Goal: Task Accomplishment & Management: Manage account settings

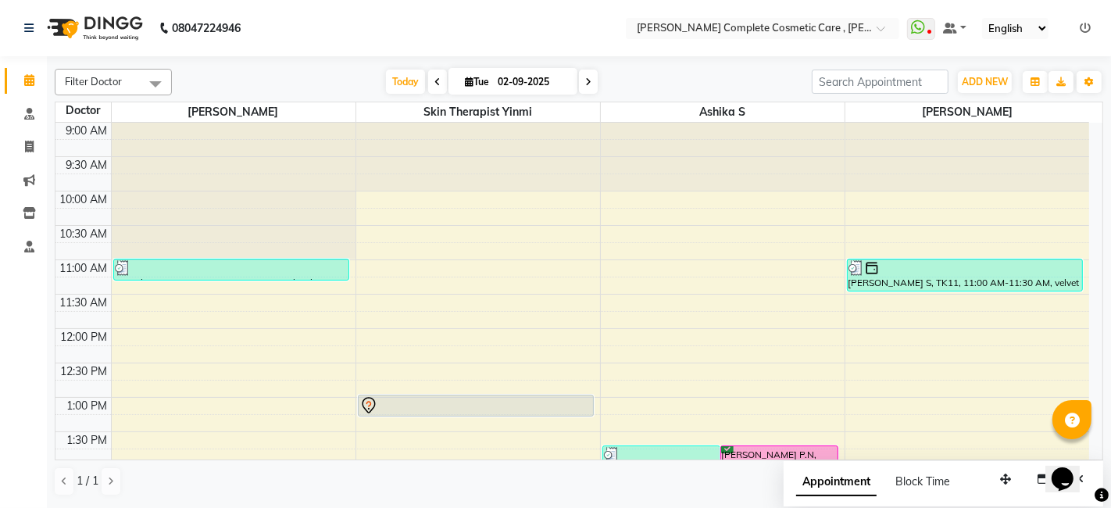
click at [465, 80] on icon at bounding box center [469, 82] width 9 height 10
select select "9"
select select "2025"
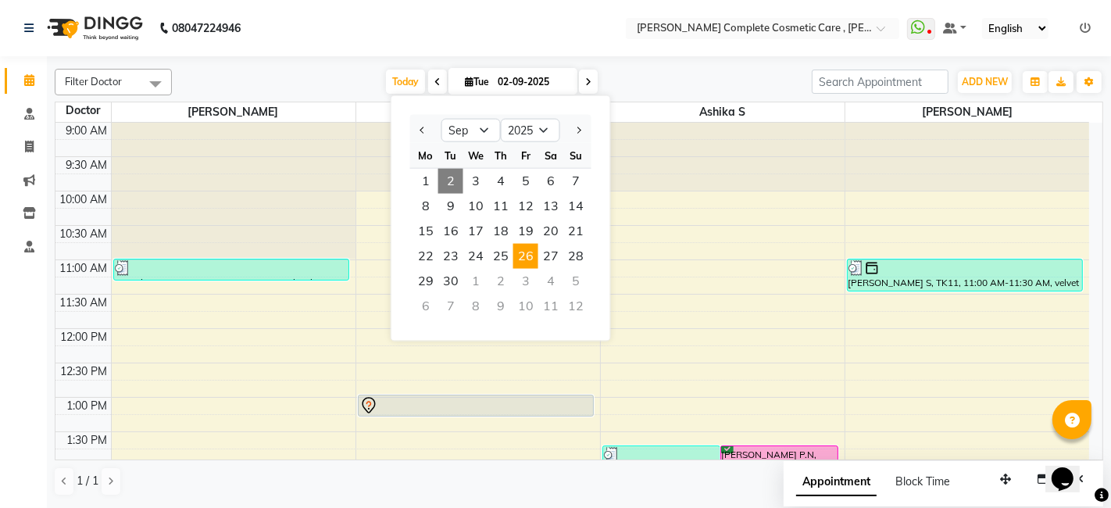
click at [526, 249] on span "26" at bounding box center [525, 256] width 25 height 25
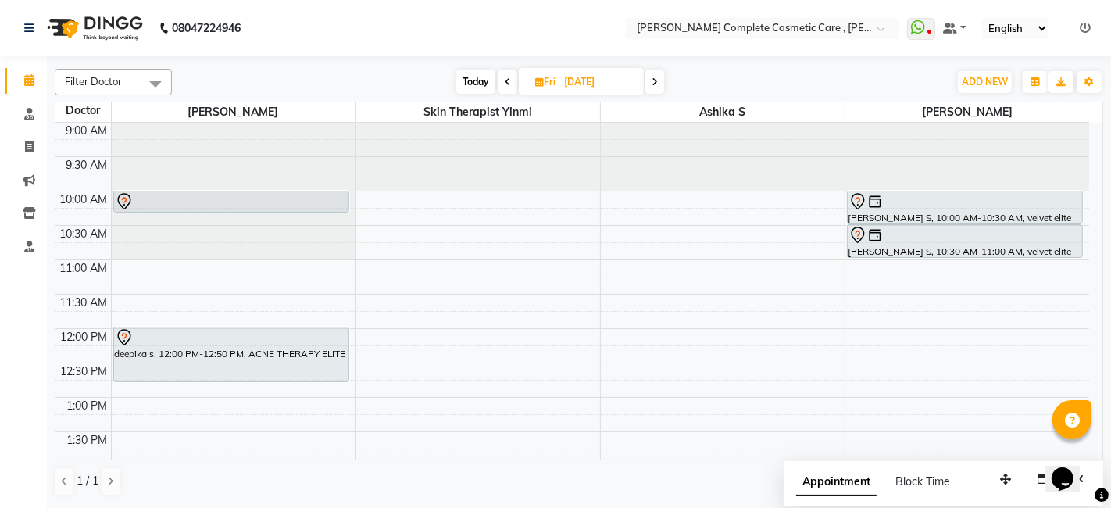
click at [462, 84] on span "Today" at bounding box center [475, 82] width 39 height 24
type input "02-09-2025"
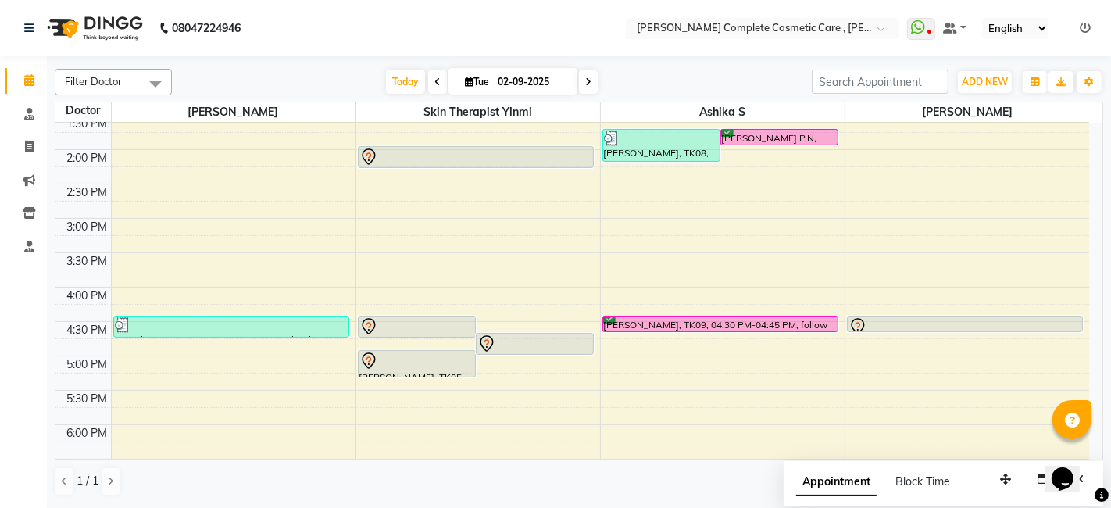
scroll to position [317, 0]
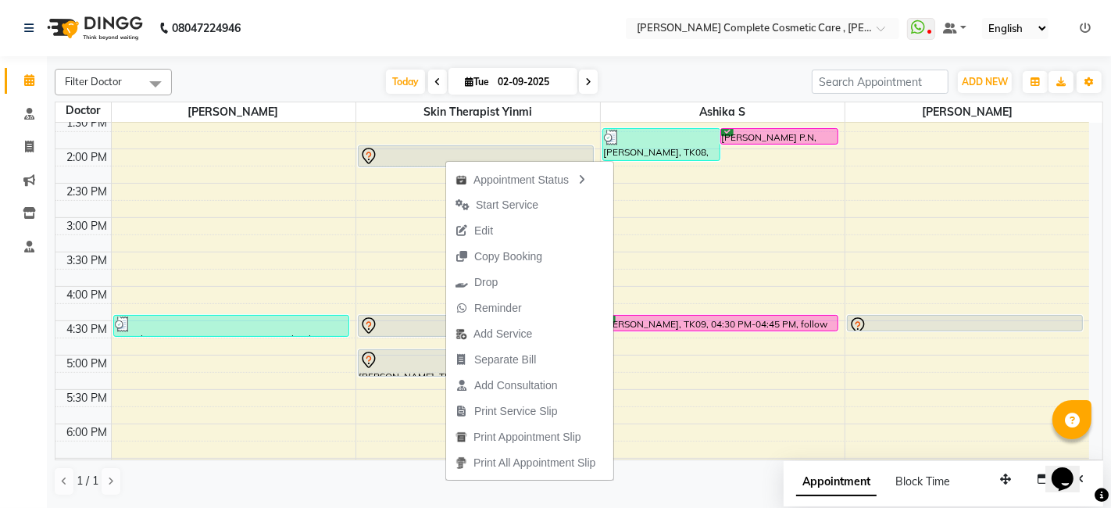
click at [385, 291] on div "9:00 AM 9:30 AM 10:00 AM 10:30 AM 11:00 AM 11:30 AM 12:00 PM 12:30 PM 1:00 PM 1…" at bounding box center [571, 218] width 1033 height 824
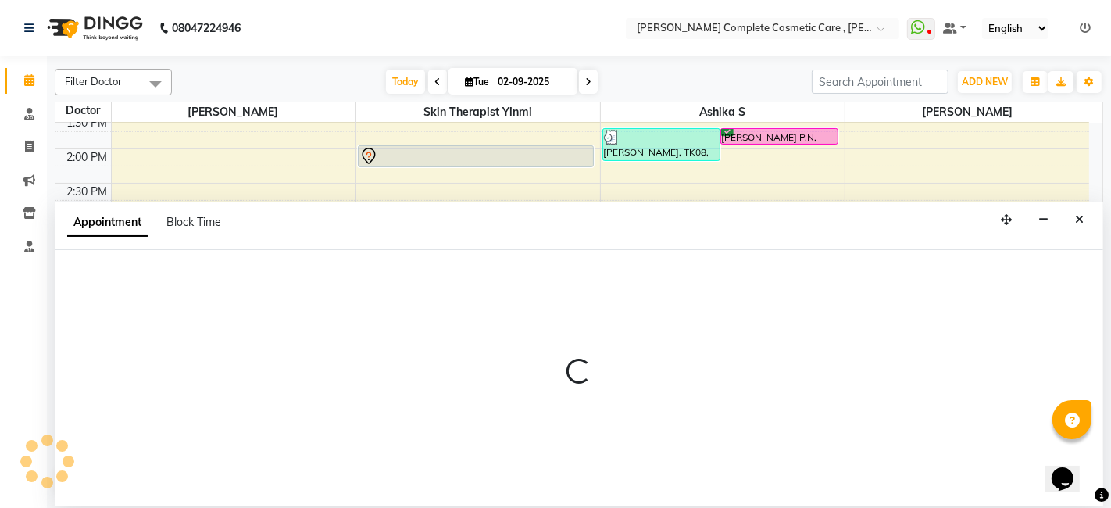
select select "70591"
select select "960"
select select "tentative"
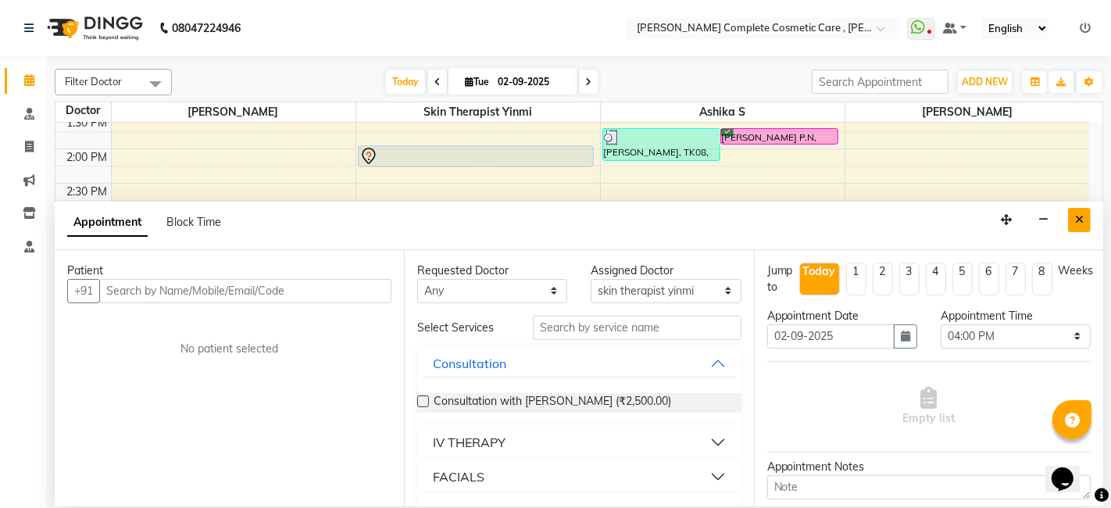
click at [1072, 218] on button "Close" at bounding box center [1079, 220] width 23 height 24
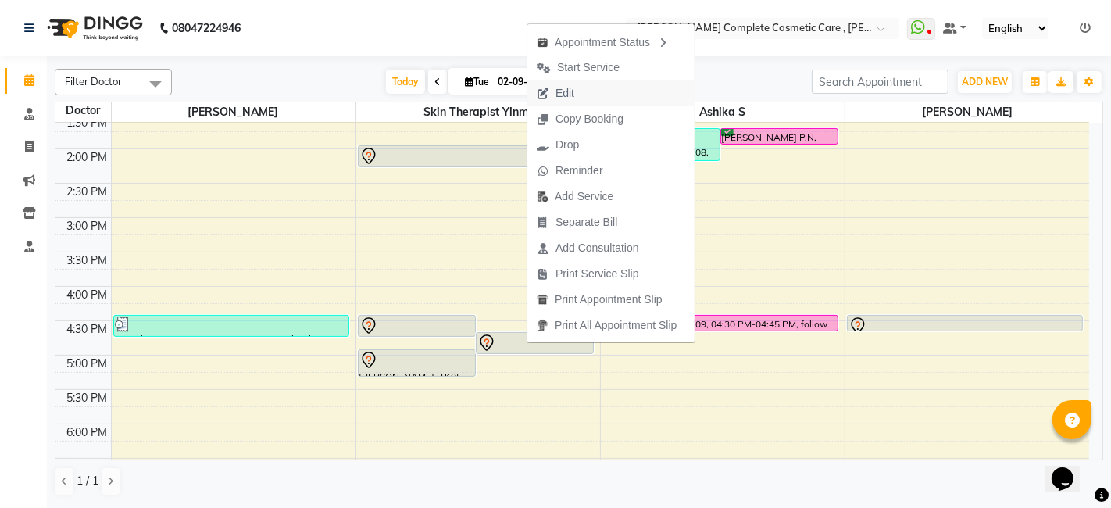
click at [565, 103] on span "Edit" at bounding box center [555, 93] width 56 height 26
select select "tentative"
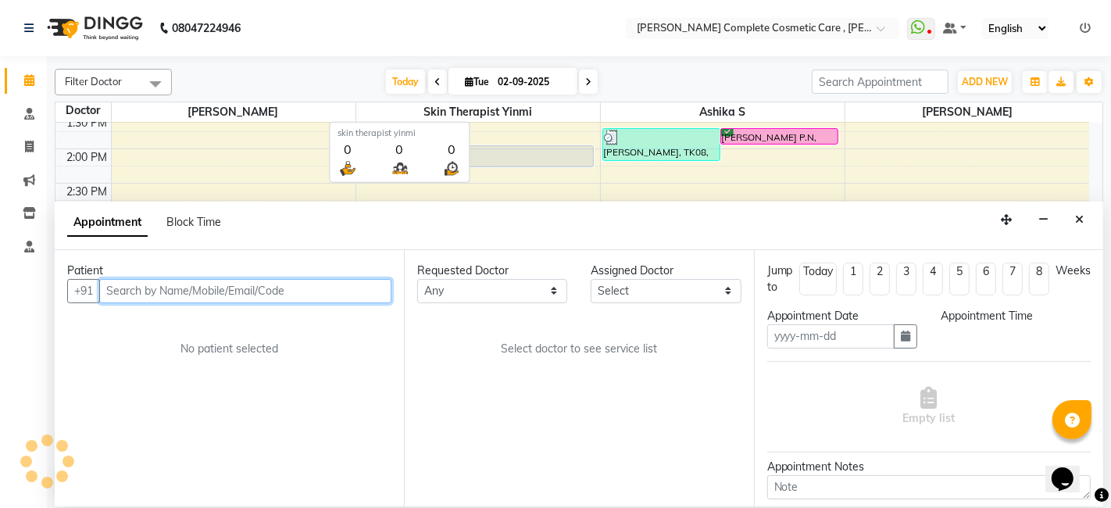
type input "02-09-2025"
select select "990"
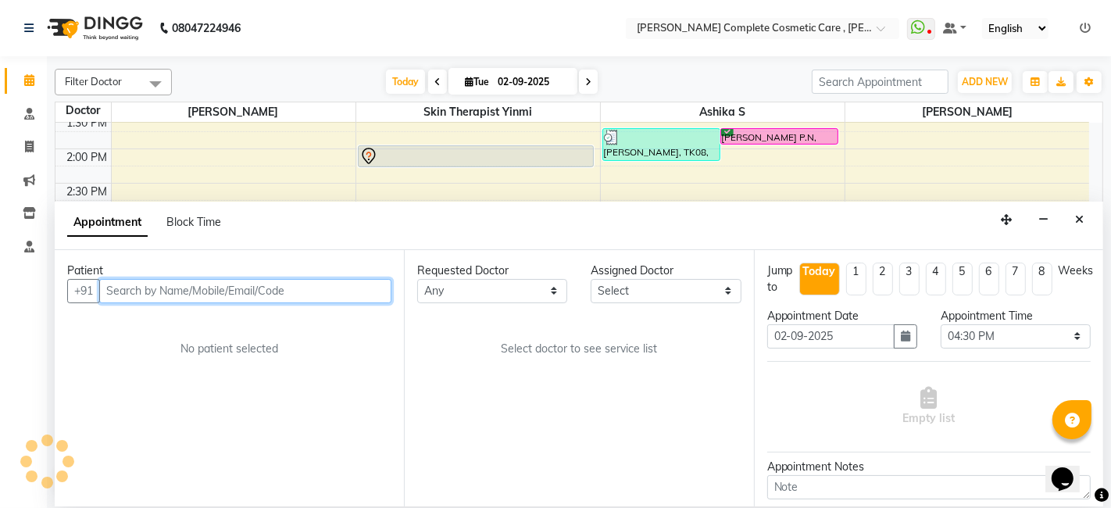
scroll to position [0, 0]
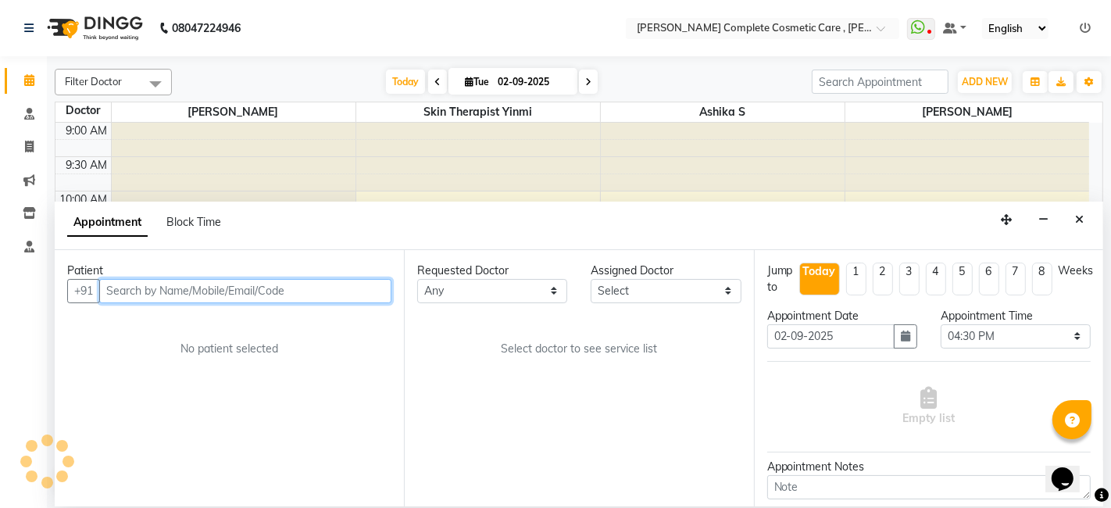
select select "70591"
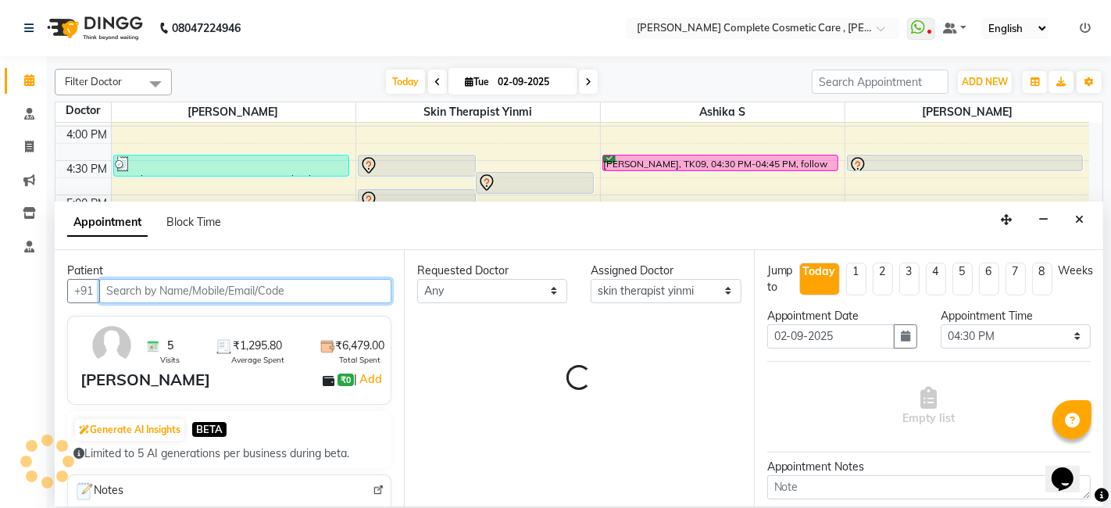
select select "3800"
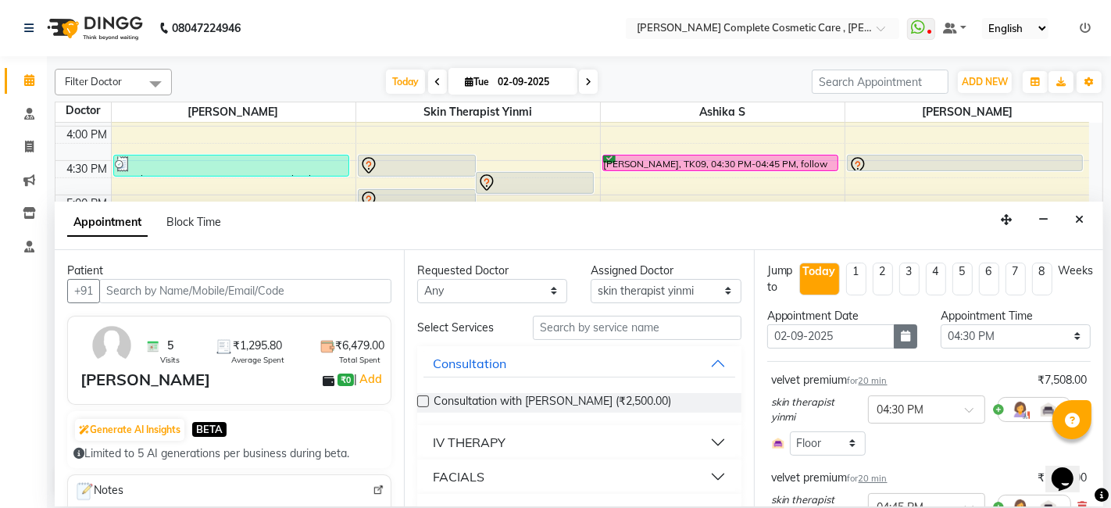
click at [900, 337] on icon "button" at bounding box center [904, 335] width 9 height 11
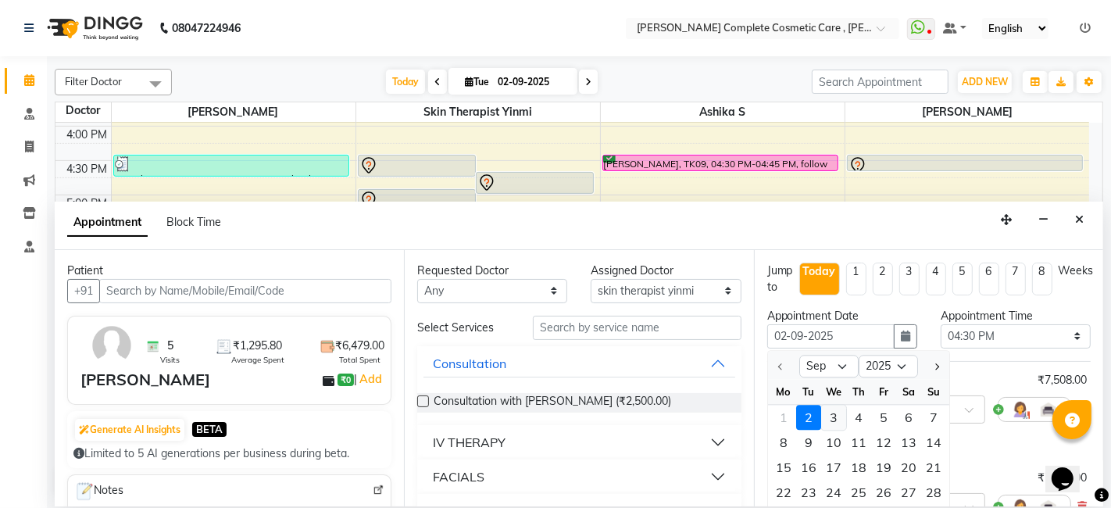
click at [829, 415] on div "3" at bounding box center [833, 417] width 25 height 25
type input "03-09-2025"
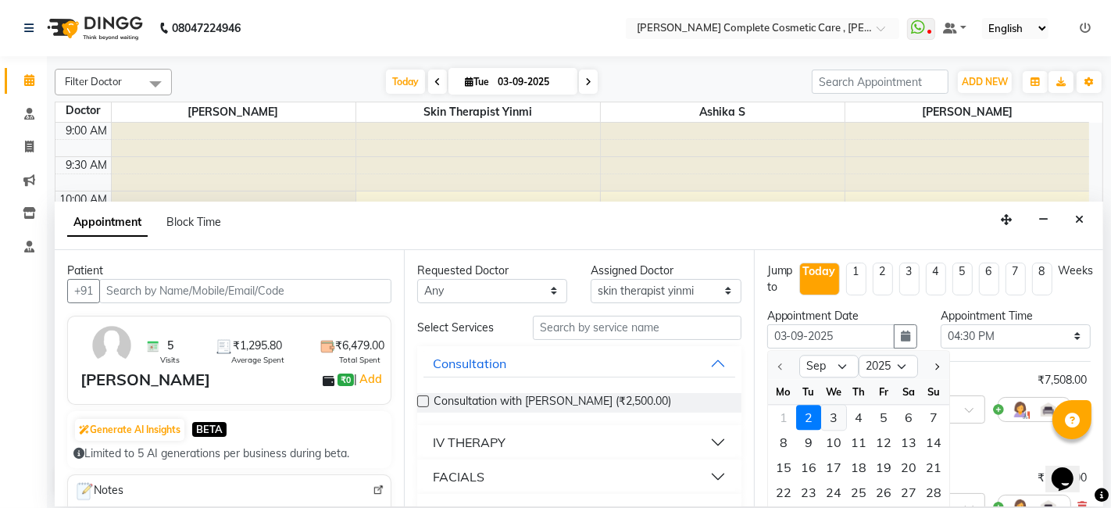
select select "990"
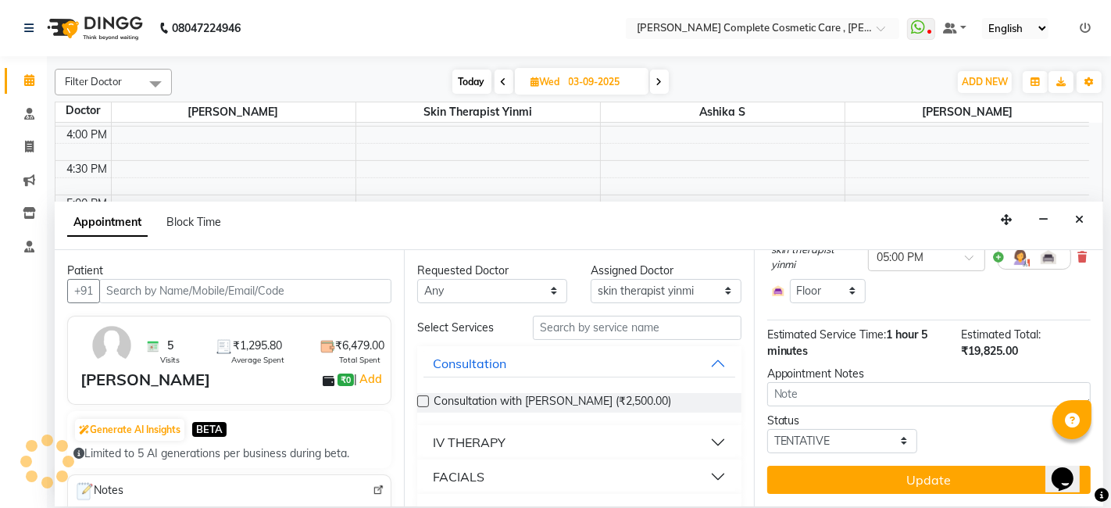
scroll to position [347, 0]
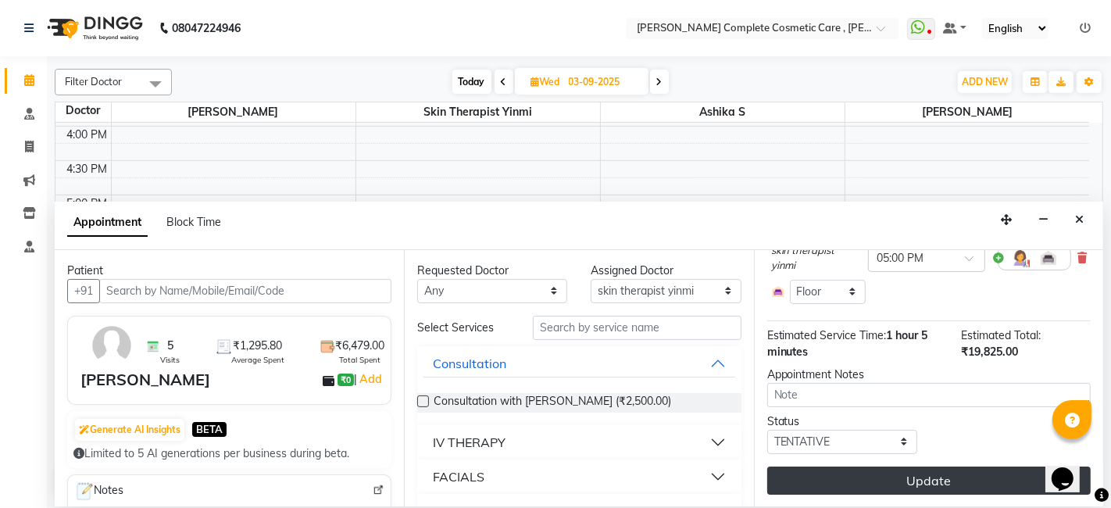
click at [843, 482] on button "Update" at bounding box center [928, 480] width 323 height 28
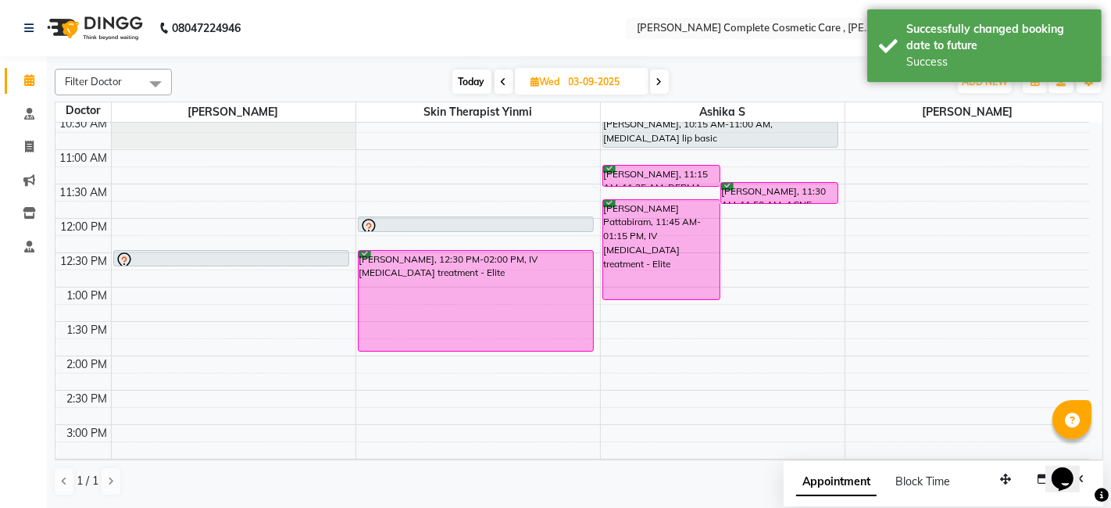
scroll to position [0, 0]
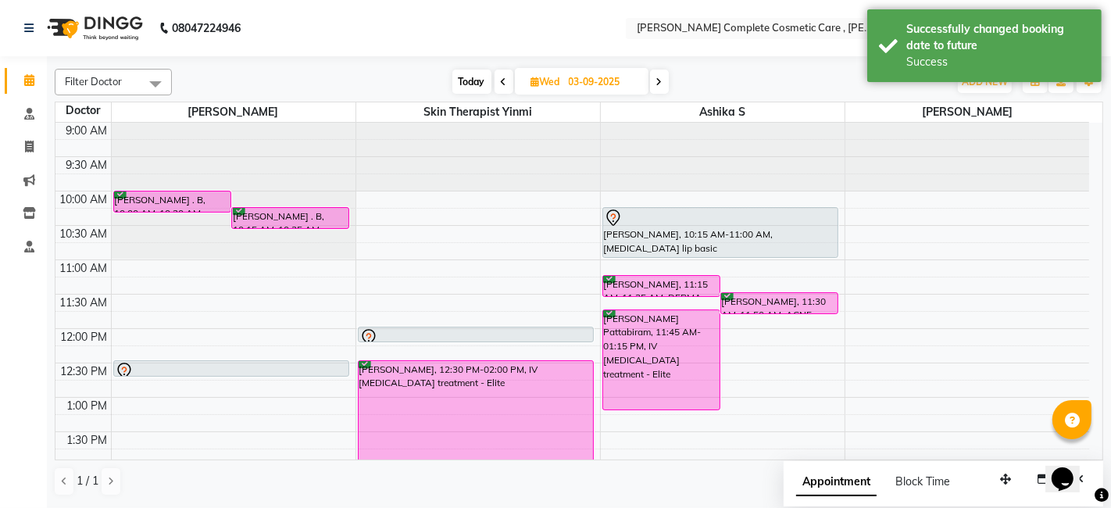
click at [497, 81] on span at bounding box center [503, 82] width 19 height 24
type input "02-09-2025"
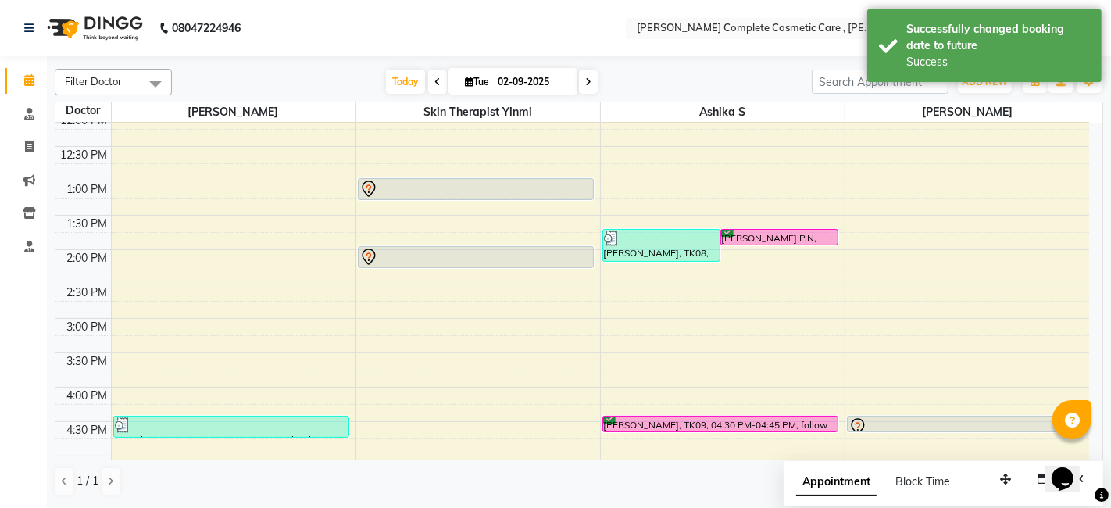
scroll to position [174, 0]
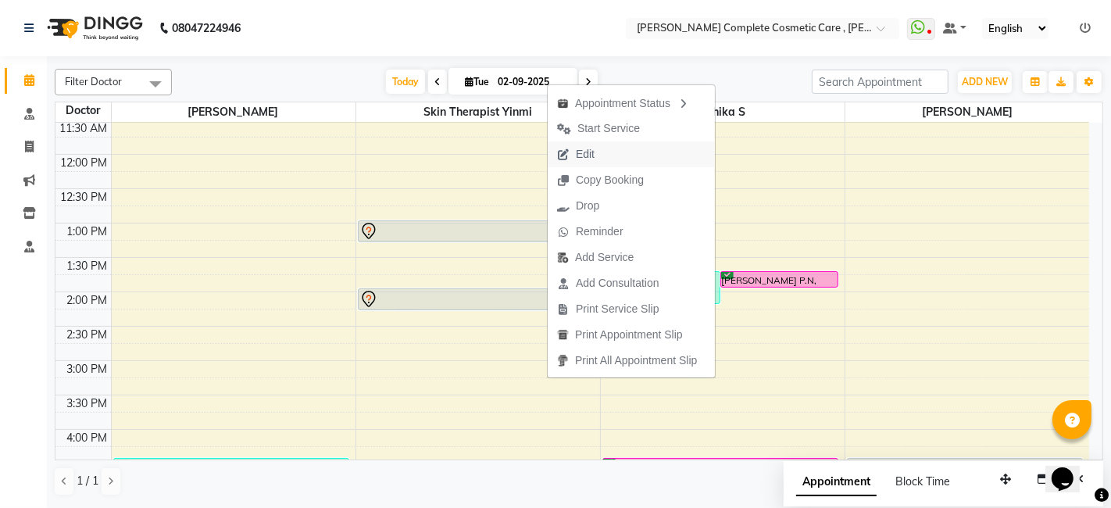
click at [574, 157] on span "Edit" at bounding box center [575, 154] width 56 height 26
select select "tentative"
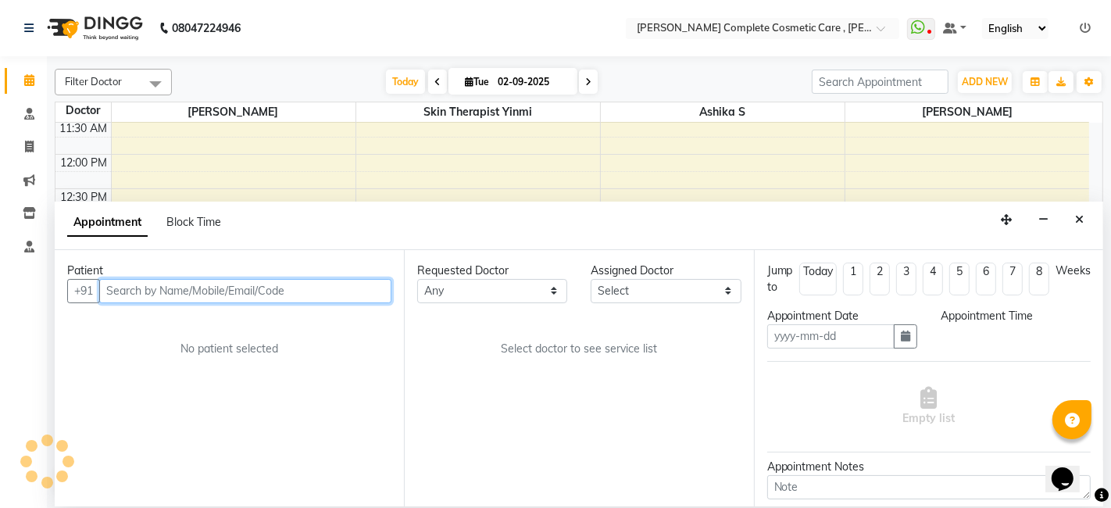
type input "02-09-2025"
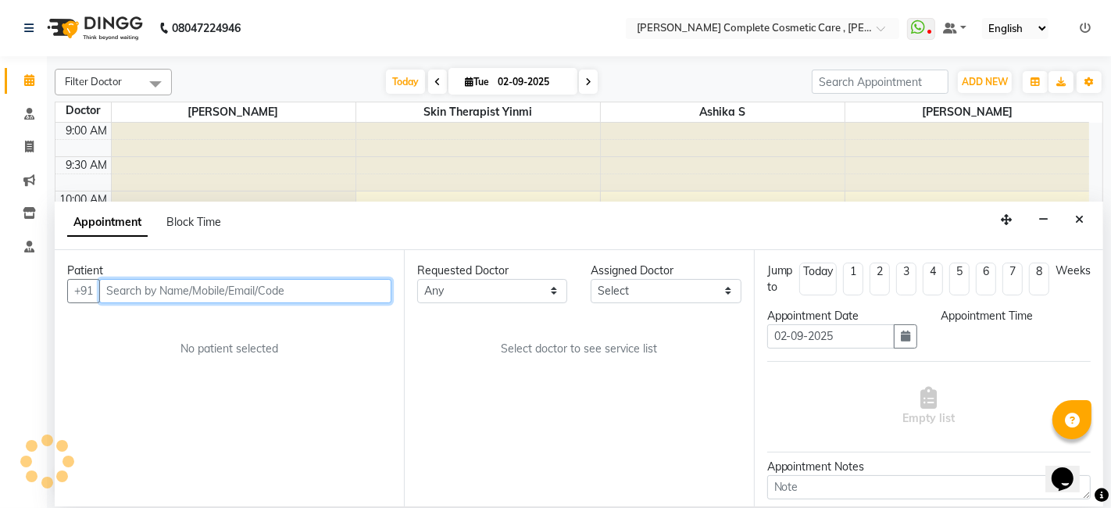
select select "780"
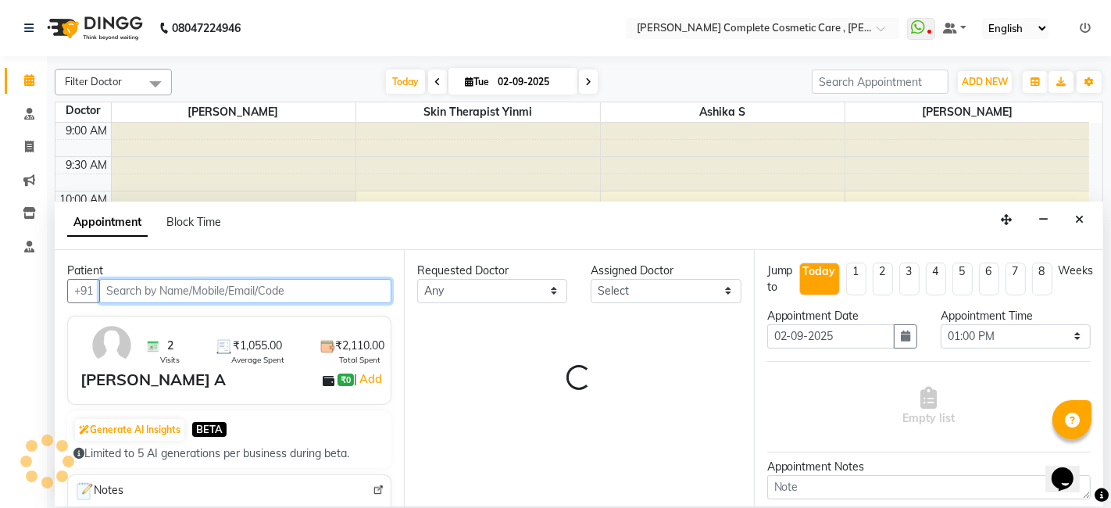
select select "70591"
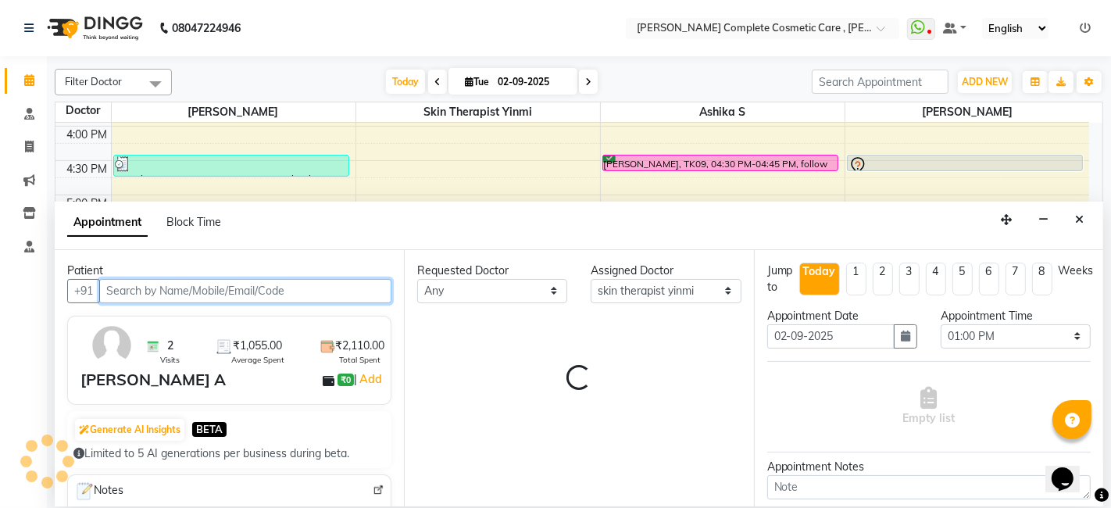
select select "3800"
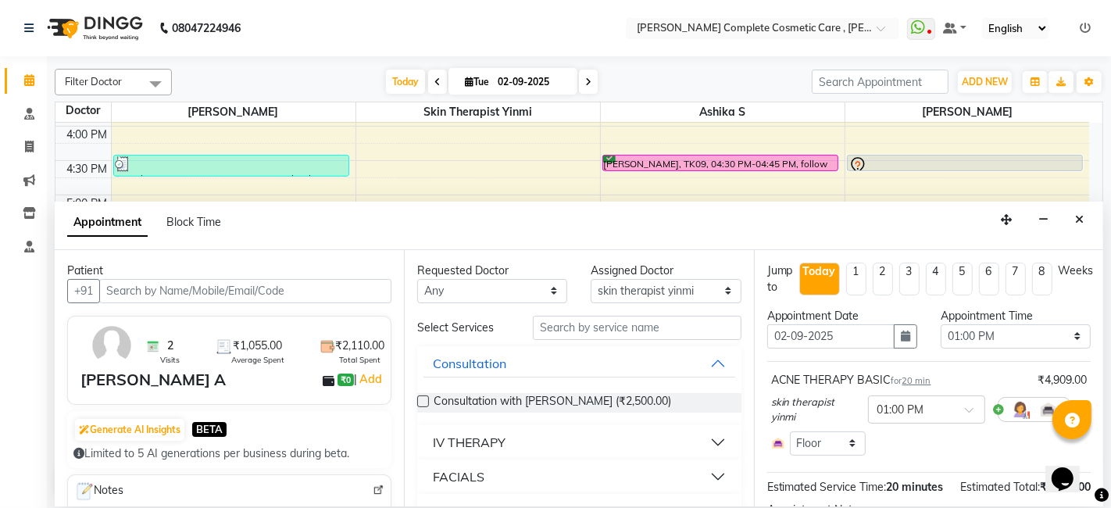
click at [900, 287] on li "3" at bounding box center [909, 278] width 20 height 33
type input "23-09-2025"
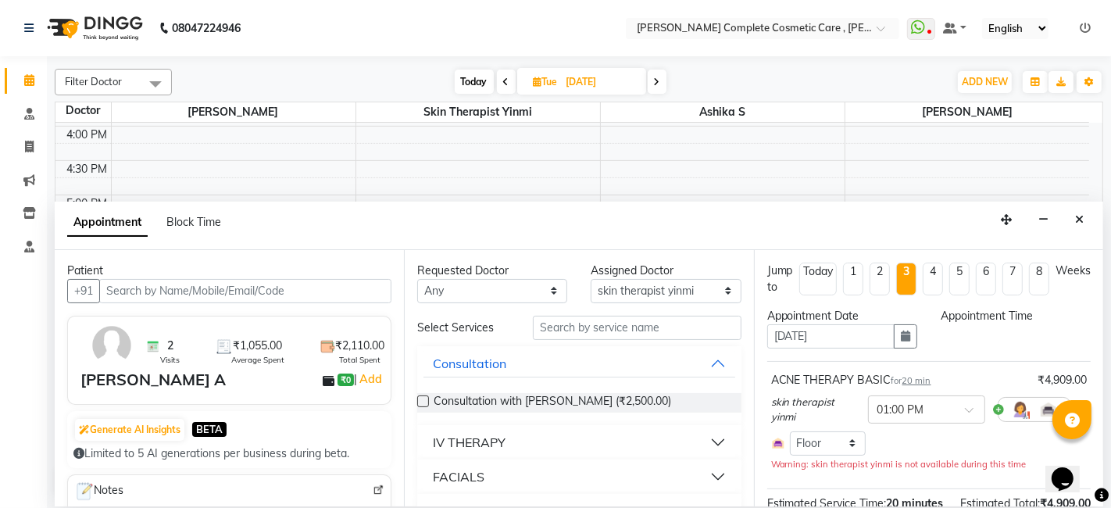
scroll to position [0, 0]
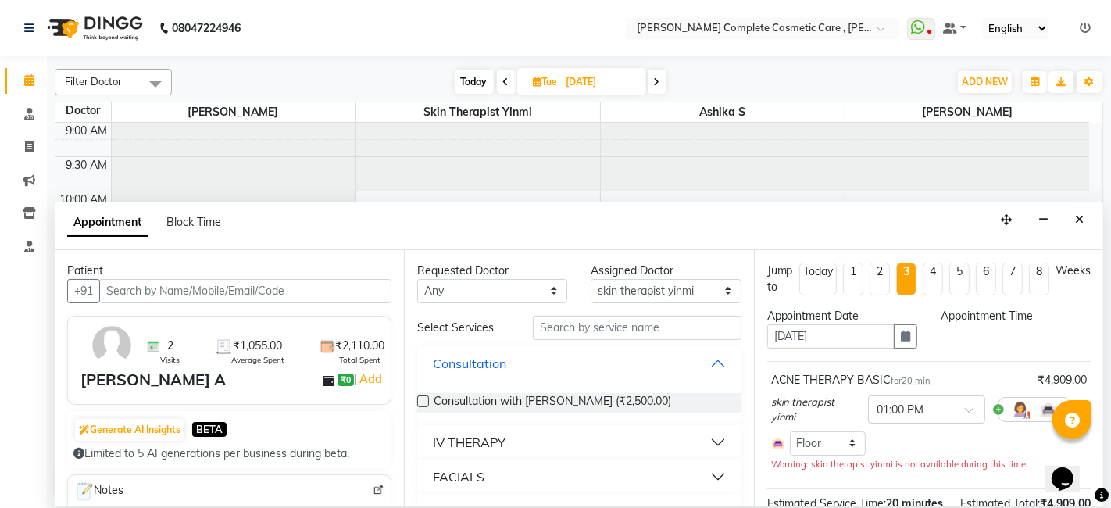
select select "780"
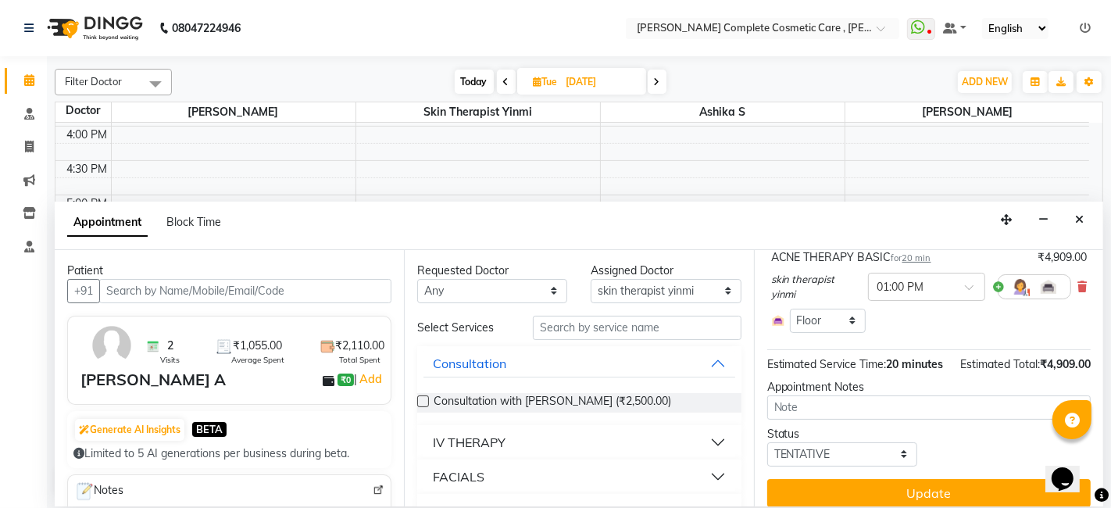
scroll to position [152, 0]
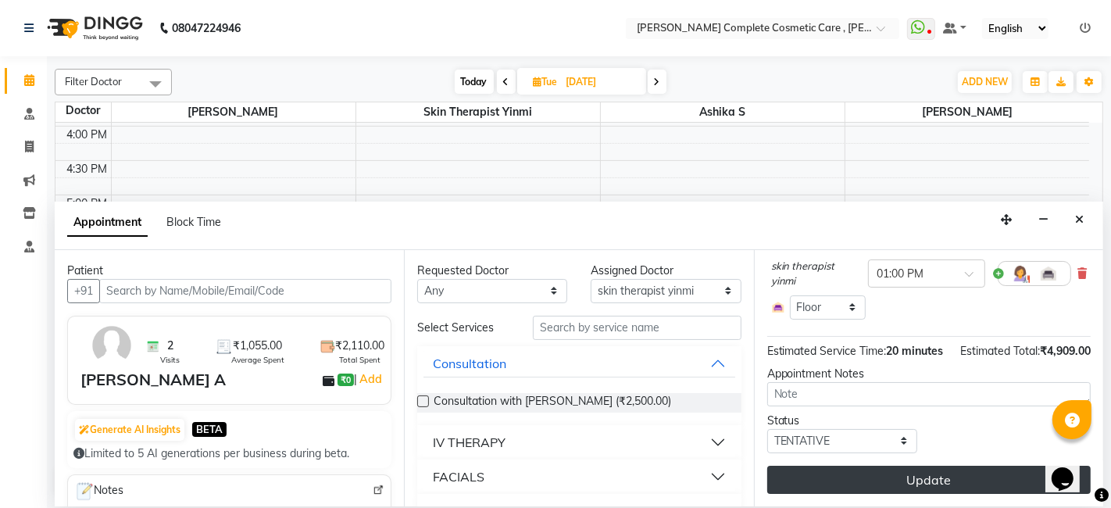
click at [894, 480] on button "Update" at bounding box center [928, 479] width 323 height 28
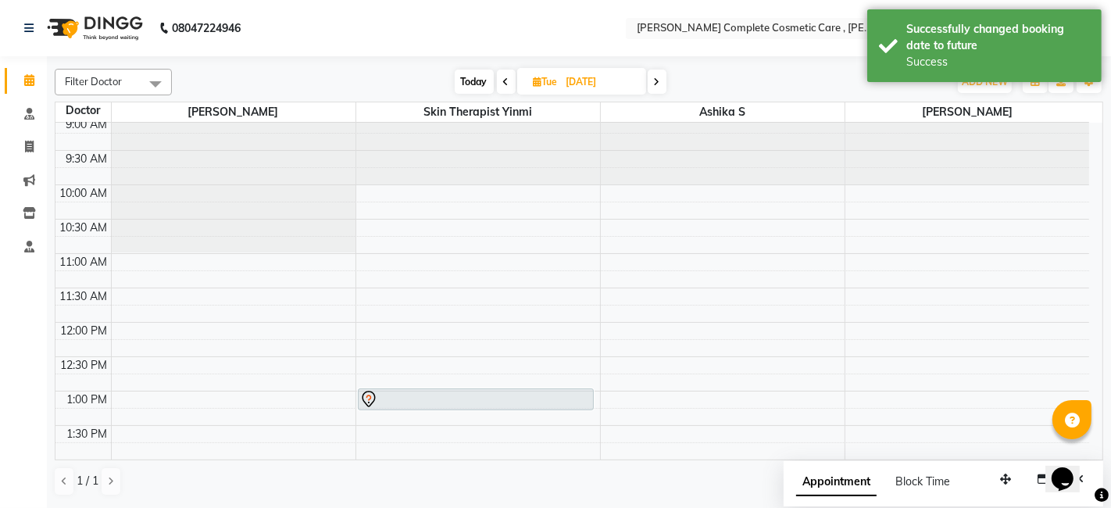
scroll to position [0, 0]
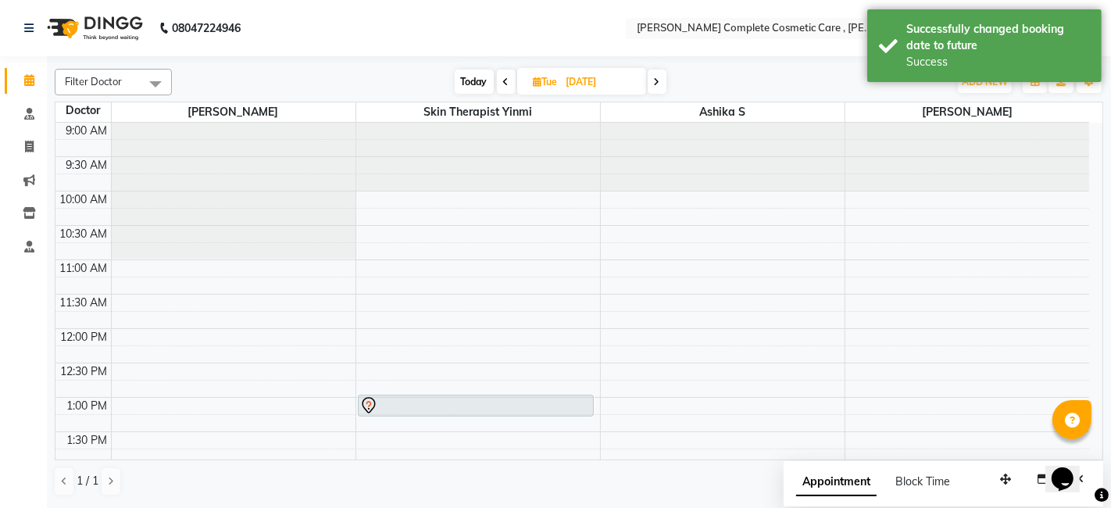
click at [477, 87] on span "Today" at bounding box center [474, 82] width 39 height 24
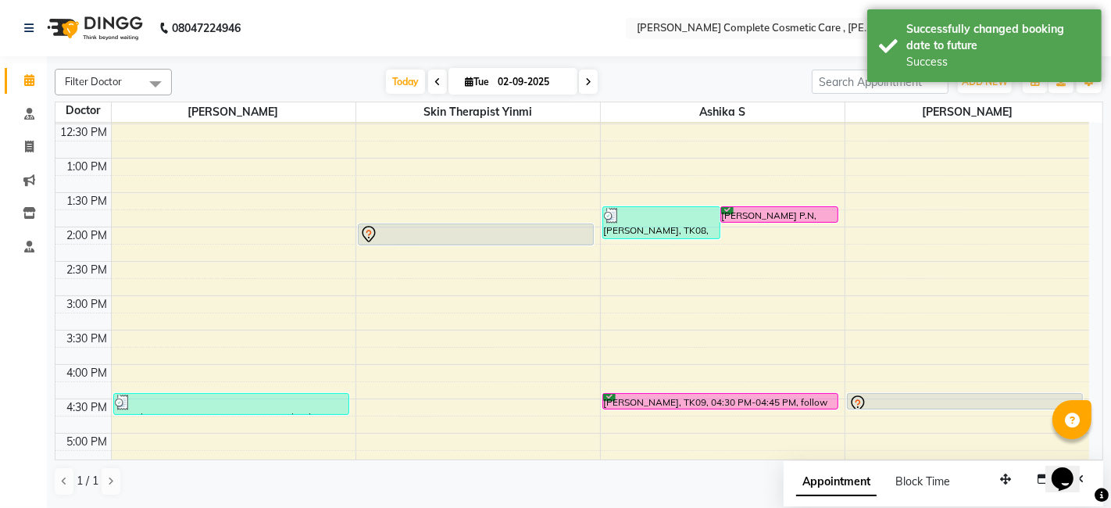
scroll to position [266, 0]
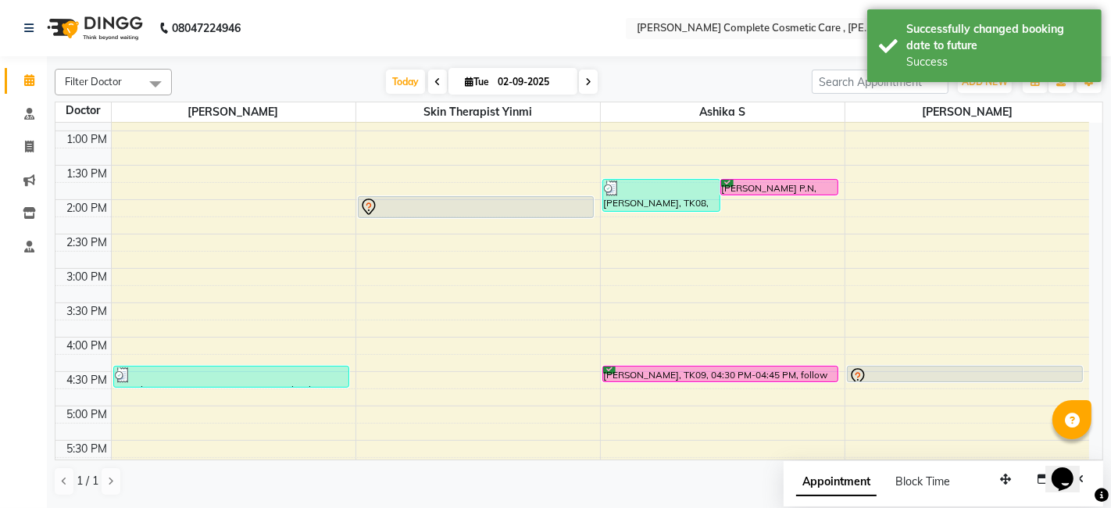
click at [587, 87] on span at bounding box center [588, 82] width 19 height 24
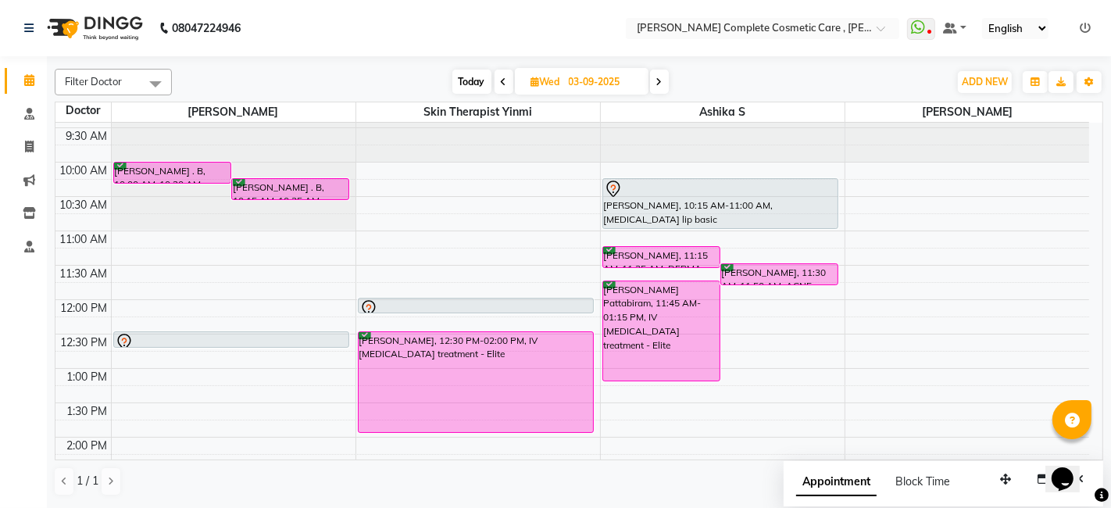
scroll to position [0, 0]
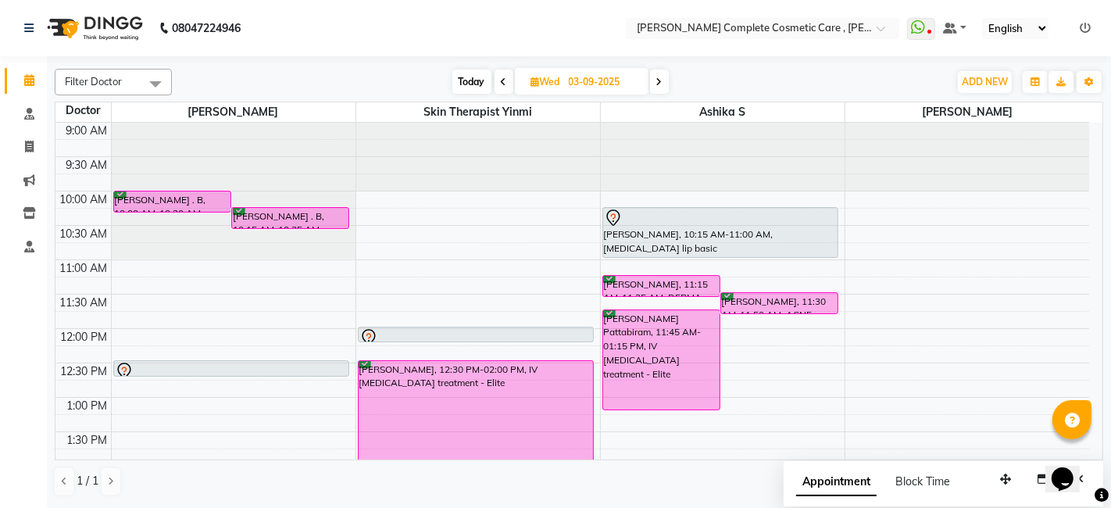
click at [501, 80] on icon at bounding box center [504, 81] width 6 height 9
type input "02-09-2025"
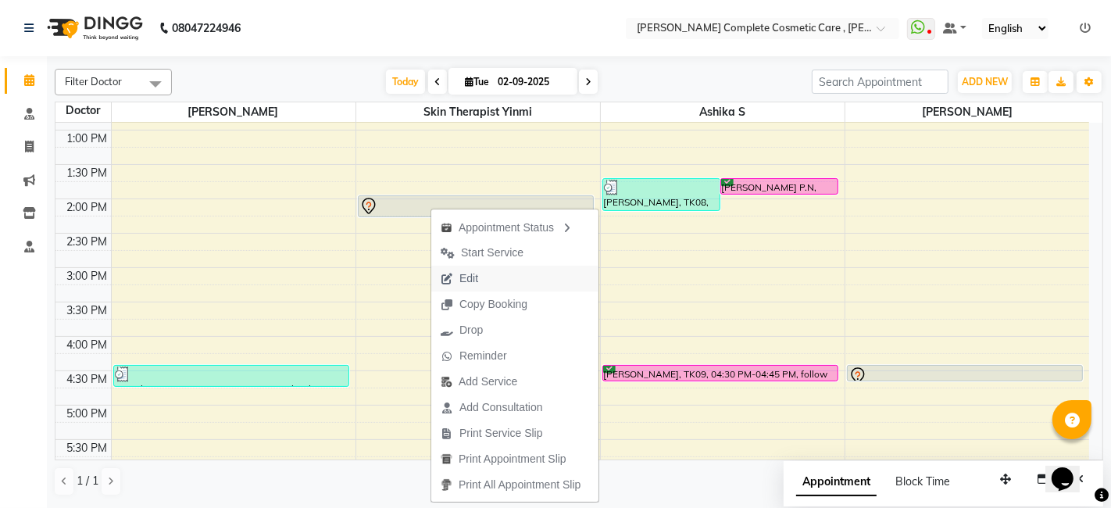
click at [464, 272] on span "Edit" at bounding box center [468, 278] width 19 height 16
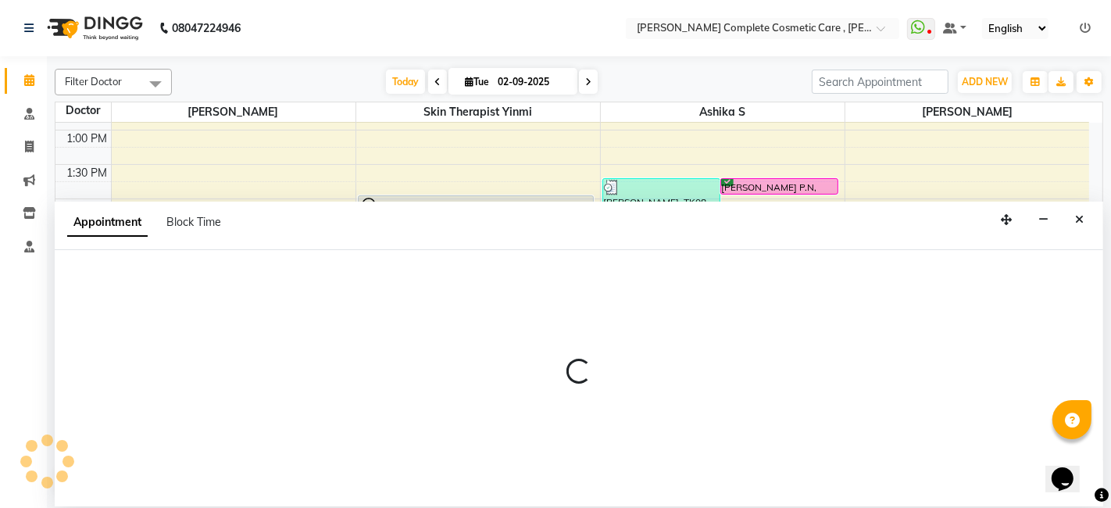
select select "tentative"
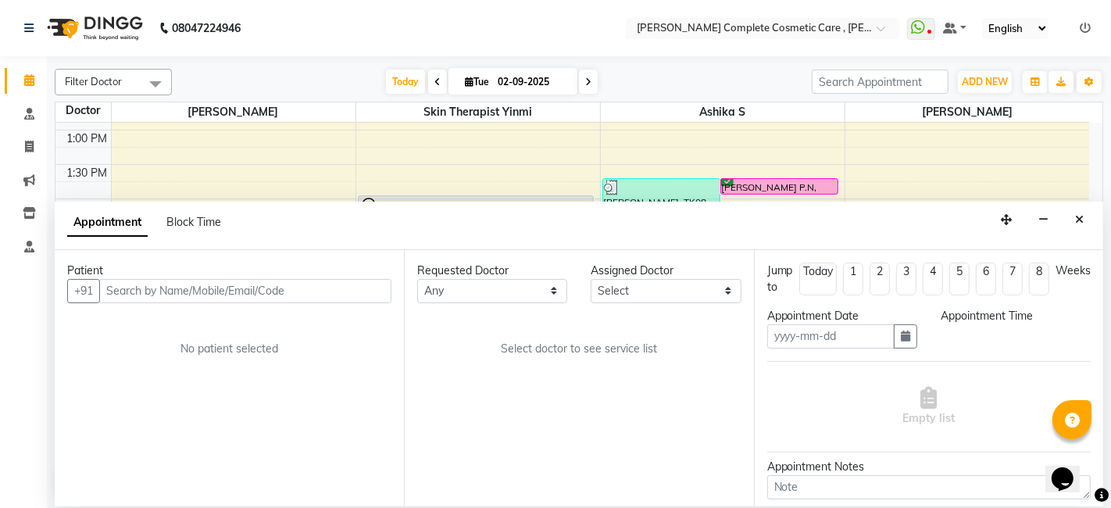
type input "02-09-2025"
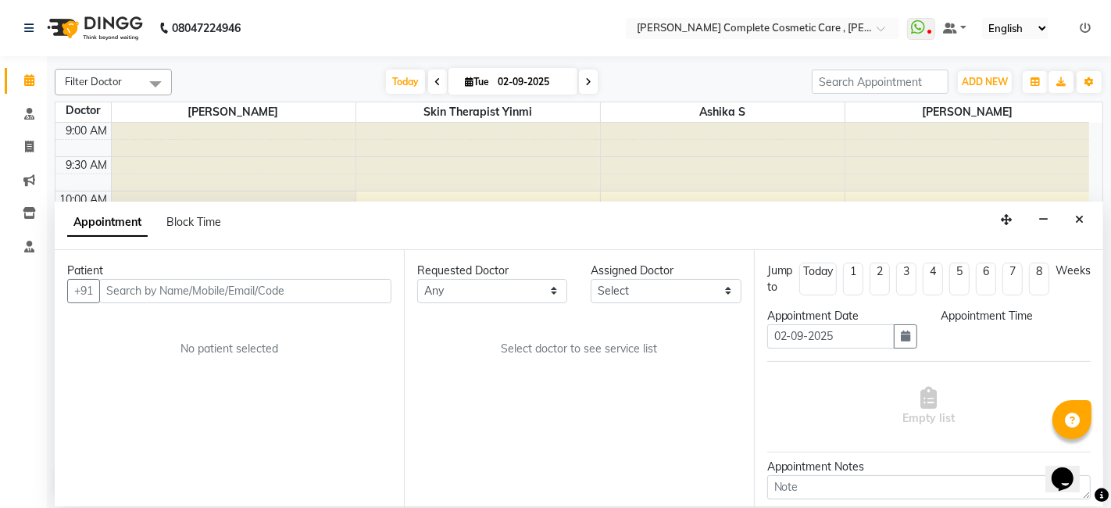
select select "840"
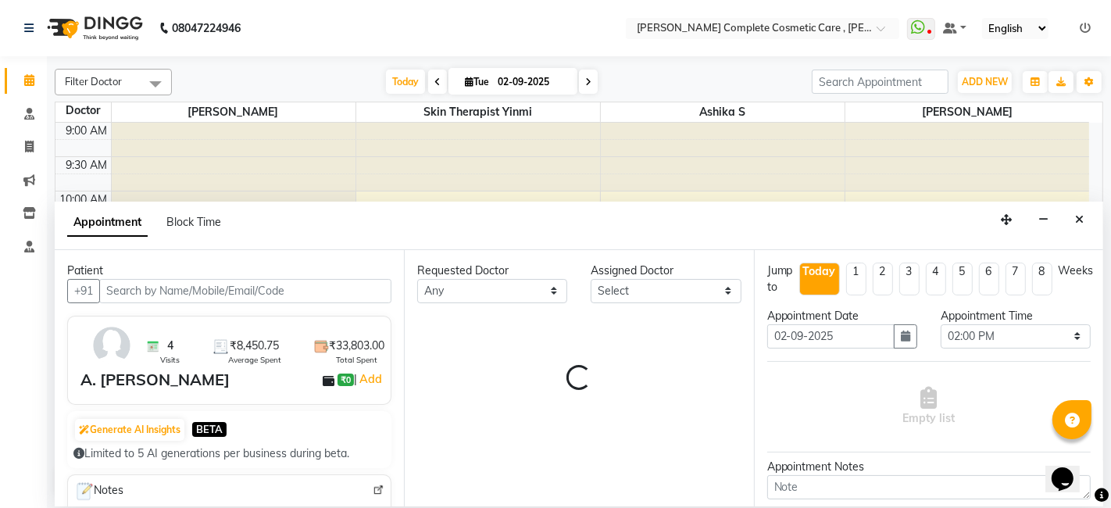
select select "70591"
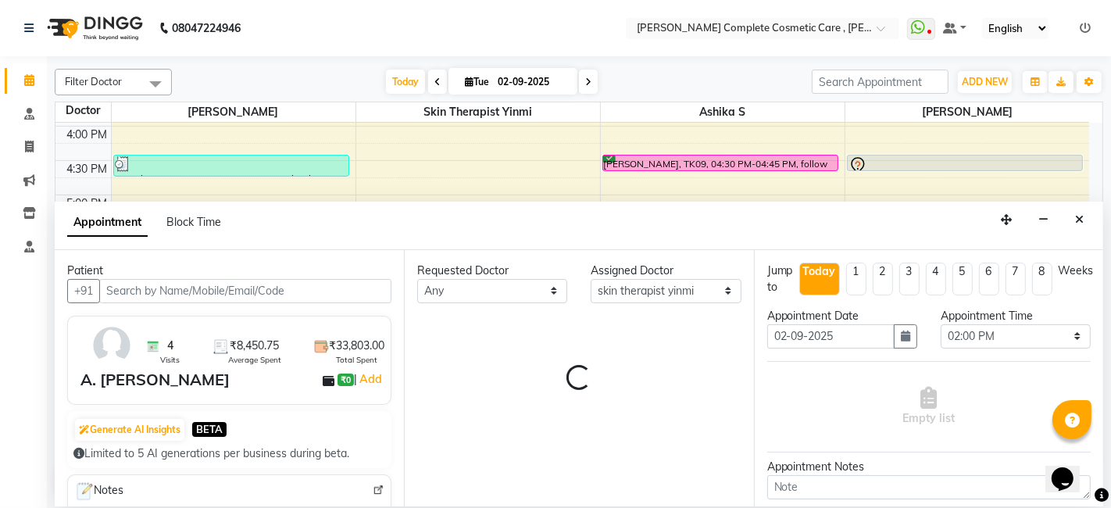
select select "3800"
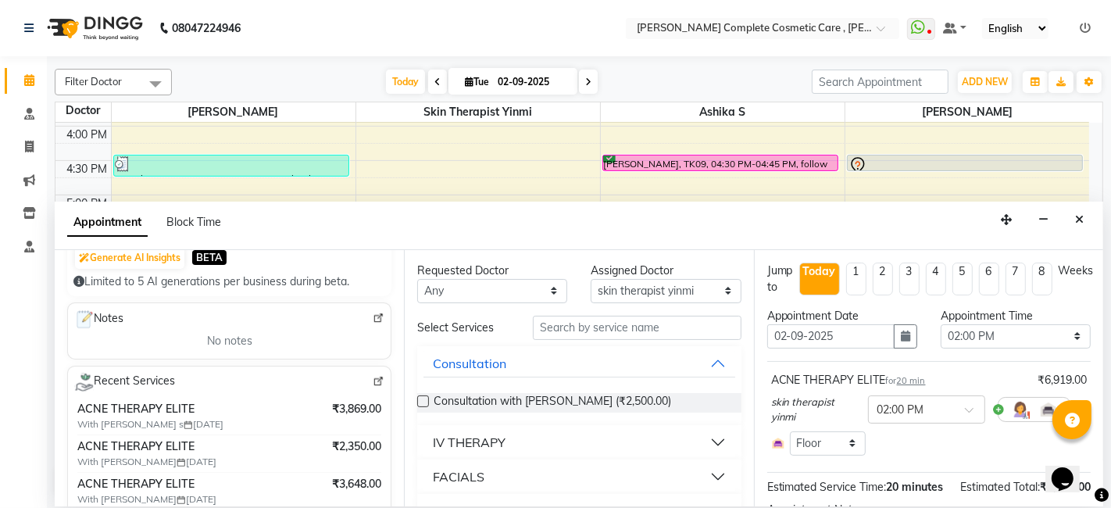
scroll to position [0, 0]
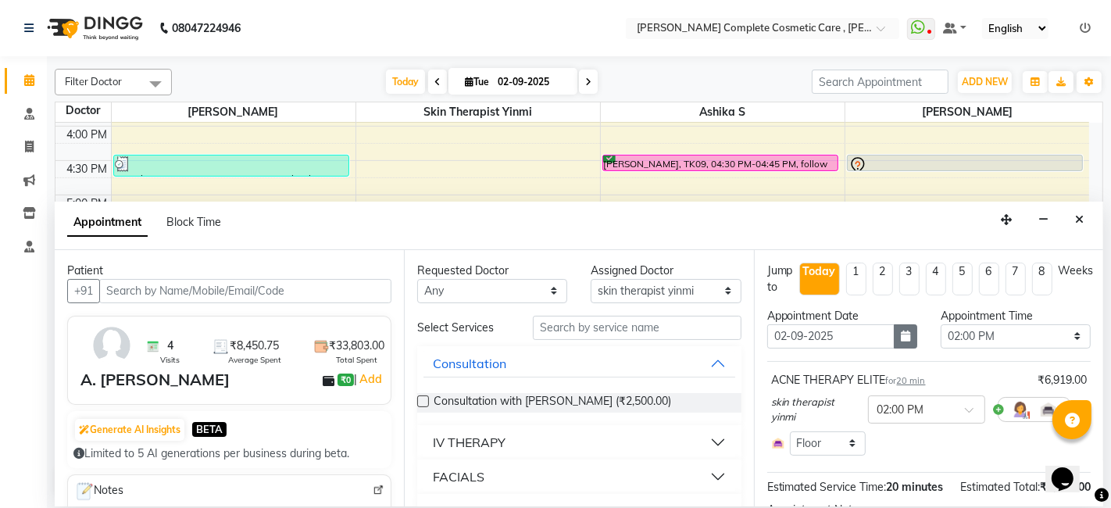
click at [900, 336] on icon "button" at bounding box center [904, 335] width 9 height 11
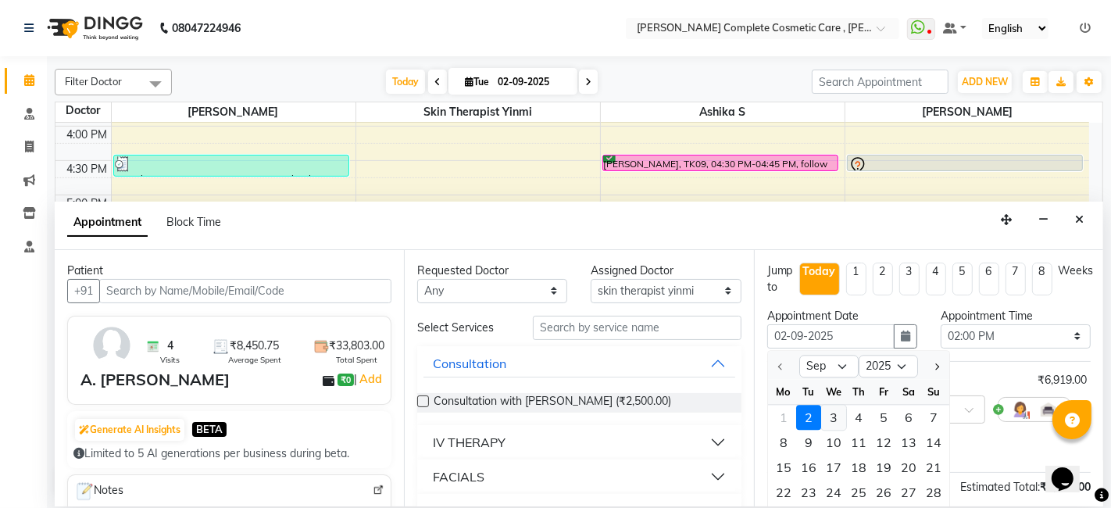
click at [836, 418] on div "3" at bounding box center [833, 417] width 25 height 25
type input "03-09-2025"
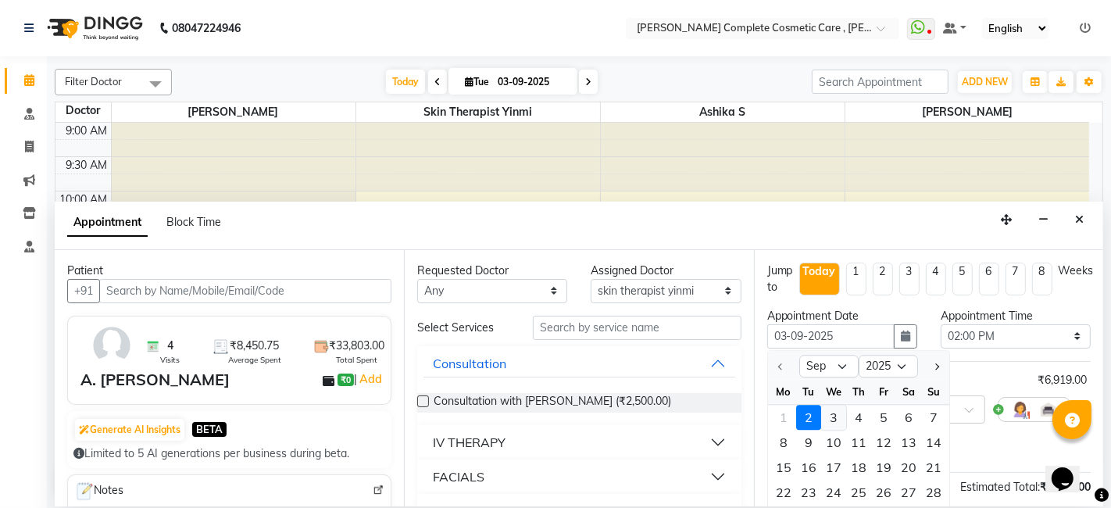
select select "840"
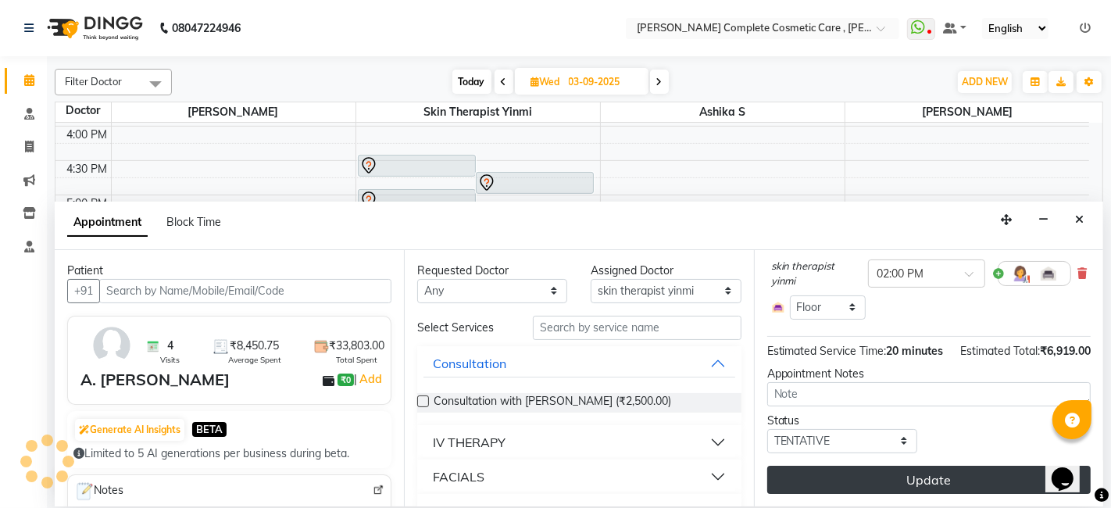
scroll to position [152, 0]
click at [854, 487] on button "Update" at bounding box center [928, 479] width 323 height 28
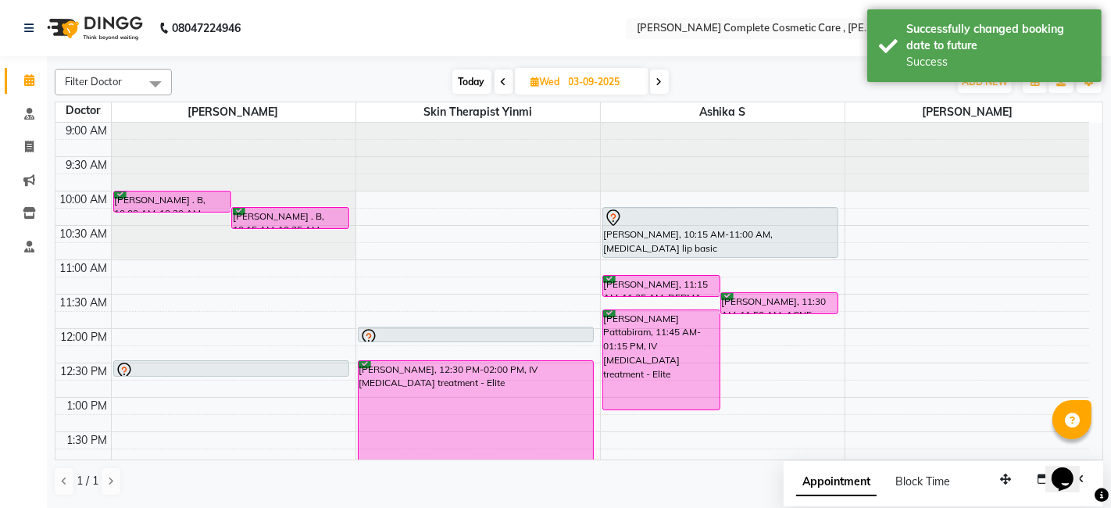
click at [482, 82] on span "Today" at bounding box center [471, 82] width 39 height 24
type input "02-09-2025"
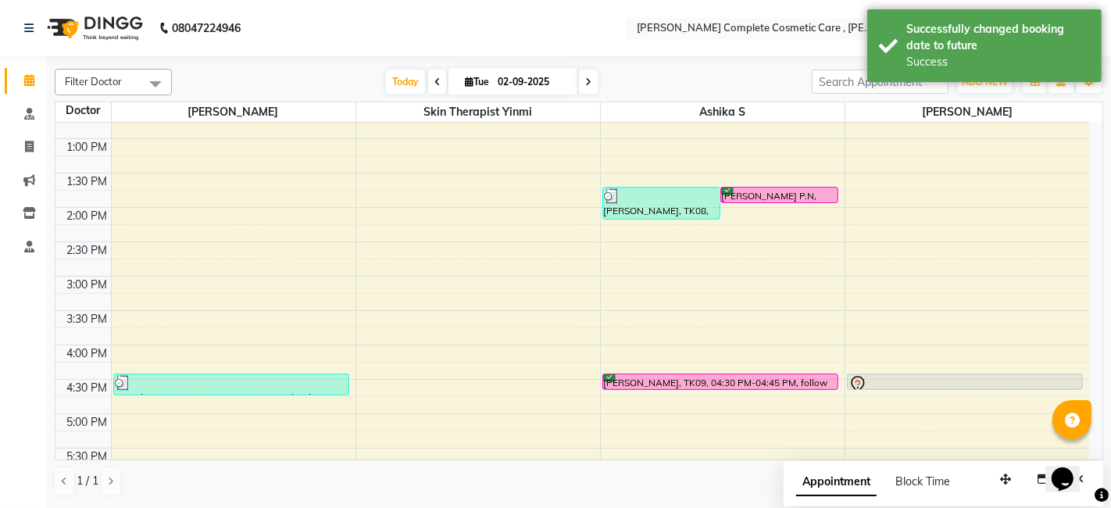
scroll to position [259, 0]
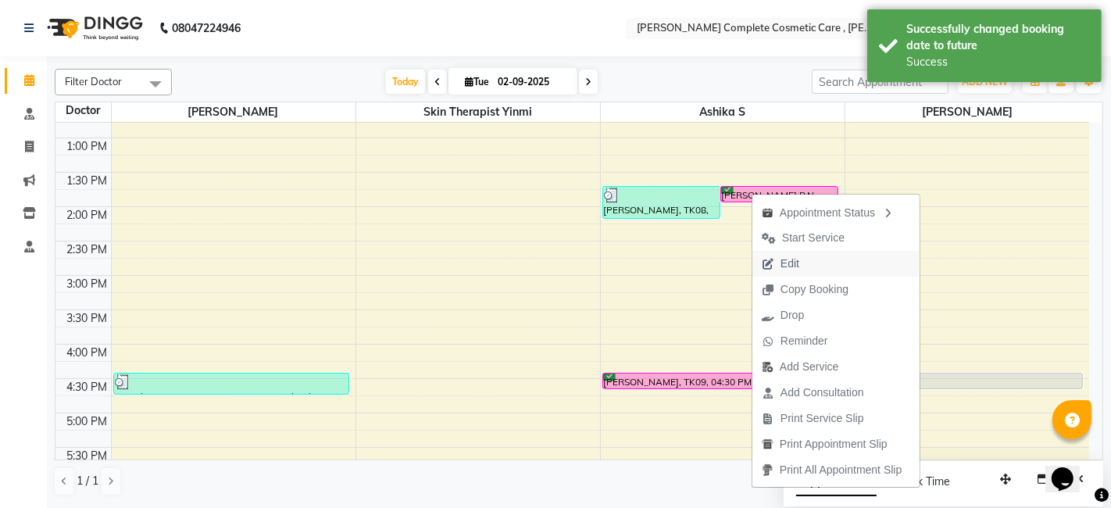
click at [779, 259] on span "Edit" at bounding box center [780, 264] width 56 height 26
select select "tentative"
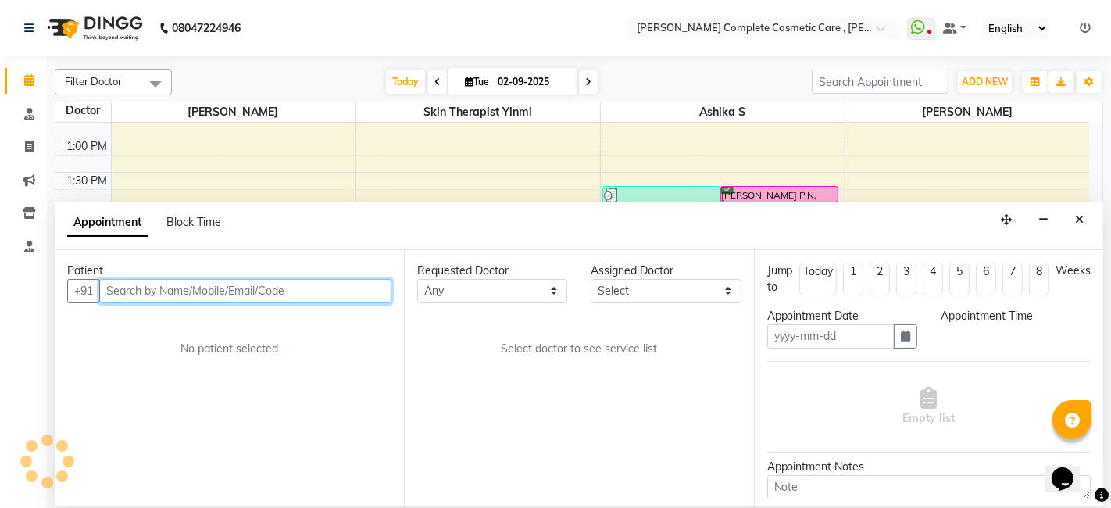
type input "02-09-2025"
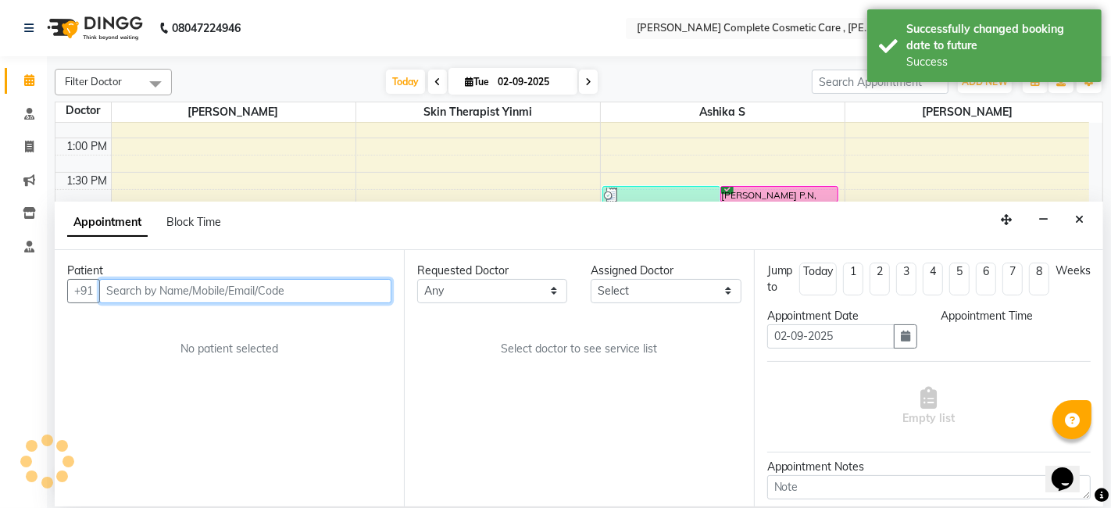
select select "confirm booking"
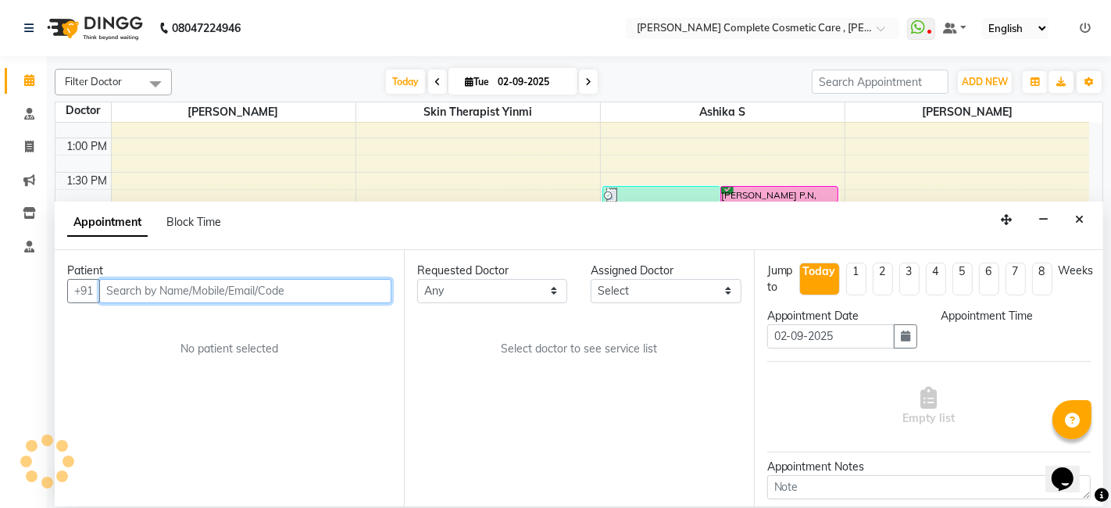
scroll to position [0, 0]
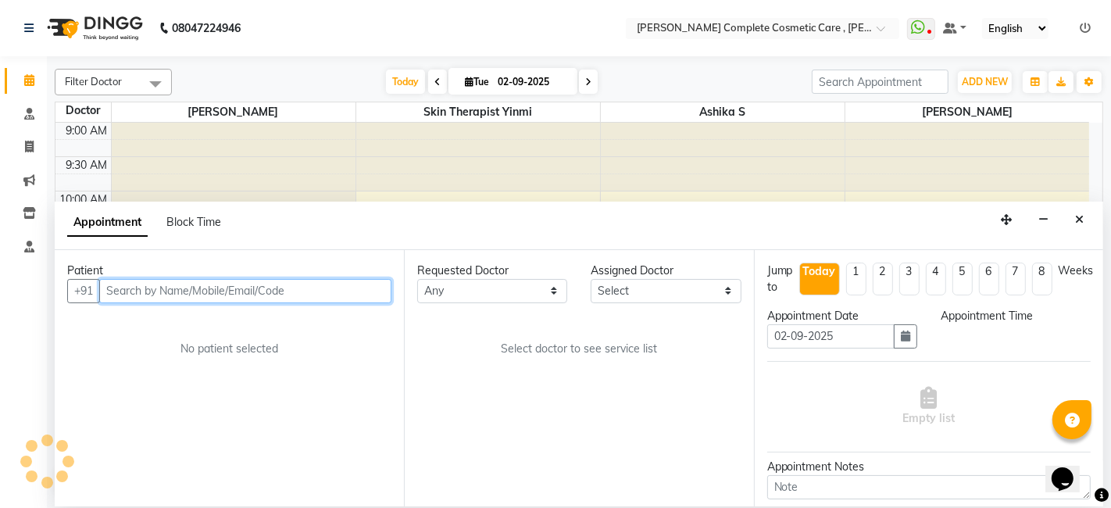
select select "825"
select select "83350"
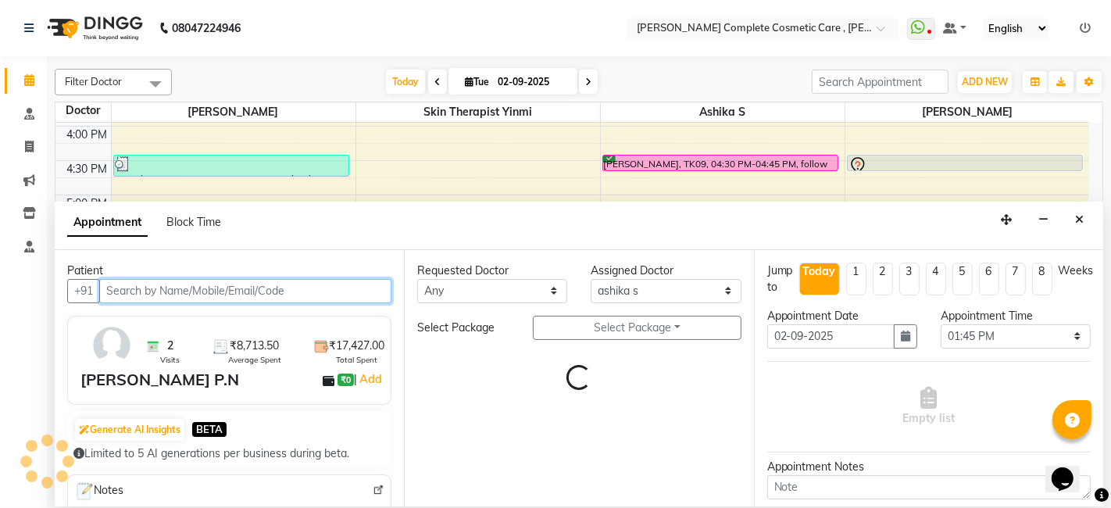
select select "3800"
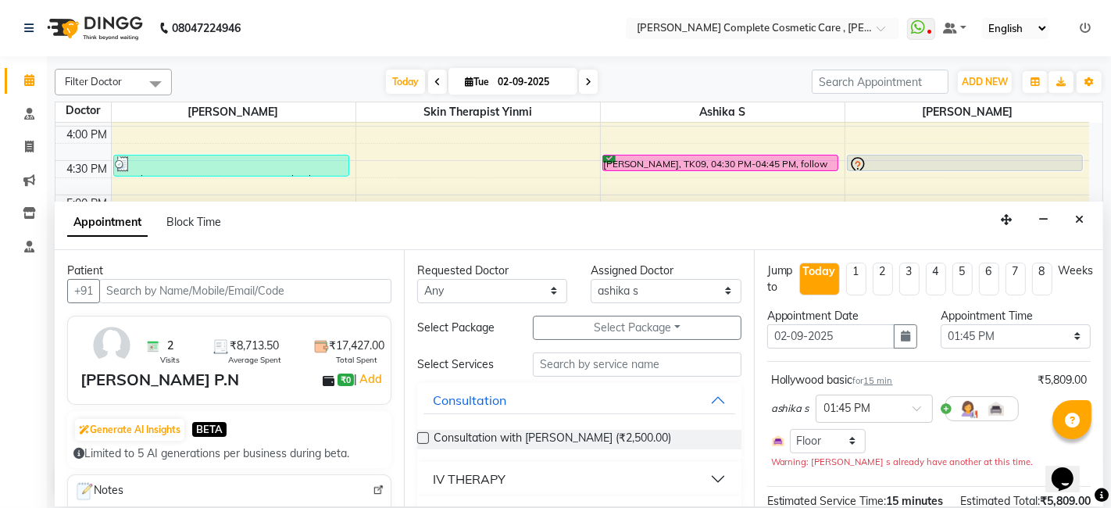
click at [899, 278] on li "3" at bounding box center [909, 278] width 20 height 33
type input "23-09-2025"
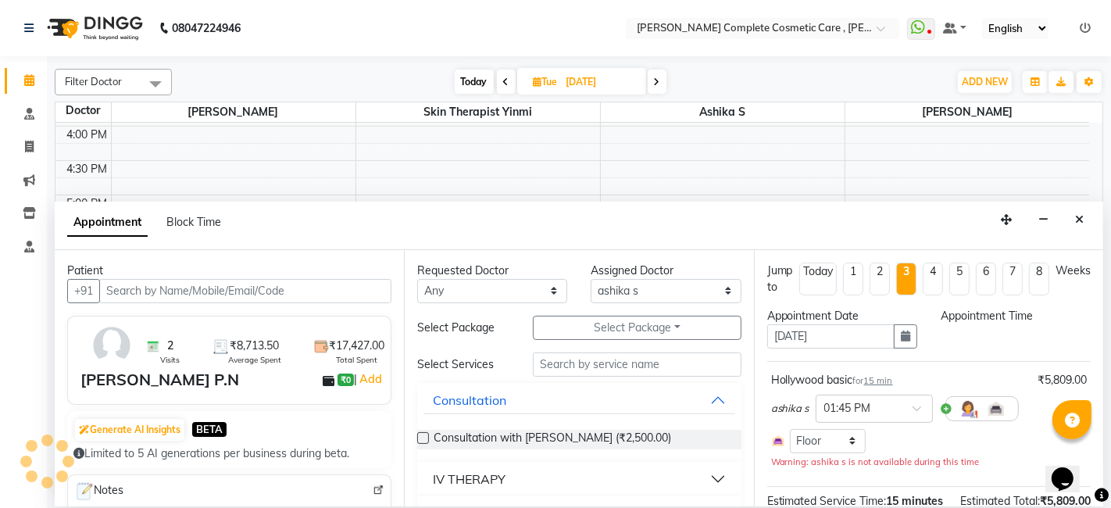
scroll to position [0, 0]
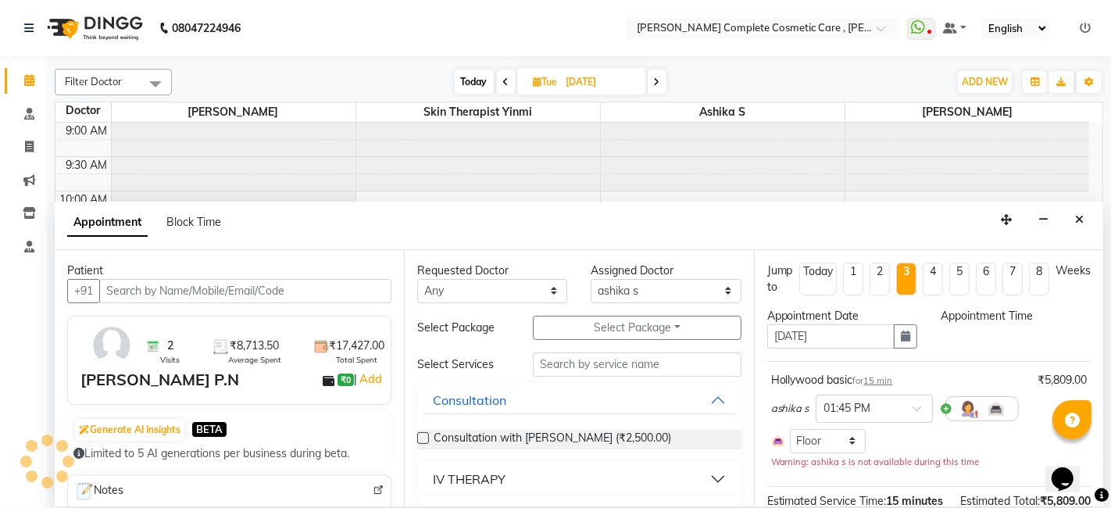
select select "825"
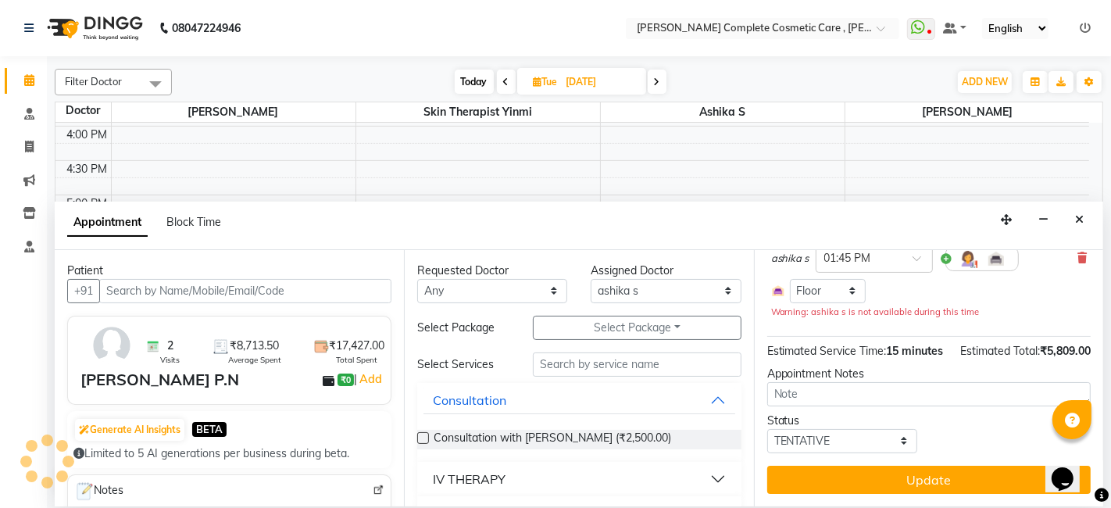
scroll to position [149, 0]
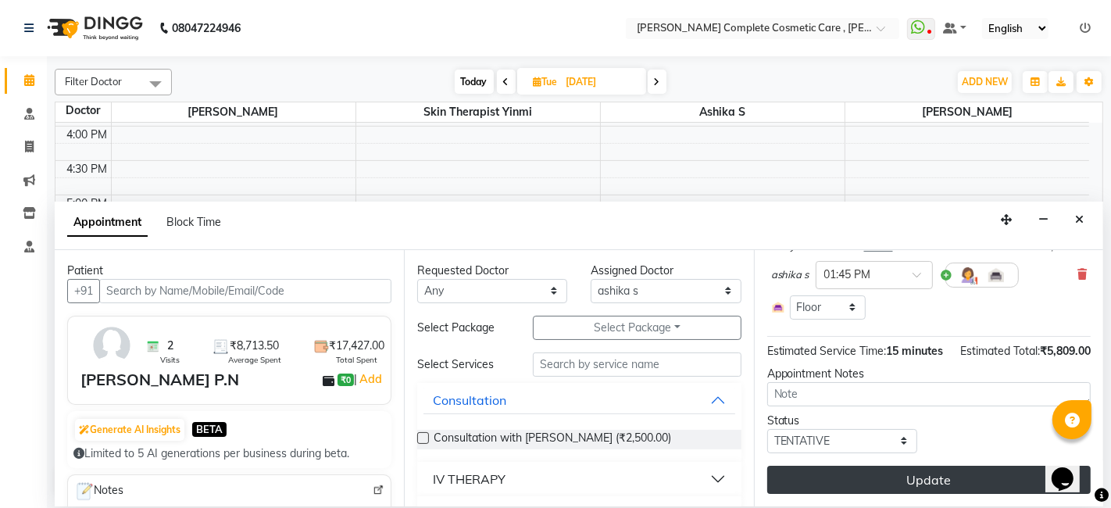
click at [902, 476] on button "Update" at bounding box center [928, 479] width 323 height 28
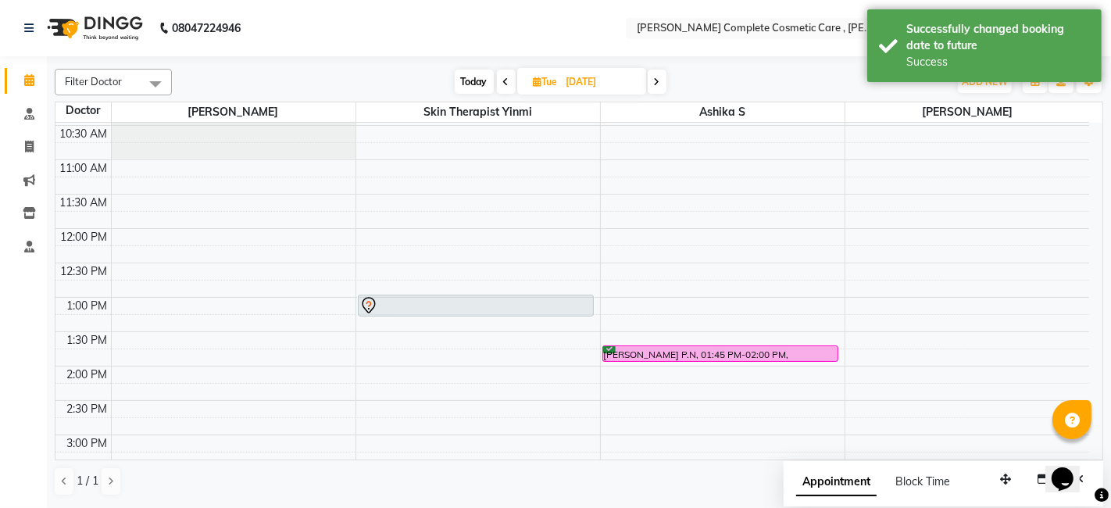
scroll to position [102, 0]
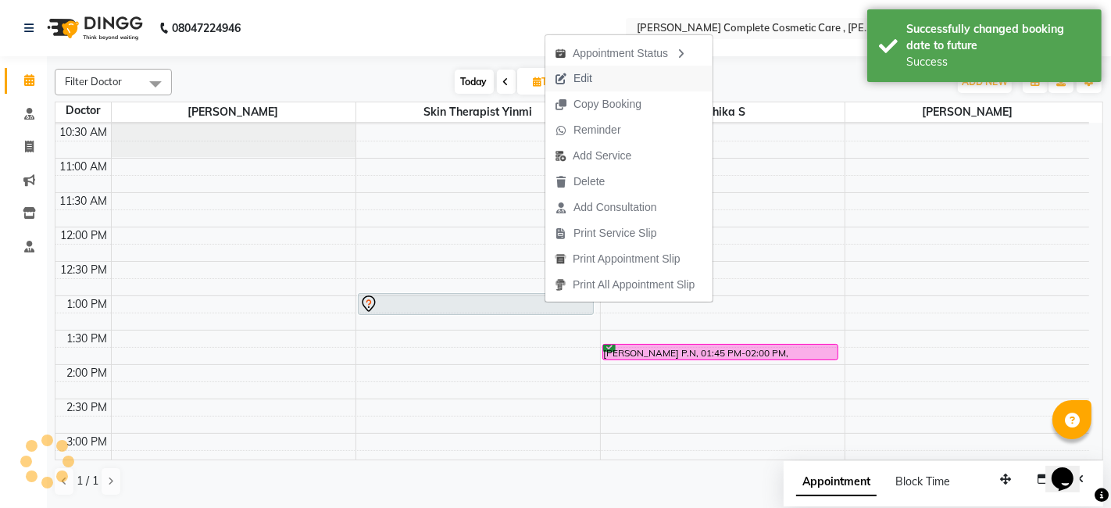
click at [595, 81] on span "Edit" at bounding box center [573, 79] width 56 height 26
select select "tentative"
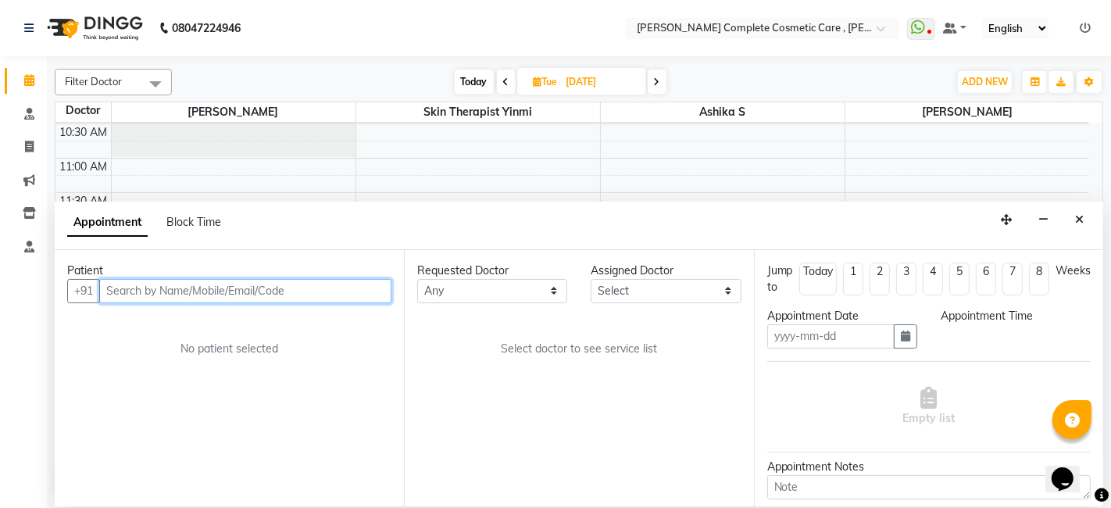
type input "23-09-2025"
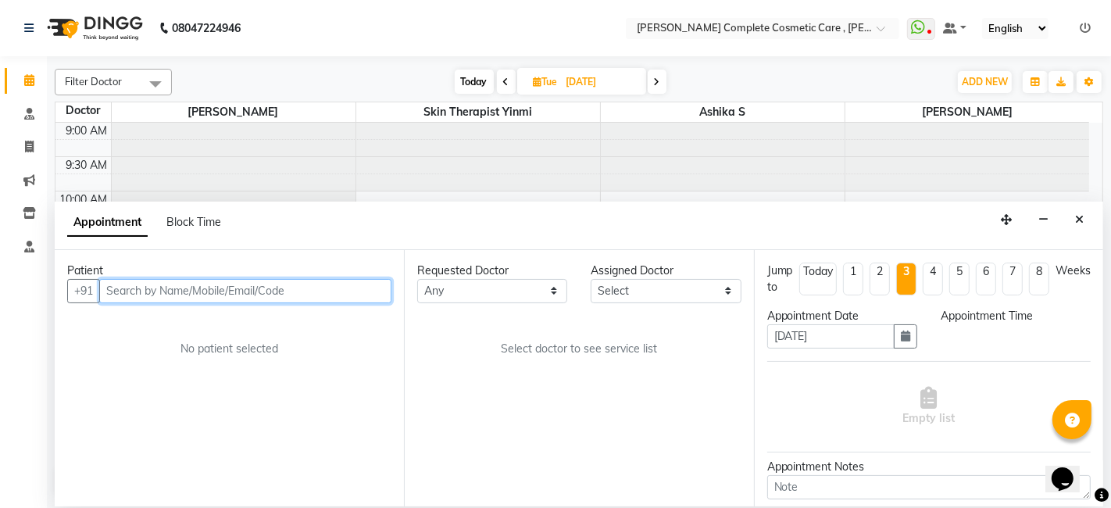
select select "70591"
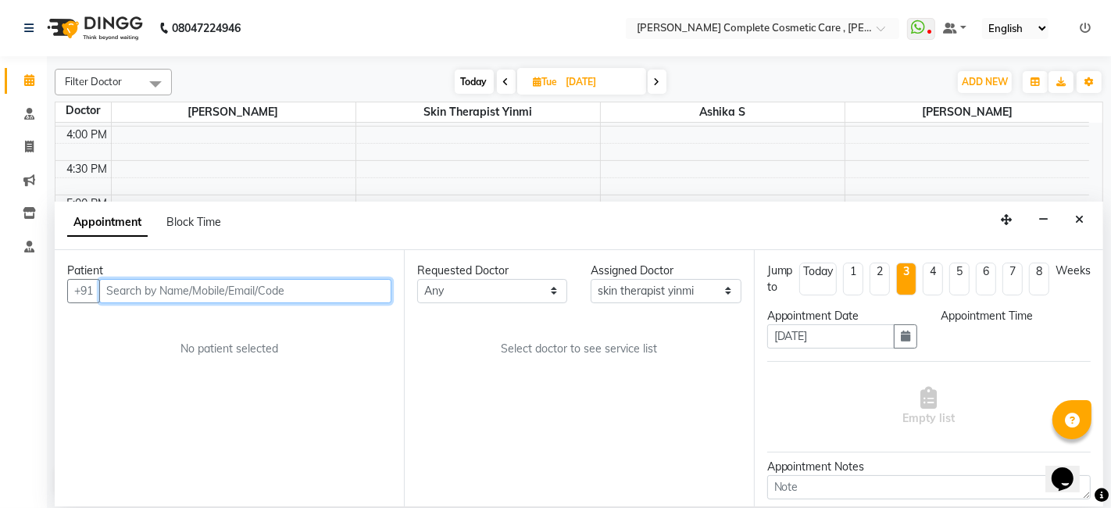
select select "780"
select select "3800"
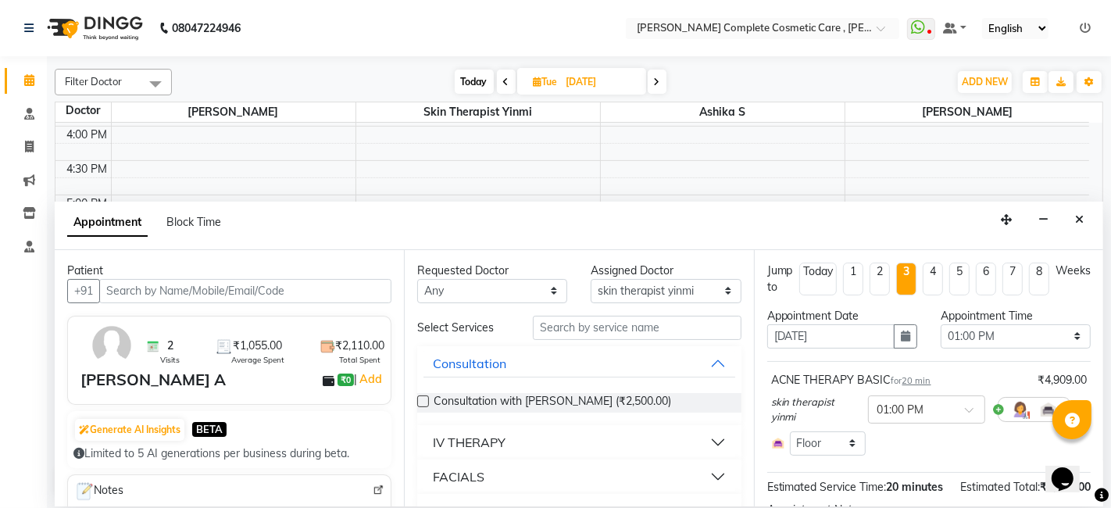
click at [915, 283] on li "3" at bounding box center [906, 278] width 20 height 33
select select "780"
click at [904, 283] on li "3" at bounding box center [906, 278] width 20 height 33
select select "780"
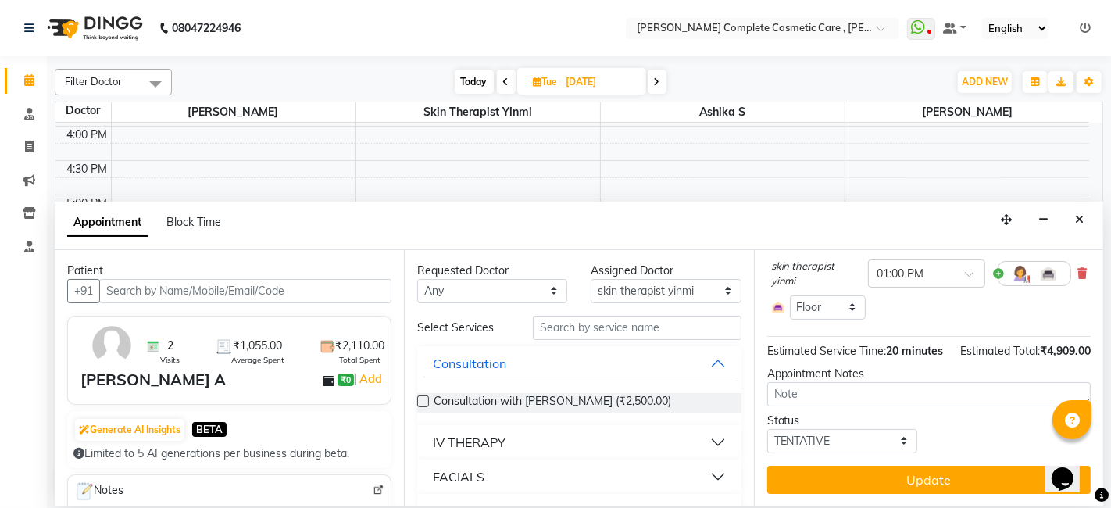
scroll to position [0, 0]
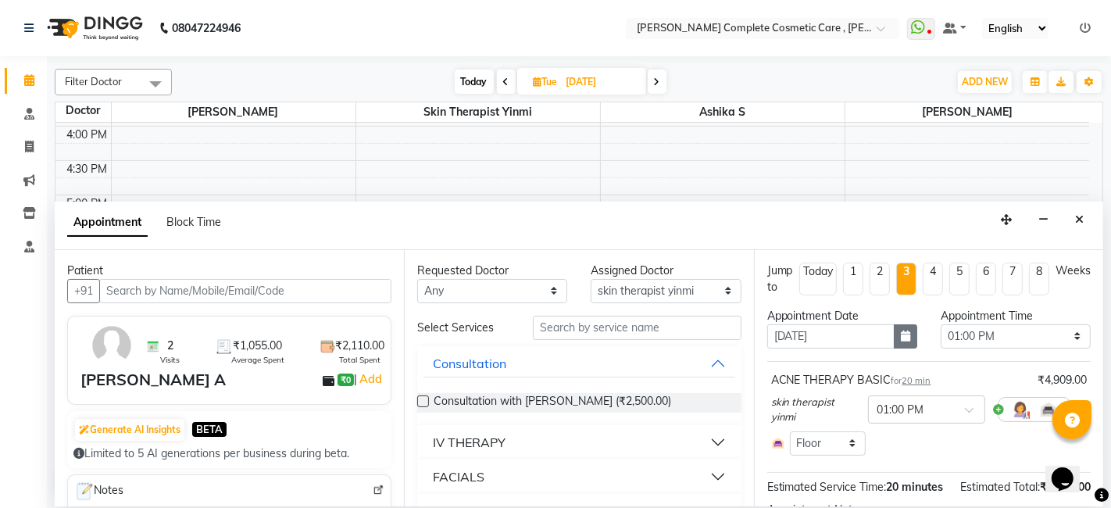
click at [900, 331] on icon "button" at bounding box center [904, 335] width 9 height 11
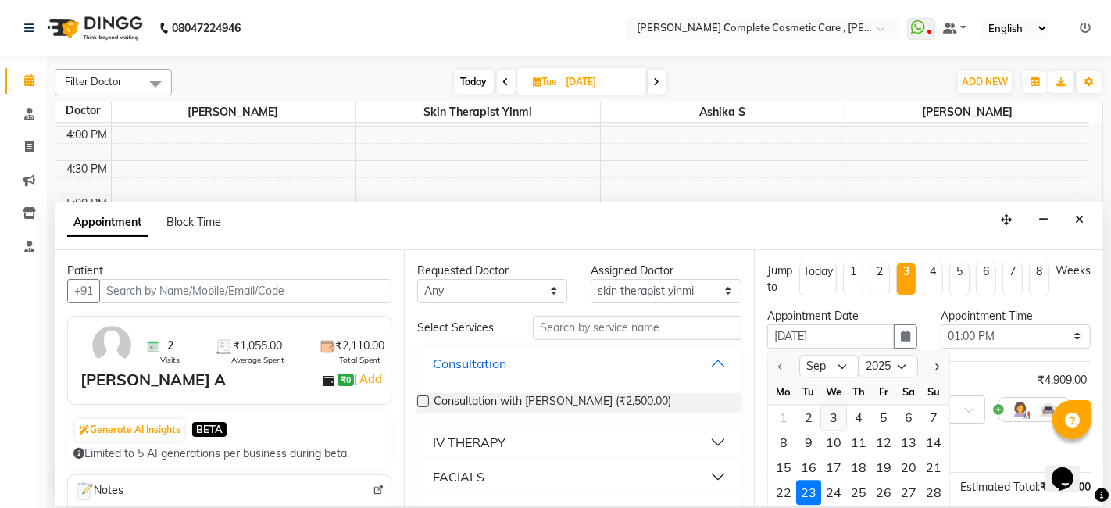
click at [832, 412] on div "3" at bounding box center [833, 417] width 25 height 25
type input "03-09-2025"
select select "780"
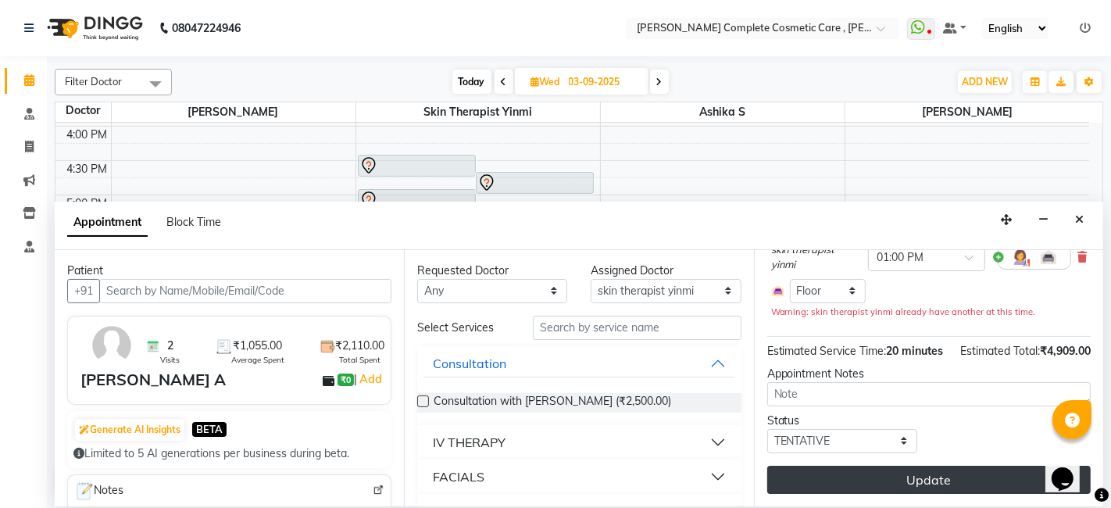
click at [866, 483] on button "Update" at bounding box center [928, 479] width 323 height 28
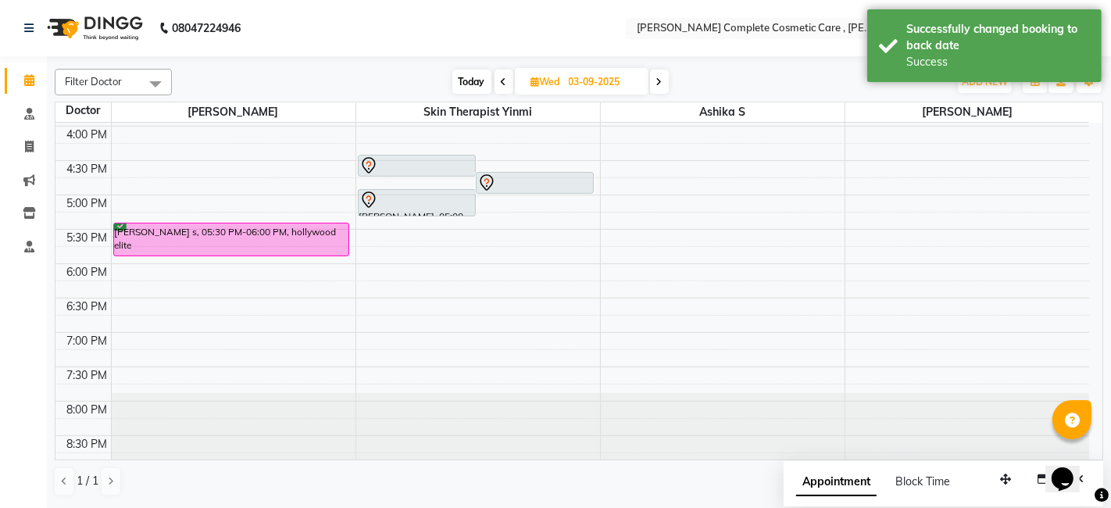
click at [535, 79] on icon at bounding box center [535, 82] width 9 height 10
select select "9"
select select "2025"
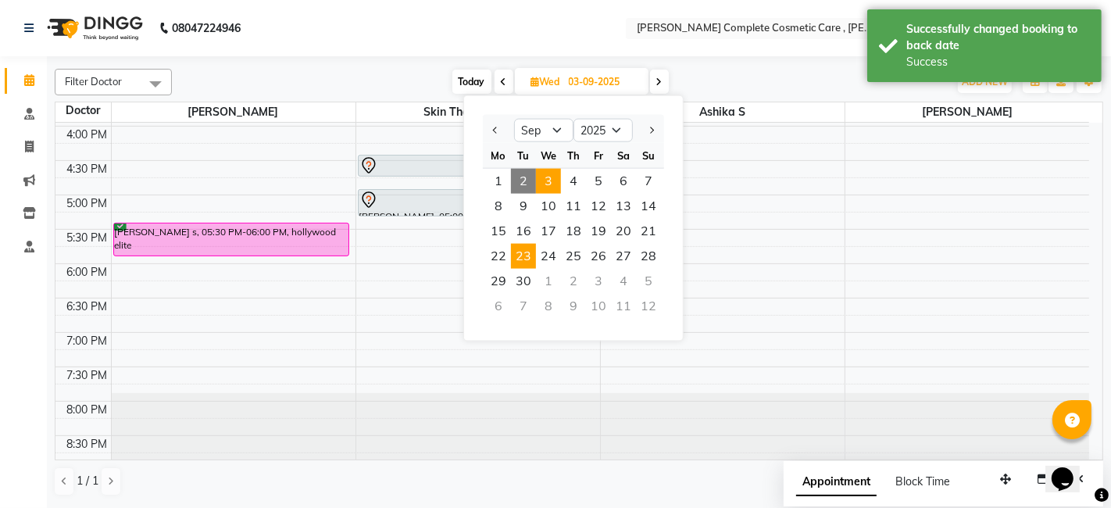
click at [519, 254] on span "23" at bounding box center [523, 256] width 25 height 25
type input "23-09-2025"
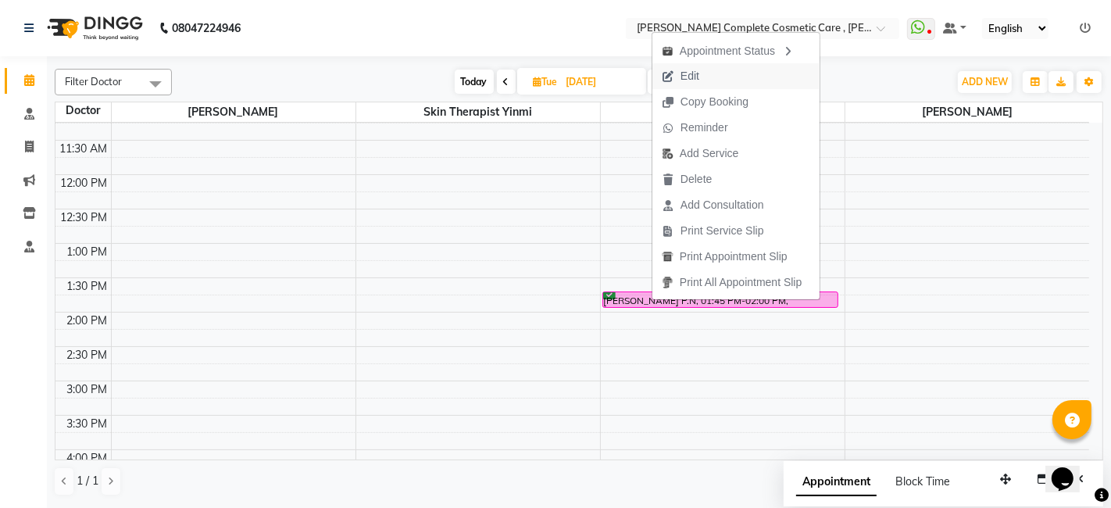
click at [673, 68] on span "Edit" at bounding box center [680, 76] width 56 height 26
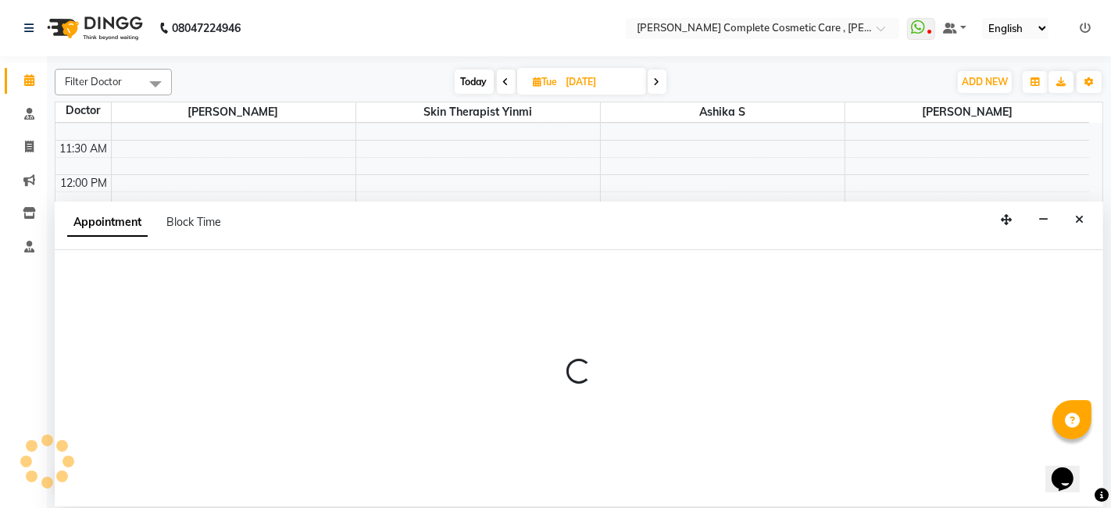
select select "tentative"
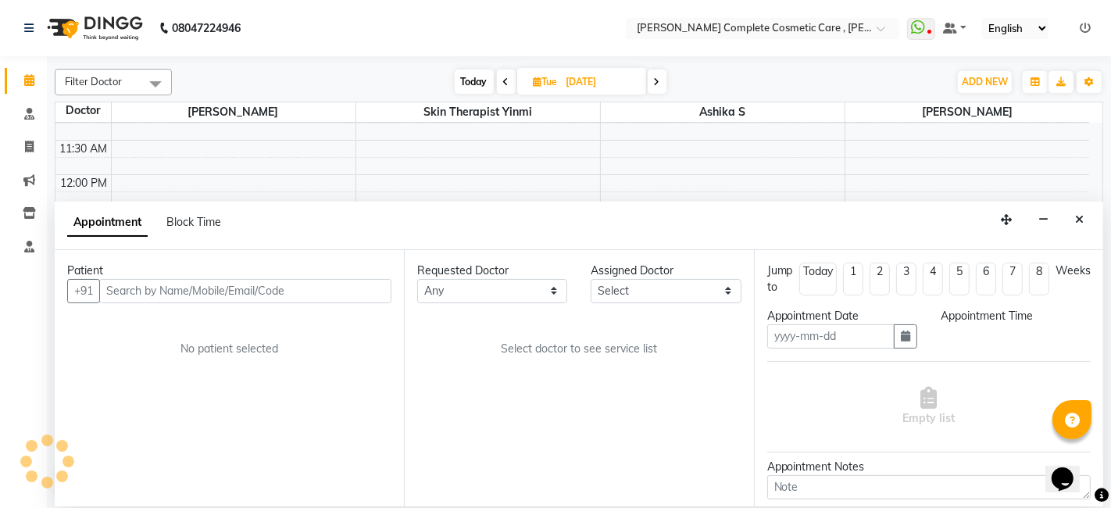
type input "23-09-2025"
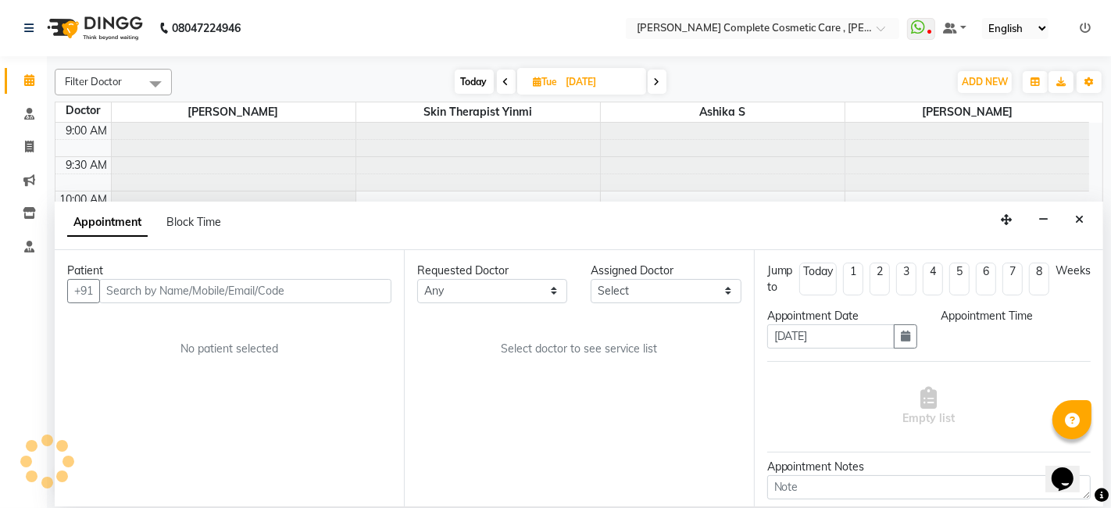
select select "confirm booking"
select select "825"
select select "83350"
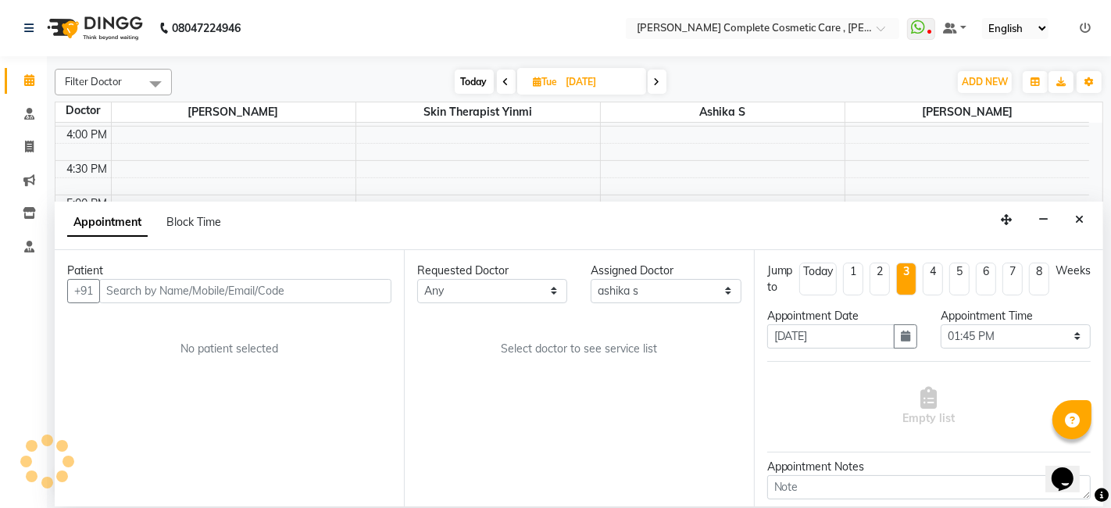
select select "3800"
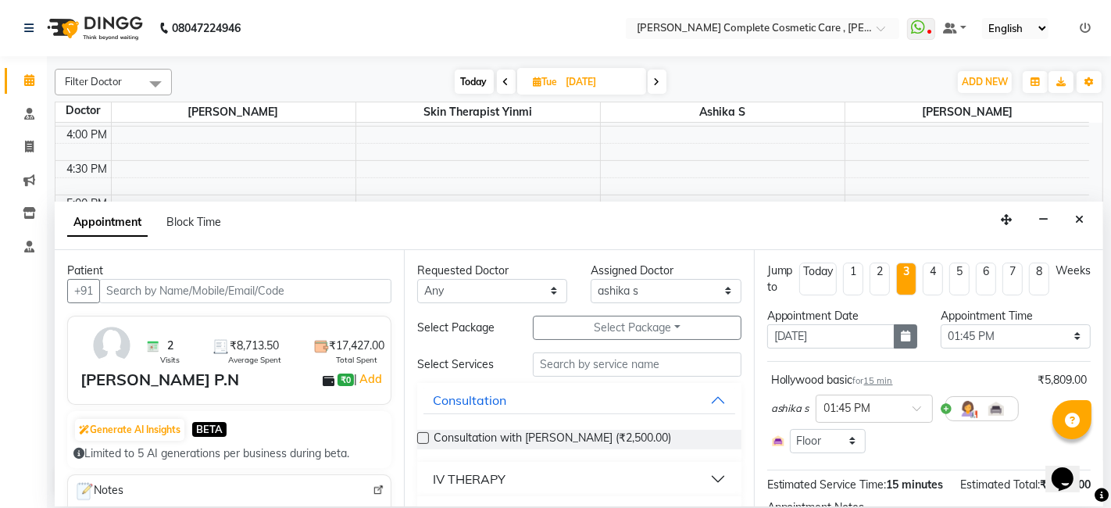
click at [908, 345] on button "button" at bounding box center [904, 336] width 23 height 24
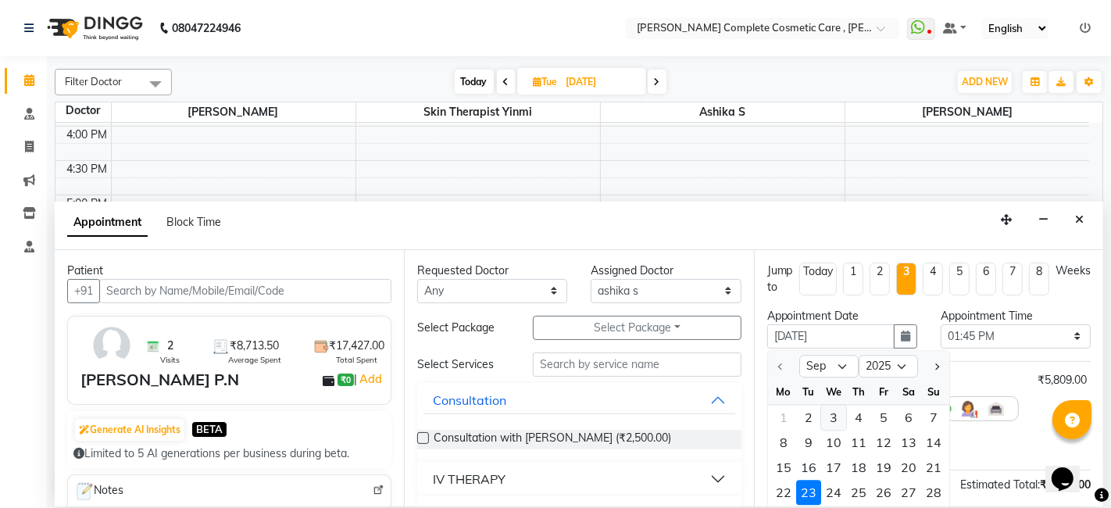
click at [841, 410] on div "3" at bounding box center [833, 417] width 25 height 25
type input "03-09-2025"
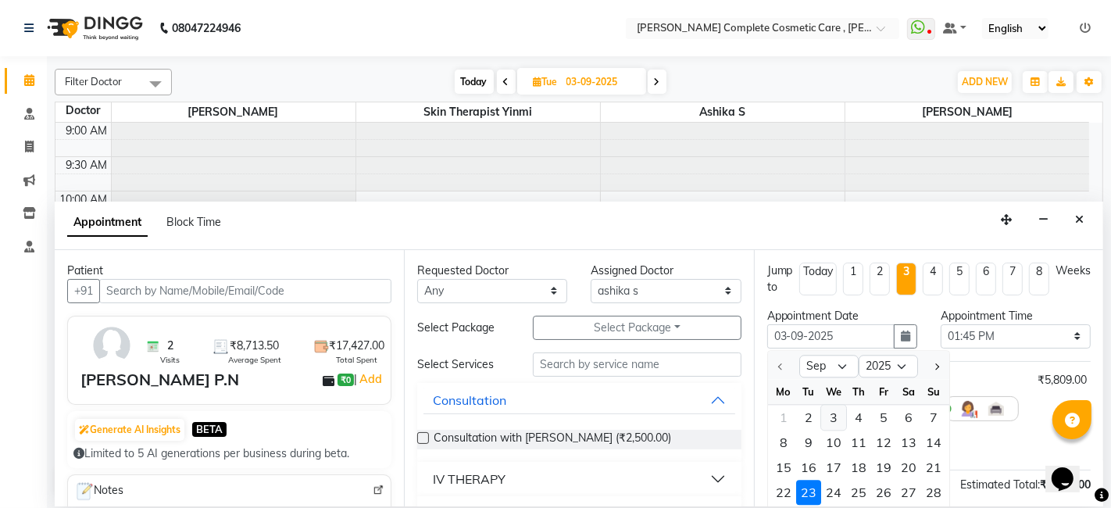
select select "825"
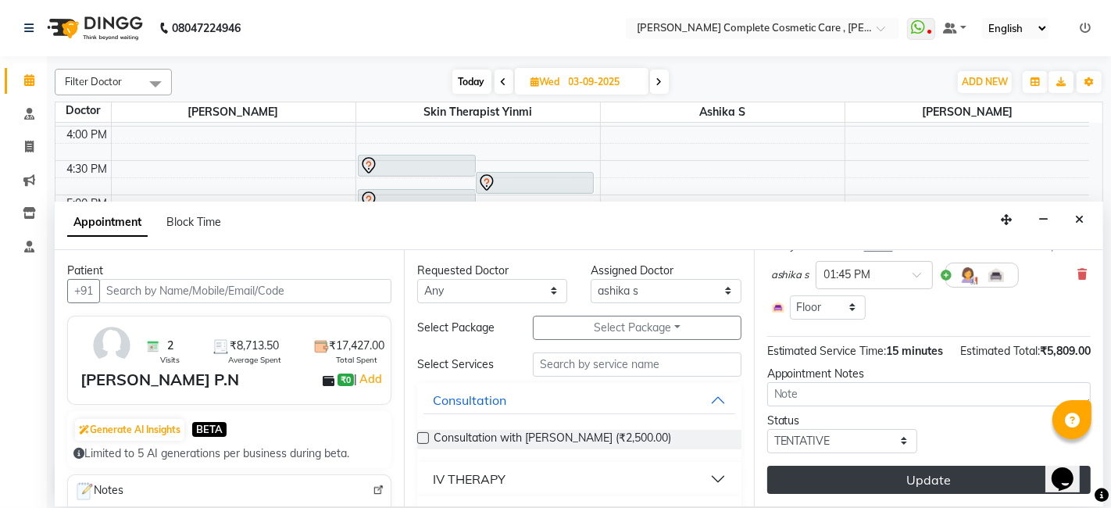
click at [857, 472] on button "Update" at bounding box center [928, 479] width 323 height 28
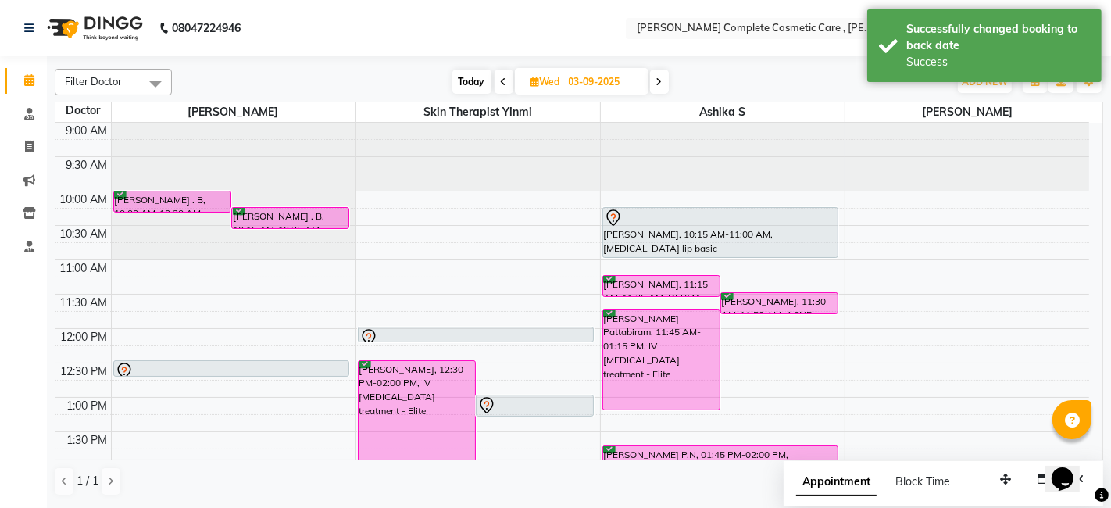
click at [467, 82] on span "Today" at bounding box center [471, 82] width 39 height 24
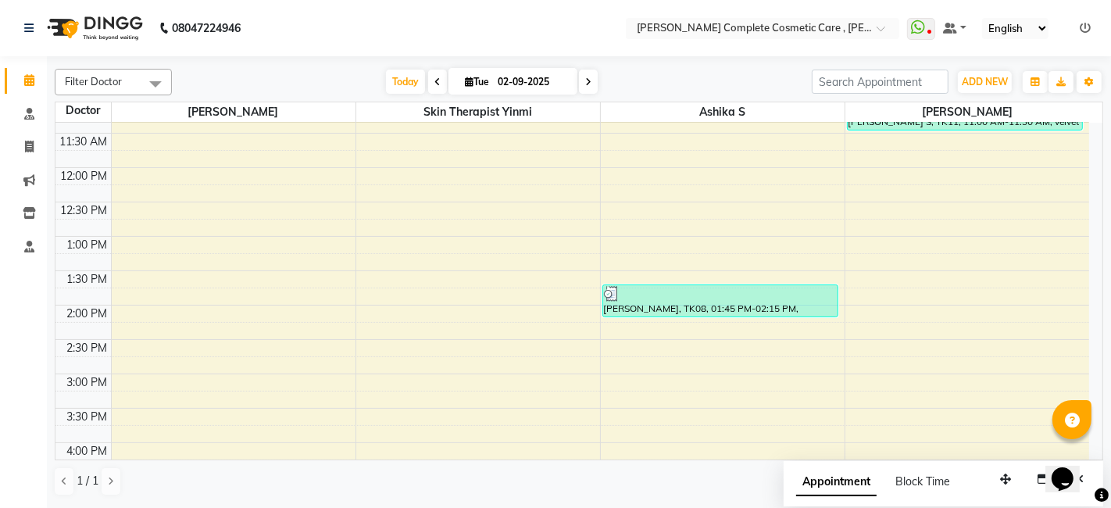
click at [585, 88] on span at bounding box center [588, 82] width 19 height 24
type input "03-09-2025"
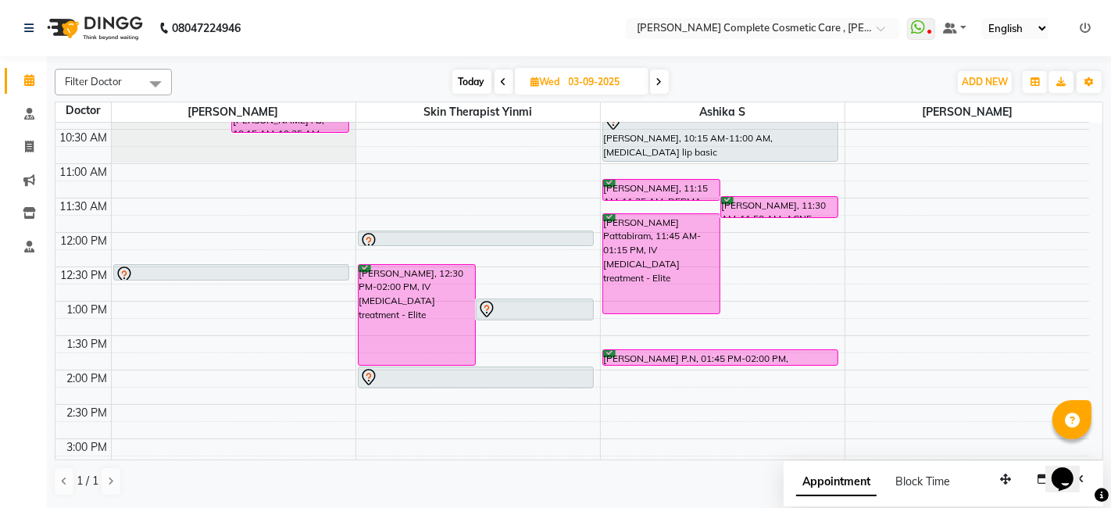
click at [540, 84] on span "Wed" at bounding box center [545, 82] width 37 height 12
select select "9"
select select "2025"
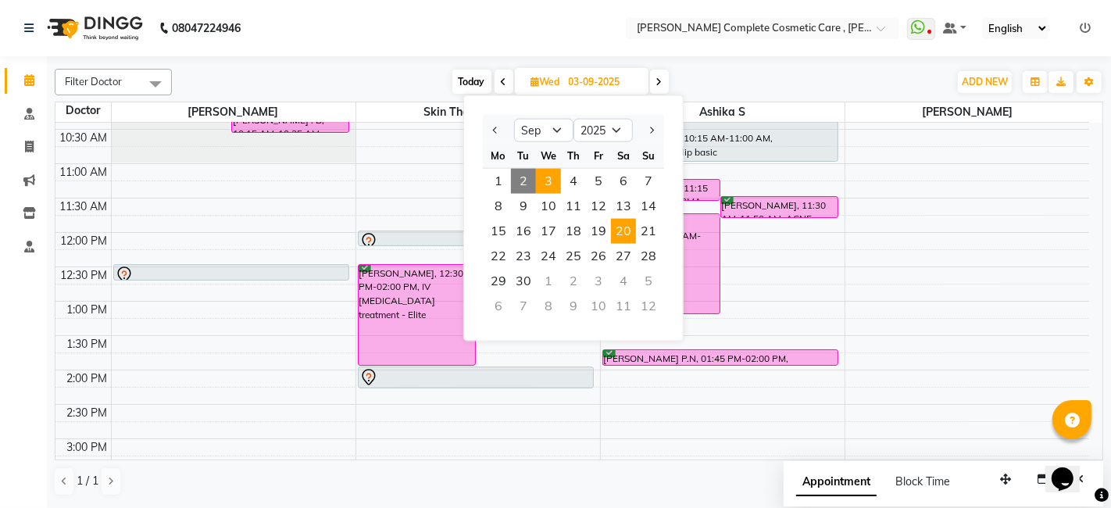
click at [623, 230] on span "20" at bounding box center [623, 231] width 25 height 25
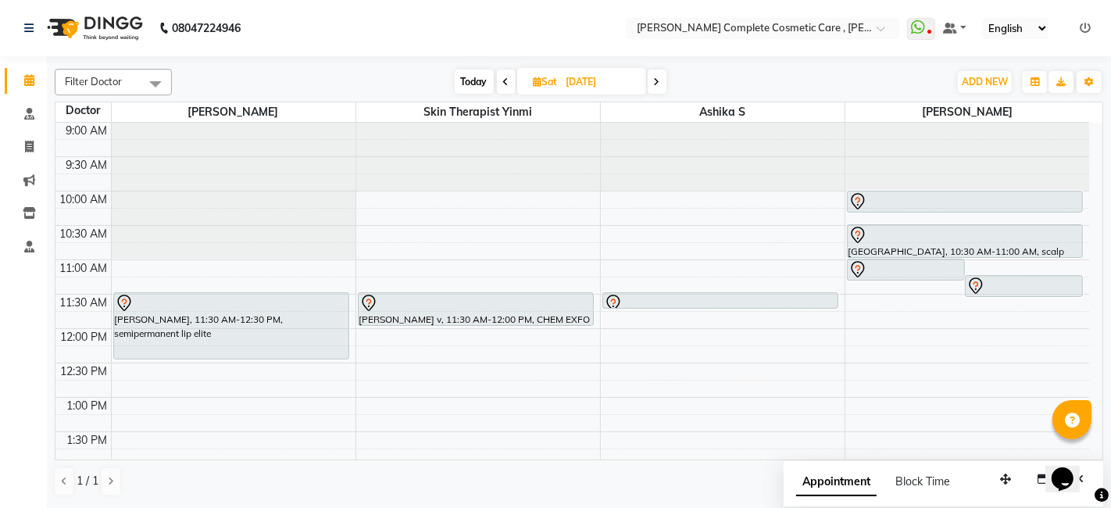
click at [658, 79] on icon at bounding box center [657, 81] width 6 height 9
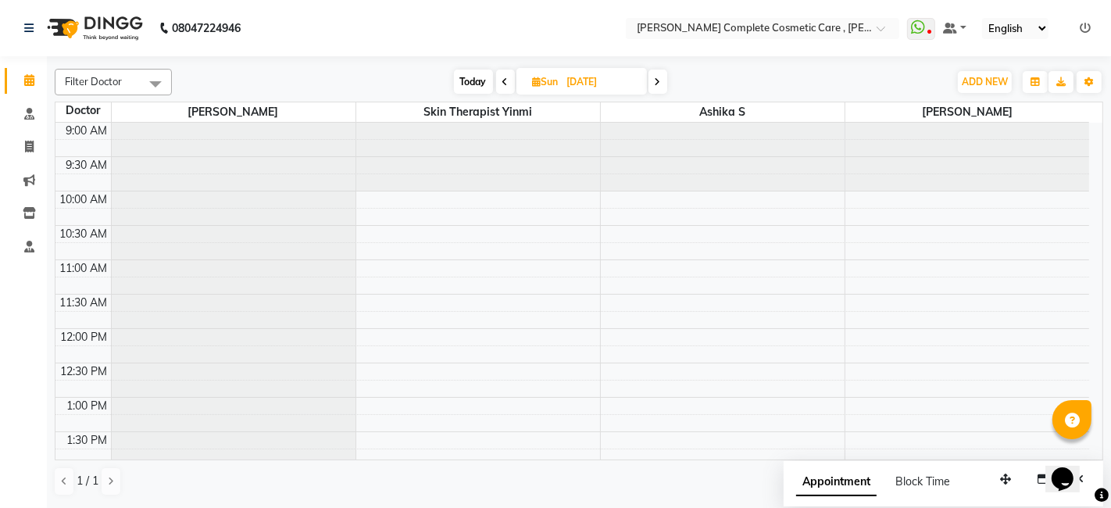
click at [658, 87] on span at bounding box center [657, 82] width 19 height 24
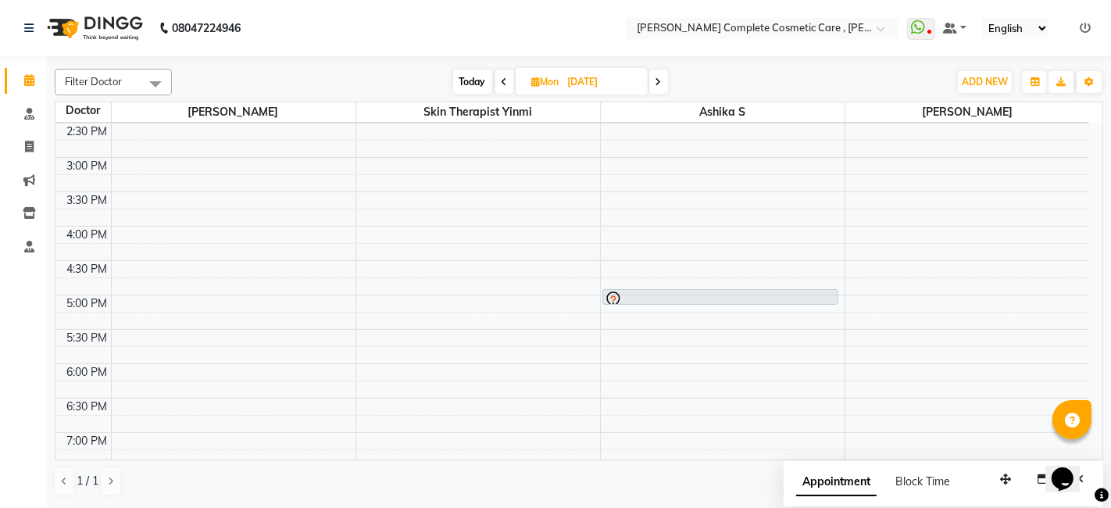
scroll to position [408, 0]
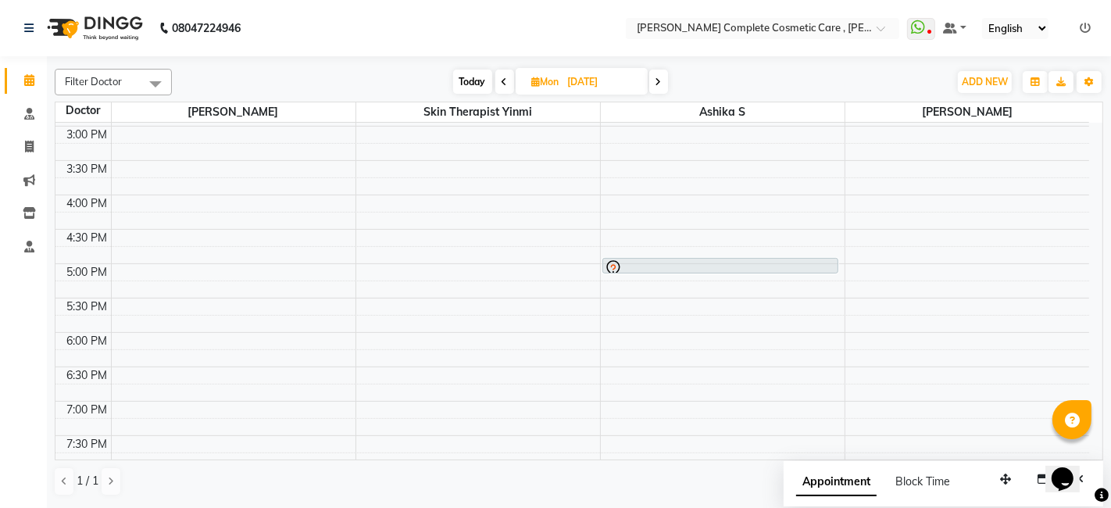
click at [660, 86] on icon at bounding box center [658, 81] width 6 height 9
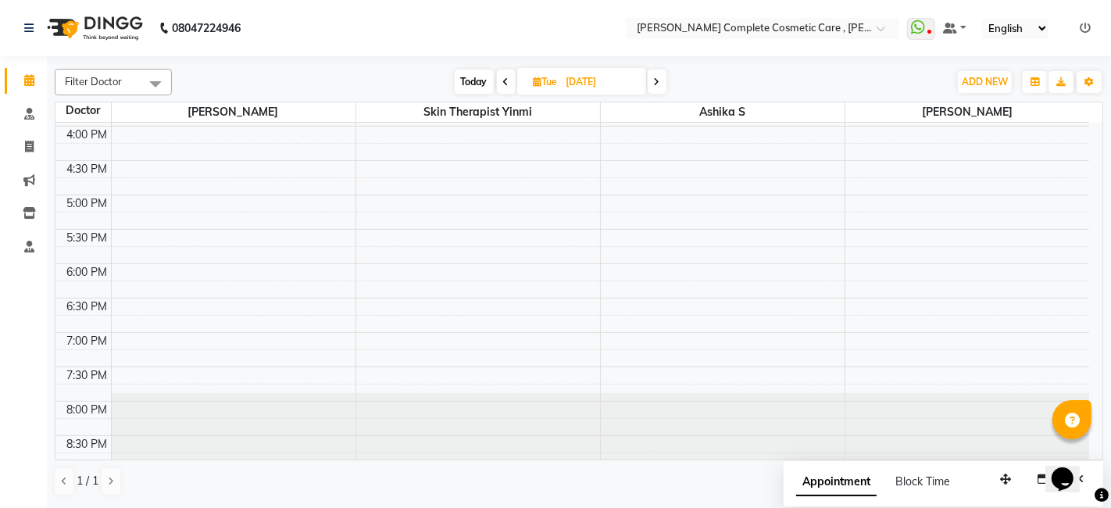
scroll to position [0, 0]
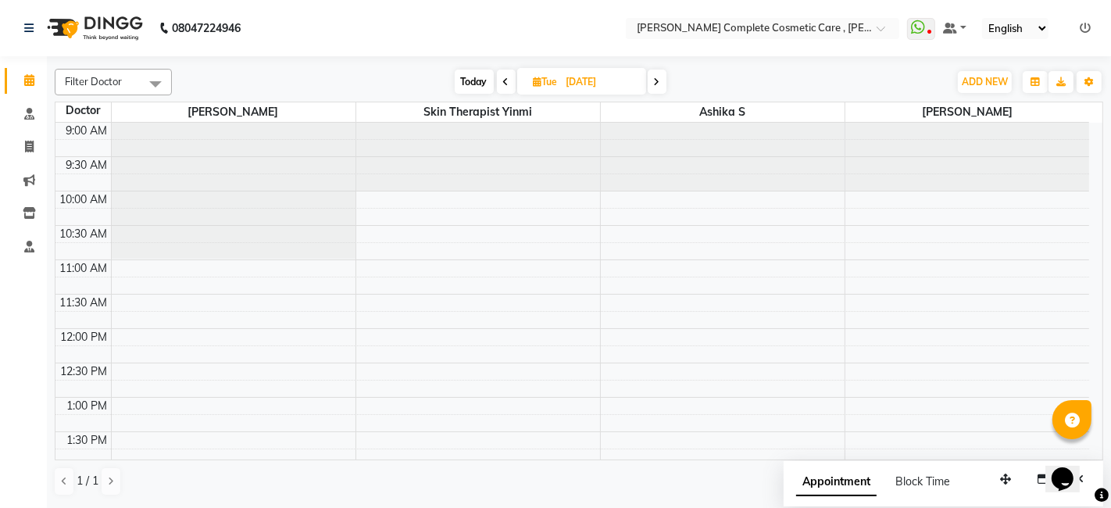
click at [661, 86] on span at bounding box center [656, 82] width 19 height 24
click at [657, 80] on icon at bounding box center [659, 81] width 6 height 9
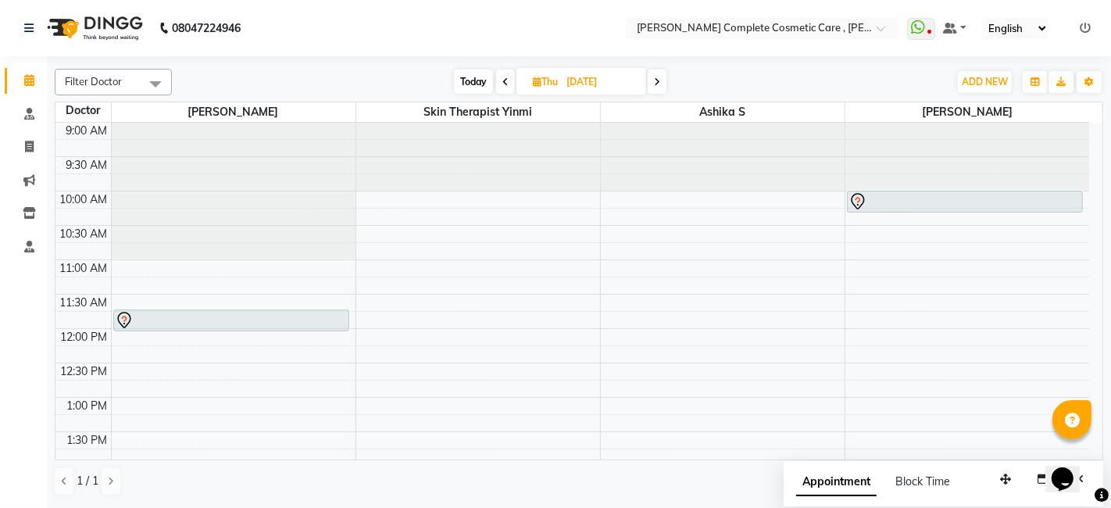
click at [665, 79] on span at bounding box center [656, 82] width 19 height 24
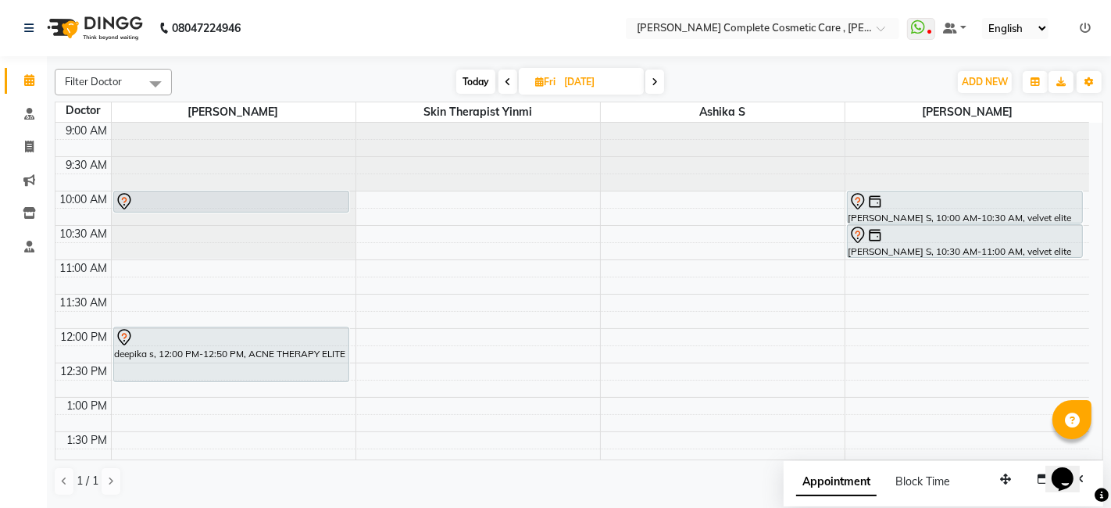
click at [651, 77] on icon at bounding box center [654, 81] width 6 height 9
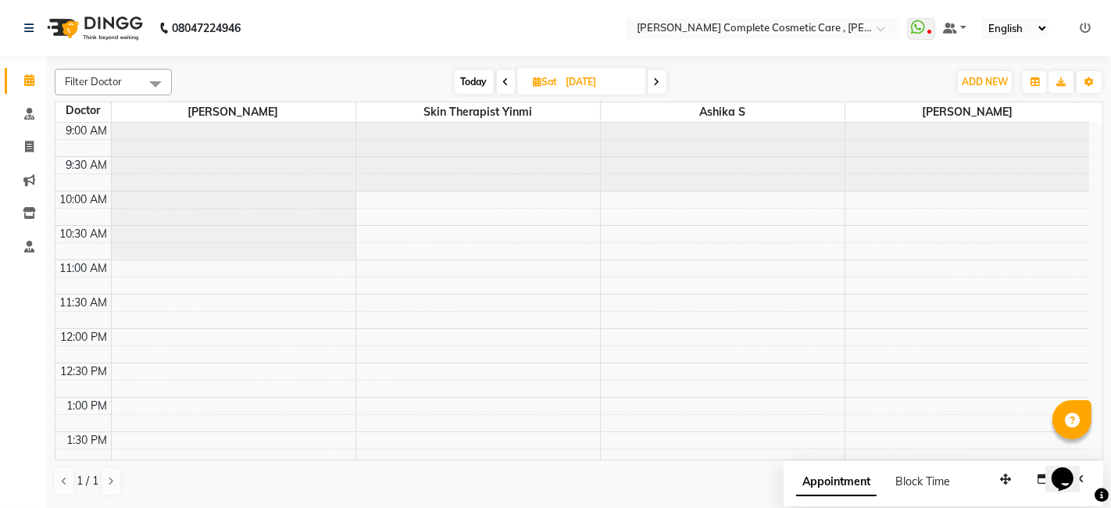
drag, startPoint x: 581, startPoint y: 22, endPoint x: 634, endPoint y: 266, distance: 250.1
click at [634, 266] on app-home "08047224946 Select Location × Dr. Asha Queen Complete Cosmetic Care , Shenoy Na…" at bounding box center [555, 253] width 1111 height 506
click at [749, 87] on div "Today Sat 27-09-2025" at bounding box center [560, 81] width 761 height 23
click at [478, 79] on span "Today" at bounding box center [474, 82] width 39 height 24
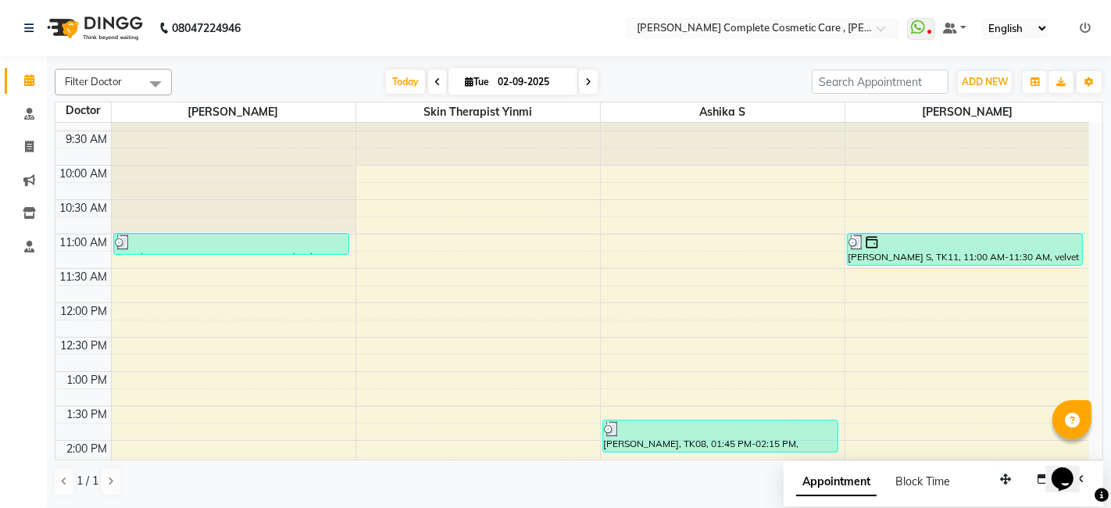
scroll to position [16, 0]
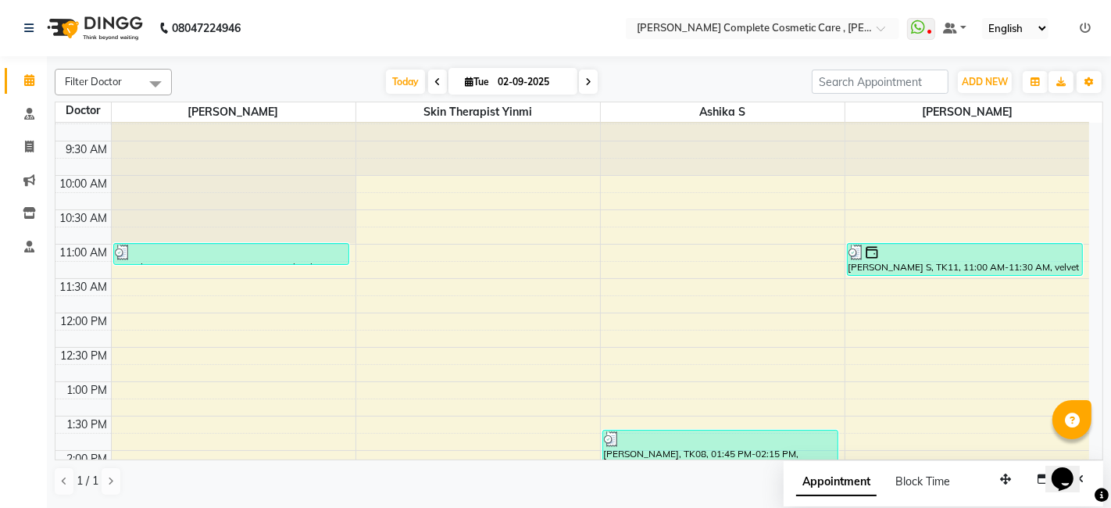
click at [582, 85] on span at bounding box center [588, 82] width 19 height 24
type input "03-09-2025"
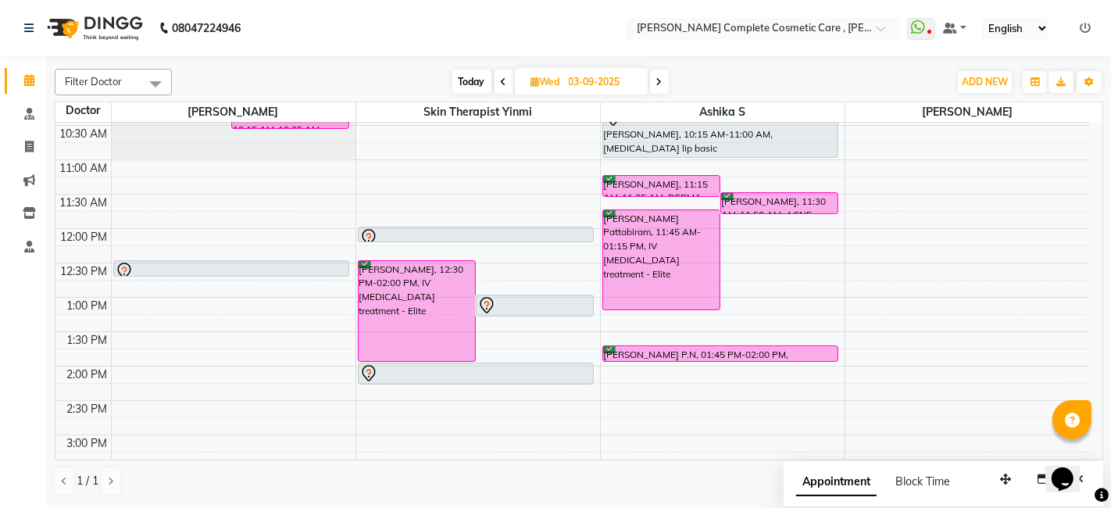
scroll to position [100, 0]
click at [292, 393] on div "9:00 AM 9:30 AM 10:00 AM 10:30 AM 11:00 AM 11:30 AM 12:00 PM 12:30 PM 1:00 PM 1…" at bounding box center [571, 435] width 1033 height 824
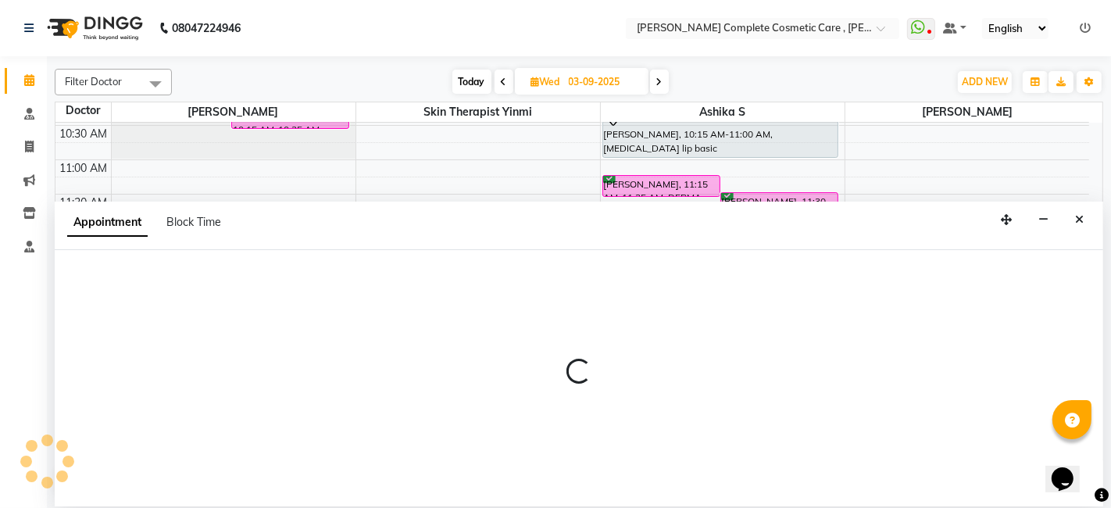
select select "67035"
select select "855"
select select "tentative"
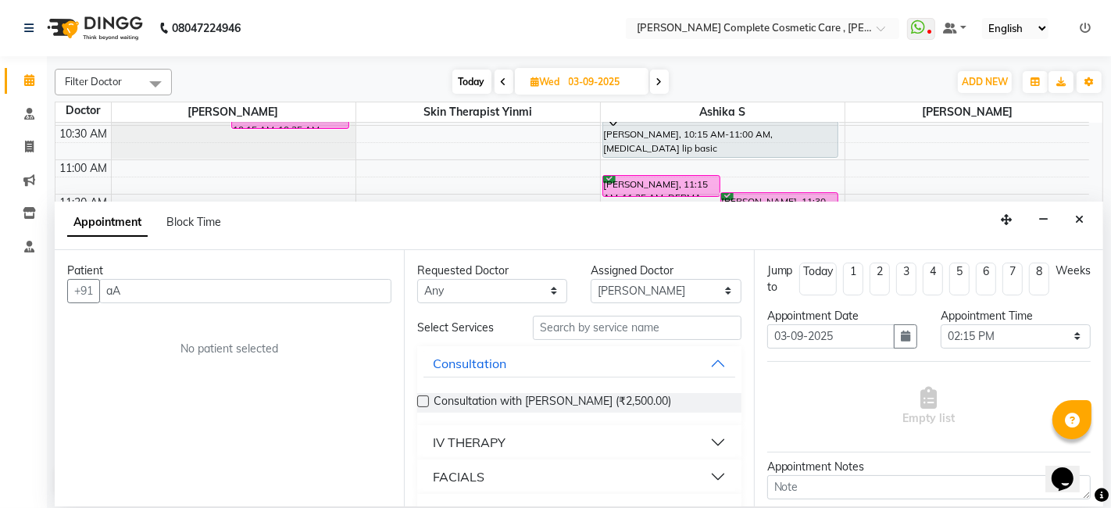
type input "a"
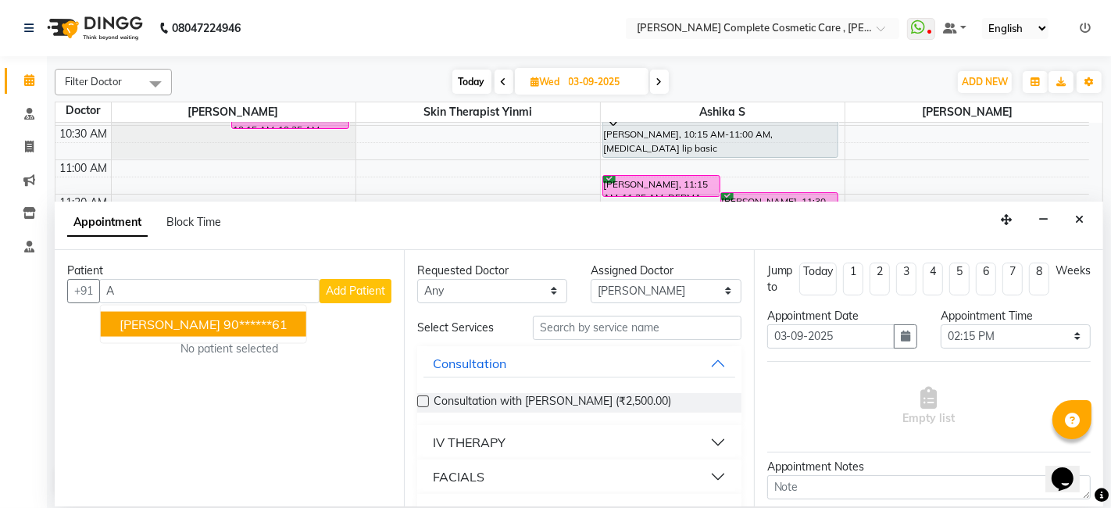
type input "A"
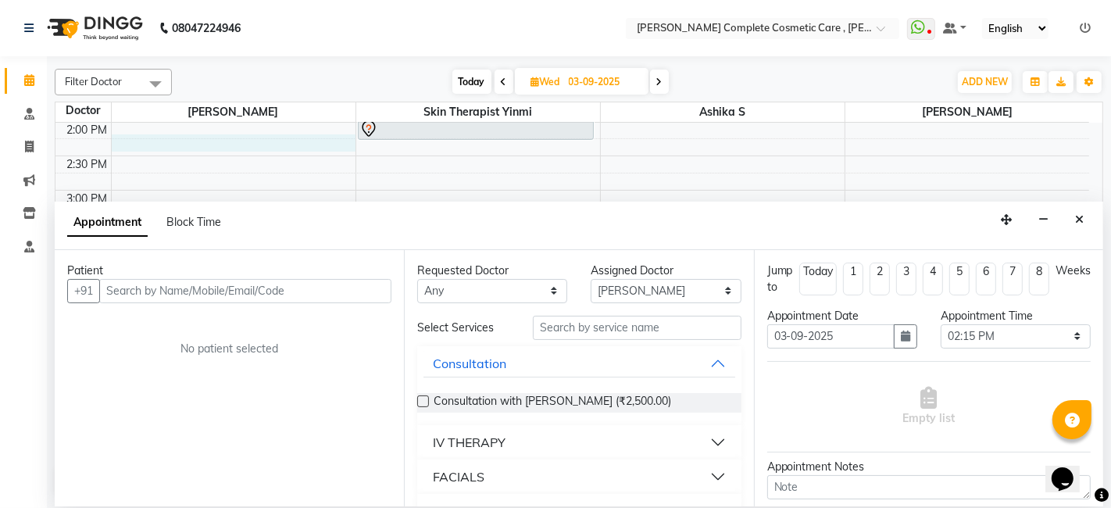
scroll to position [339, 0]
click at [334, 291] on input "text" at bounding box center [245, 291] width 292 height 24
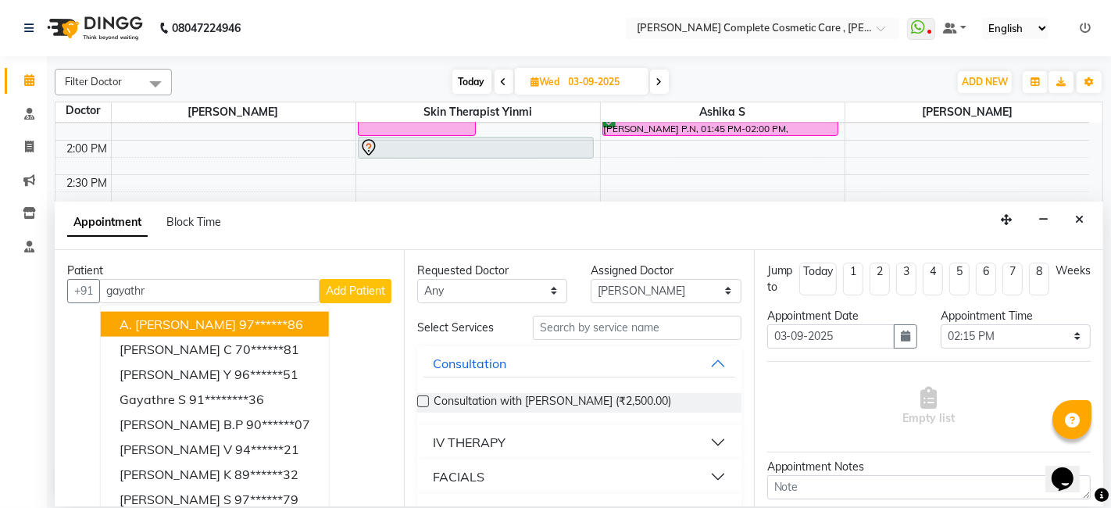
scroll to position [329, 0]
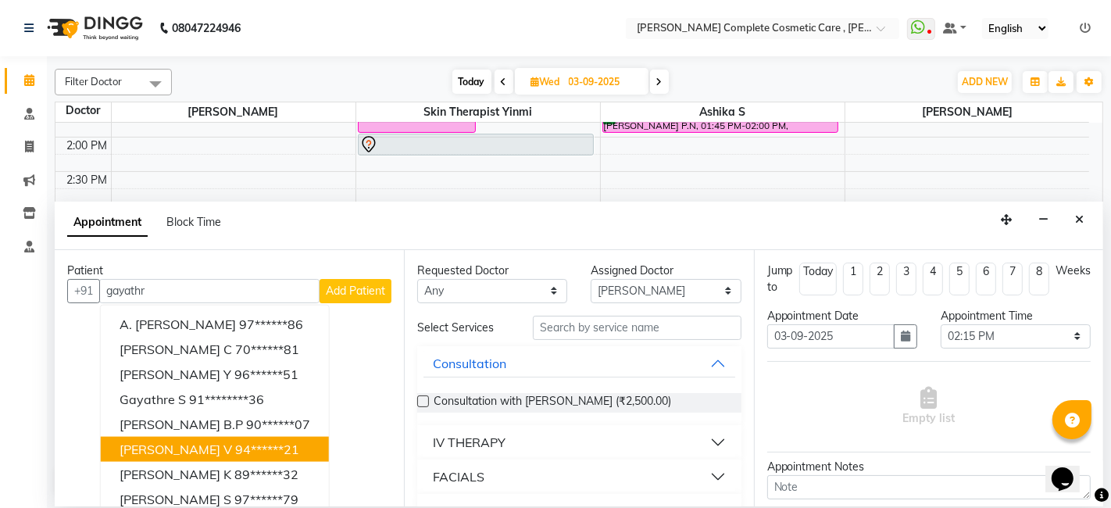
click at [235, 442] on ngb-highlight "94******21" at bounding box center [267, 448] width 64 height 16
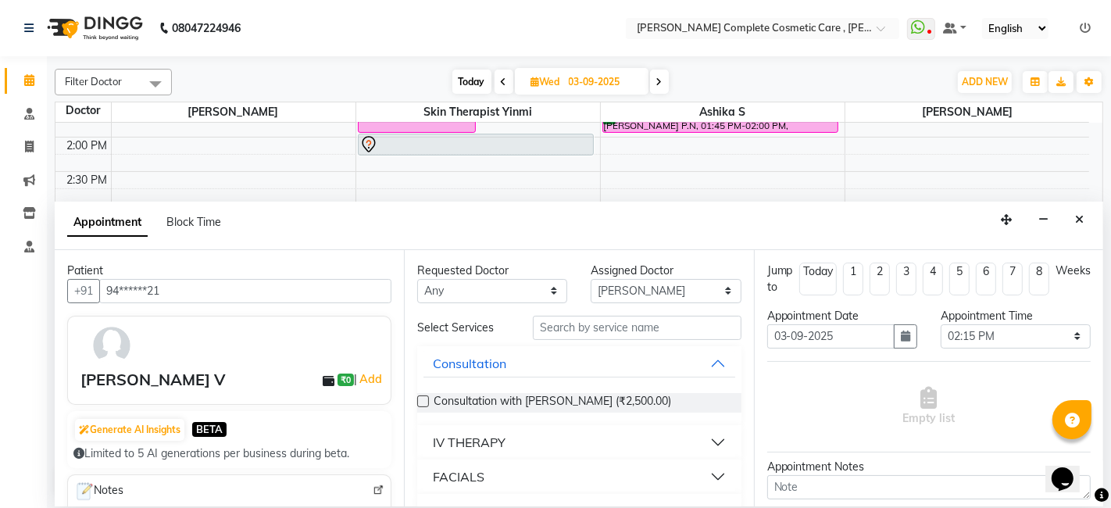
click at [216, 293] on input "94******21" at bounding box center [245, 291] width 292 height 24
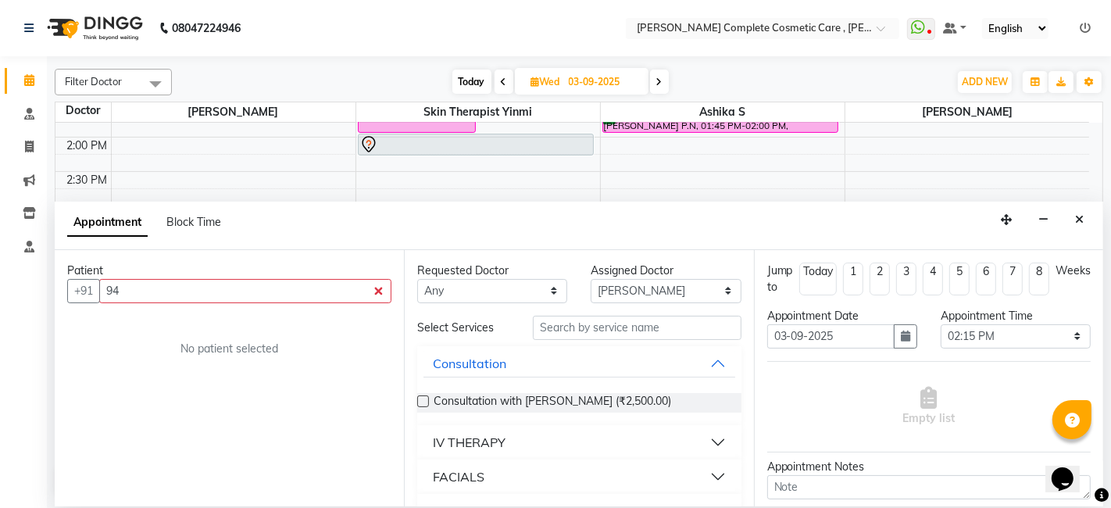
type input "9"
type input "a"
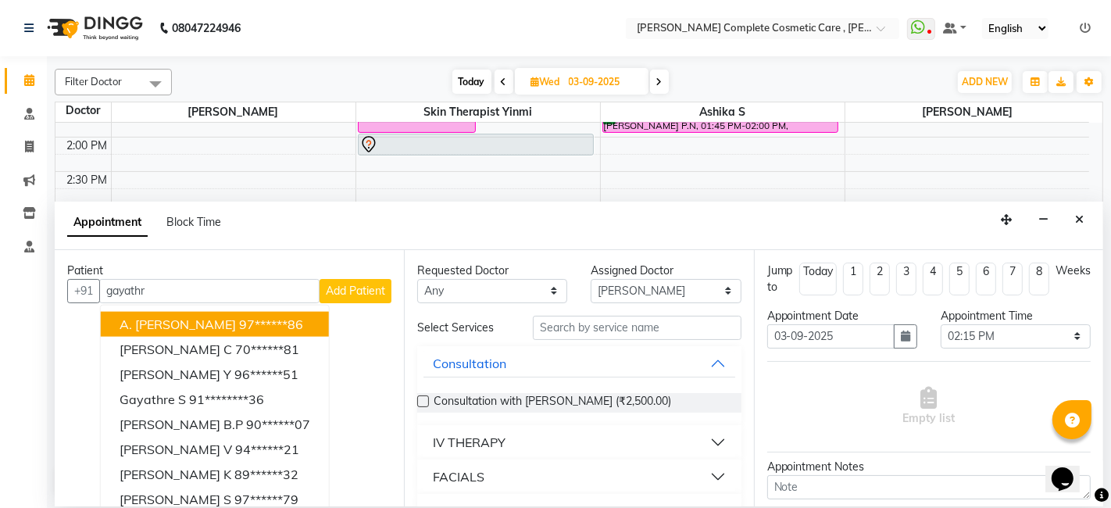
click at [239, 326] on ngb-highlight "97******86" at bounding box center [271, 324] width 64 height 16
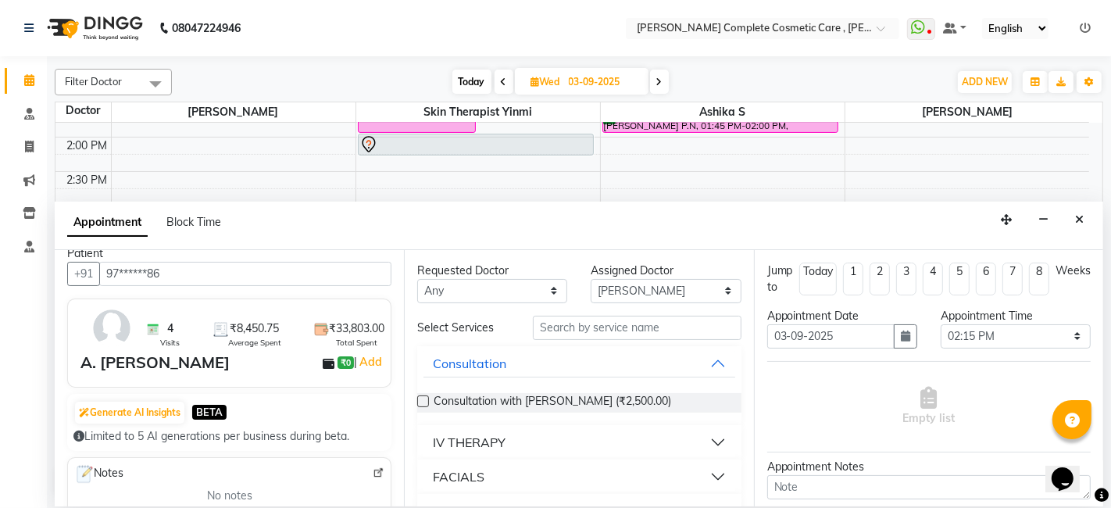
scroll to position [0, 0]
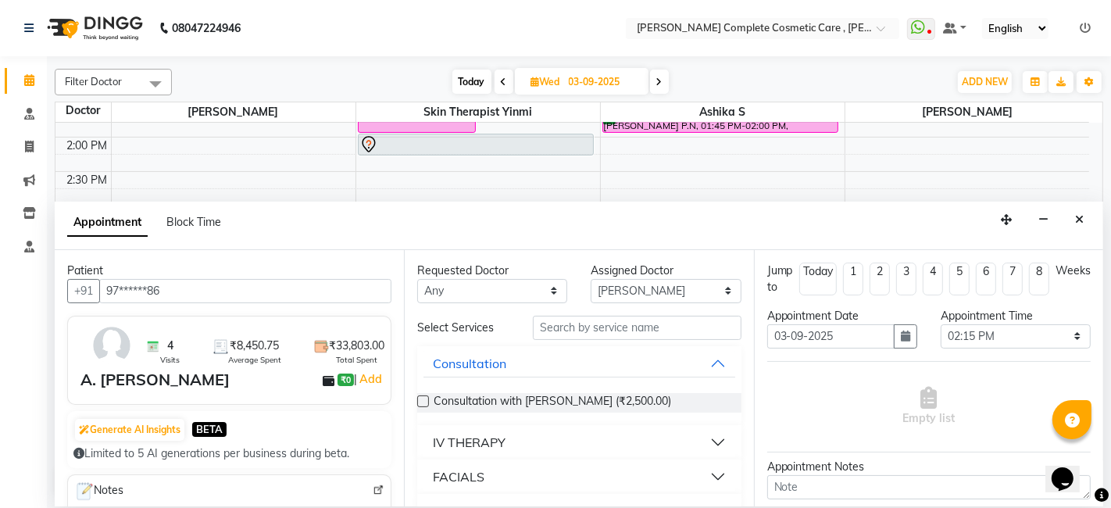
type input "97******86"
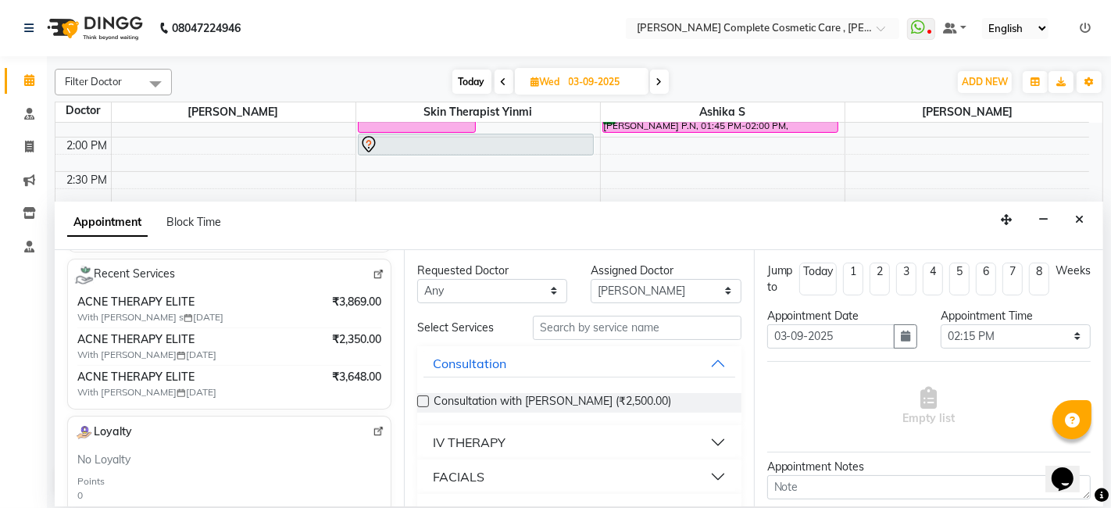
scroll to position [269, 0]
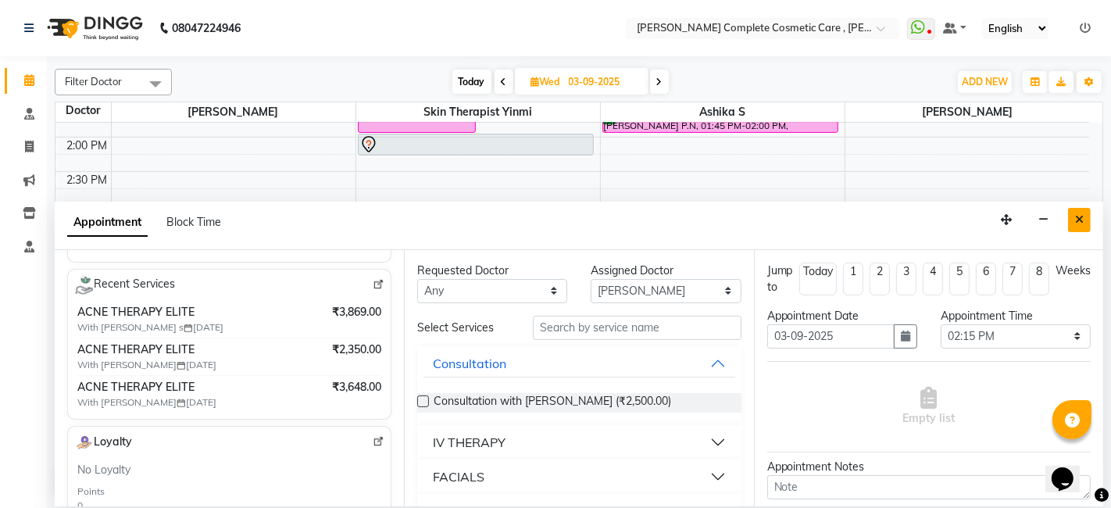
click at [1073, 213] on button "Close" at bounding box center [1079, 220] width 23 height 24
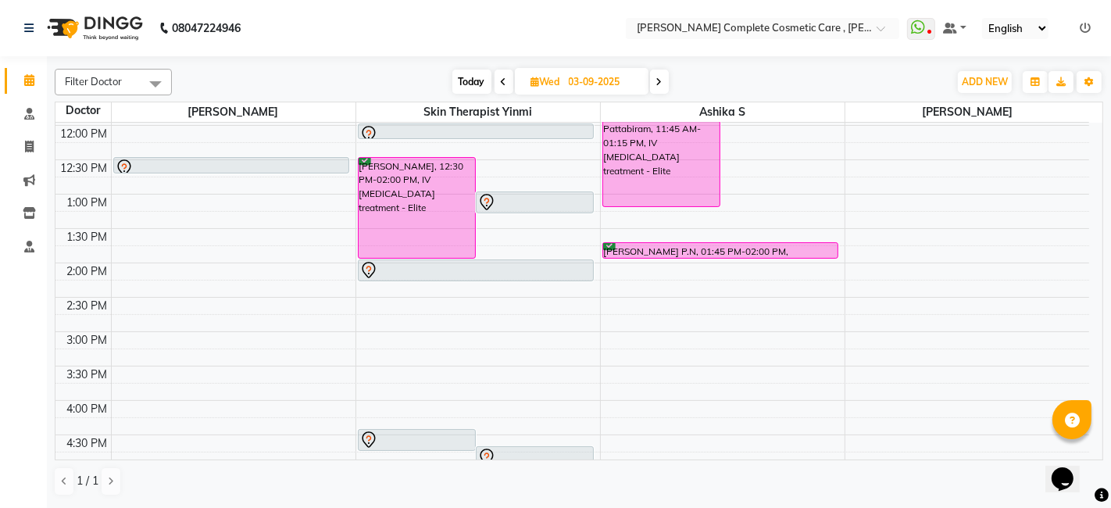
scroll to position [202, 0]
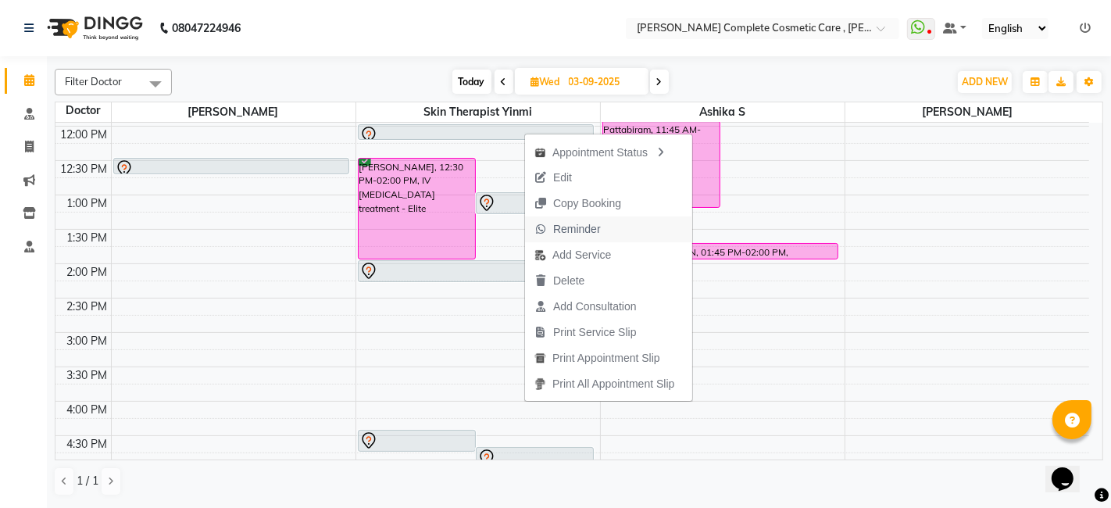
click at [566, 235] on span "Reminder" at bounding box center [577, 229] width 48 height 16
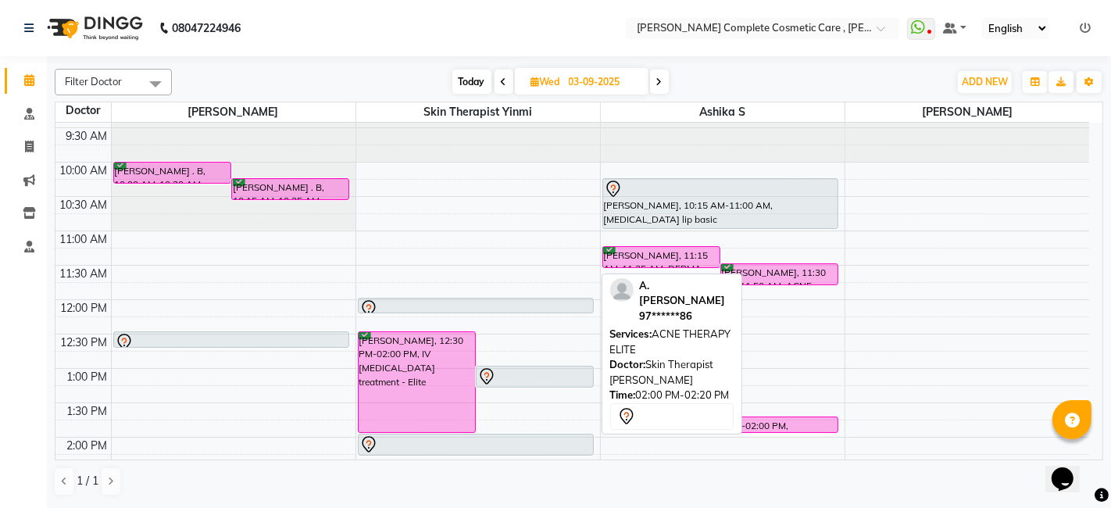
scroll to position [26, 0]
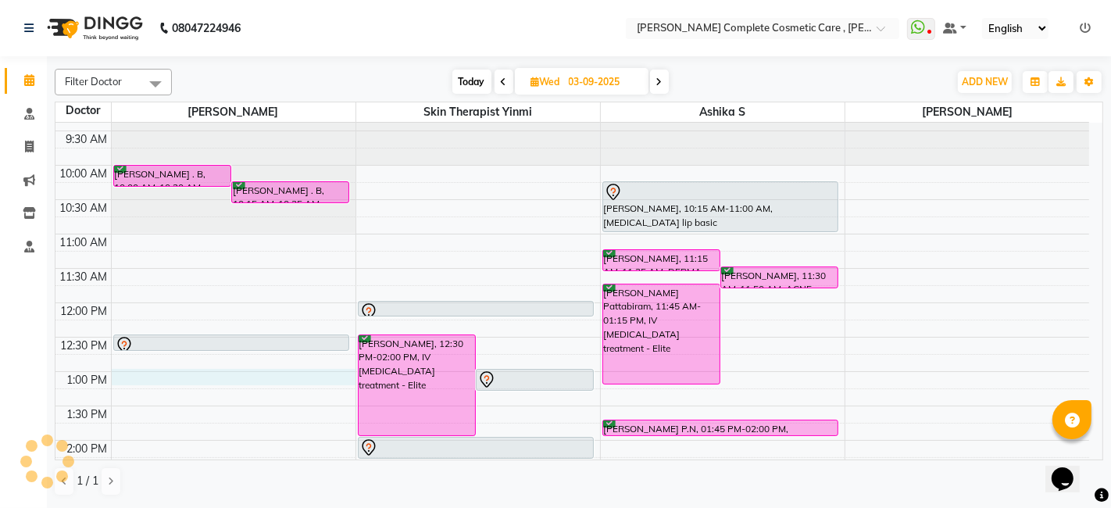
click at [291, 373] on div "9:00 AM 9:30 AM 10:00 AM 10:30 AM 11:00 AM 11:30 AM 12:00 PM 12:30 PM 1:00 PM 1…" at bounding box center [571, 509] width 1033 height 824
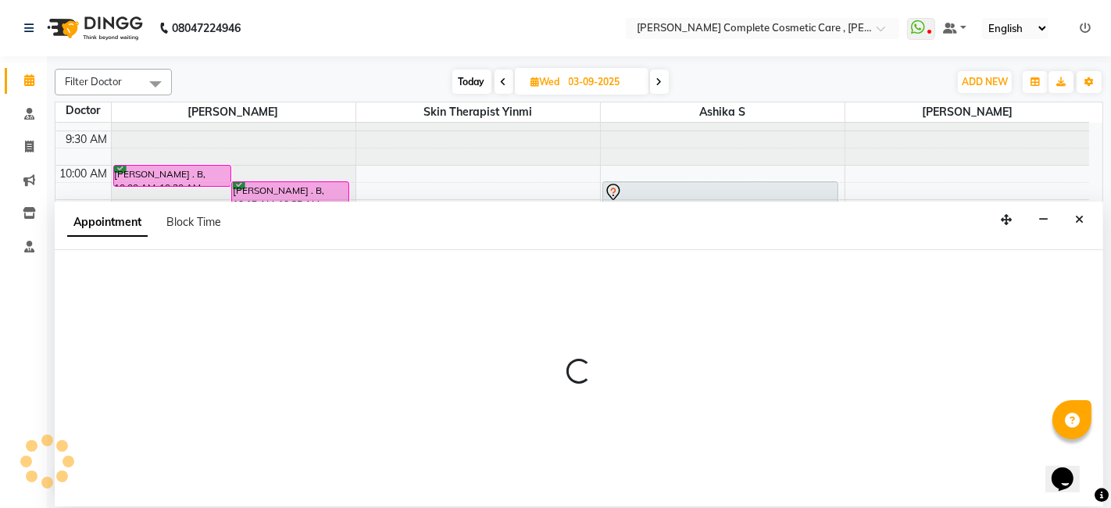
select select "67035"
select select "tentative"
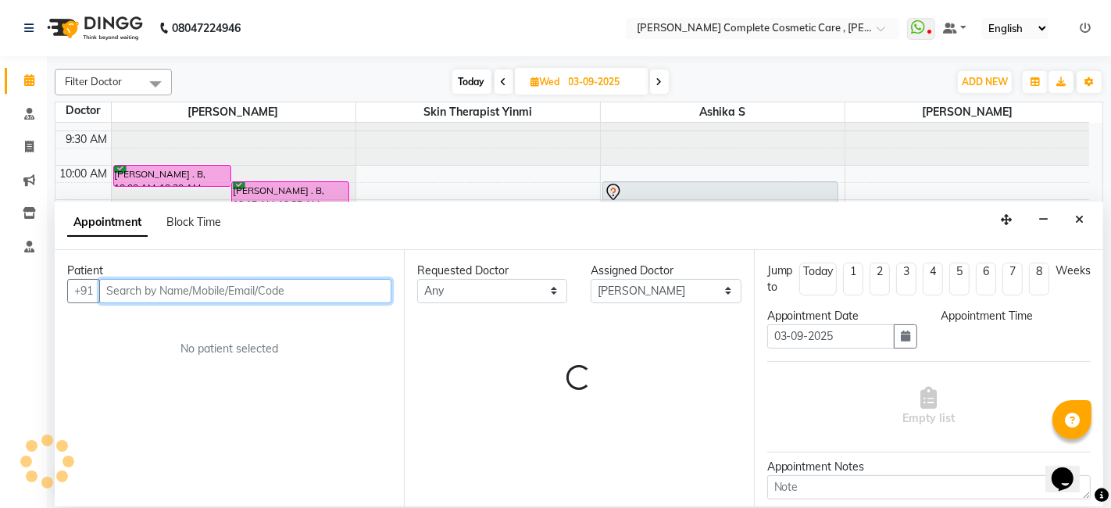
select select "780"
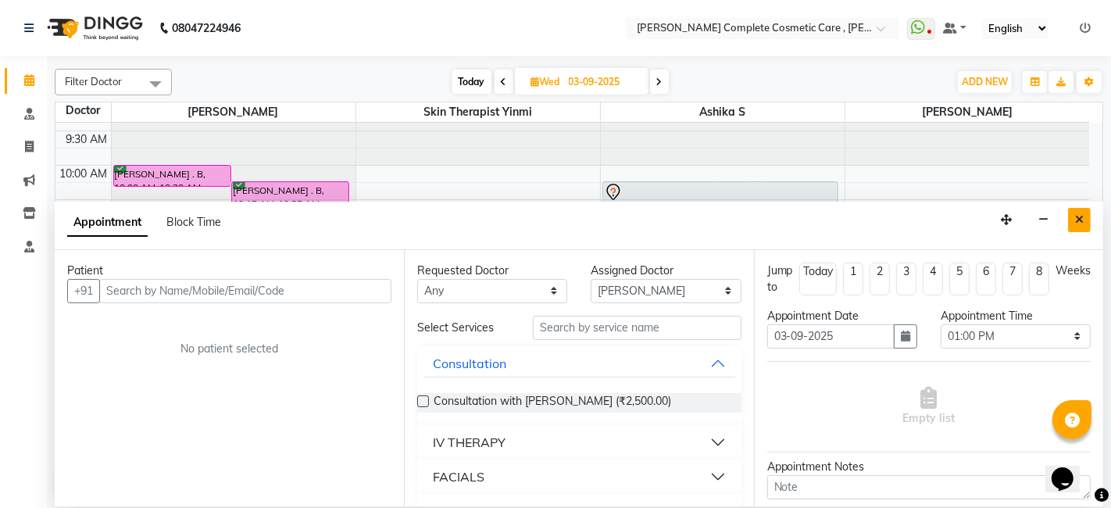
click at [1083, 214] on icon "Close" at bounding box center [1079, 219] width 9 height 11
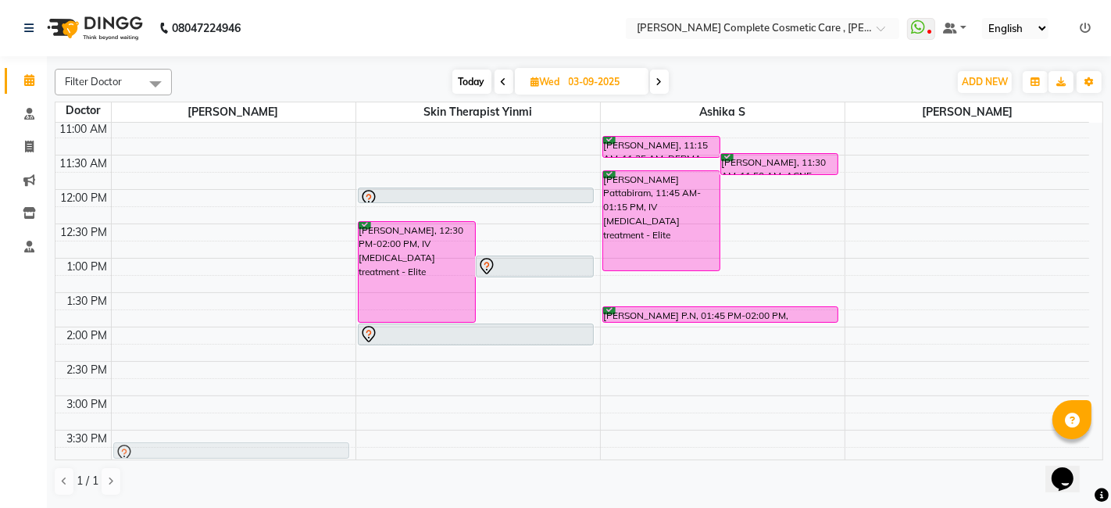
scroll to position [150, 0]
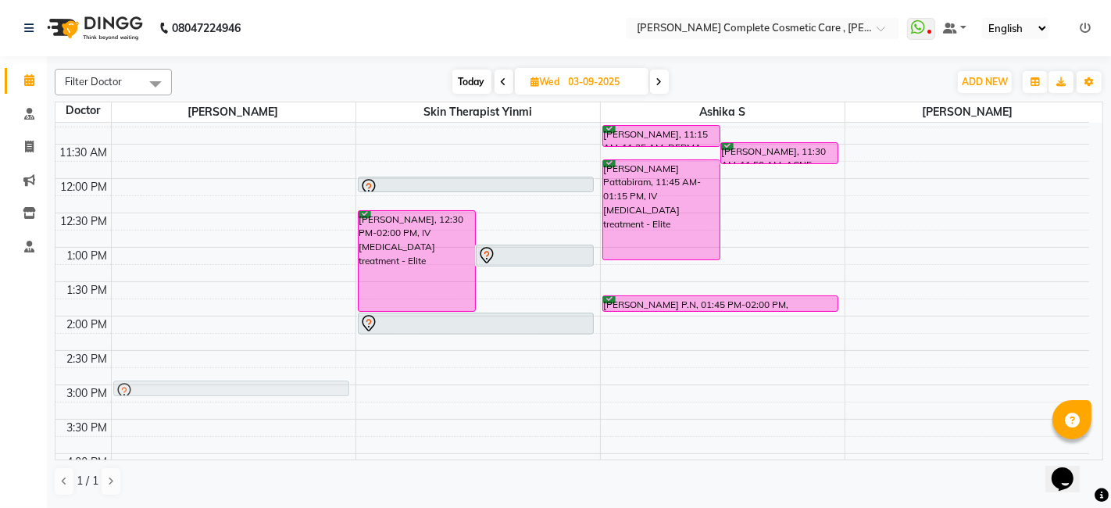
drag, startPoint x: 250, startPoint y: 333, endPoint x: 275, endPoint y: 384, distance: 56.6
click at [275, 384] on div "MAHALAKSHMI . B, 10:00 AM-10:20 AM, ACNE THERAPY ELITE MAHALAKSHMI . B, 10:15 A…" at bounding box center [234, 385] width 244 height 824
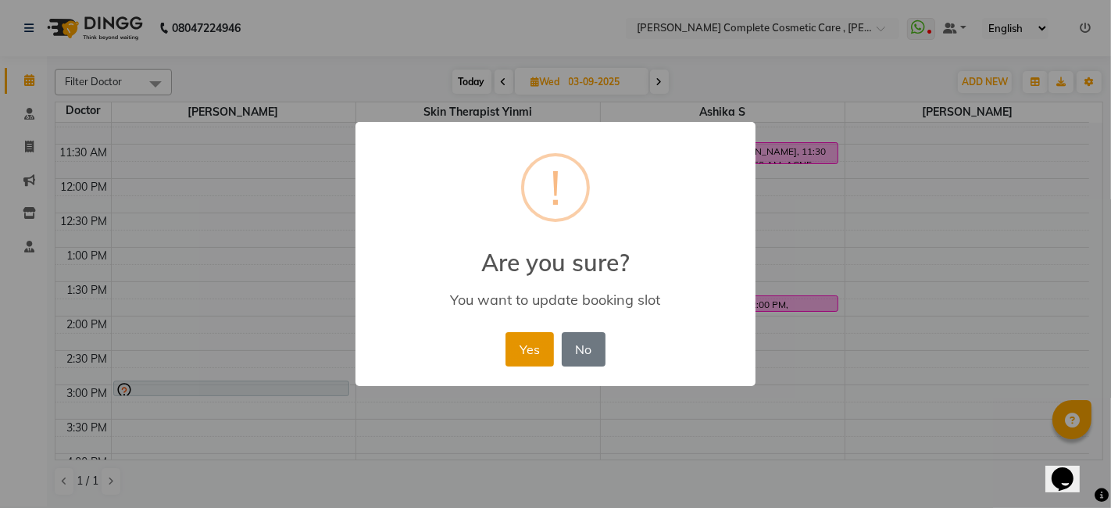
click at [525, 341] on button "Yes" at bounding box center [529, 349] width 48 height 34
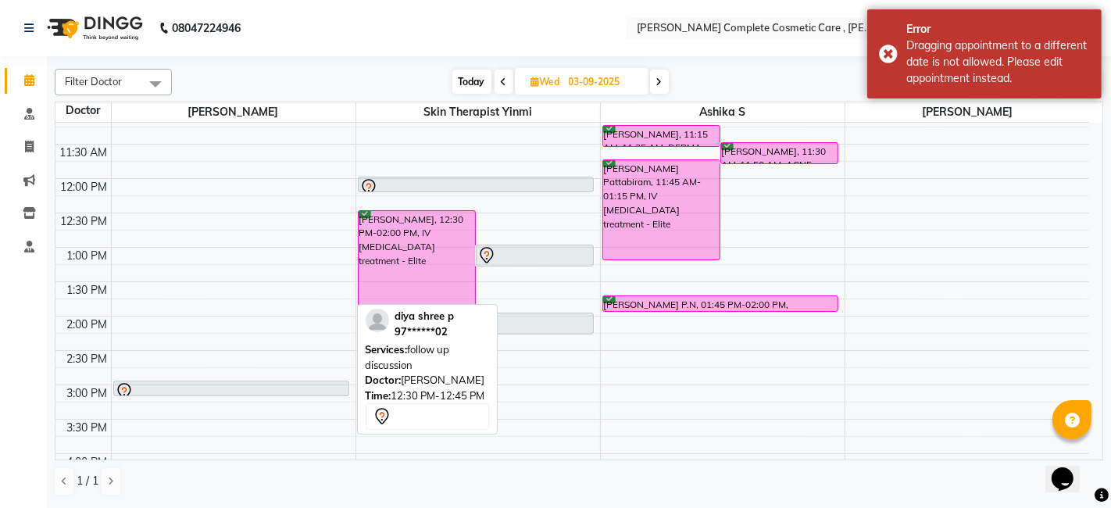
click at [279, 383] on div at bounding box center [231, 391] width 233 height 19
select select "7"
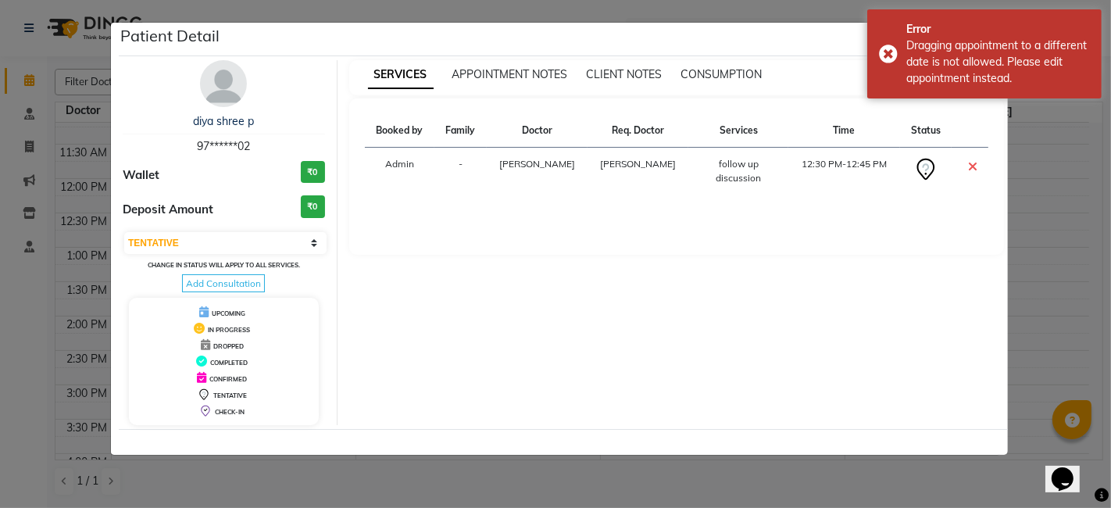
click at [701, 223] on div "Booked by Family Doctor Req. Doctor Services Time Status Admin - Dr. Asha Queen…" at bounding box center [676, 176] width 655 height 156
click at [937, 23] on div "Error" at bounding box center [998, 29] width 184 height 16
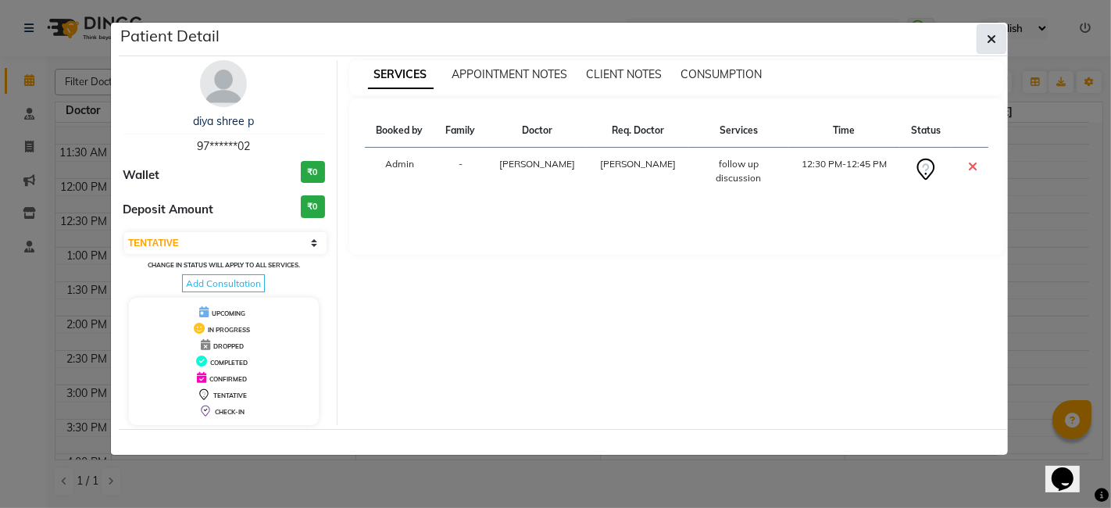
click at [993, 41] on icon "button" at bounding box center [990, 39] width 9 height 12
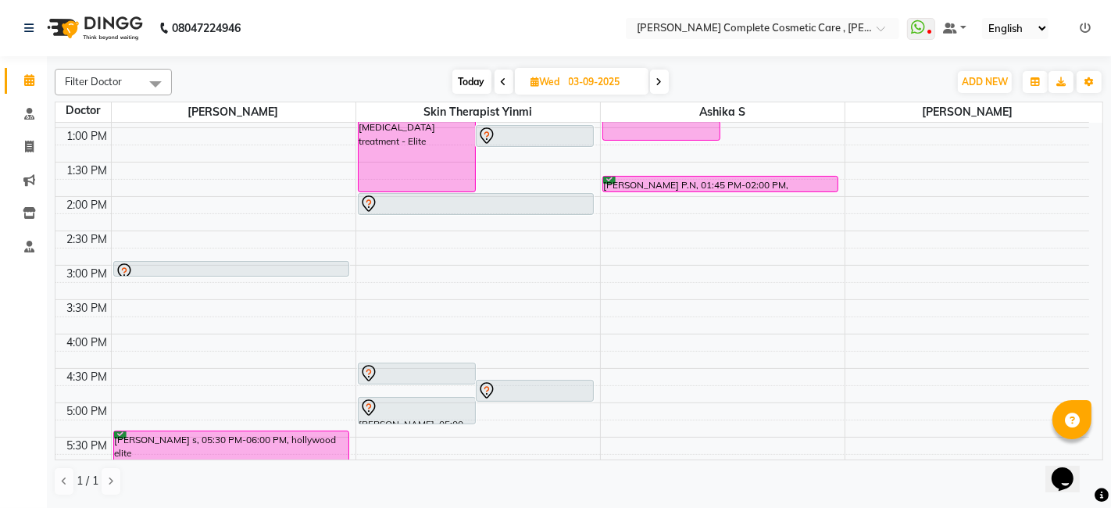
scroll to position [272, 0]
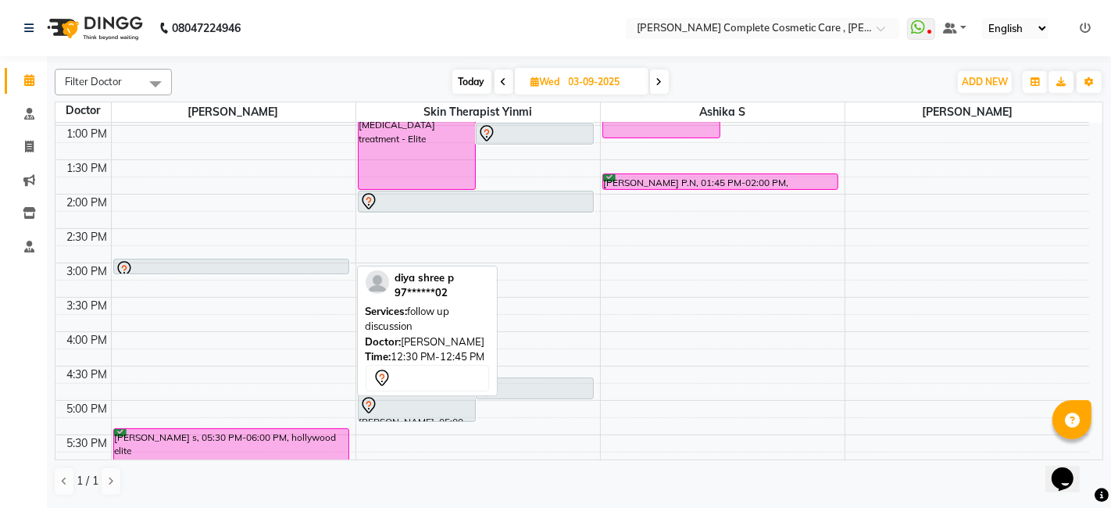
click at [296, 267] on div at bounding box center [231, 269] width 233 height 19
select select "7"
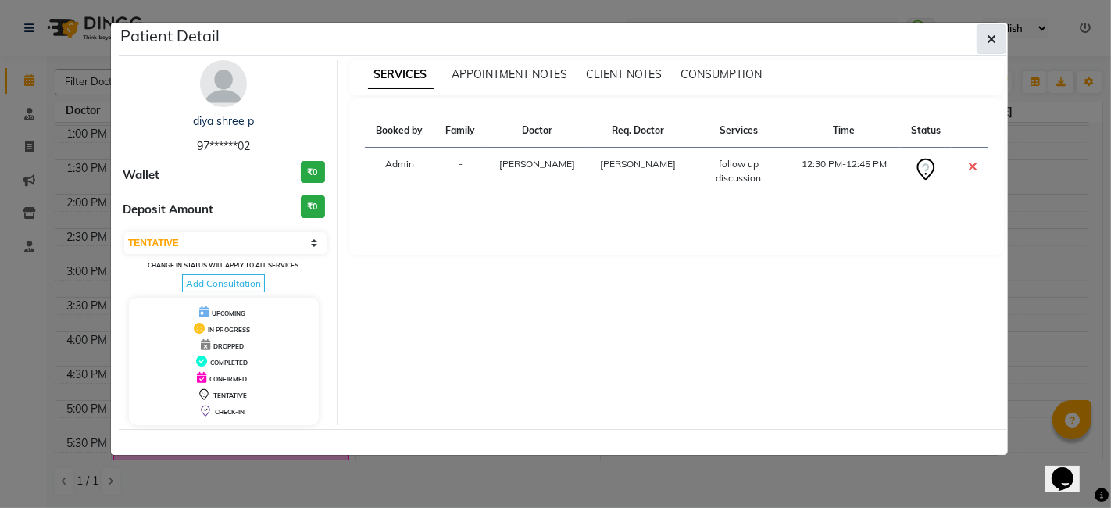
click at [997, 42] on button "button" at bounding box center [991, 39] width 30 height 30
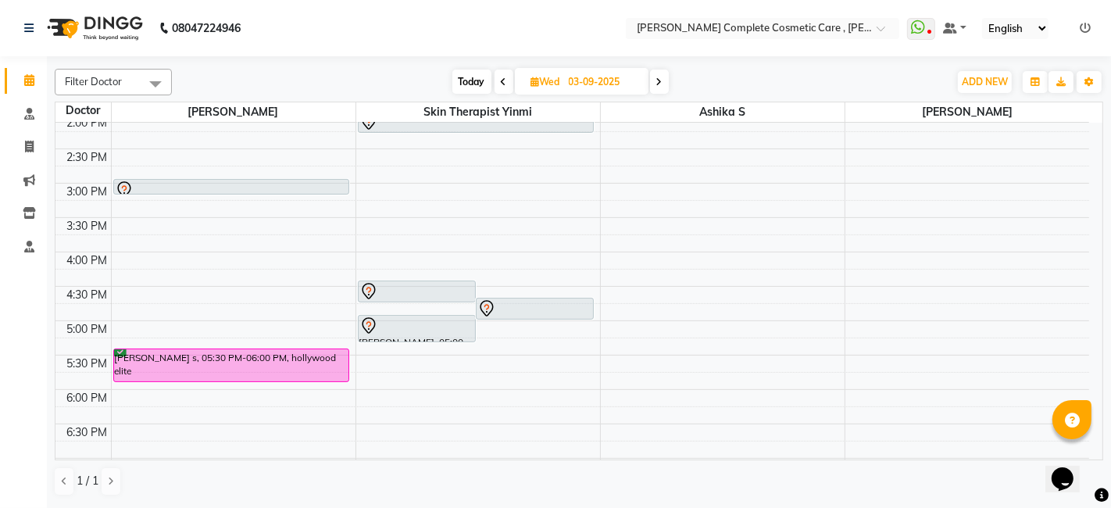
scroll to position [355, 0]
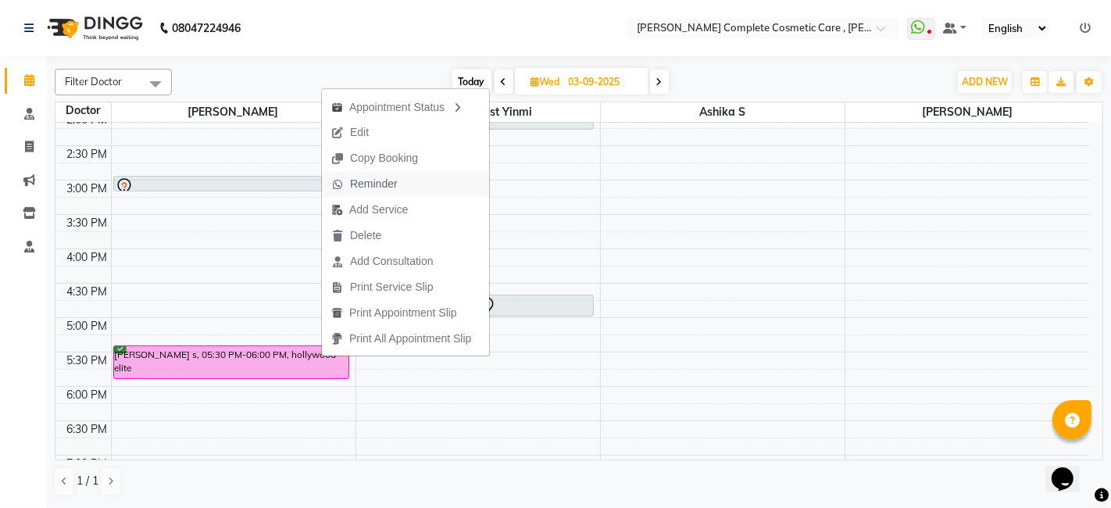
click at [381, 183] on span "Reminder" at bounding box center [374, 184] width 48 height 16
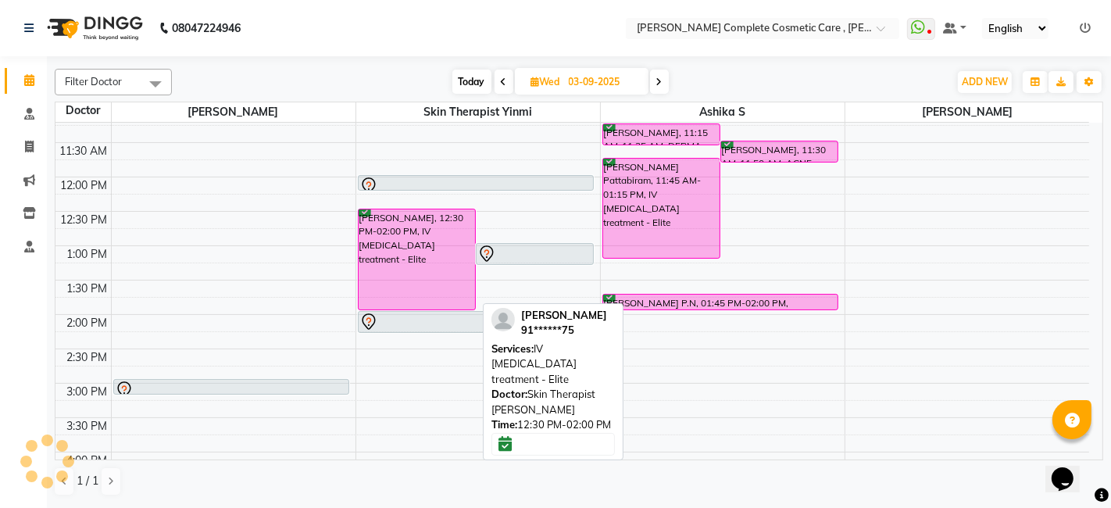
scroll to position [149, 0]
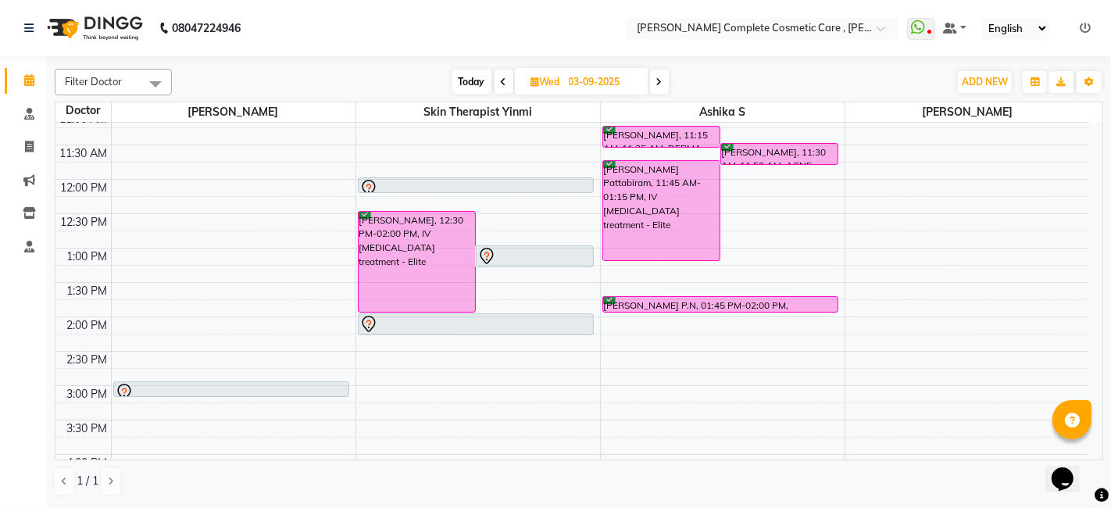
click at [668, 74] on span at bounding box center [659, 82] width 19 height 24
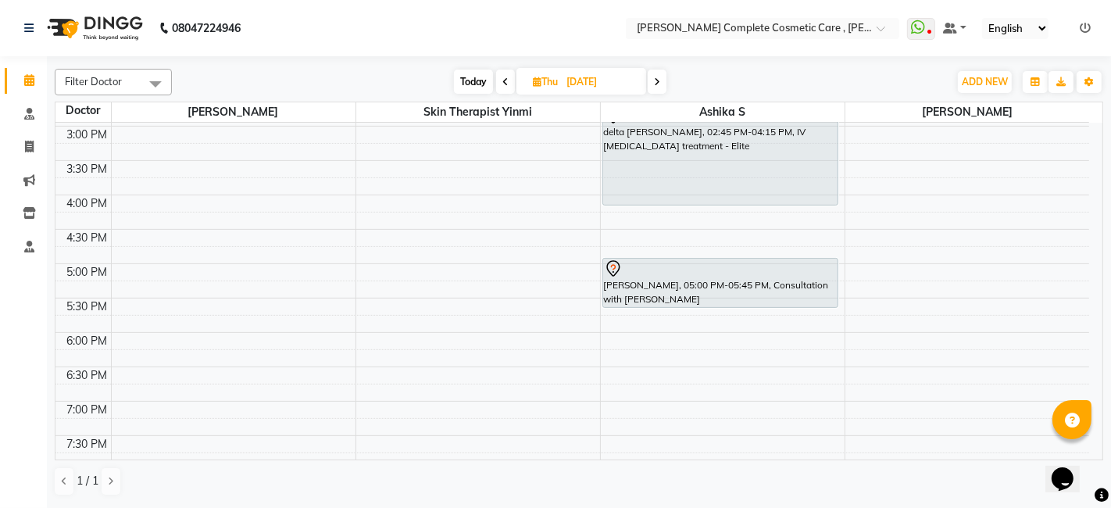
scroll to position [409, 0]
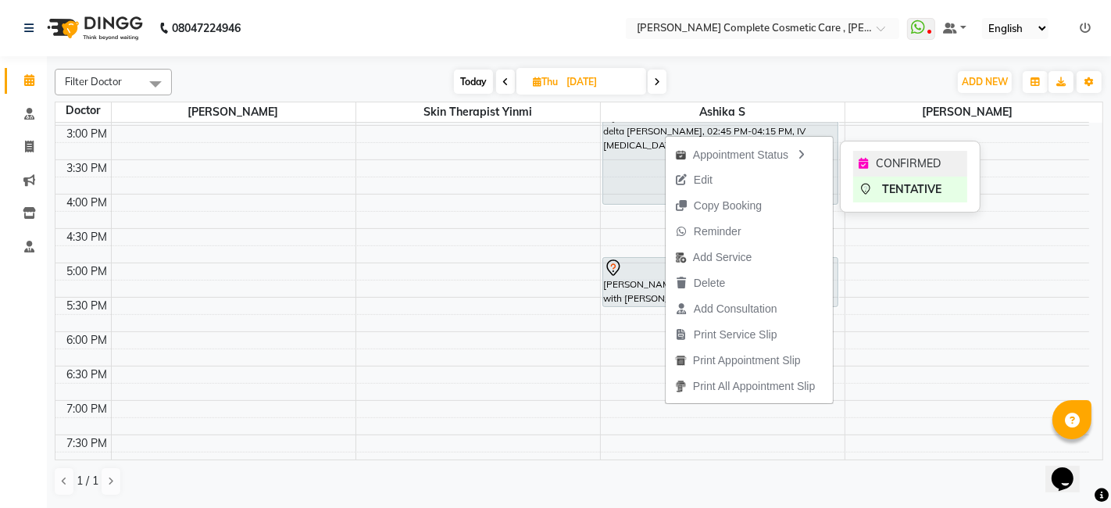
click at [859, 162] on icon at bounding box center [863, 163] width 9 height 11
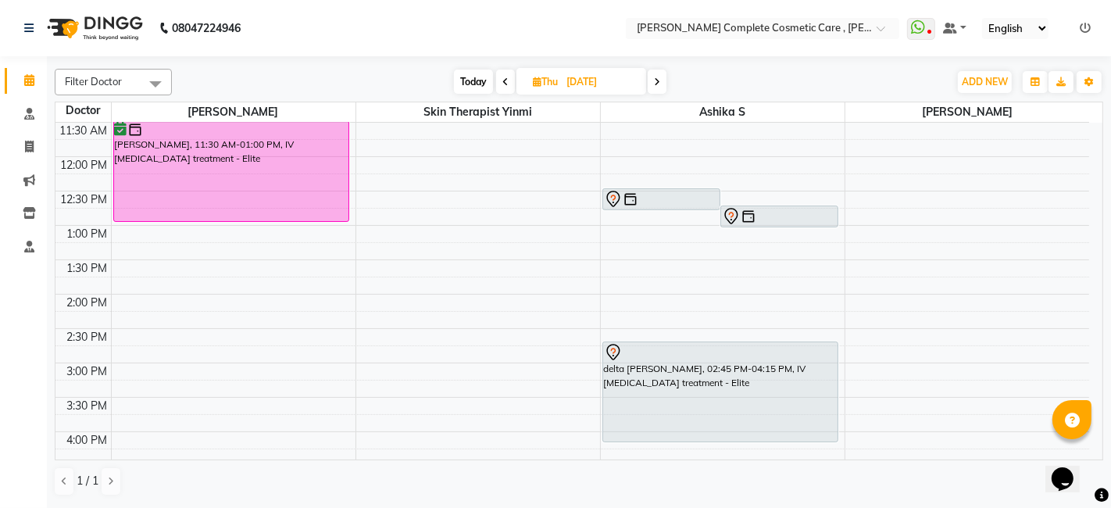
scroll to position [173, 0]
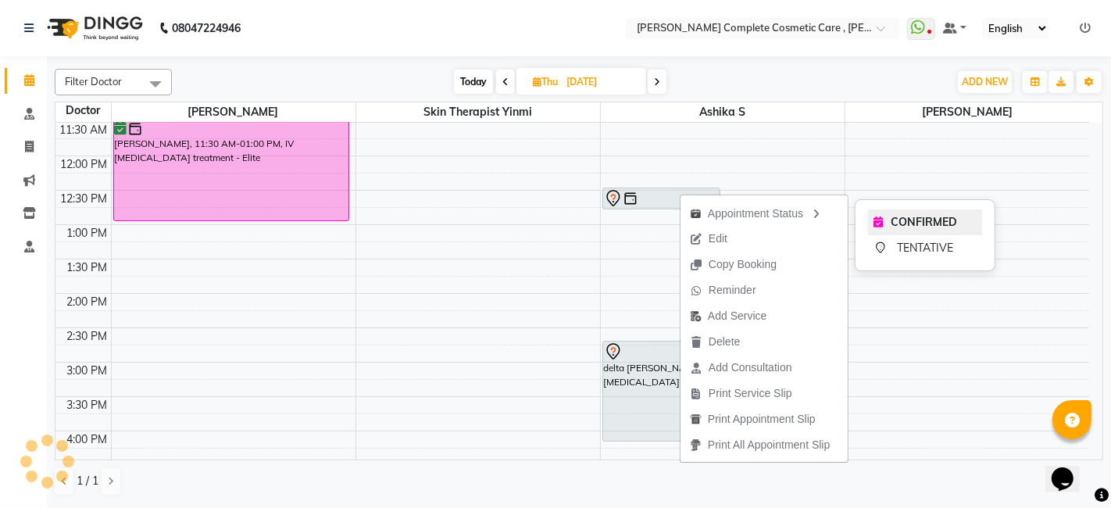
click at [879, 211] on div "CONFIRMED" at bounding box center [925, 222] width 114 height 26
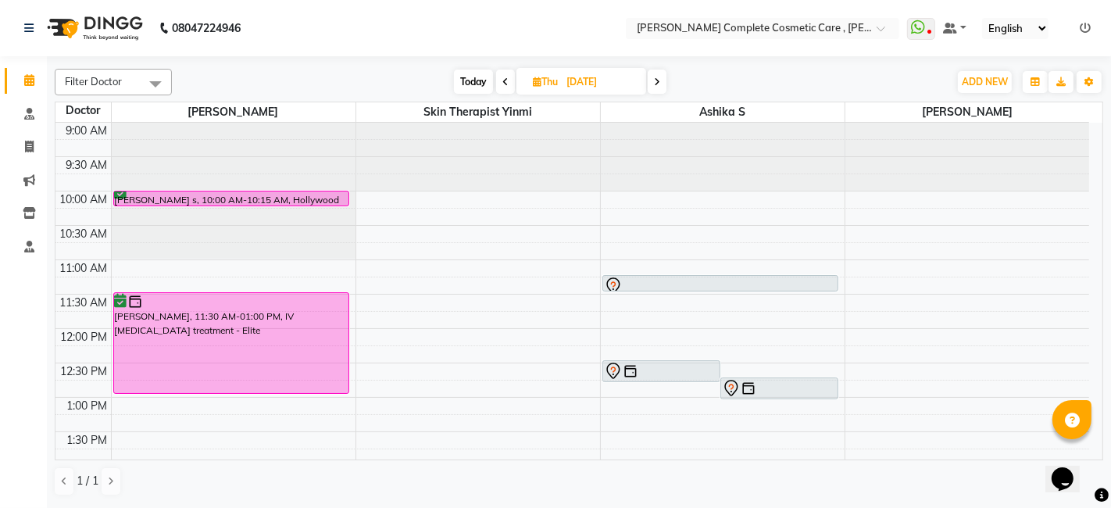
scroll to position [37, 0]
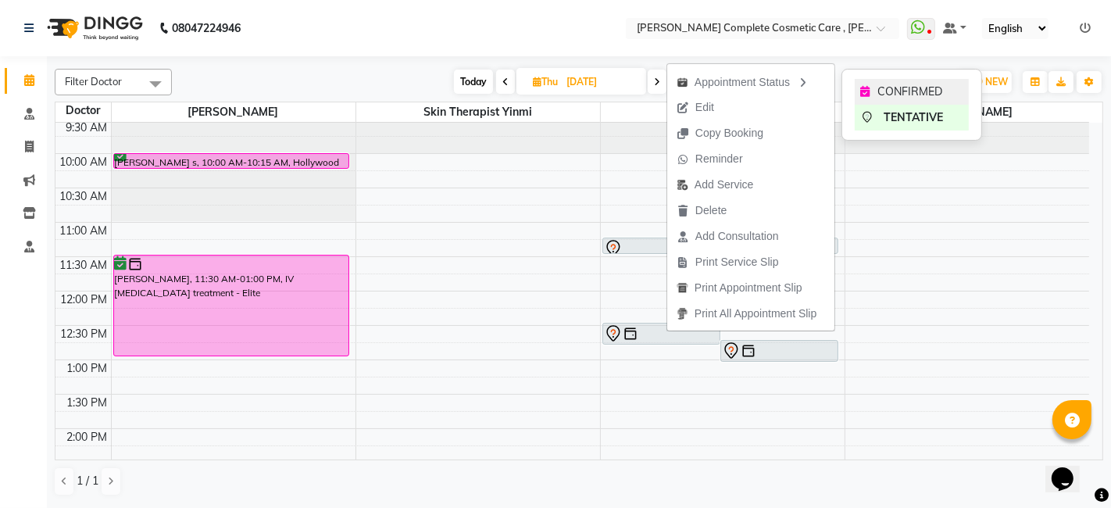
click at [857, 92] on div "CONFIRMED" at bounding box center [911, 92] width 114 height 26
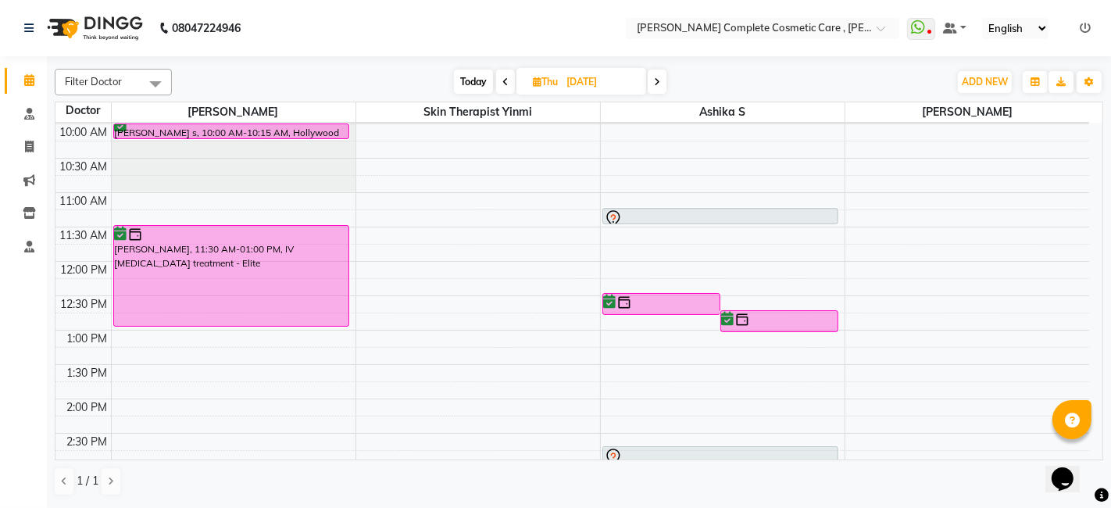
scroll to position [0, 0]
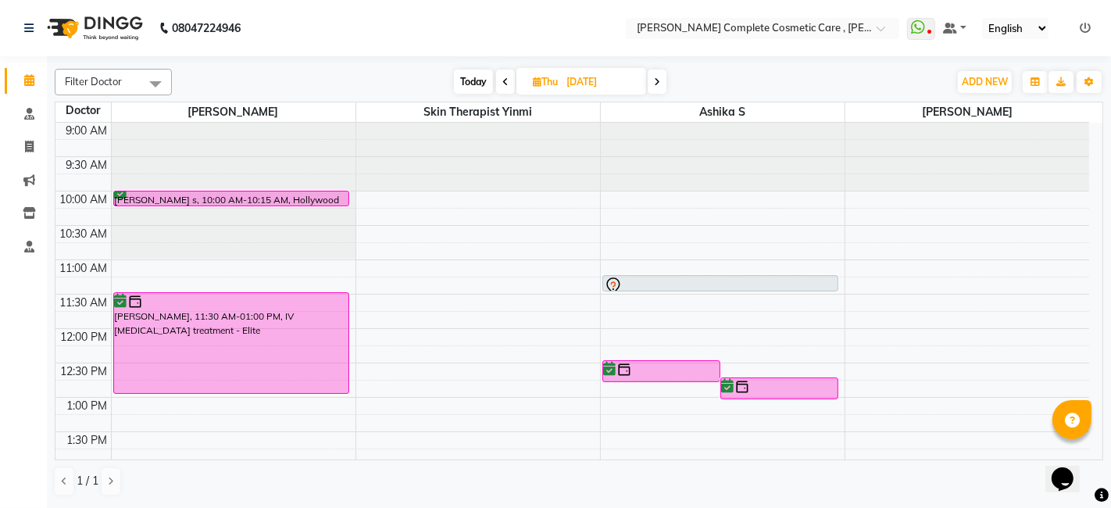
click at [503, 84] on icon at bounding box center [505, 81] width 6 height 9
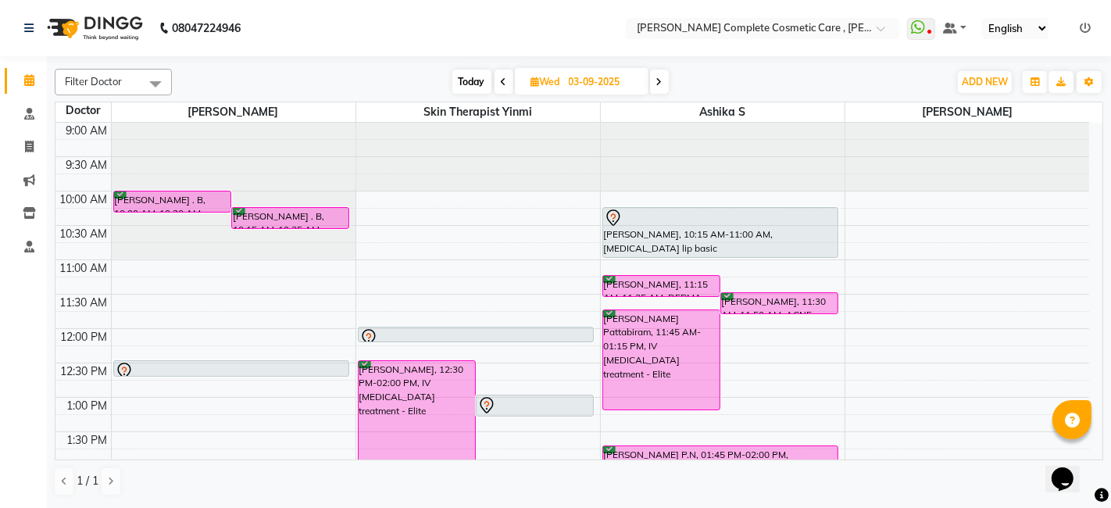
click at [668, 80] on span at bounding box center [659, 82] width 19 height 24
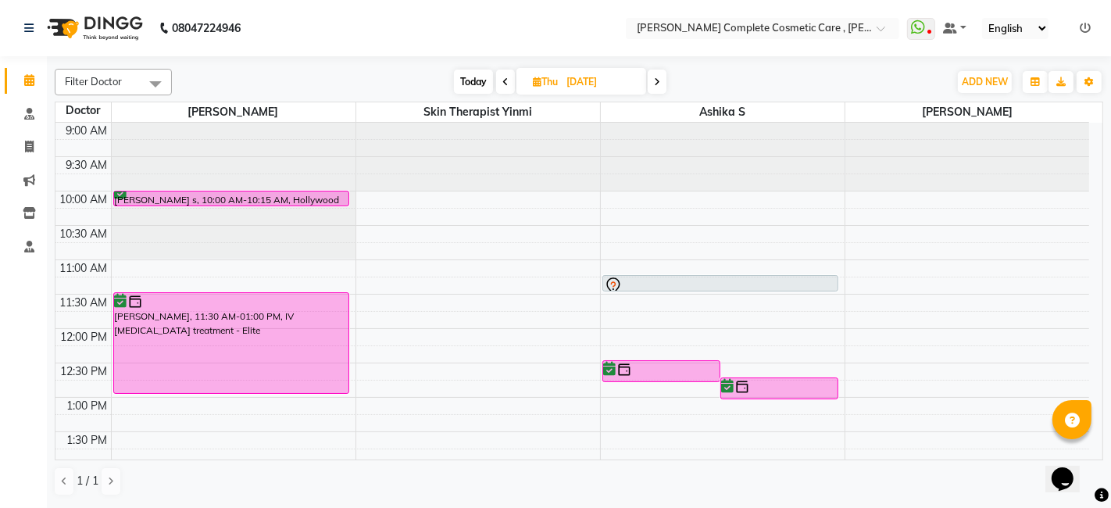
click at [652, 80] on span at bounding box center [656, 82] width 19 height 24
type input "05-09-2025"
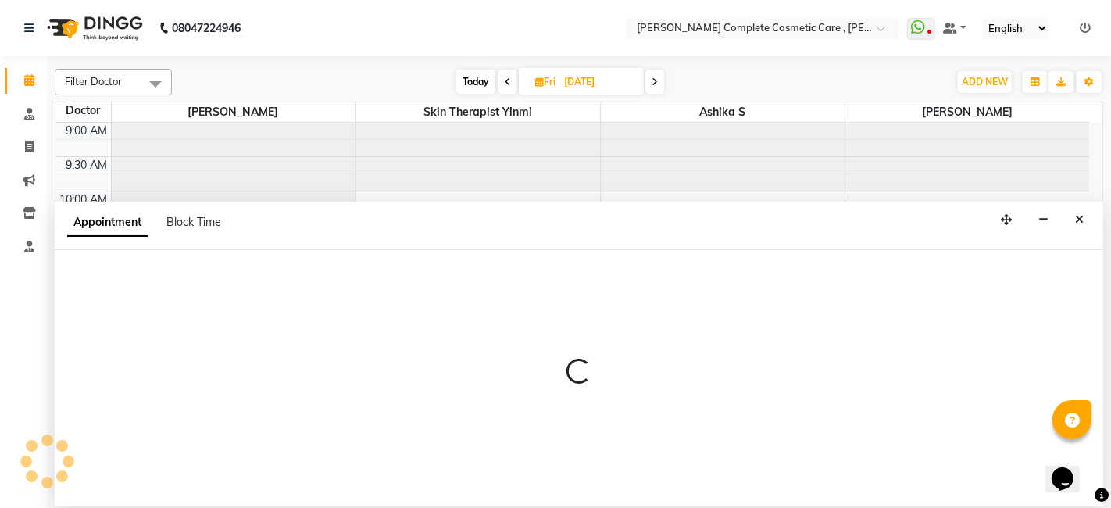
select select "70591"
select select "720"
select select "tentative"
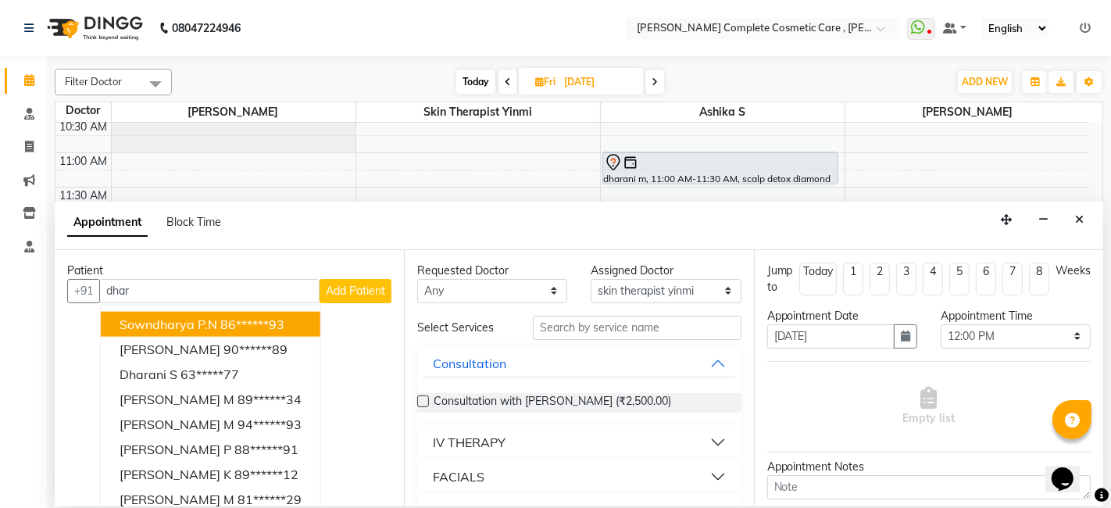
scroll to position [109, 0]
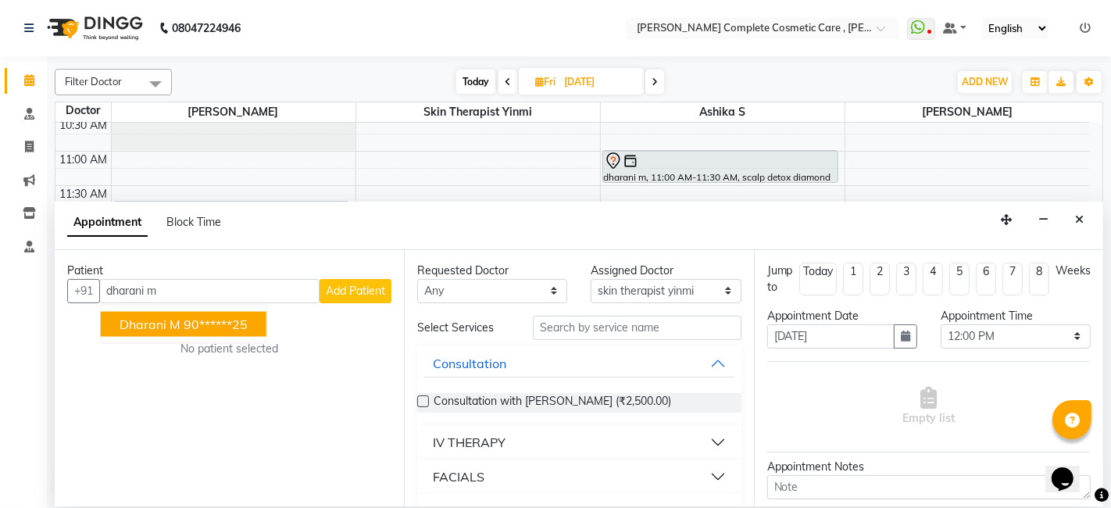
click at [230, 317] on ngb-highlight "90******25" at bounding box center [216, 324] width 64 height 16
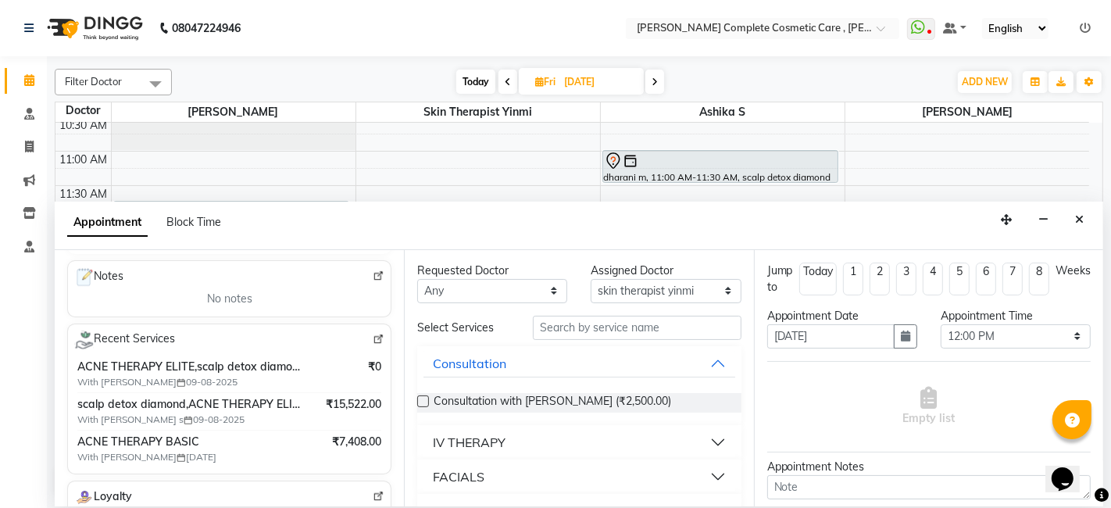
scroll to position [221, 0]
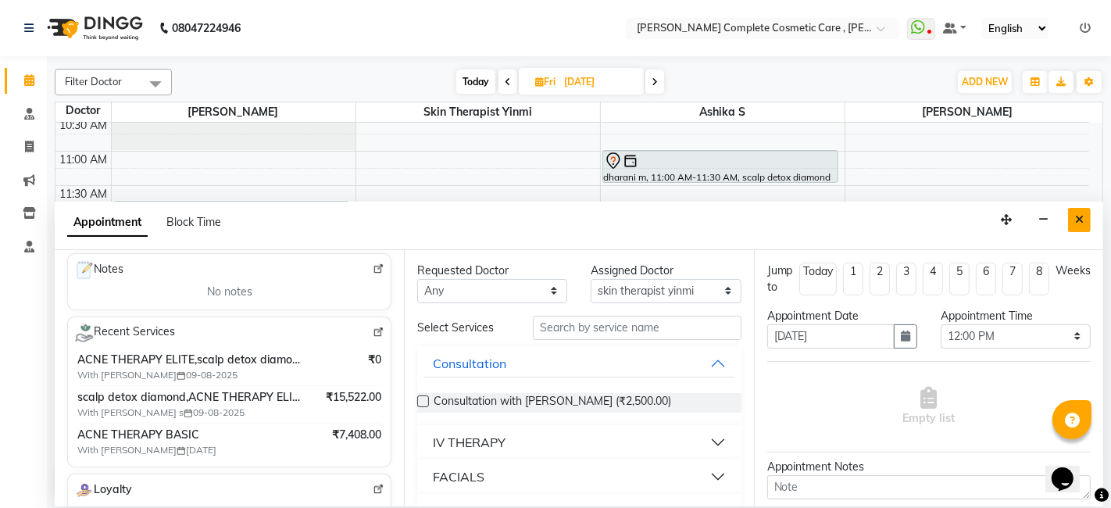
type input "90******25"
click at [1076, 218] on icon "Close" at bounding box center [1079, 219] width 9 height 11
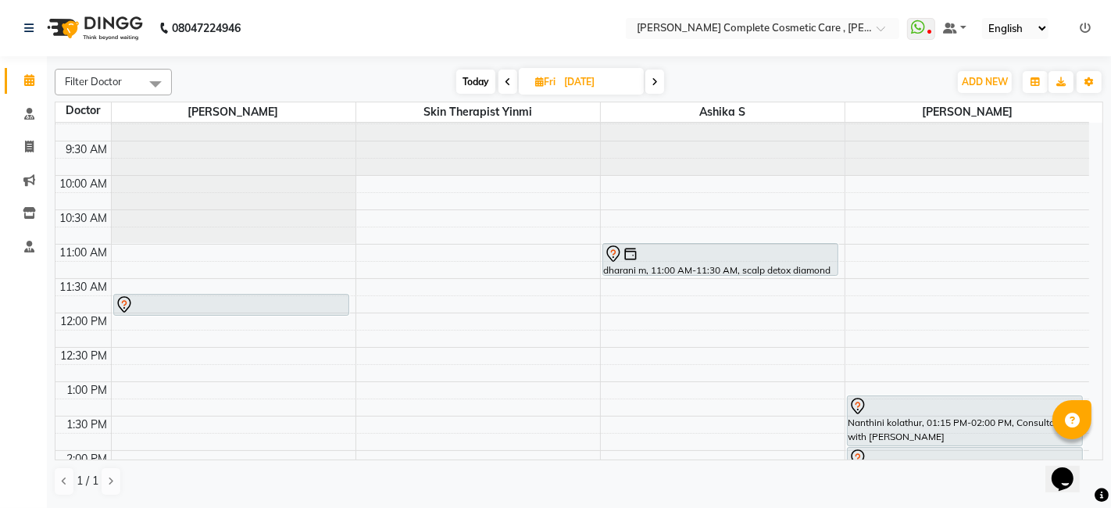
scroll to position [0, 0]
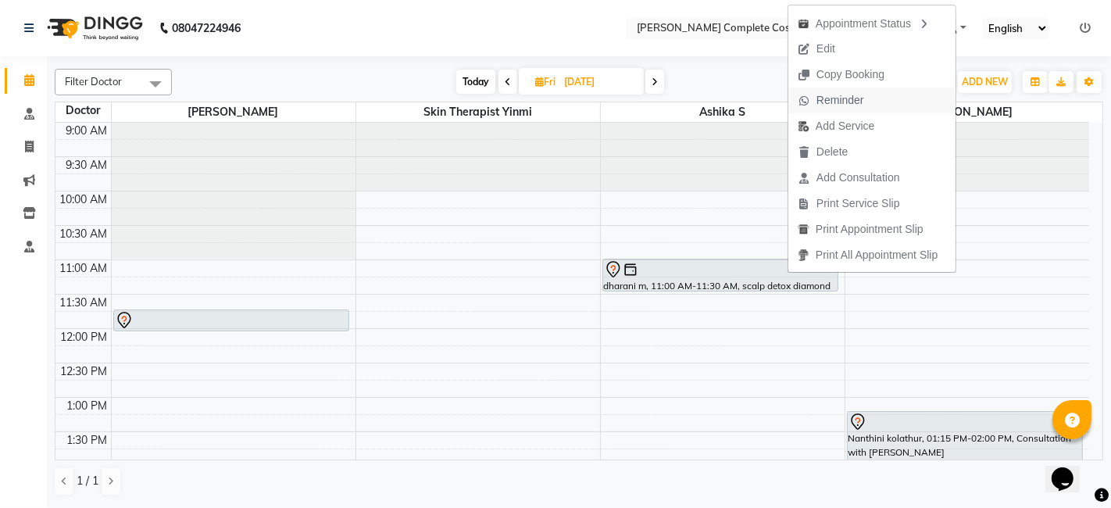
click at [829, 91] on span "Reminder" at bounding box center [830, 100] width 85 height 26
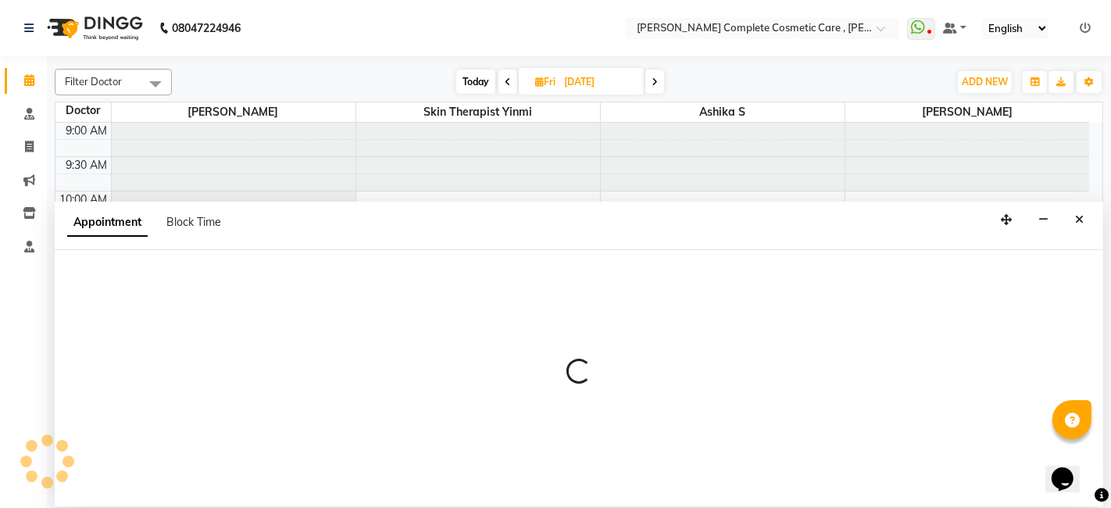
select select "70591"
select select "645"
select select "tentative"
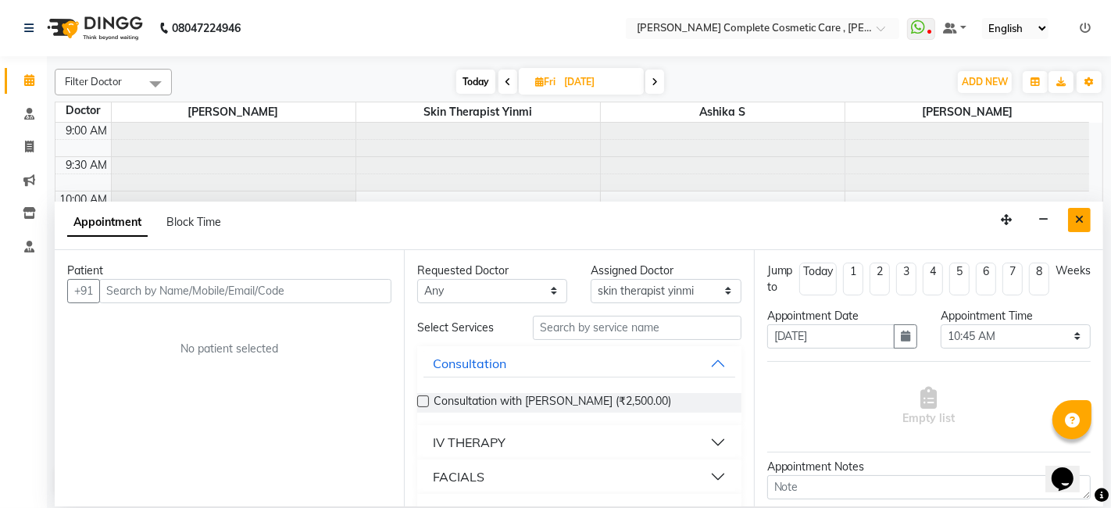
click at [1079, 217] on icon "Close" at bounding box center [1079, 219] width 9 height 11
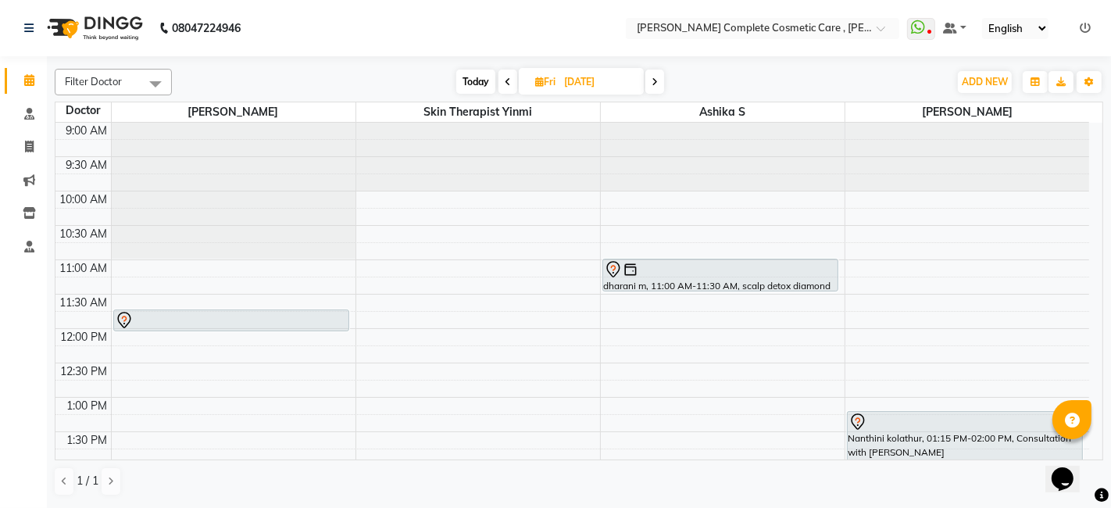
click at [472, 276] on td at bounding box center [600, 284] width 978 height 17
select select "70591"
select select "tentative"
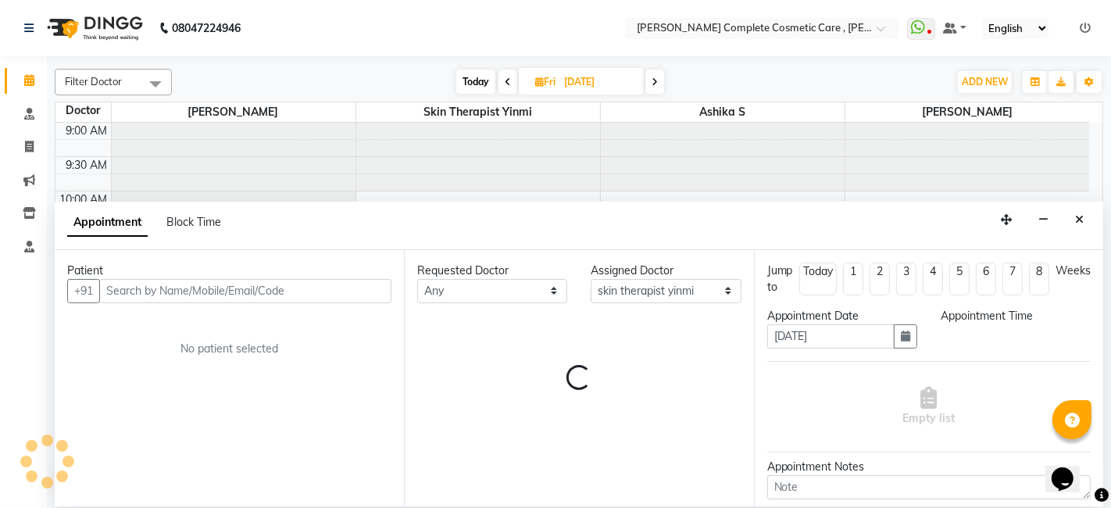
select select "660"
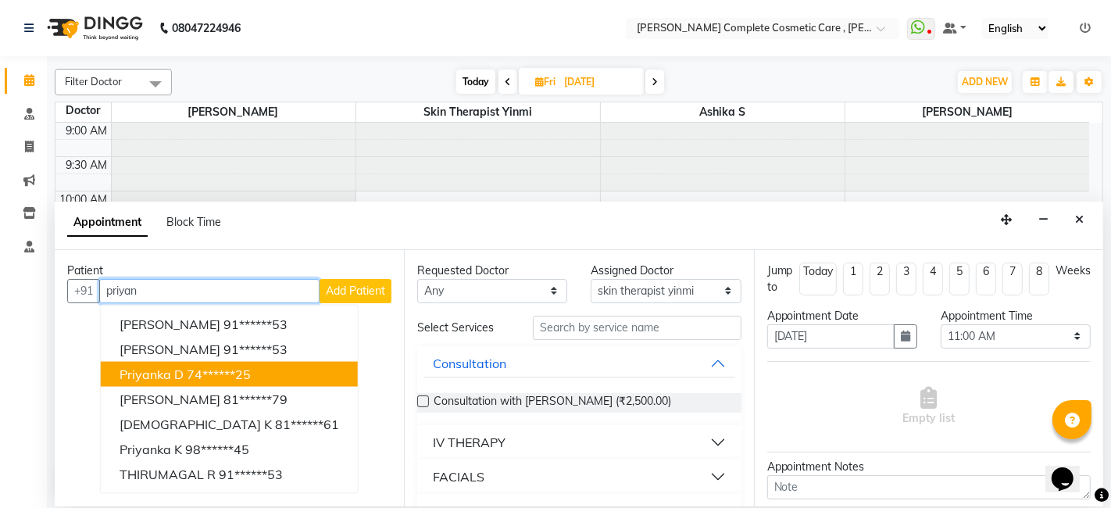
click at [209, 380] on button "priyanka D 74******25" at bounding box center [229, 373] width 257 height 25
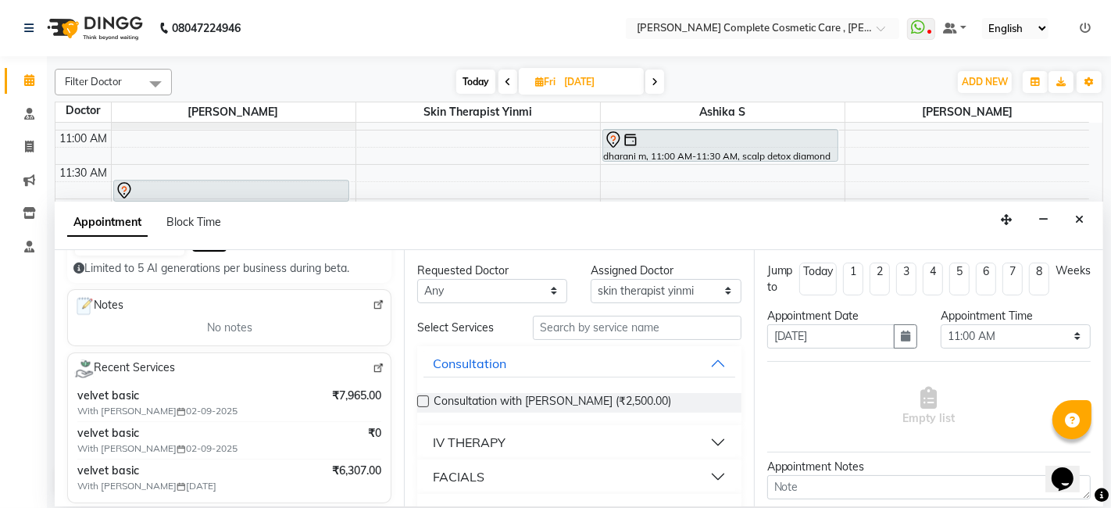
scroll to position [144, 0]
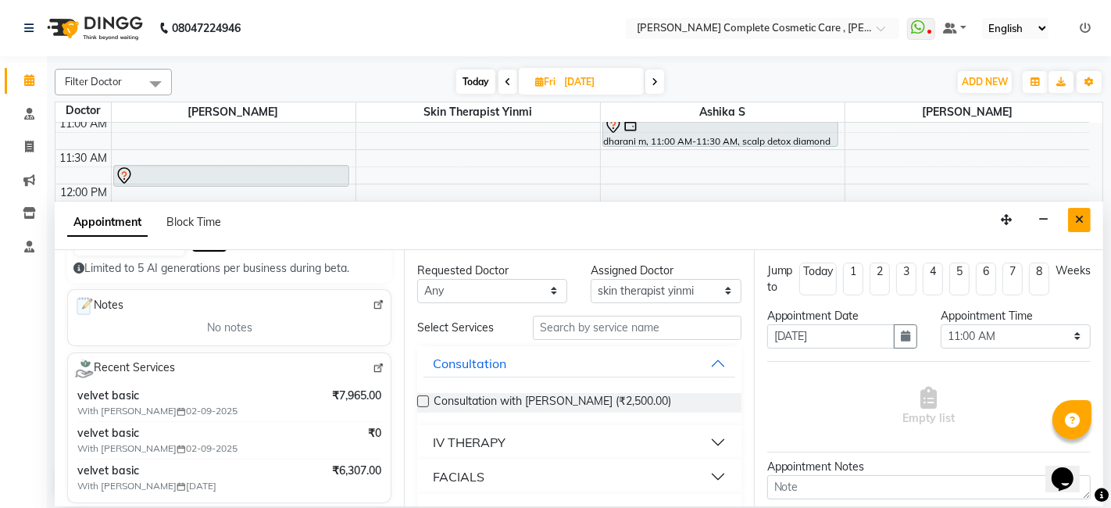
type input "74******25"
click at [1082, 215] on icon "Close" at bounding box center [1079, 219] width 9 height 11
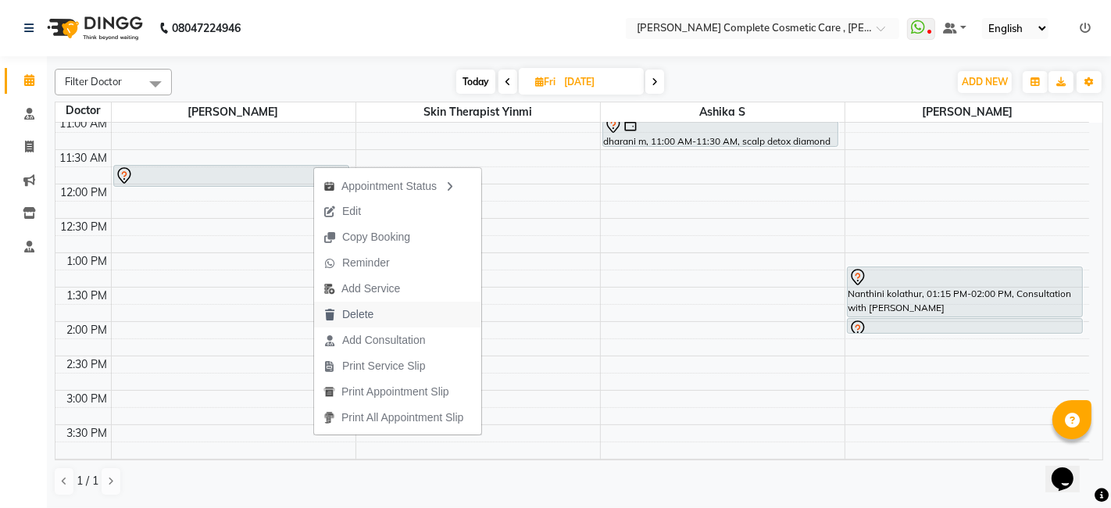
click at [375, 324] on span "Delete" at bounding box center [348, 314] width 69 height 26
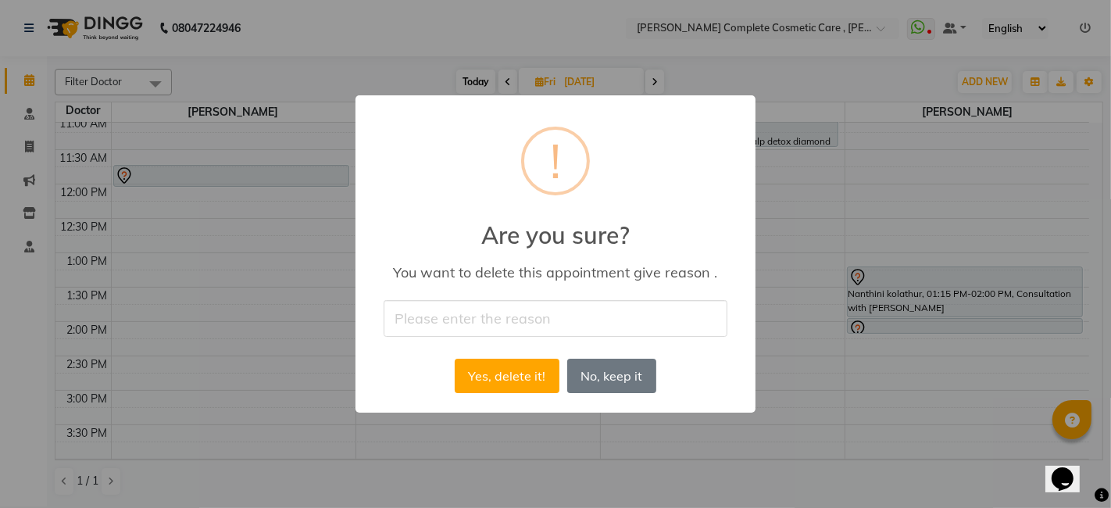
click at [433, 316] on input "text" at bounding box center [555, 318] width 344 height 37
type input "Duplicate"
click at [513, 383] on button "Yes, delete it!" at bounding box center [507, 375] width 105 height 34
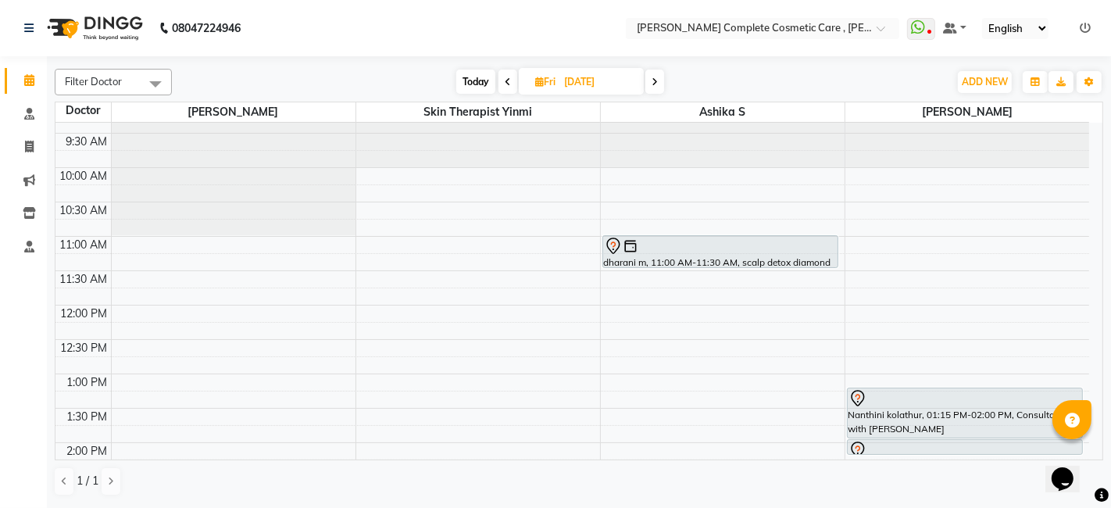
scroll to position [0, 0]
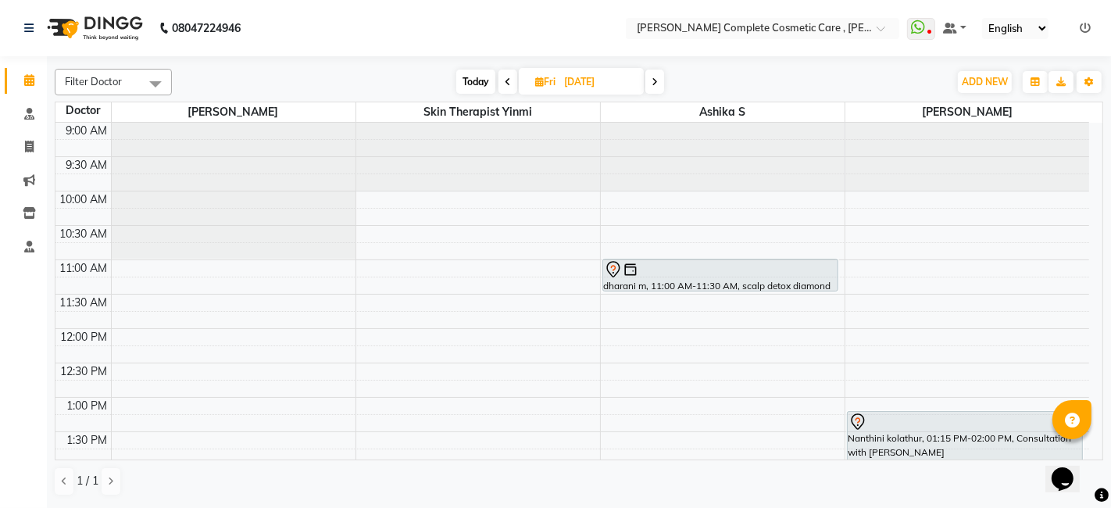
click at [651, 81] on span at bounding box center [654, 82] width 19 height 24
type input "06-09-2025"
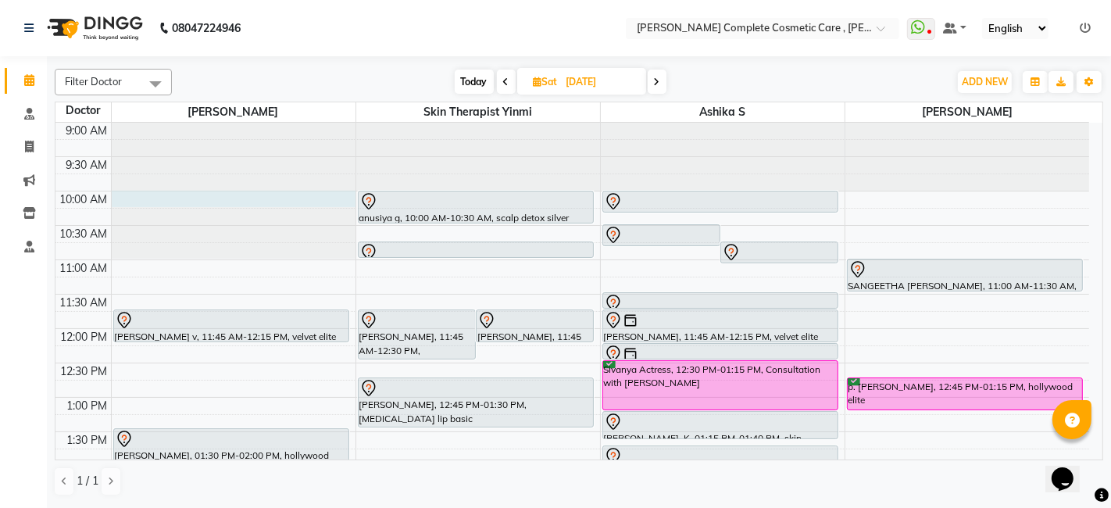
click at [230, 206] on div at bounding box center [234, 191] width 244 height 136
select select "67035"
select select "tentative"
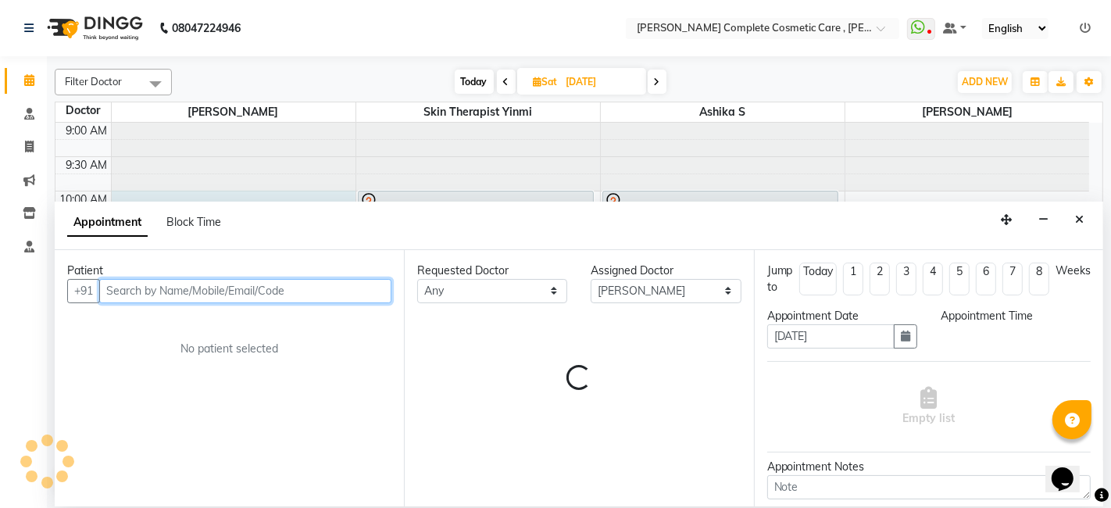
select select "600"
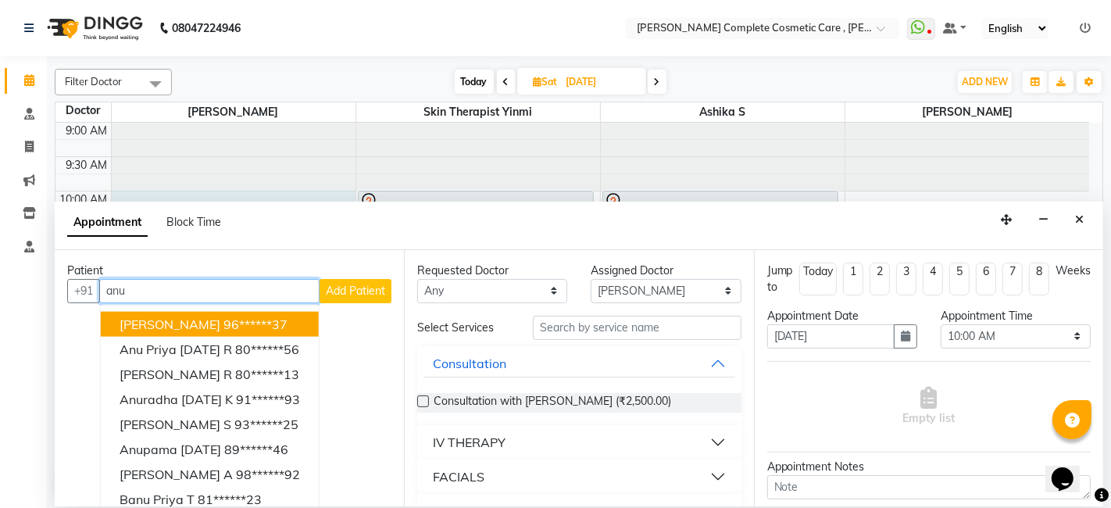
click at [241, 317] on ngb-highlight "96******37" at bounding box center [255, 324] width 64 height 16
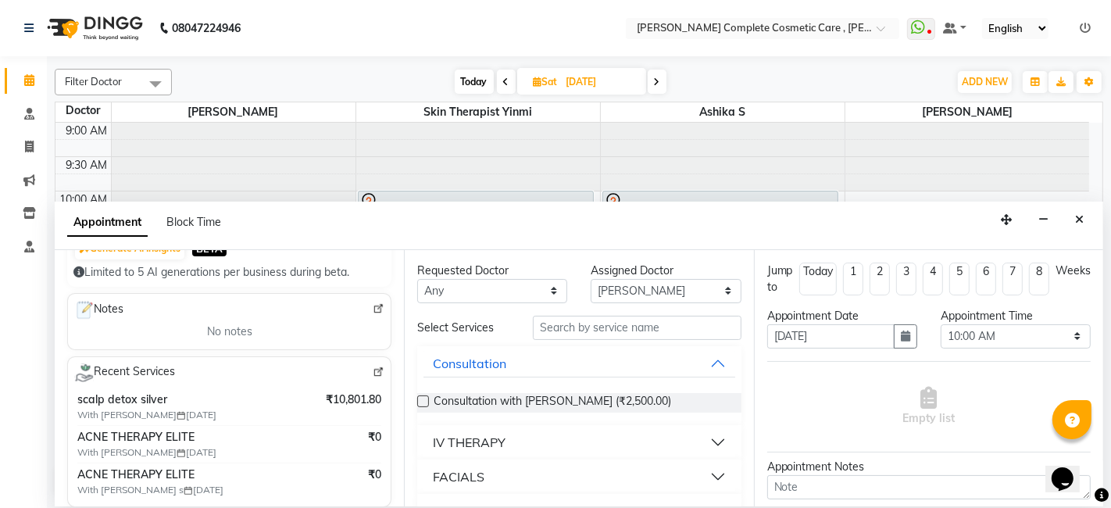
scroll to position [209, 0]
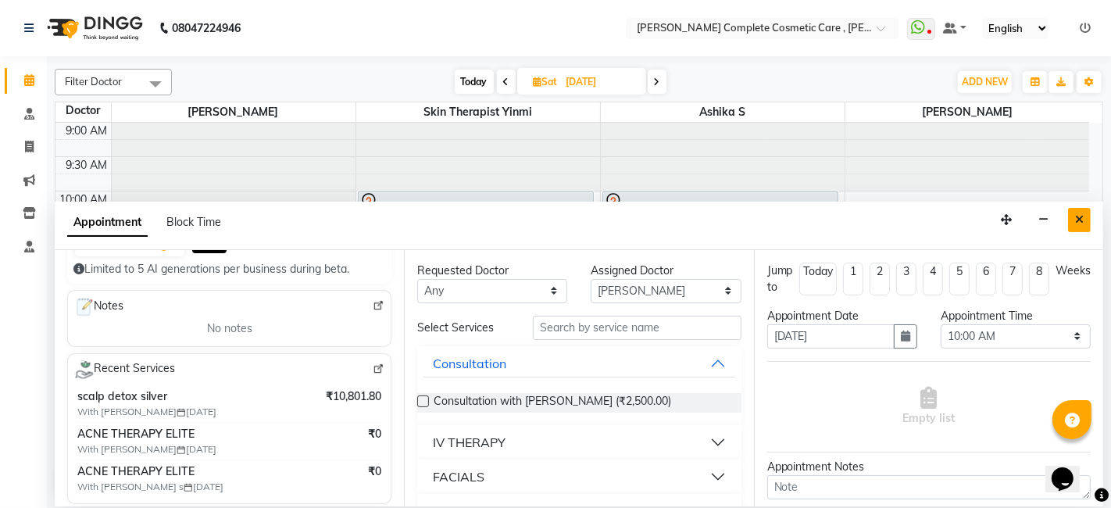
type input "96******37"
click at [1077, 222] on icon "Close" at bounding box center [1079, 219] width 9 height 11
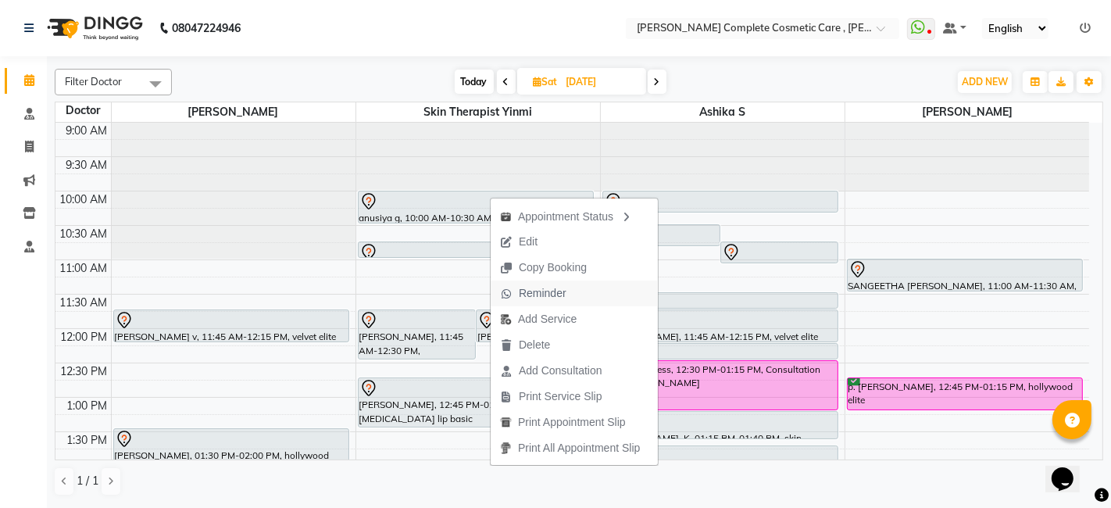
click at [526, 294] on span "Reminder" at bounding box center [543, 293] width 48 height 16
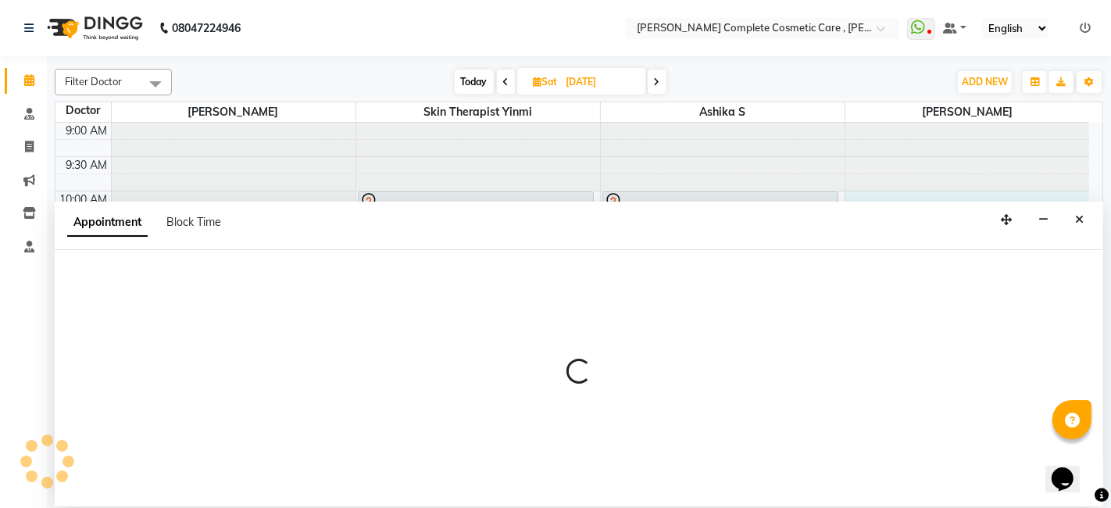
select select "88116"
select select "600"
select select "tentative"
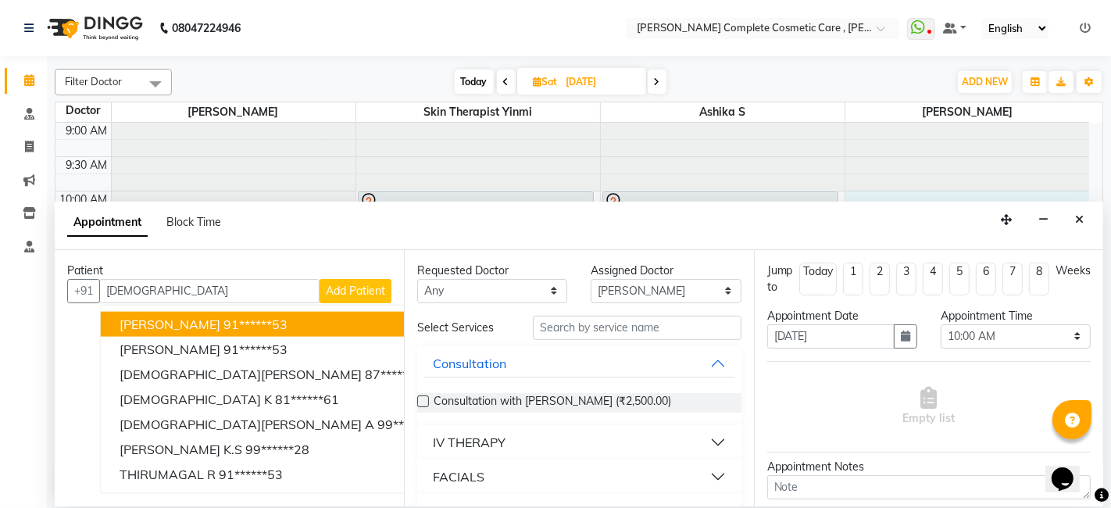
scroll to position [18, 0]
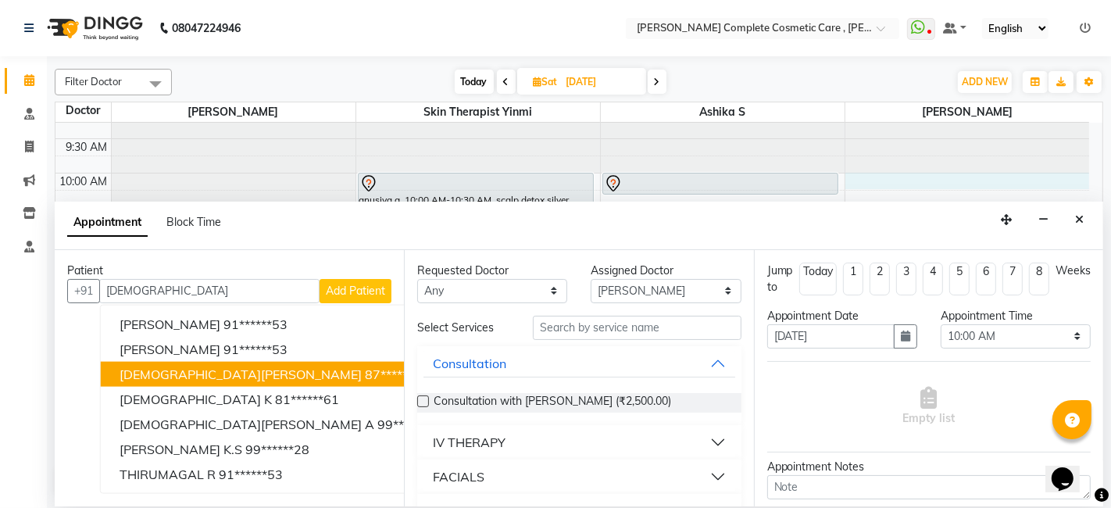
click at [181, 365] on span "vishnu priya" at bounding box center [240, 373] width 242 height 16
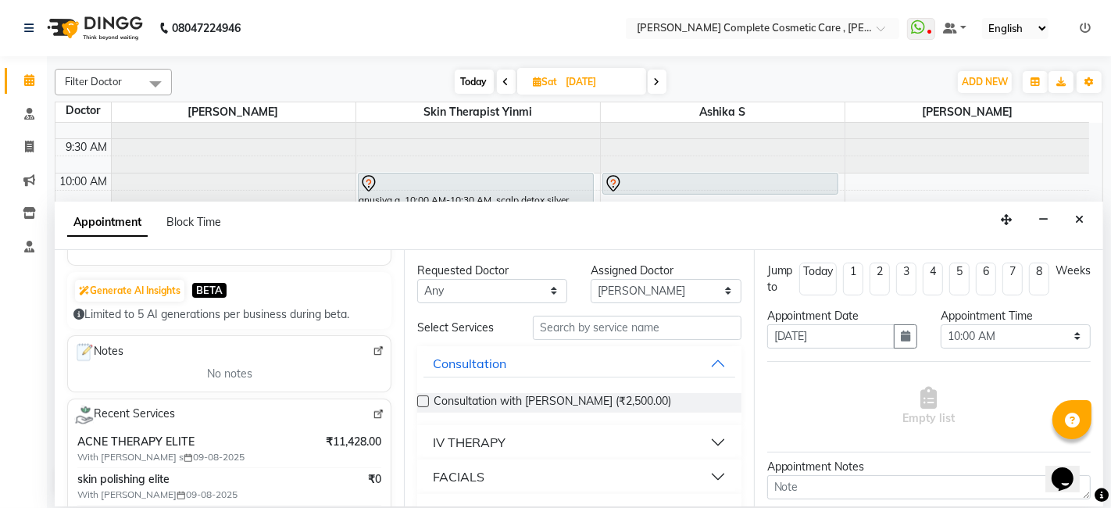
scroll to position [162, 0]
type input "87******03"
click at [1079, 223] on icon "Close" at bounding box center [1079, 219] width 9 height 11
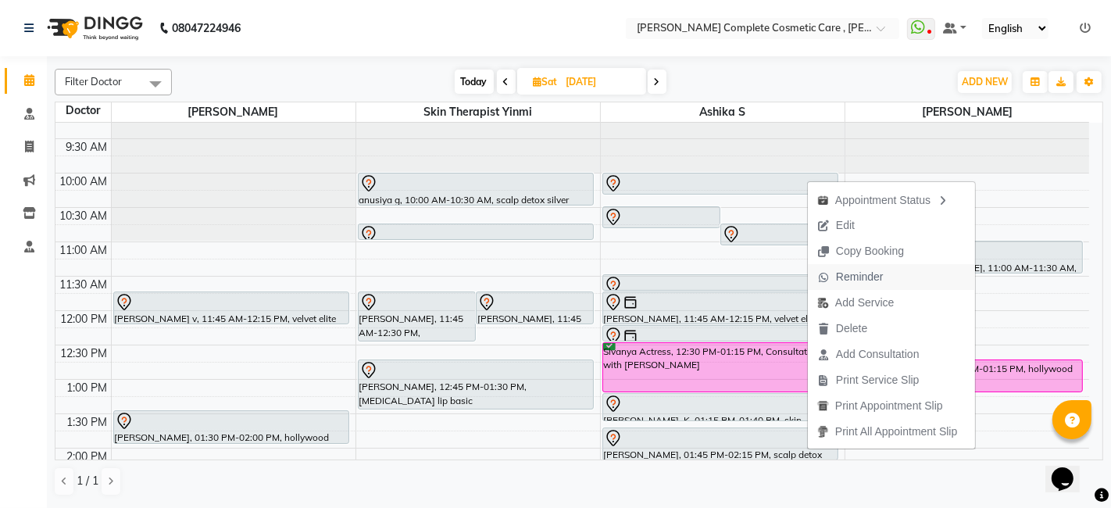
click at [851, 284] on span "Reminder" at bounding box center [850, 277] width 85 height 26
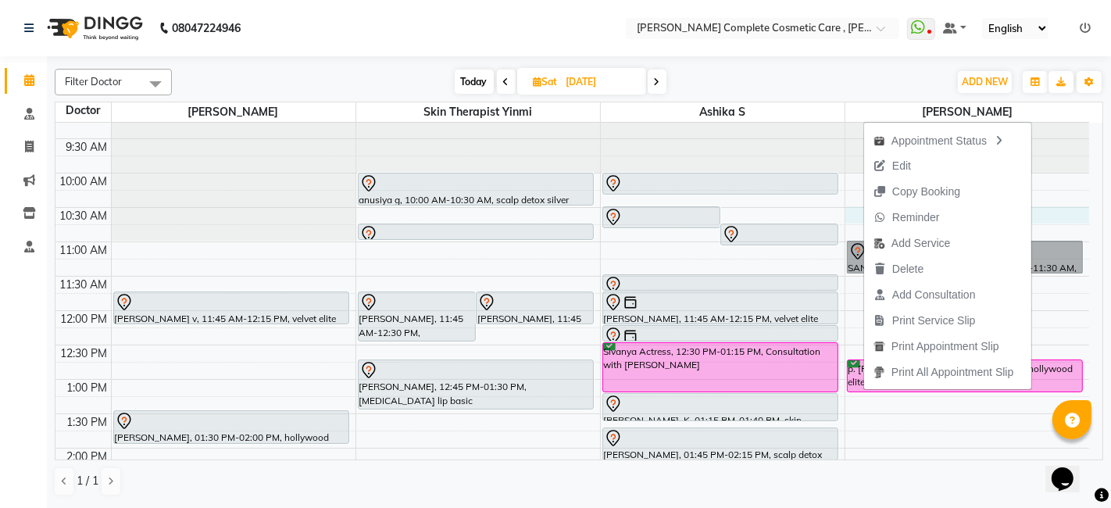
click at [861, 214] on div "9:00 AM 9:30 AM 10:00 AM 10:30 AM 11:00 AM 11:30 AM 12:00 PM 12:30 PM 1:00 PM 1…" at bounding box center [571, 517] width 1033 height 824
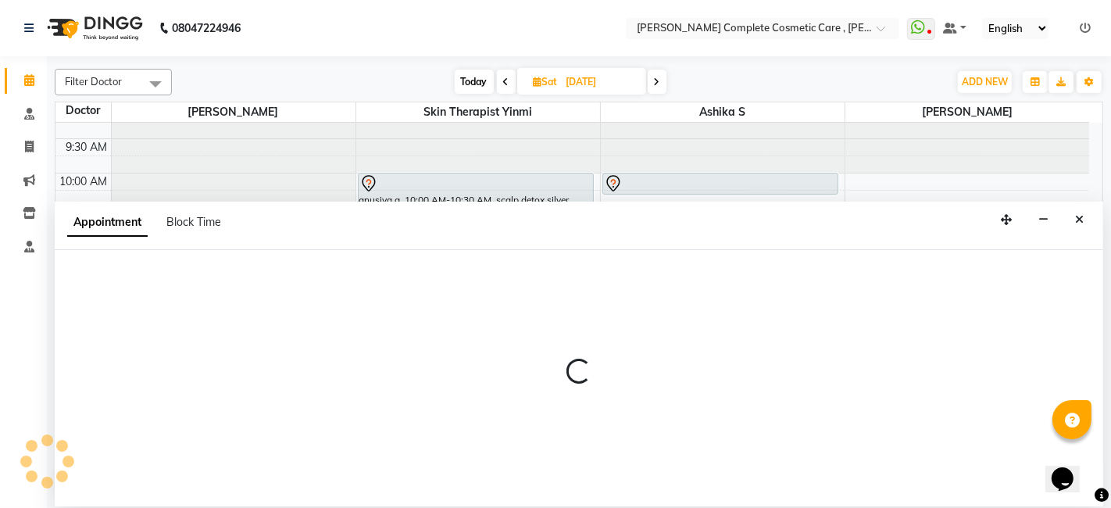
select select "88116"
select select "630"
select select "tentative"
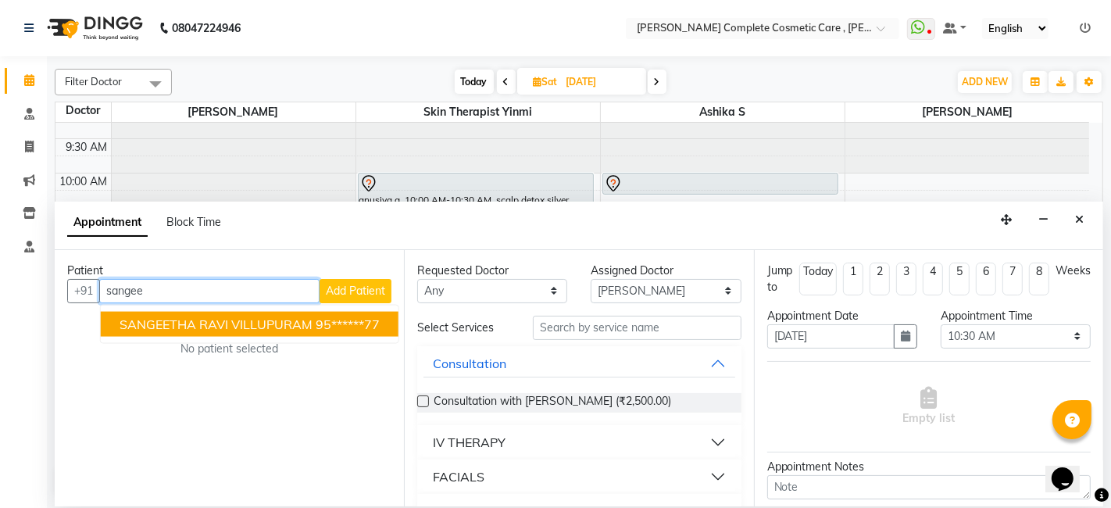
click at [352, 334] on button "SANGEETHA RAVI VILLUPURAM 95******77" at bounding box center [250, 323] width 298 height 25
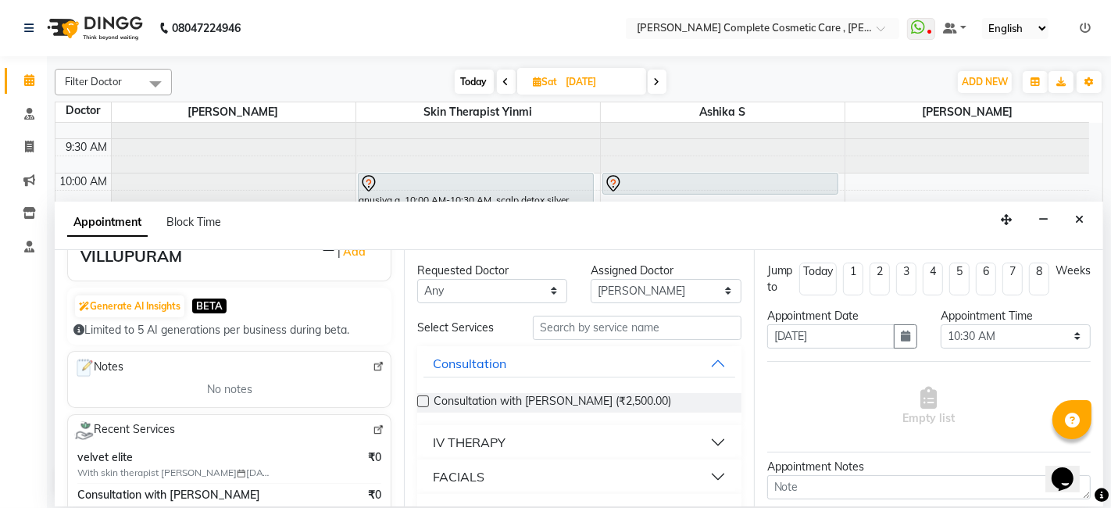
scroll to position [206, 0]
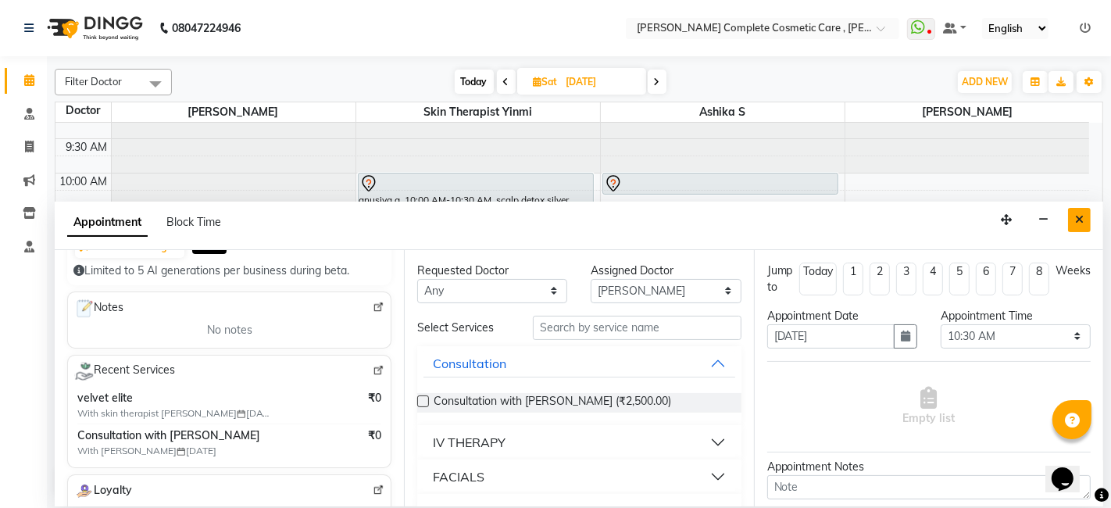
type input "95******77"
click at [1078, 216] on icon "Close" at bounding box center [1079, 219] width 9 height 11
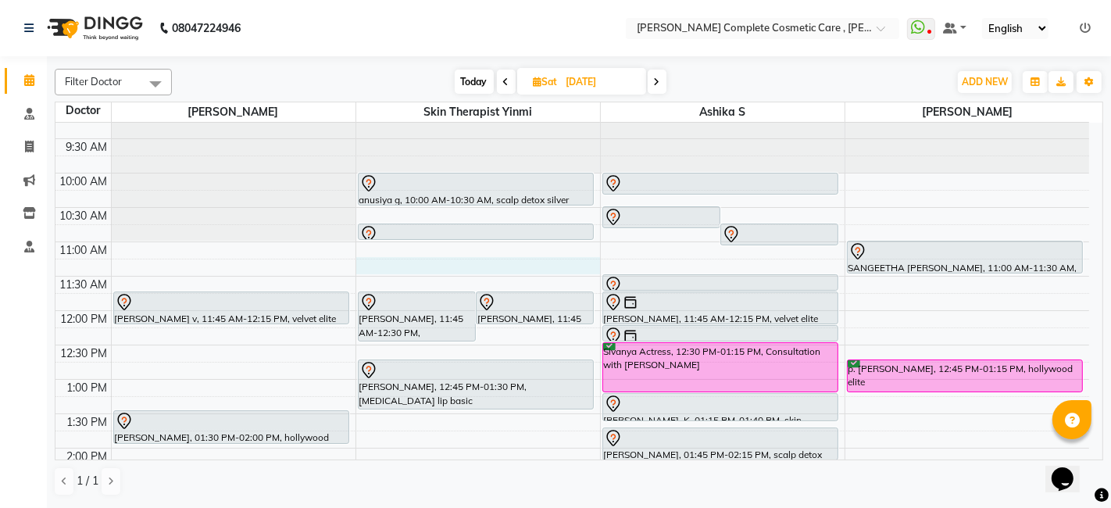
click at [462, 266] on div "9:00 AM 9:30 AM 10:00 AM 10:30 AM 11:00 AM 11:30 AM 12:00 PM 12:30 PM 1:00 PM 1…" at bounding box center [571, 517] width 1033 height 824
select select "70591"
select select "tentative"
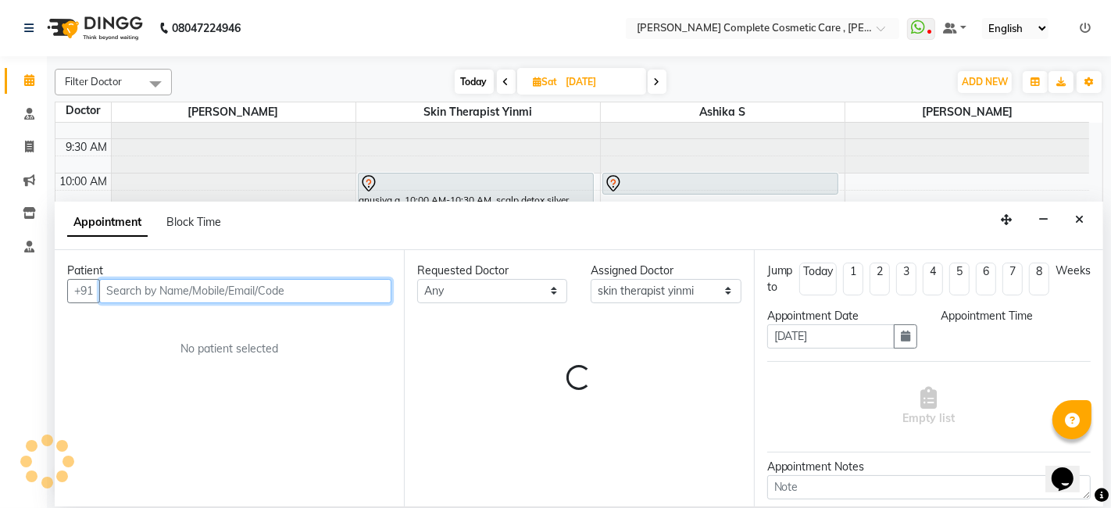
select select "675"
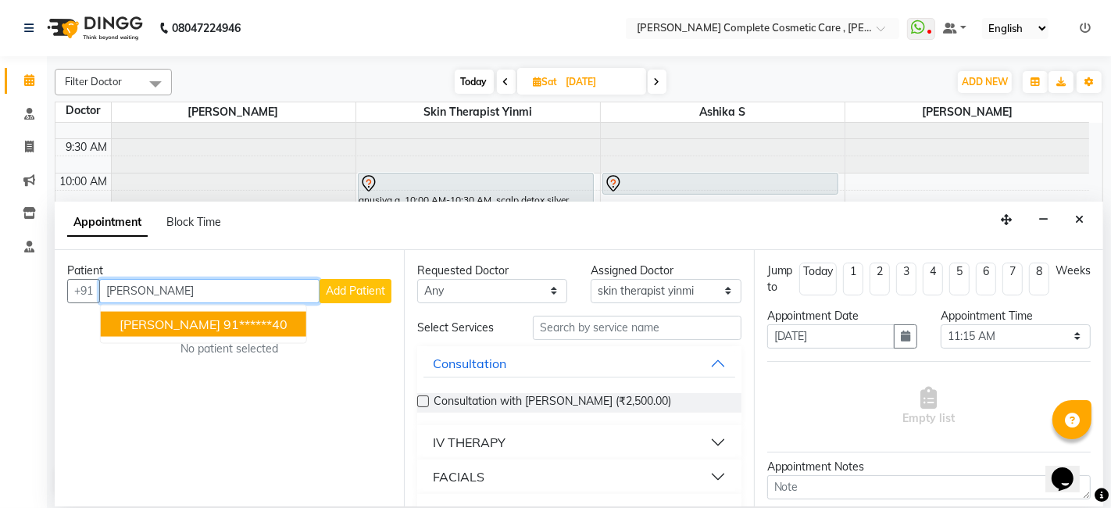
click at [226, 330] on button "SHOBANA BANU 91******40" at bounding box center [203, 323] width 205 height 25
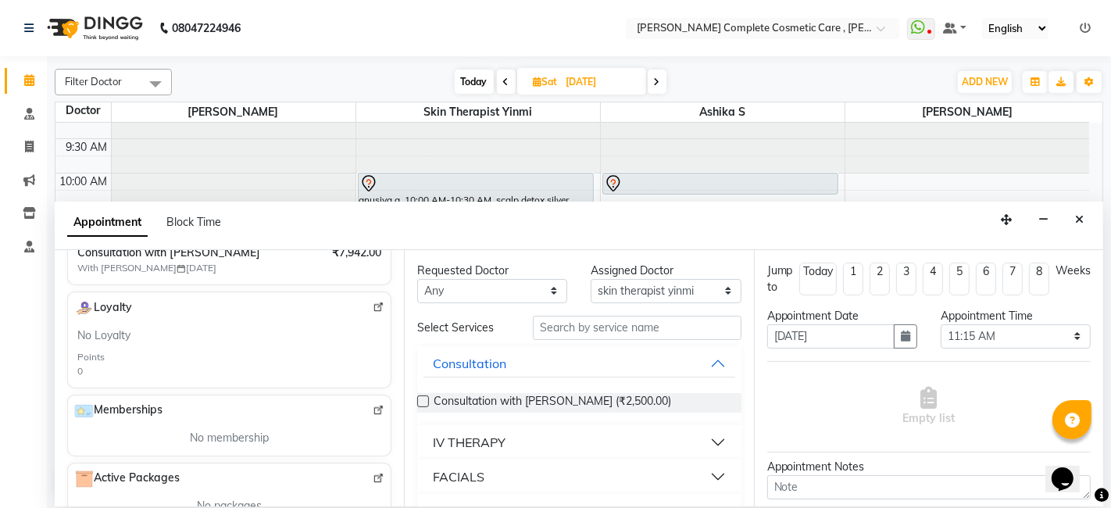
scroll to position [270, 0]
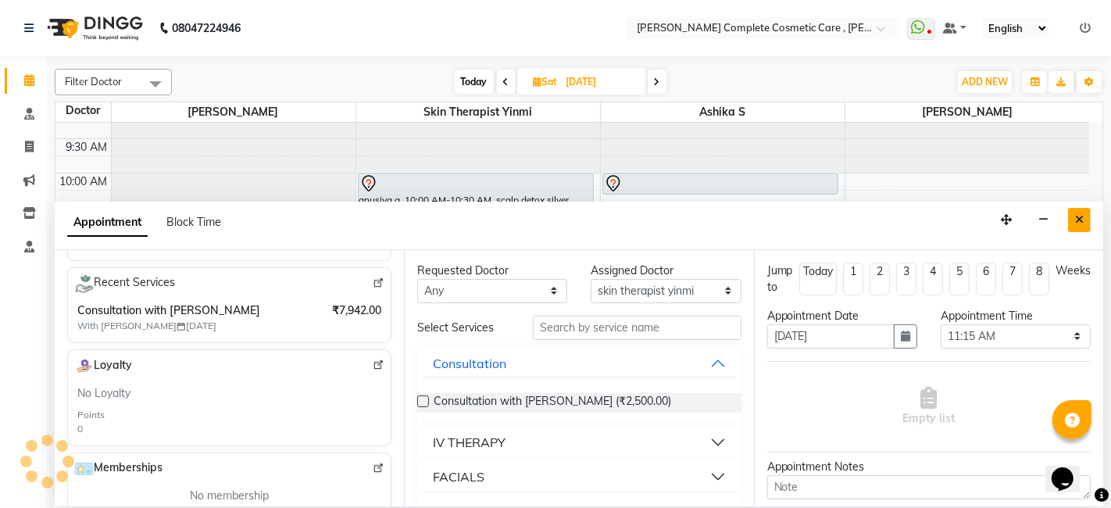
type input "91******40"
click at [1079, 214] on icon "Close" at bounding box center [1079, 219] width 9 height 11
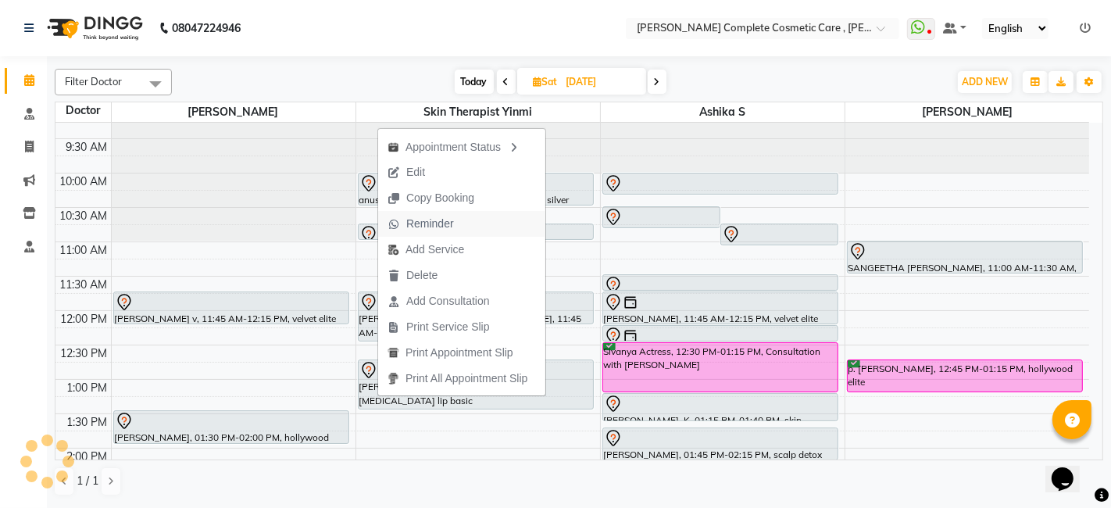
click at [423, 230] on span "Reminder" at bounding box center [430, 224] width 48 height 16
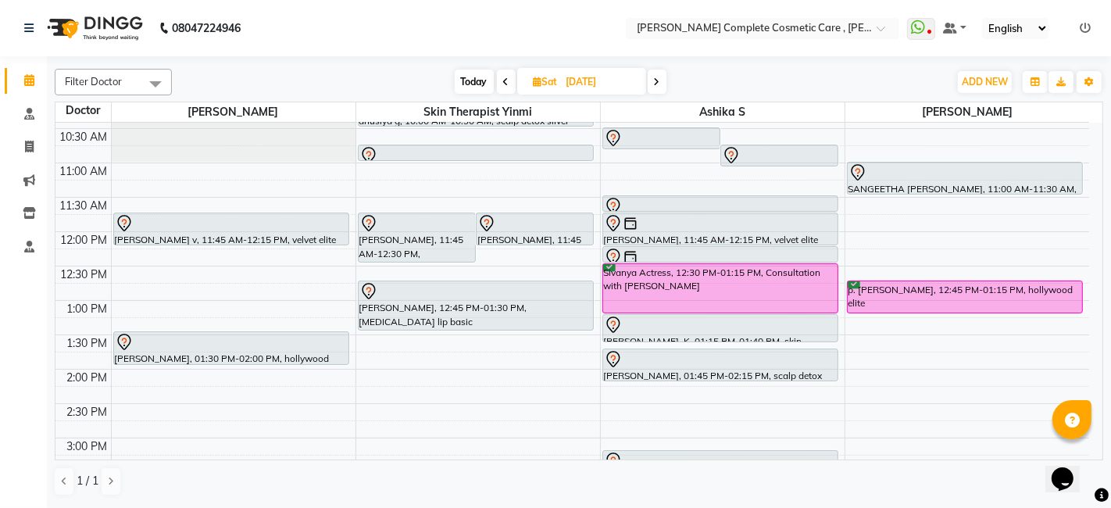
scroll to position [98, 0]
click at [897, 333] on div "9:00 AM 9:30 AM 10:00 AM 10:30 AM 11:00 AM 11:30 AM 12:00 PM 12:30 PM 1:00 PM 1…" at bounding box center [571, 437] width 1033 height 824
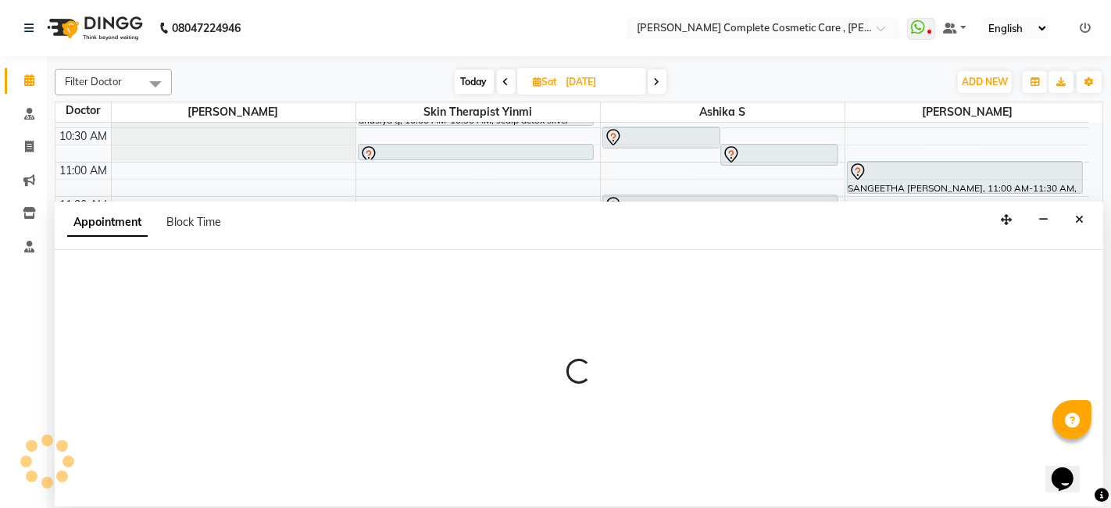
select select "88116"
select select "tentative"
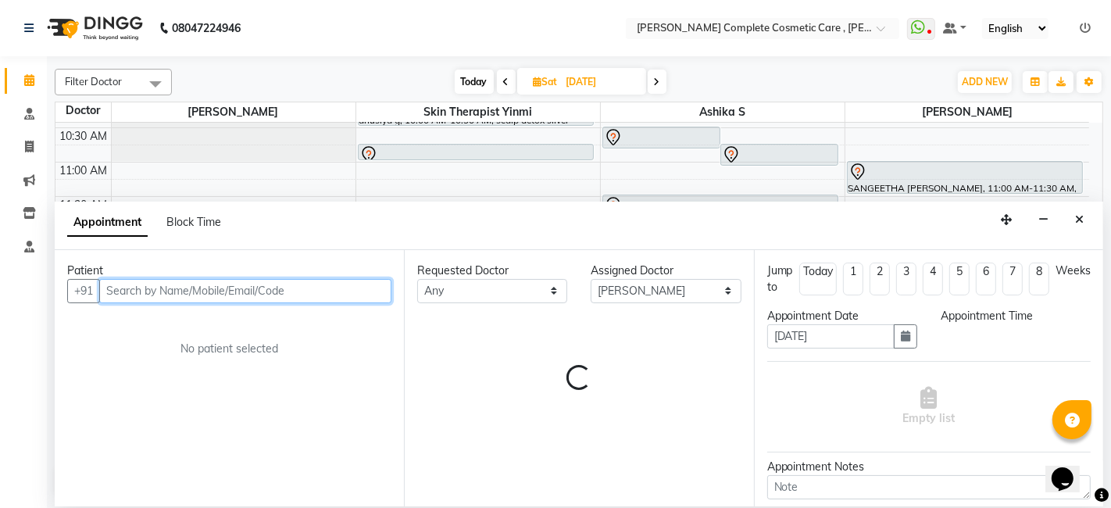
select select "810"
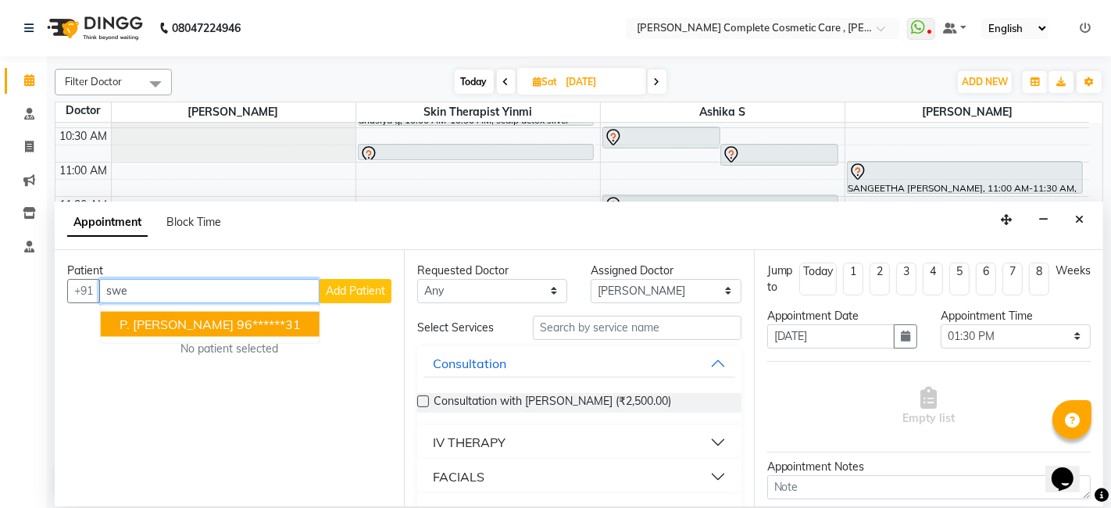
click at [250, 317] on button "p. swetha 96******31" at bounding box center [210, 323] width 219 height 25
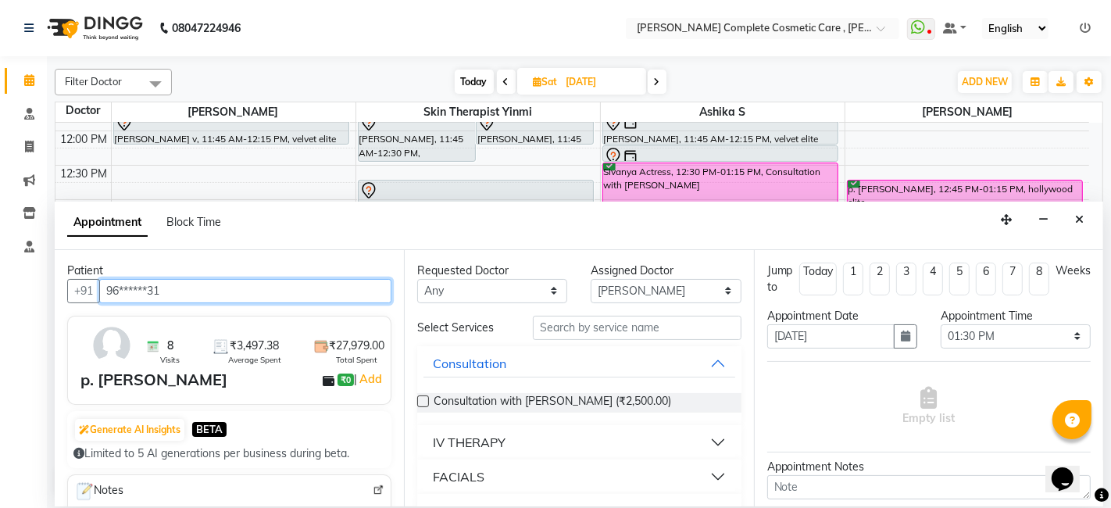
scroll to position [198, 0]
type input "96******31"
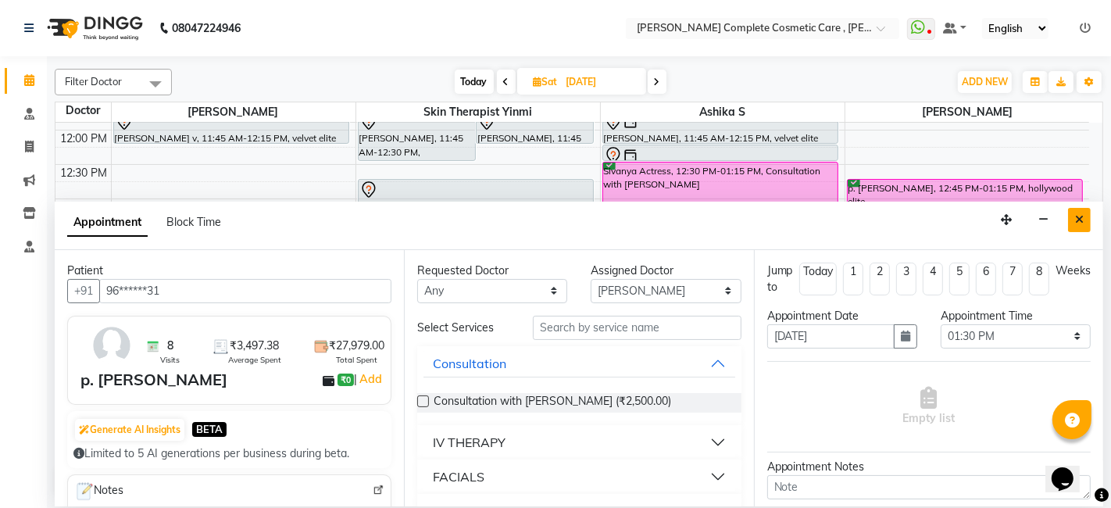
click at [1075, 218] on icon "Close" at bounding box center [1079, 219] width 9 height 11
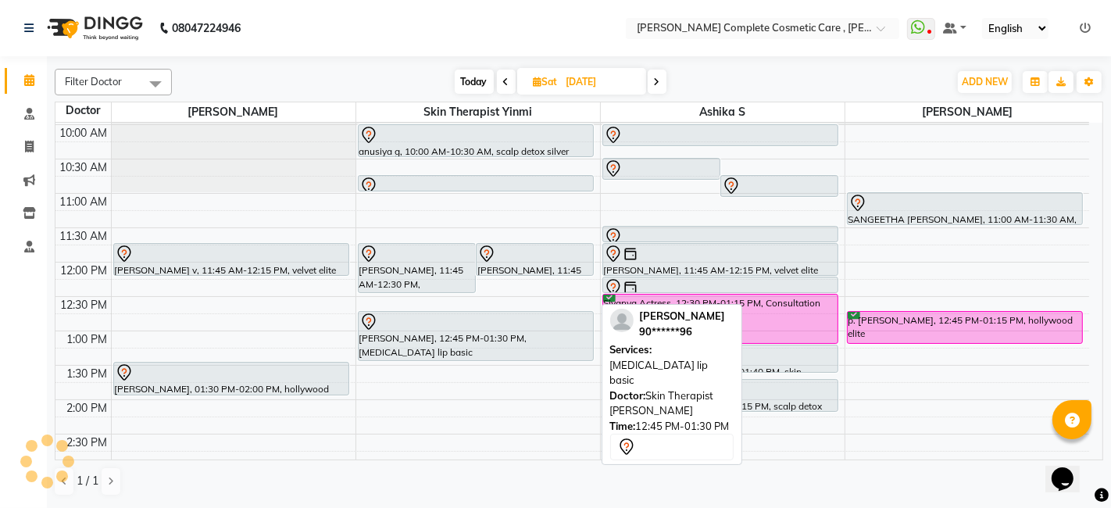
scroll to position [29, 0]
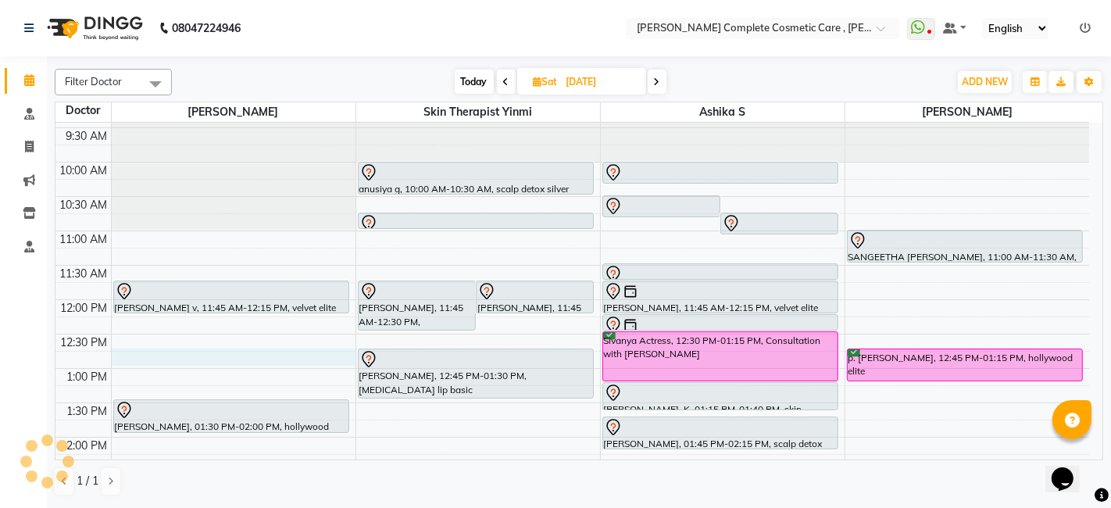
click at [238, 349] on div "9:00 AM 9:30 AM 10:00 AM 10:30 AM 11:00 AM 11:30 AM 12:00 PM 12:30 PM 1:00 PM 1…" at bounding box center [571, 506] width 1033 height 824
select select "67035"
select select "tentative"
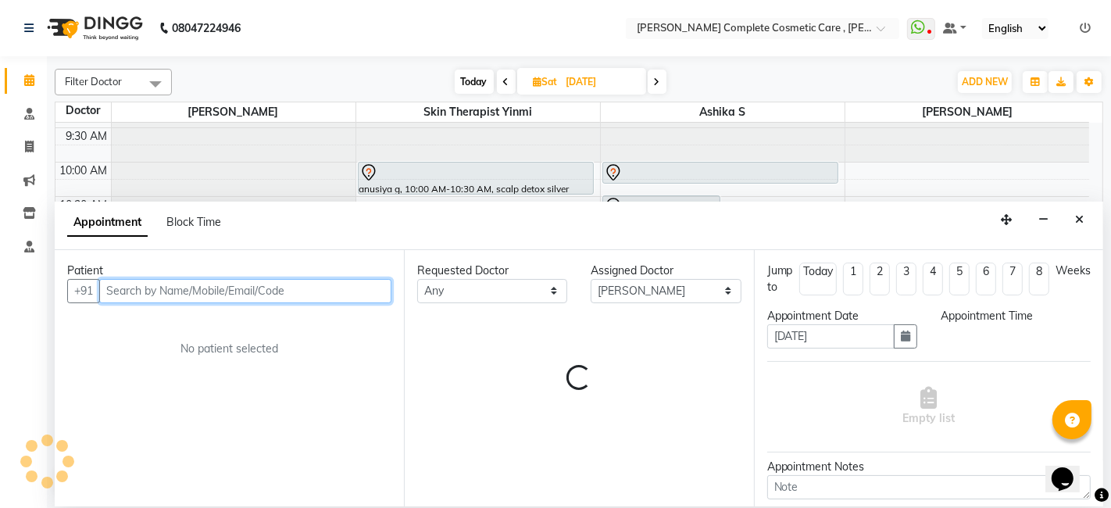
select select "765"
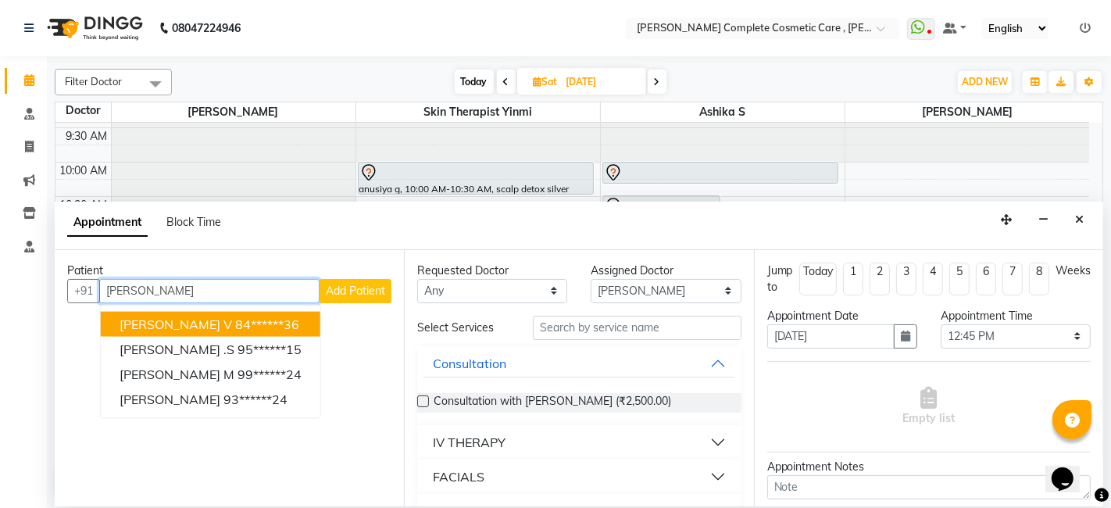
drag, startPoint x: 234, startPoint y: 342, endPoint x: 234, endPoint y: 324, distance: 18.0
click at [234, 324] on ngb-typeahead-window "kavitha v 84******36 kavitha .s 95******15 KAVITHA M 99******24 kavitha parthib…" at bounding box center [210, 361] width 221 height 114
click at [235, 324] on ngb-highlight "84******36" at bounding box center [267, 324] width 64 height 16
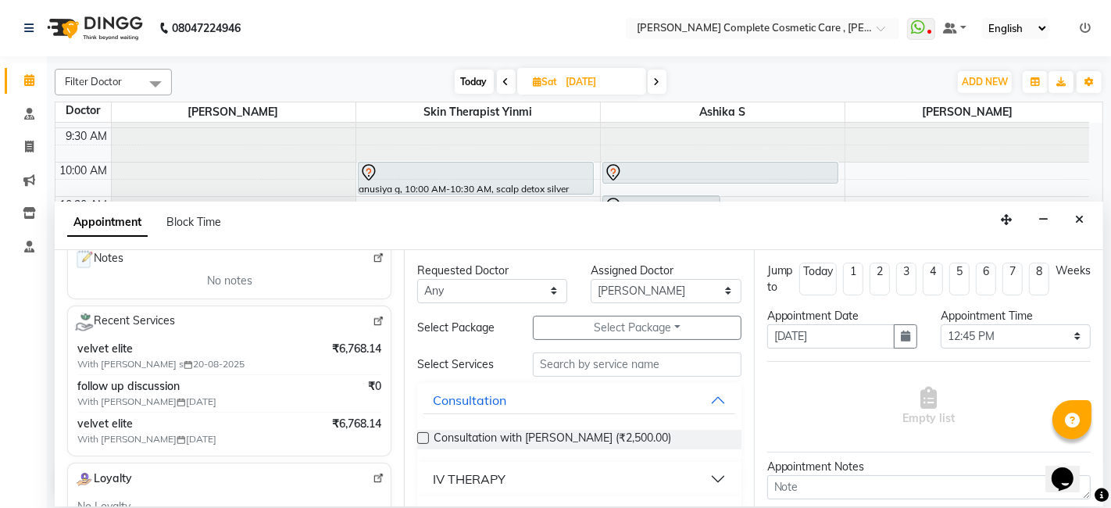
scroll to position [232, 0]
type input "84******36"
click at [1079, 215] on icon "Close" at bounding box center [1079, 219] width 9 height 11
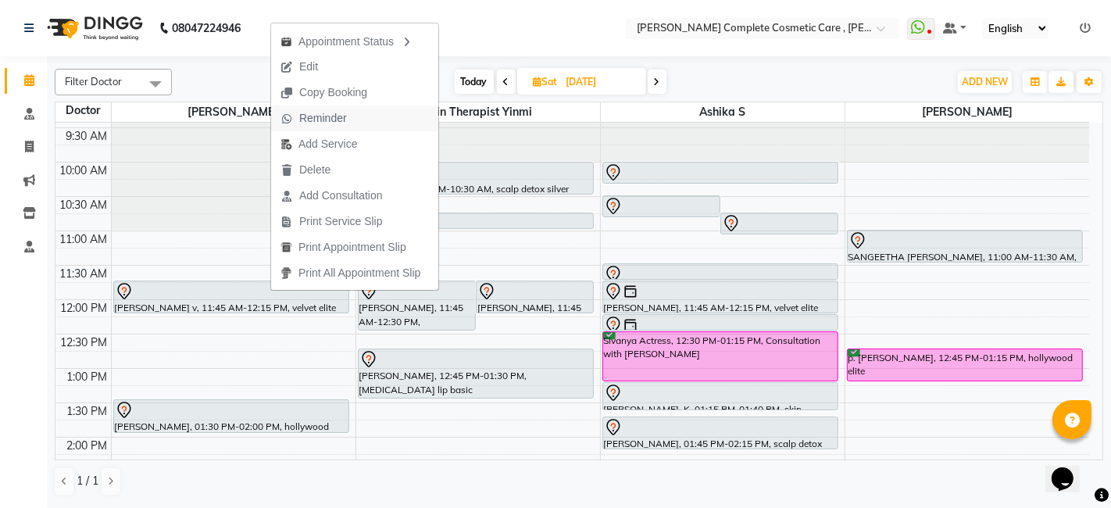
click at [320, 122] on span "Reminder" at bounding box center [323, 118] width 48 height 16
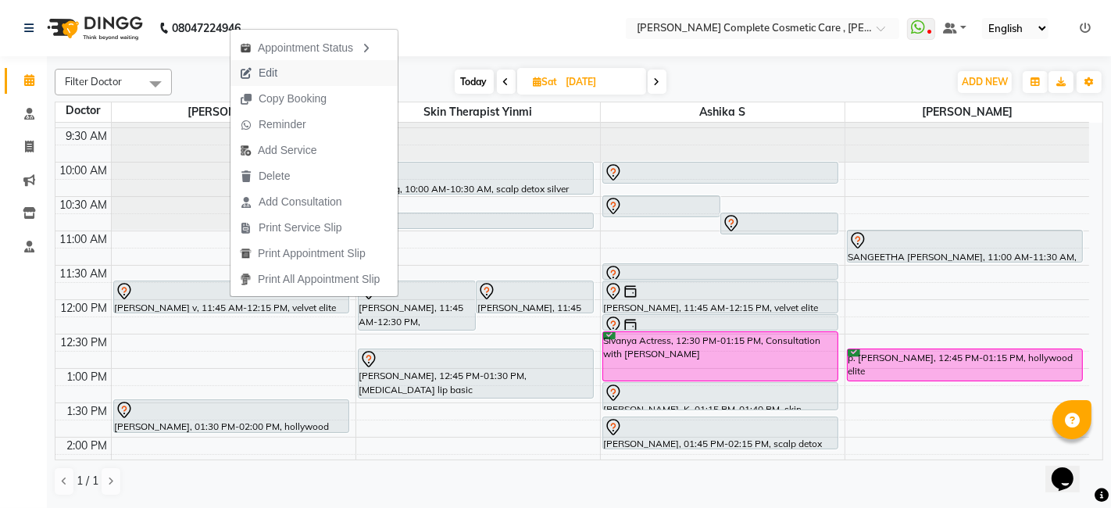
click at [293, 74] on button "Edit" at bounding box center [313, 73] width 167 height 26
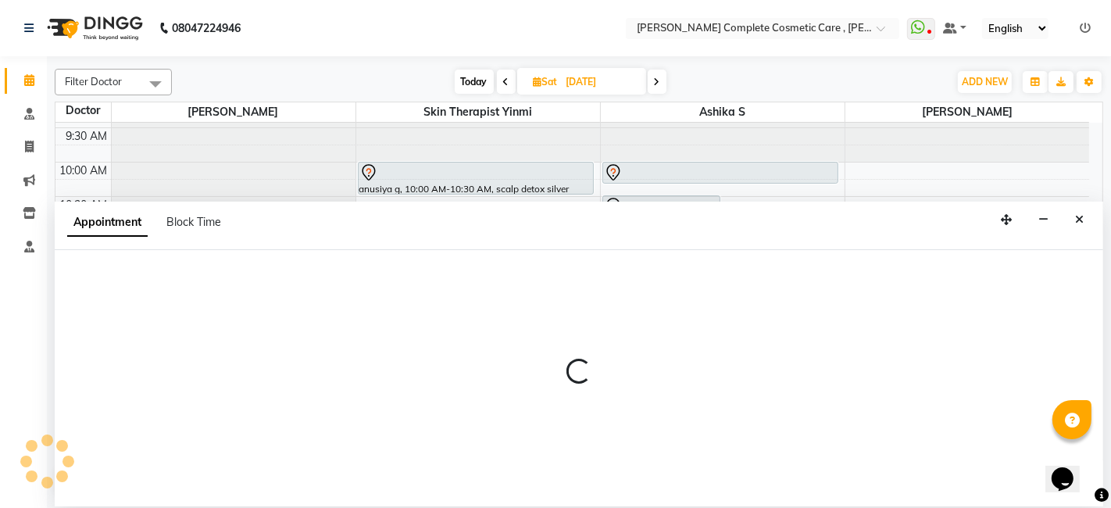
select select "tentative"
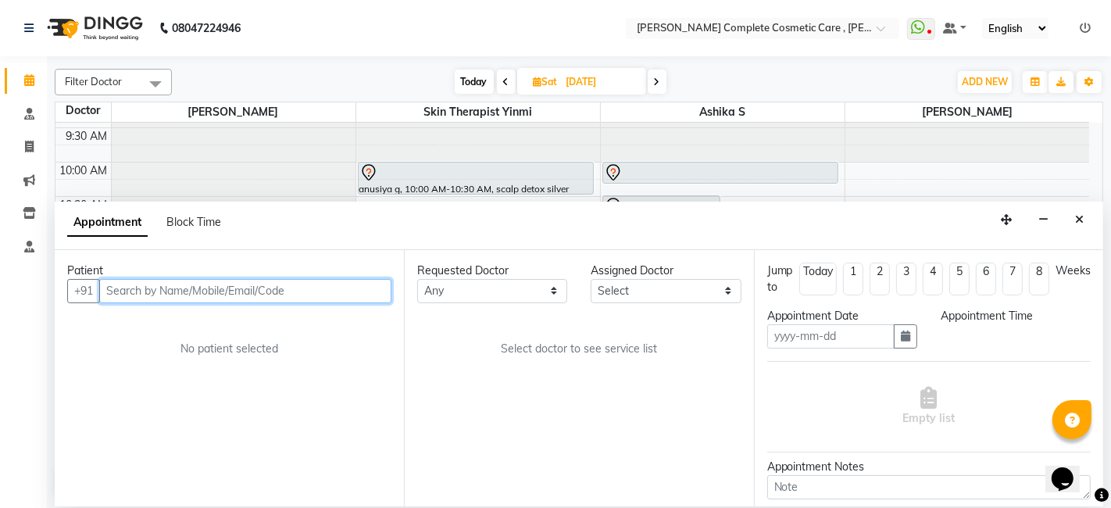
type input "06-09-2025"
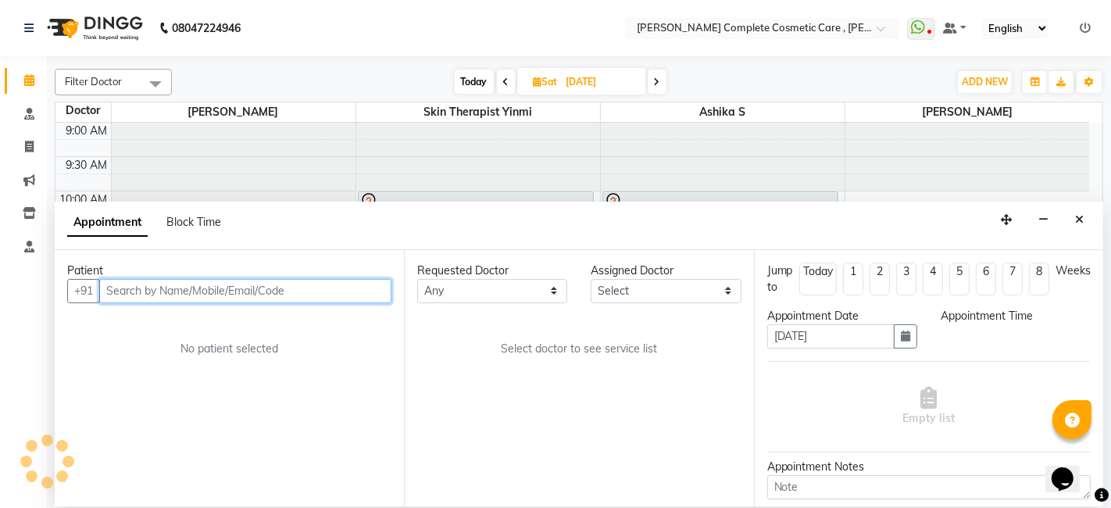
select select "705"
select select "67035"
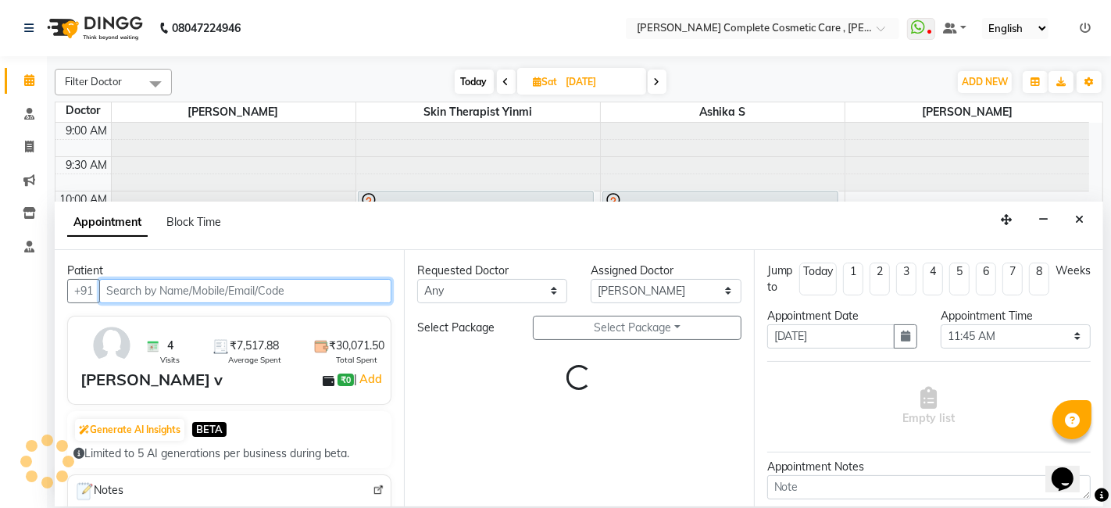
scroll to position [477, 0]
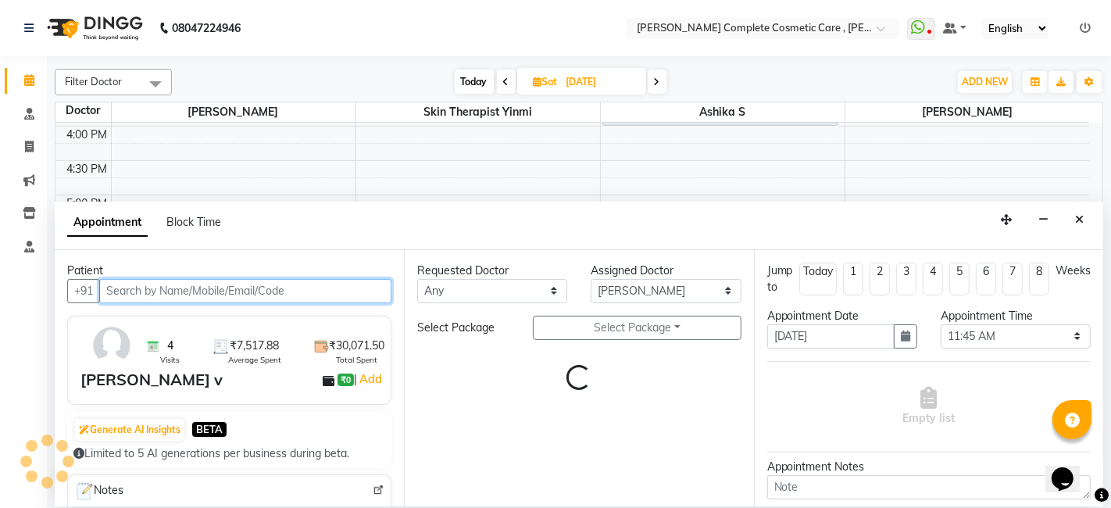
select select "3800"
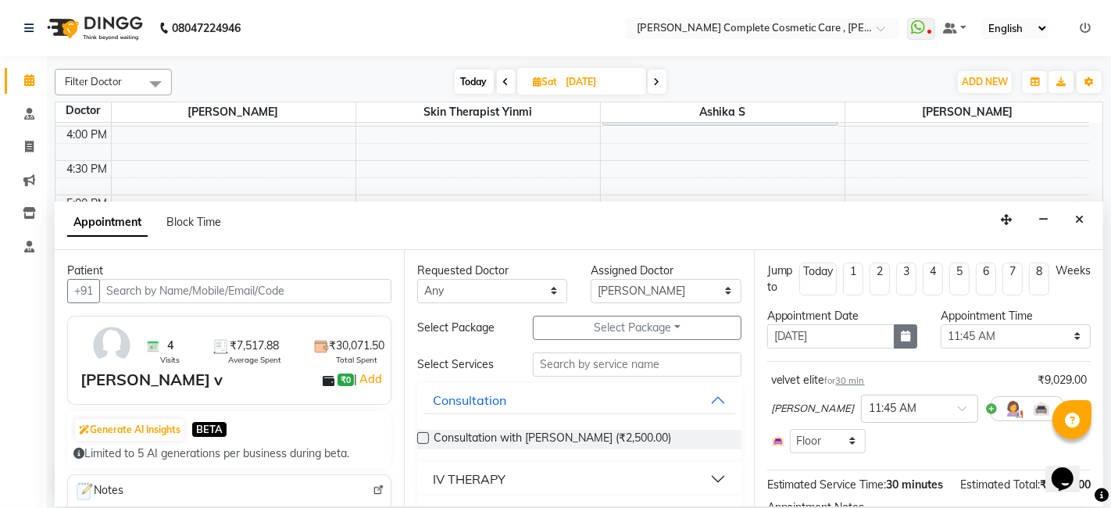
click at [900, 333] on icon "button" at bounding box center [904, 335] width 9 height 11
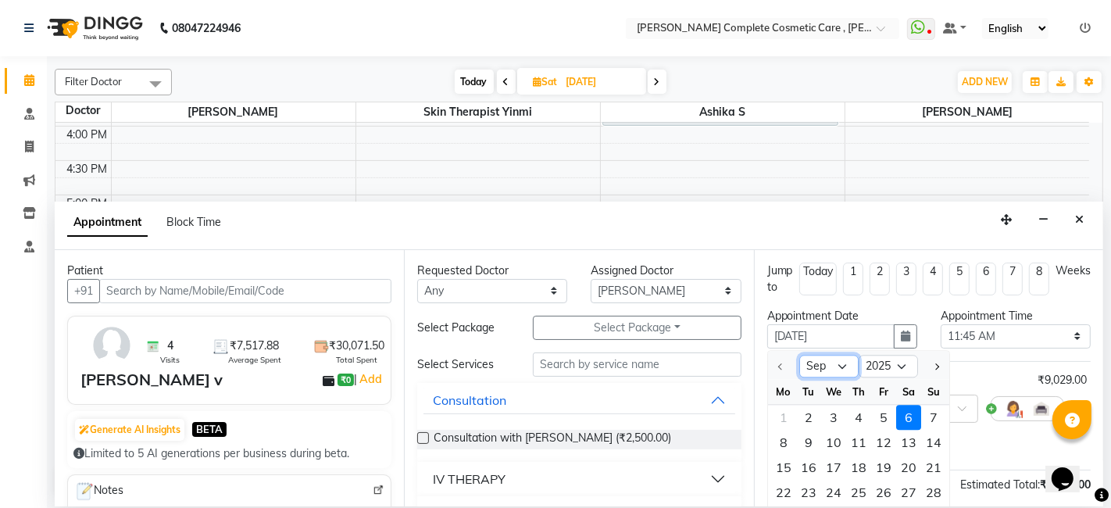
click at [845, 366] on select "Sep Oct Nov Dec" at bounding box center [828, 366] width 59 height 23
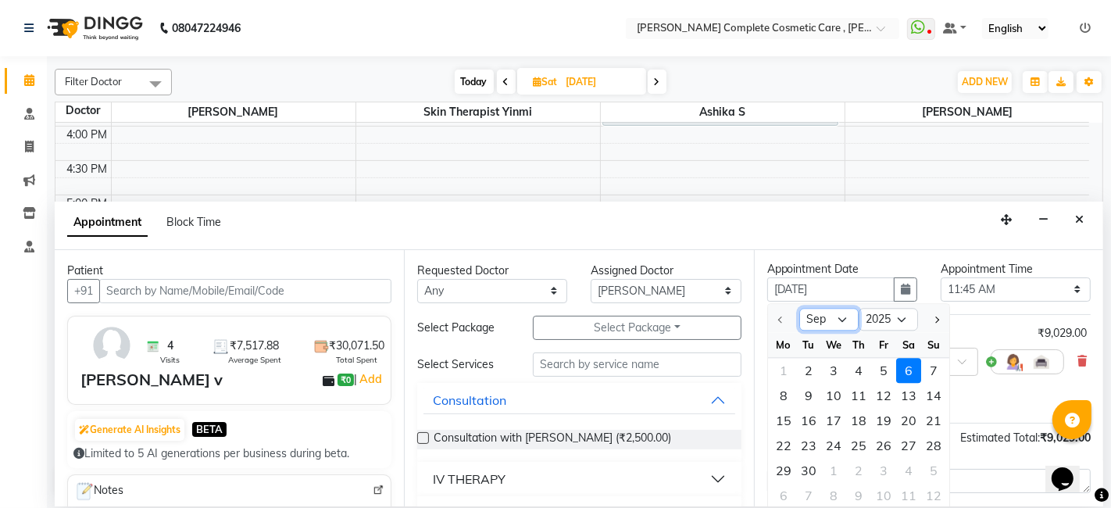
click at [836, 318] on select "Sep Oct Nov Dec" at bounding box center [828, 319] width 59 height 23
click at [843, 310] on select "Sep Oct Nov Dec" at bounding box center [828, 319] width 59 height 23
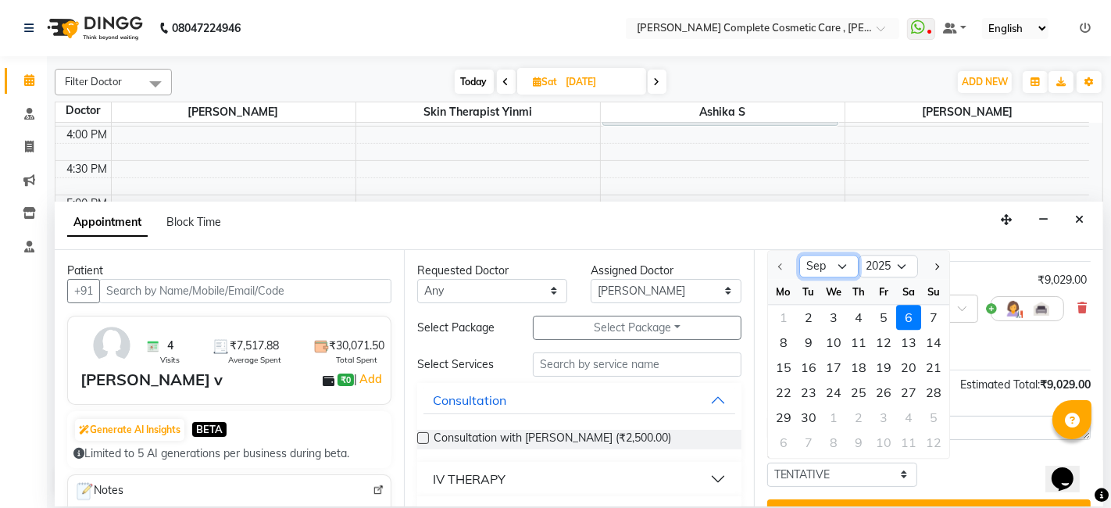
scroll to position [98, 0]
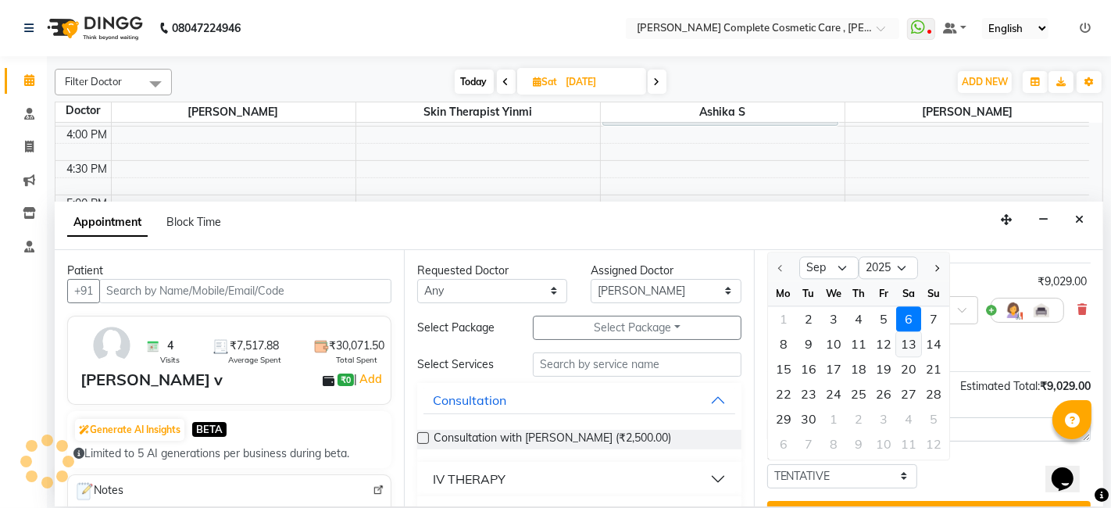
click at [901, 338] on div "13" at bounding box center [908, 343] width 25 height 25
type input "13-09-2025"
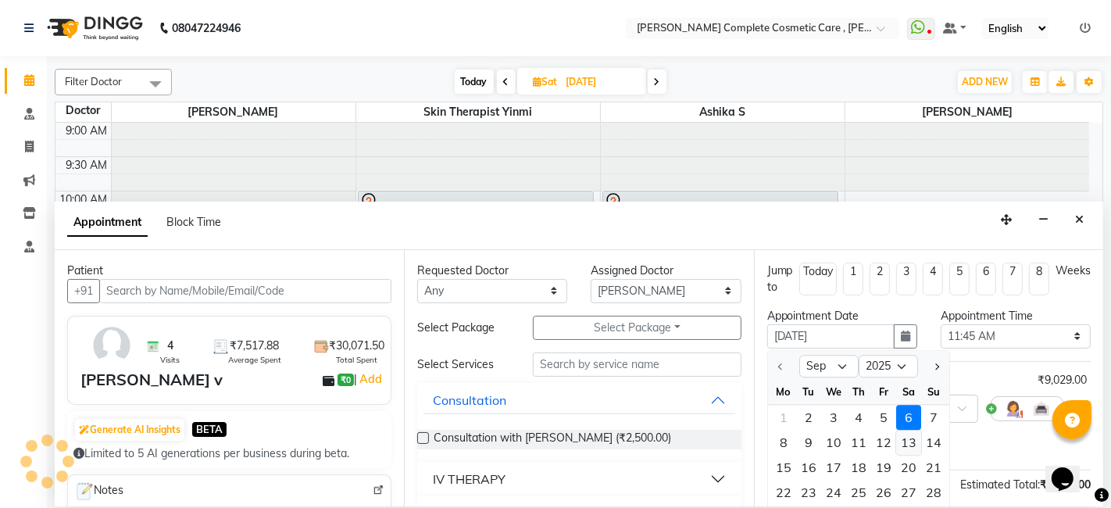
select select "705"
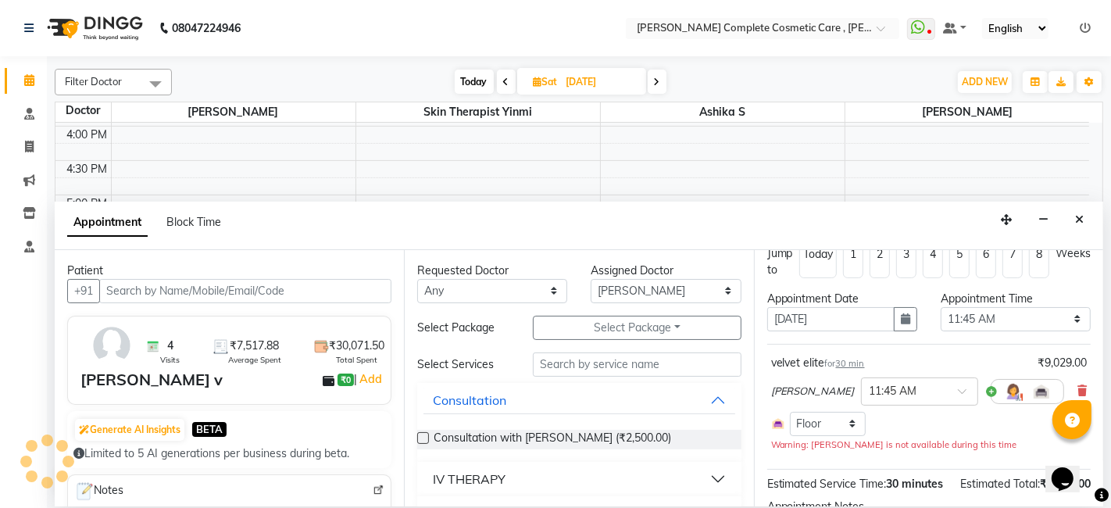
scroll to position [166, 0]
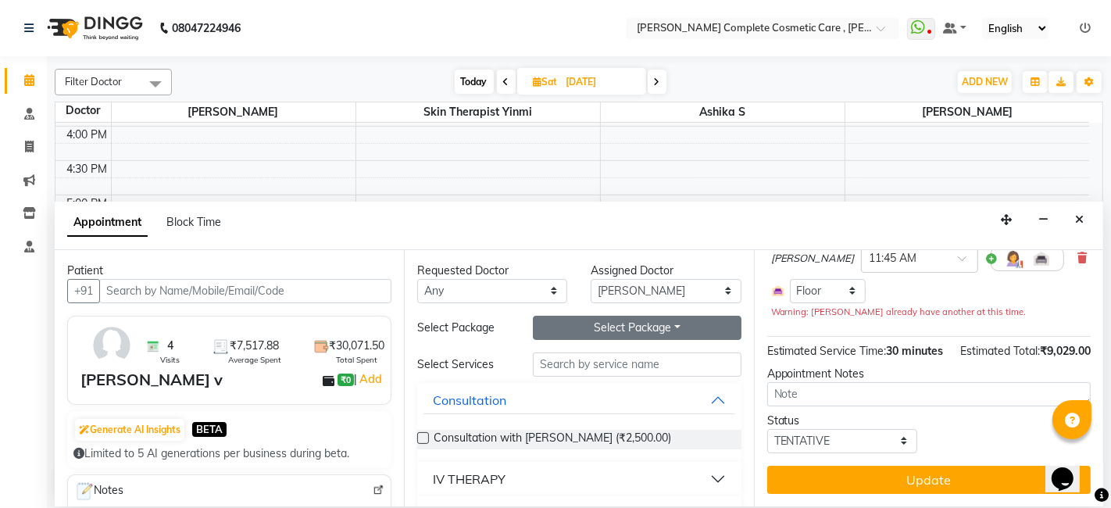
click at [660, 326] on button "Select Package Toggle Dropdown" at bounding box center [637, 328] width 208 height 24
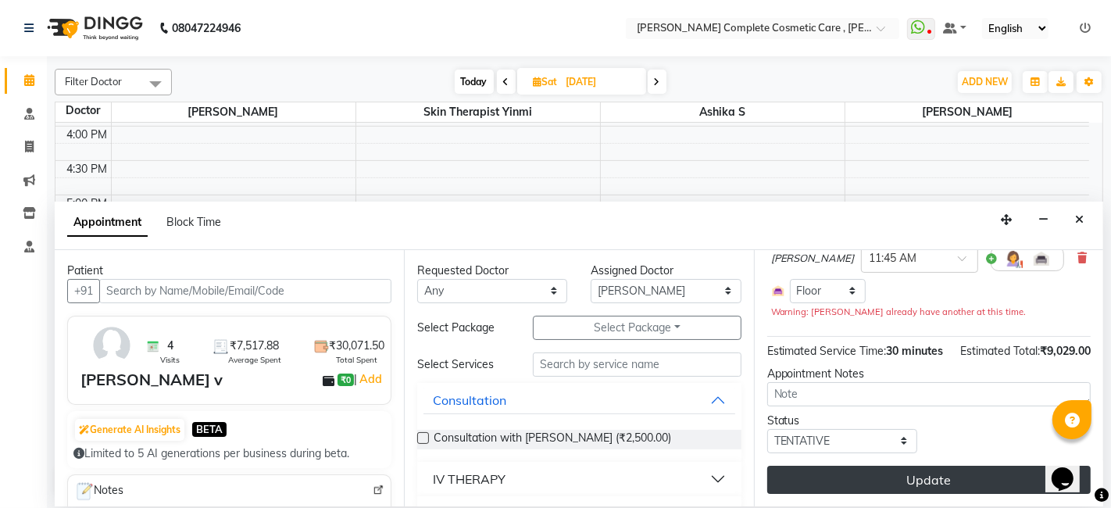
click at [852, 472] on button "Update" at bounding box center [928, 479] width 323 height 28
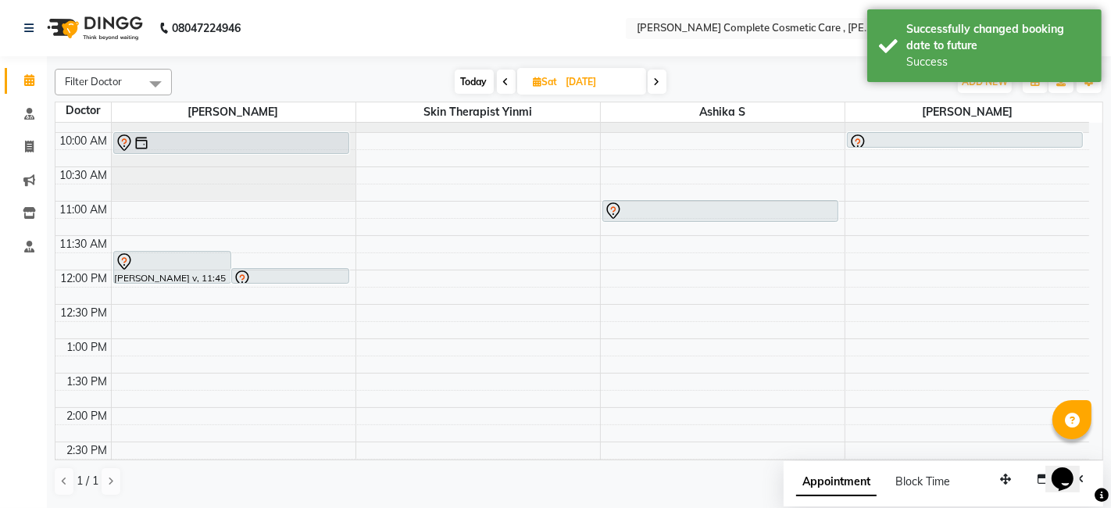
scroll to position [0, 0]
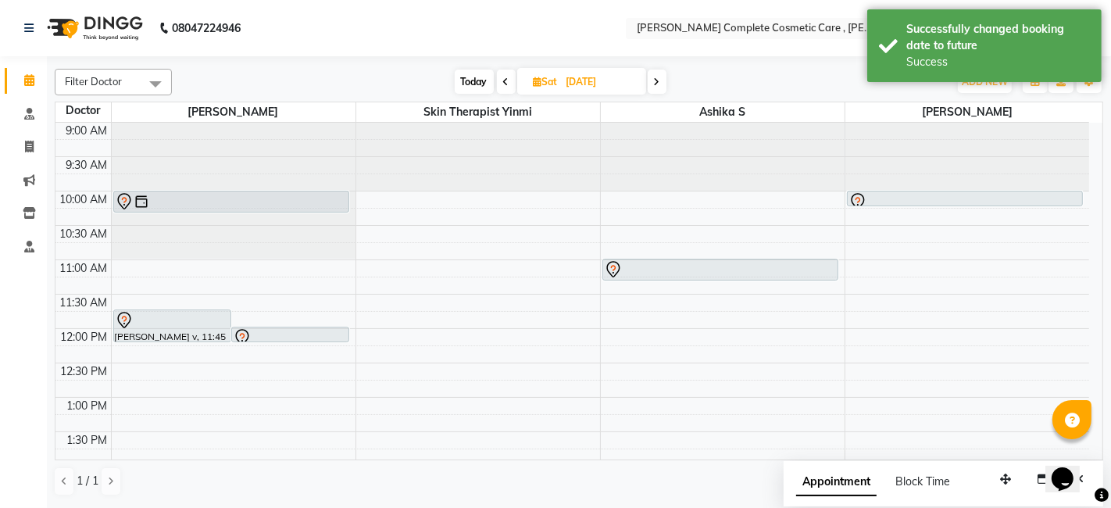
click at [469, 86] on span "Today" at bounding box center [474, 82] width 39 height 24
type input "02-09-2025"
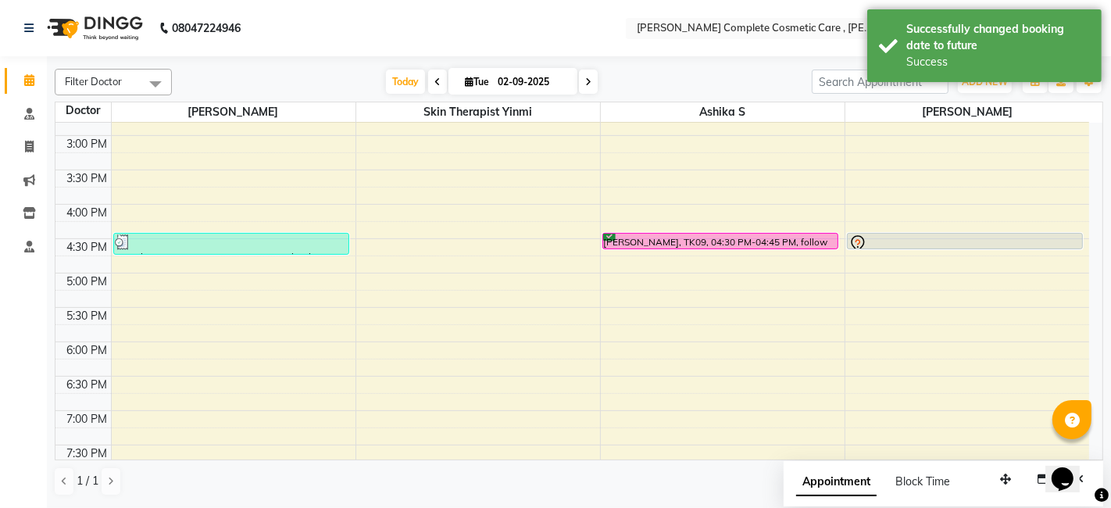
scroll to position [416, 0]
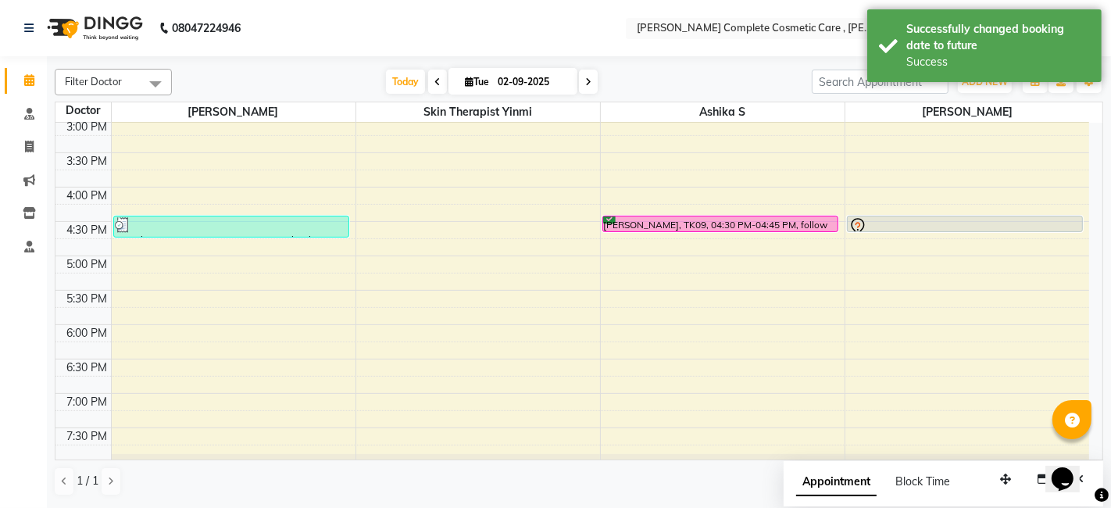
click at [533, 90] on input "02-09-2025" at bounding box center [532, 81] width 78 height 23
select select "9"
select select "2025"
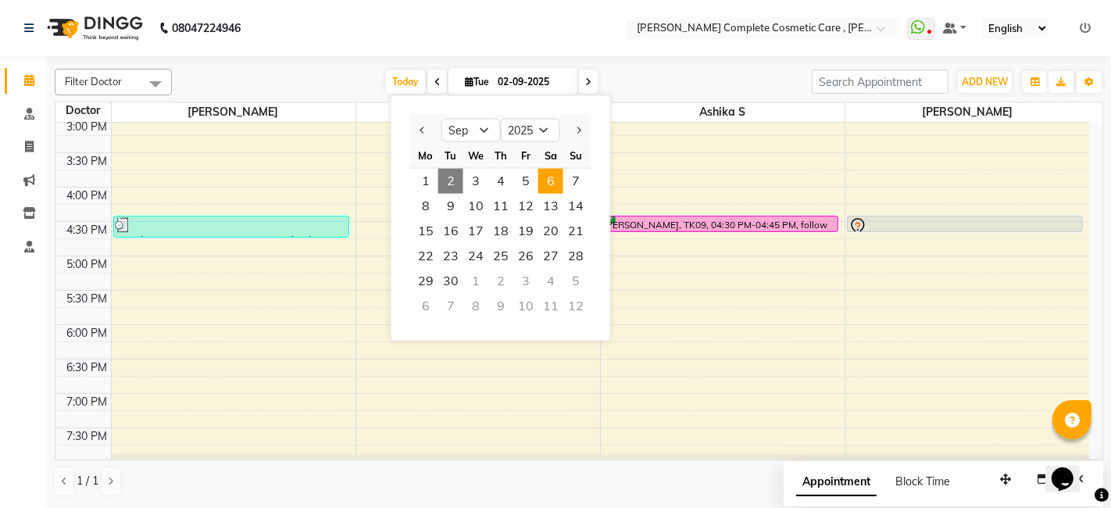
click at [544, 175] on span "6" at bounding box center [550, 181] width 25 height 25
type input "06-09-2025"
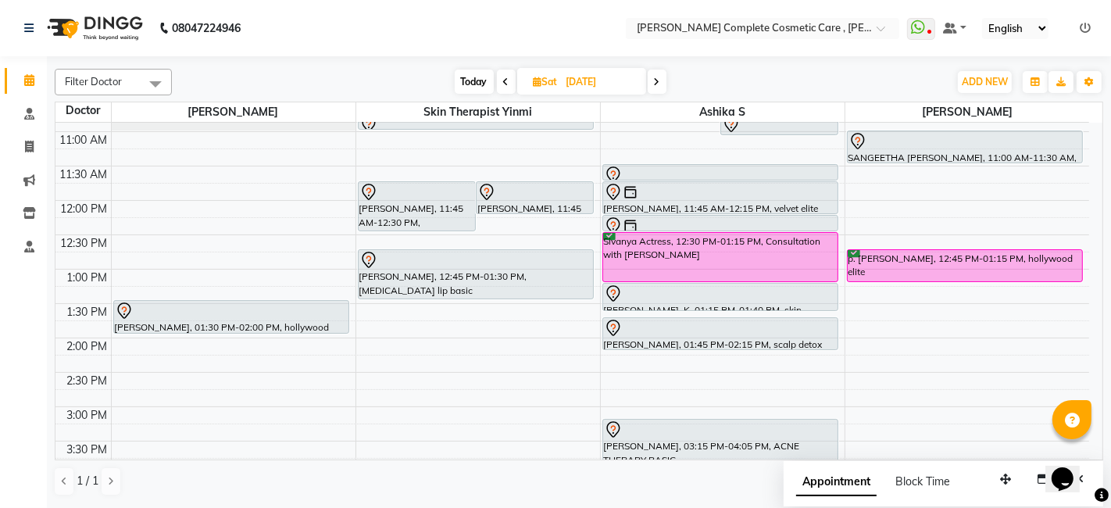
scroll to position [129, 0]
click at [462, 354] on div "9:00 AM 9:30 AM 10:00 AM 10:30 AM 11:00 AM 11:30 AM 12:00 PM 12:30 PM 1:00 PM 1…" at bounding box center [571, 406] width 1033 height 824
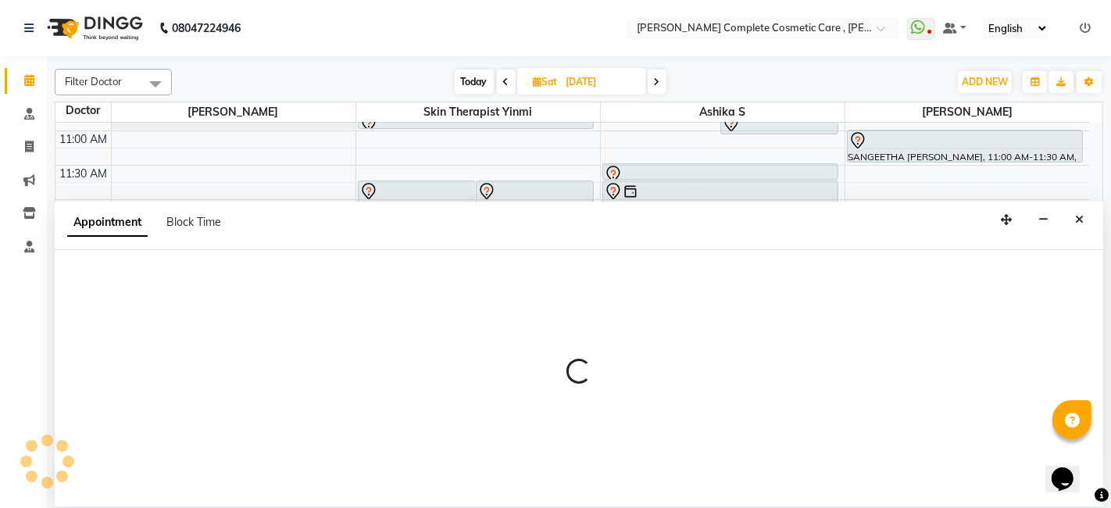
select select "70591"
select select "855"
select select "tentative"
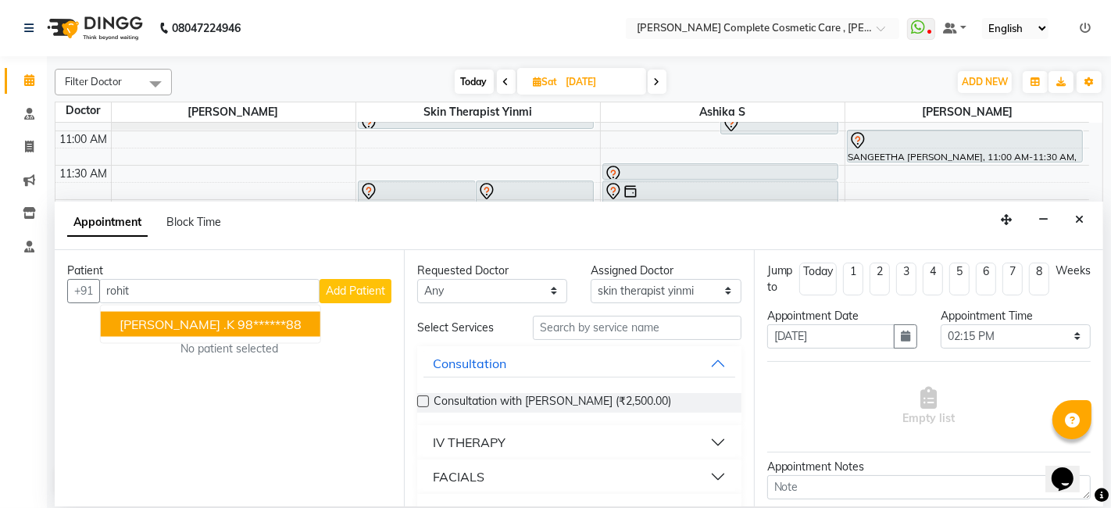
click at [237, 318] on ngb-highlight "98******88" at bounding box center [269, 324] width 64 height 16
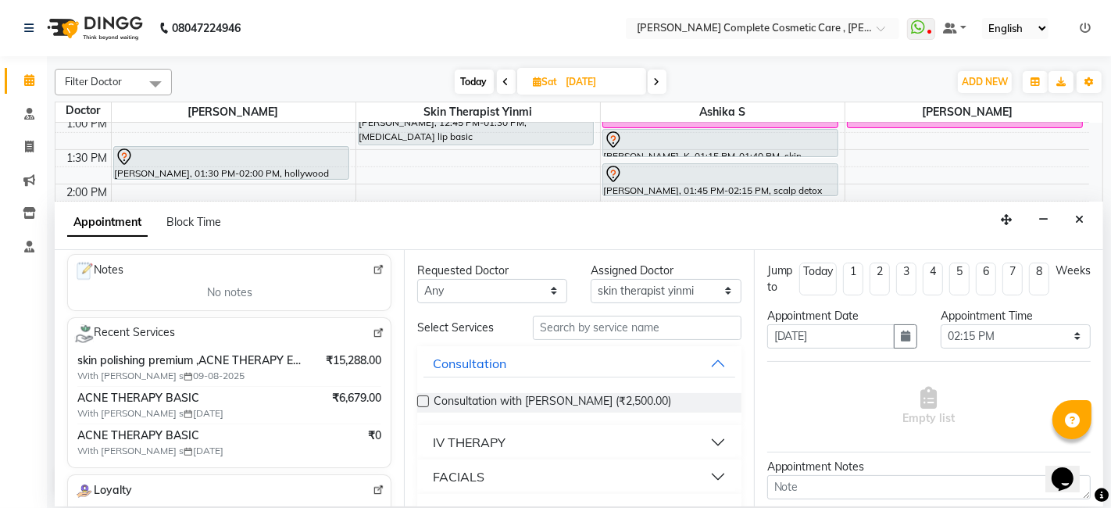
scroll to position [249, 0]
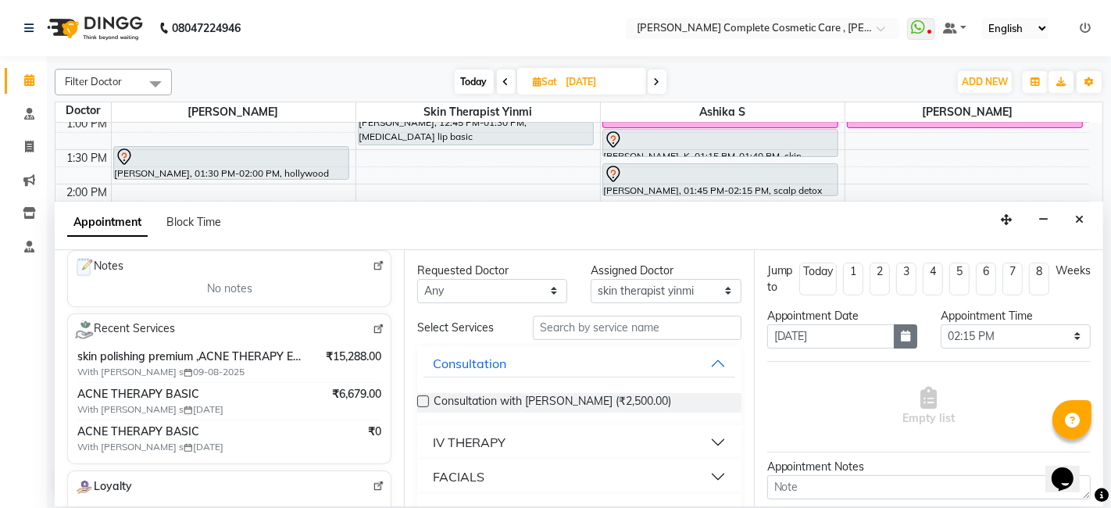
type input "98******88"
click at [900, 330] on icon "button" at bounding box center [904, 335] width 9 height 11
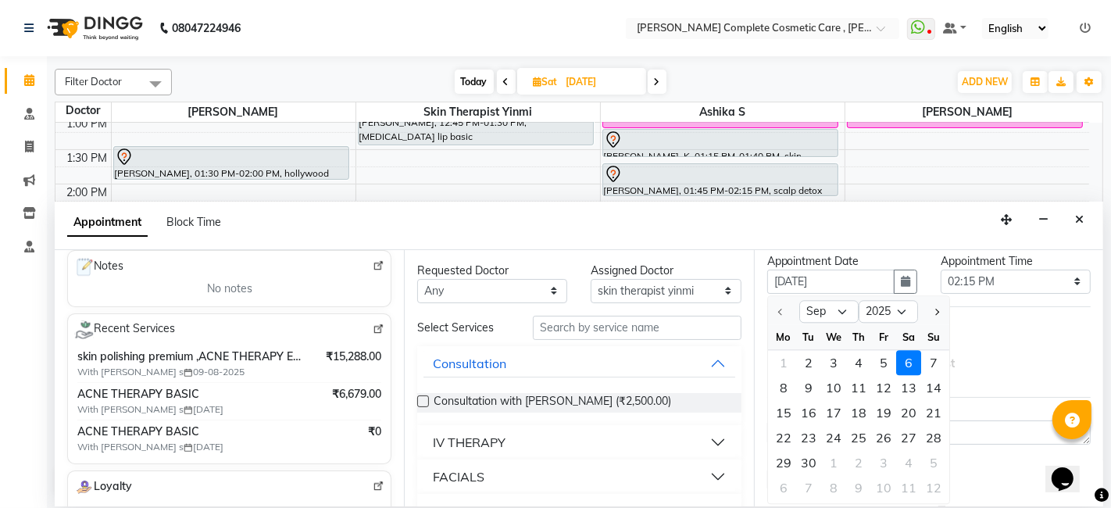
scroll to position [55, 0]
click at [1079, 219] on icon "Close" at bounding box center [1079, 219] width 9 height 11
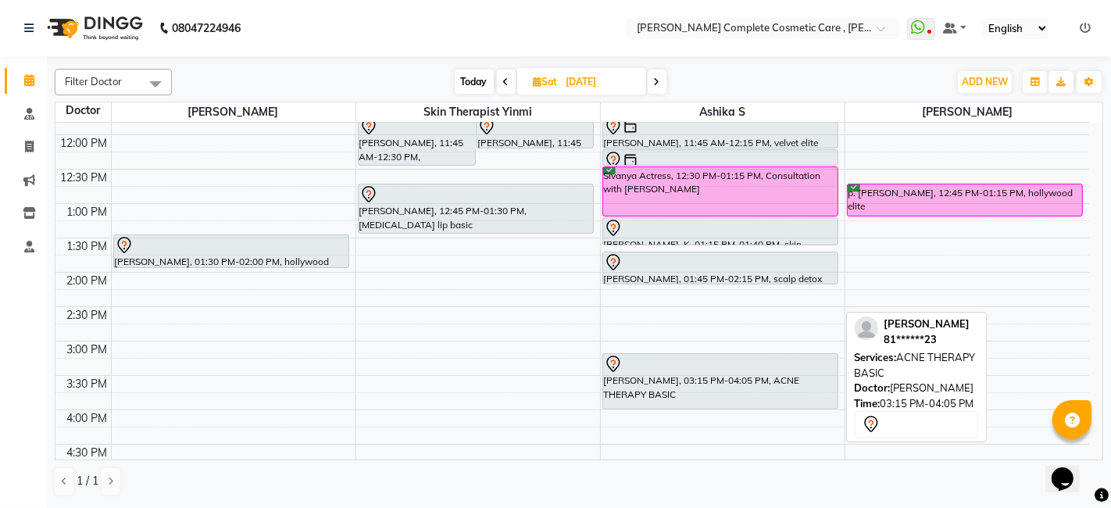
scroll to position [191, 0]
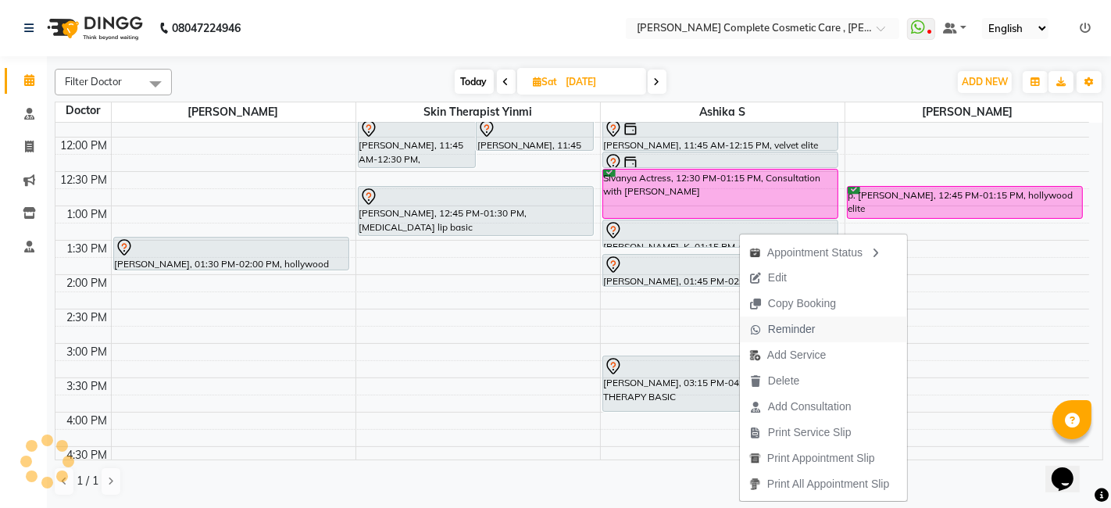
click at [779, 337] on span "Reminder" at bounding box center [782, 329] width 85 height 26
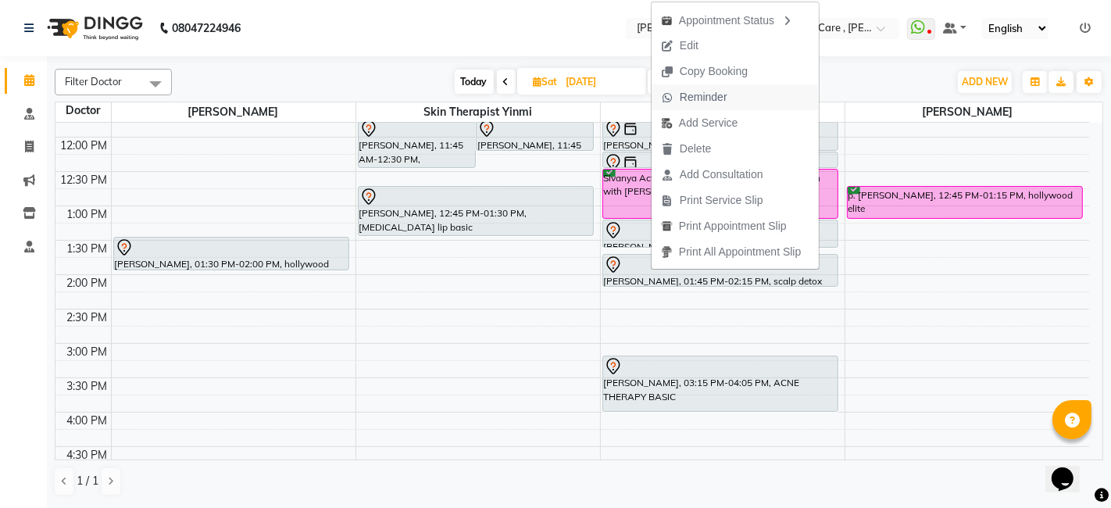
click at [686, 99] on span "Reminder" at bounding box center [703, 97] width 48 height 16
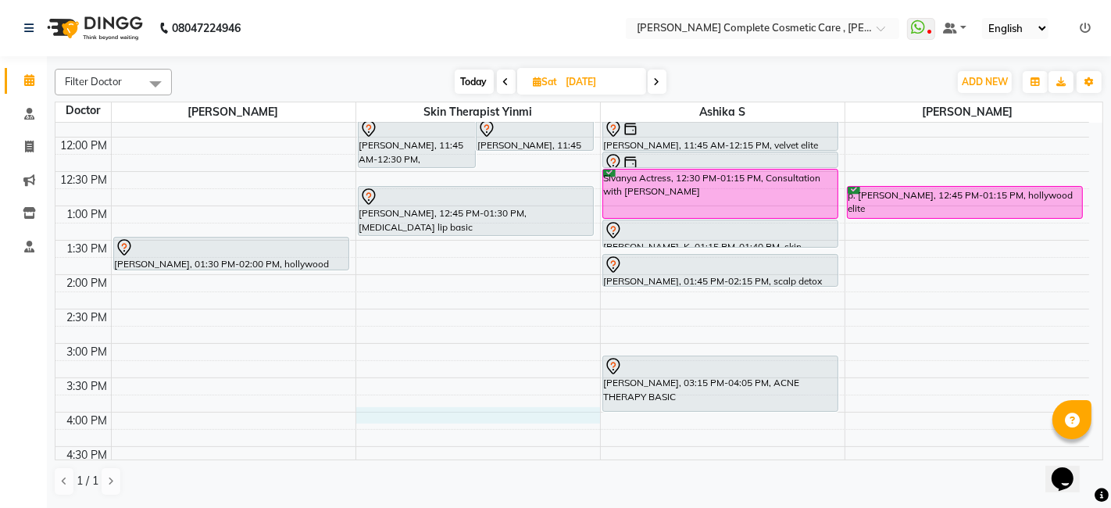
click at [524, 405] on div "9:00 AM 9:30 AM 10:00 AM 10:30 AM 11:00 AM 11:30 AM 12:00 PM 12:30 PM 1:00 PM 1…" at bounding box center [571, 343] width 1033 height 824
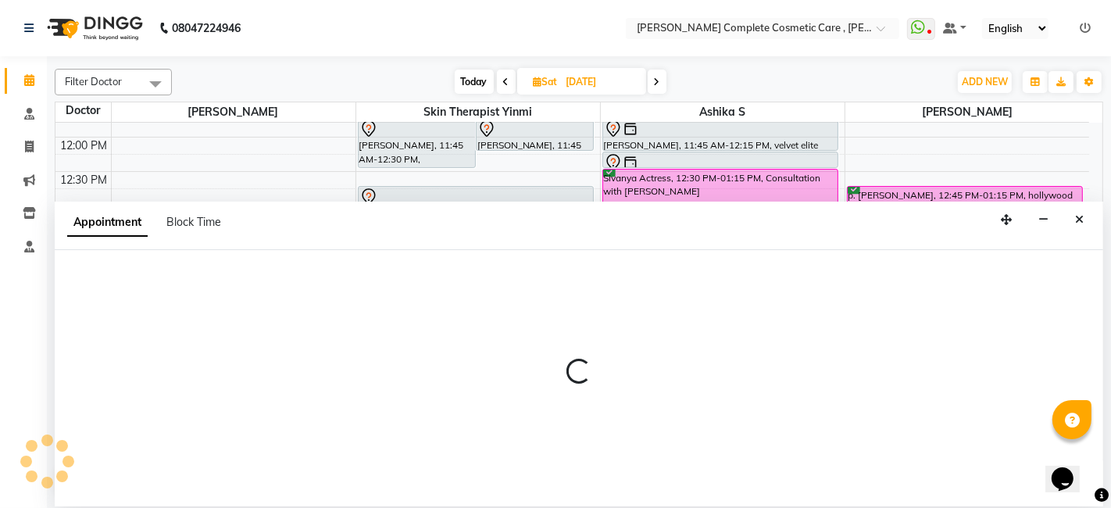
select select "70591"
select select "960"
select select "tentative"
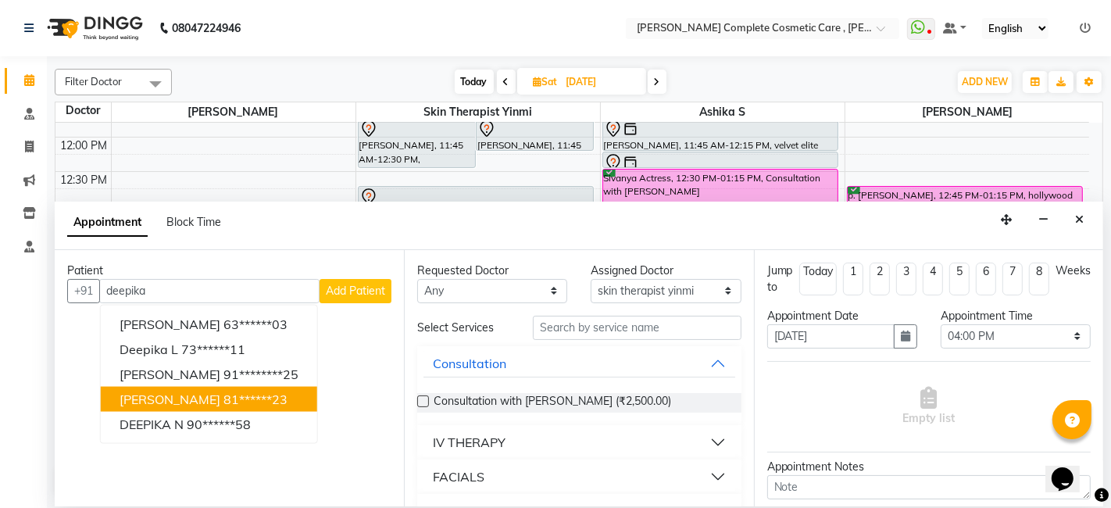
click at [278, 386] on button "deepika alwyn w 81******23" at bounding box center [209, 398] width 216 height 25
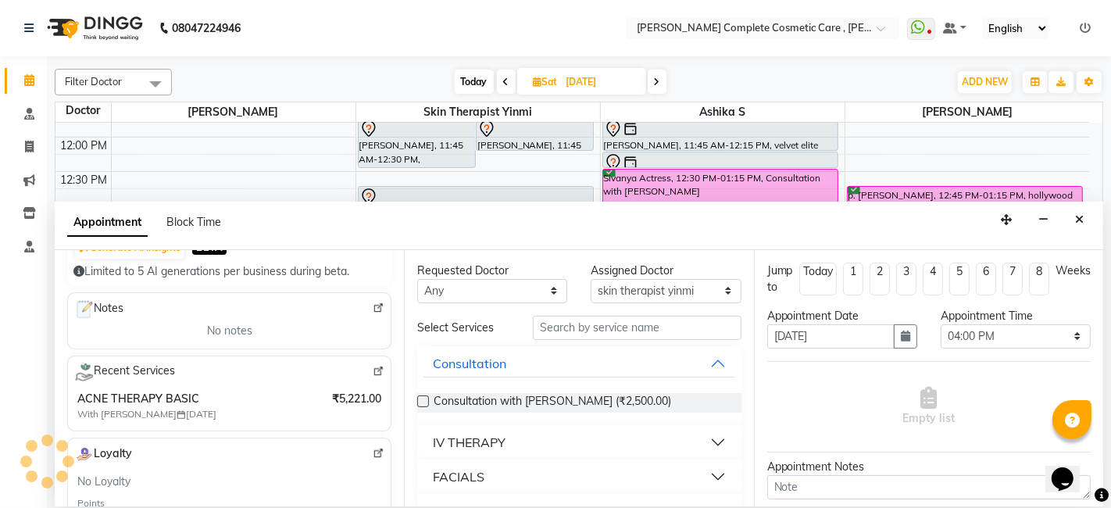
scroll to position [187, 0]
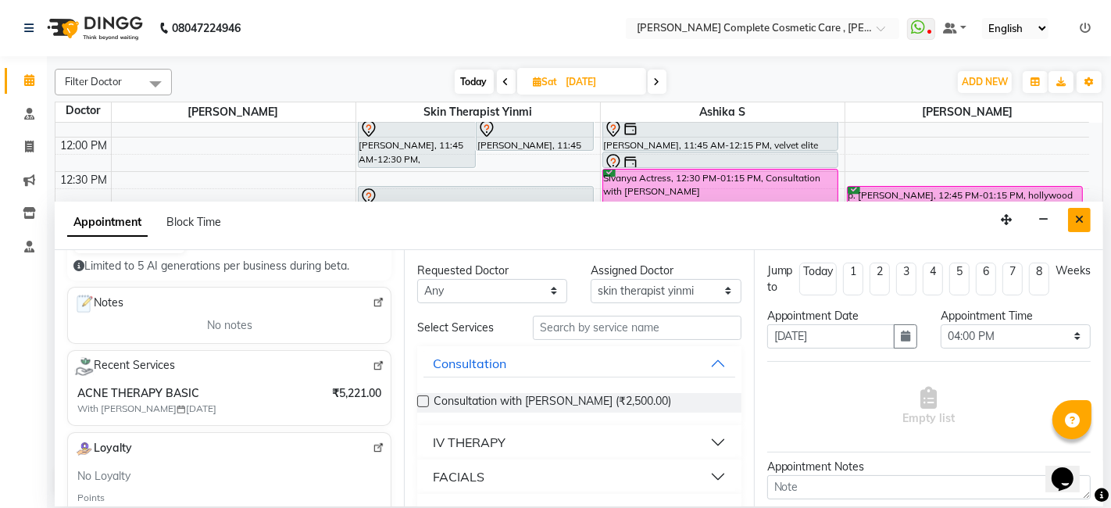
type input "81******23"
click at [1082, 218] on icon "Close" at bounding box center [1079, 219] width 9 height 11
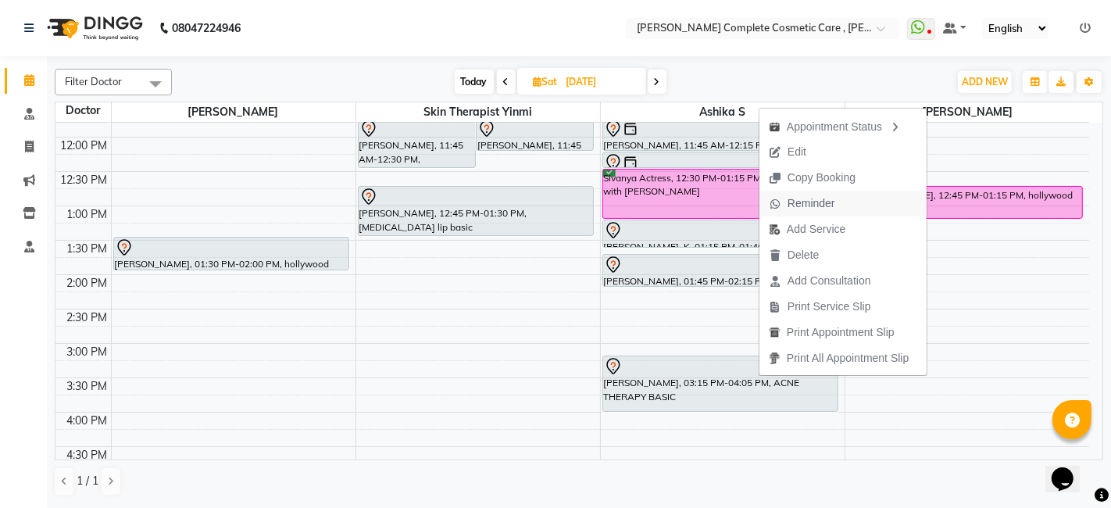
click at [794, 204] on span "Reminder" at bounding box center [811, 203] width 48 height 16
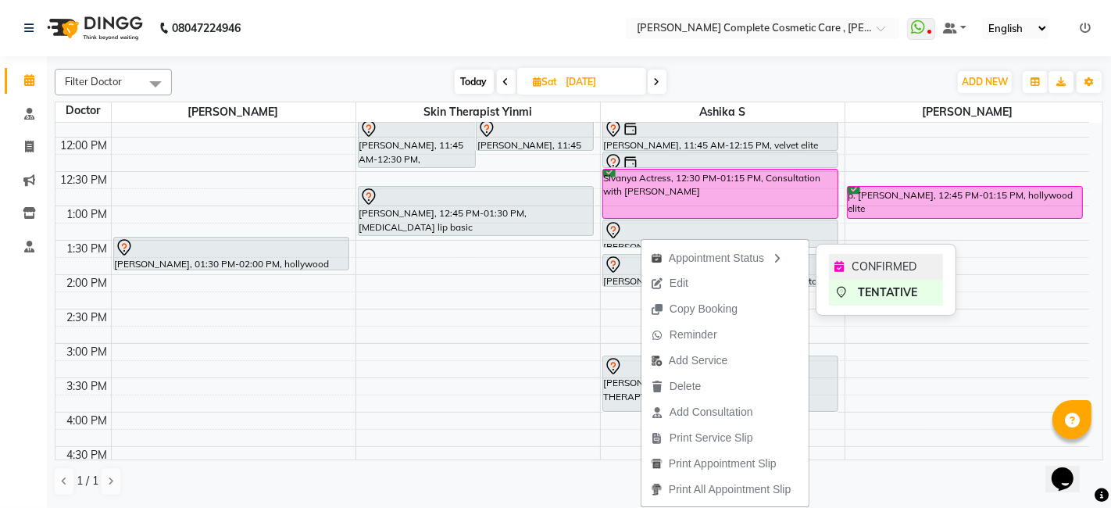
click at [832, 254] on div "CONFIRMED" at bounding box center [886, 267] width 114 height 26
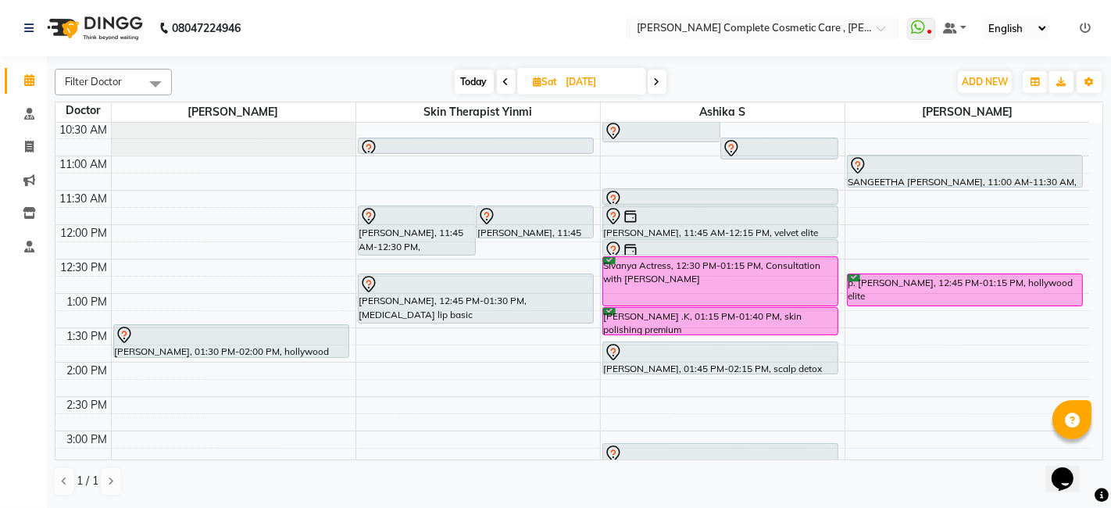
scroll to position [105, 0]
click at [280, 441] on div "9:00 AM 9:30 AM 10:00 AM 10:30 AM 11:00 AM 11:30 AM 12:00 PM 12:30 PM 1:00 PM 1…" at bounding box center [571, 430] width 1033 height 824
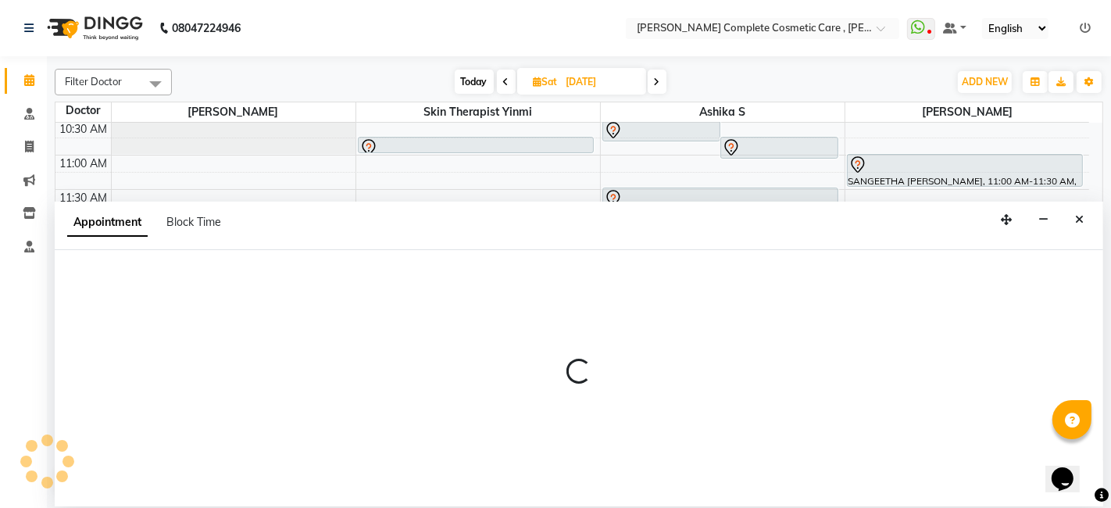
select select "67035"
select select "915"
select select "tentative"
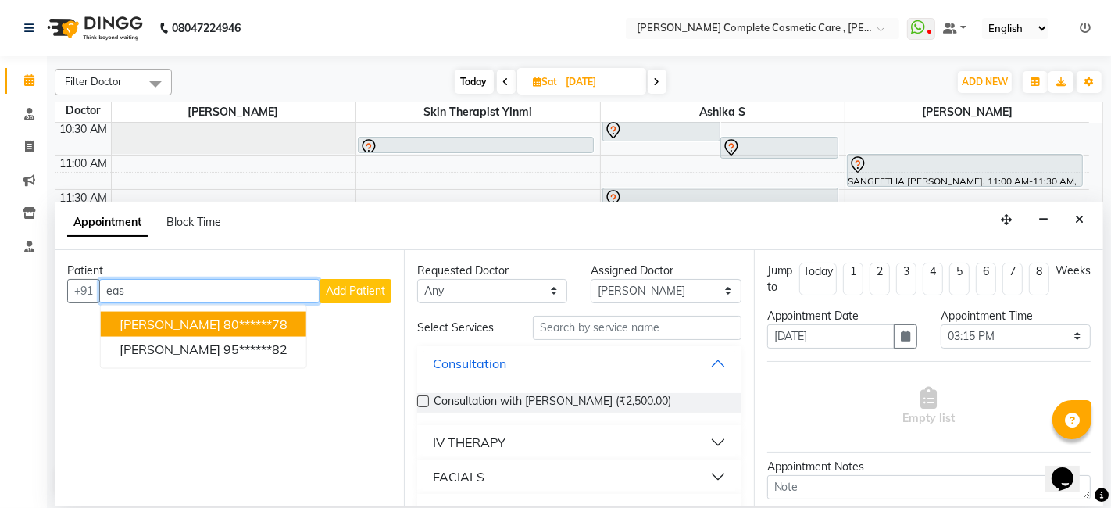
click at [257, 328] on ngb-highlight "80******78" at bounding box center [255, 324] width 64 height 16
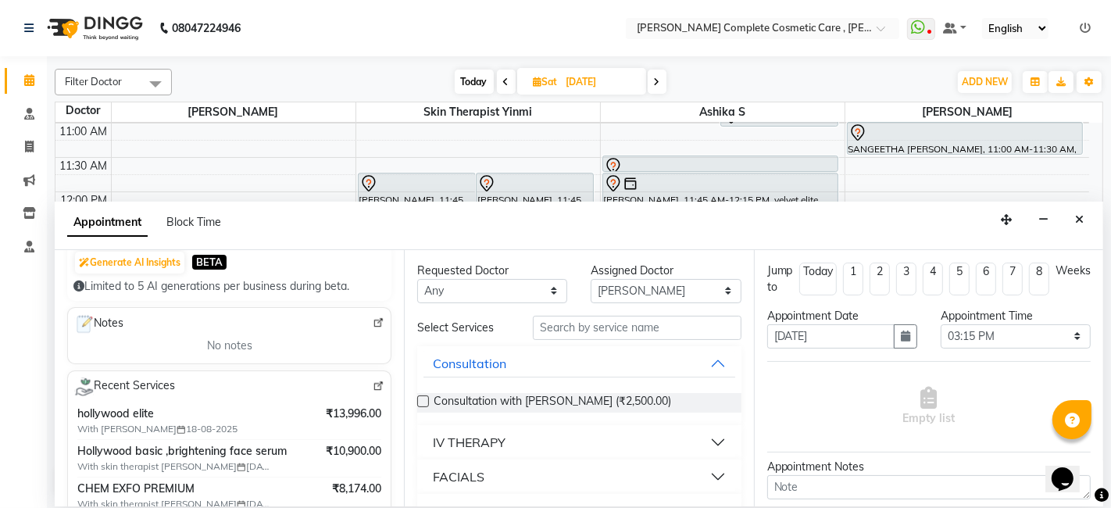
scroll to position [147, 0]
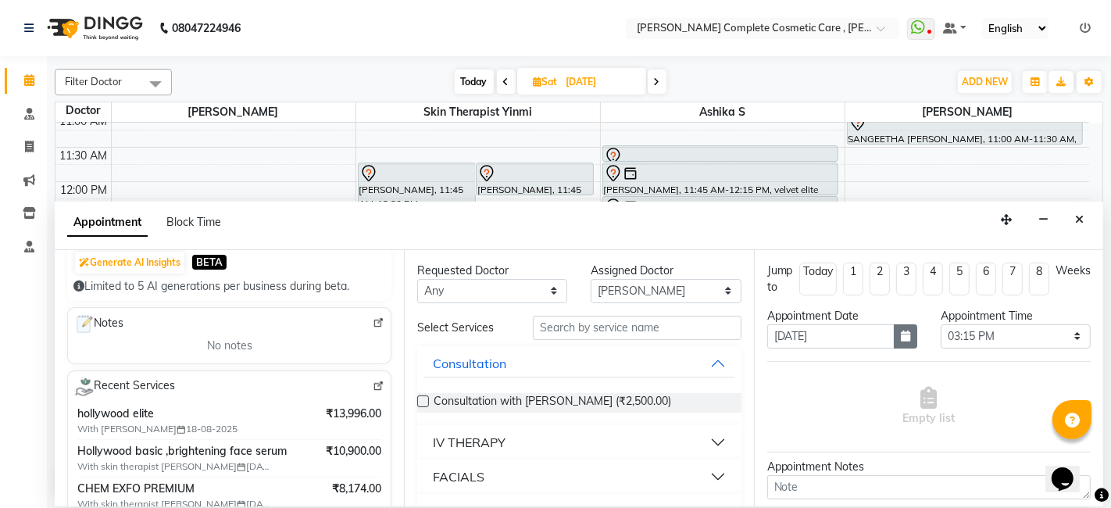
type input "80******78"
click at [893, 336] on button "button" at bounding box center [904, 336] width 23 height 24
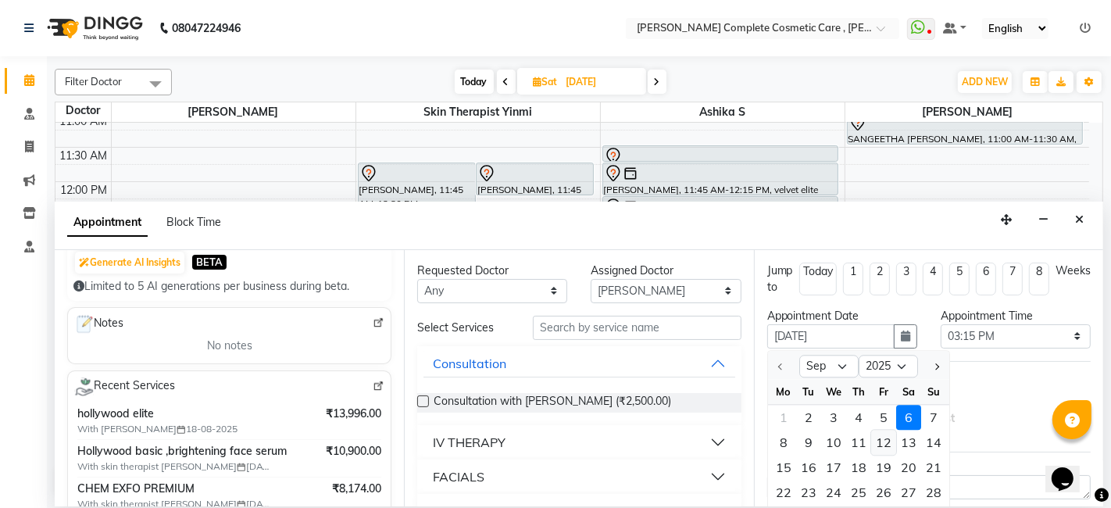
click at [878, 436] on div "12" at bounding box center [883, 442] width 25 height 25
type input "12-09-2025"
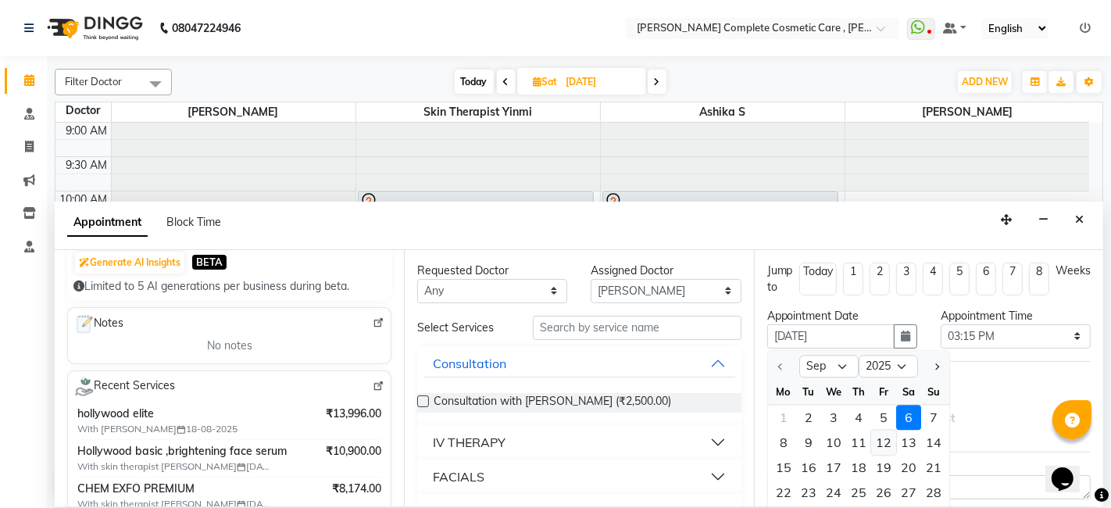
select select "915"
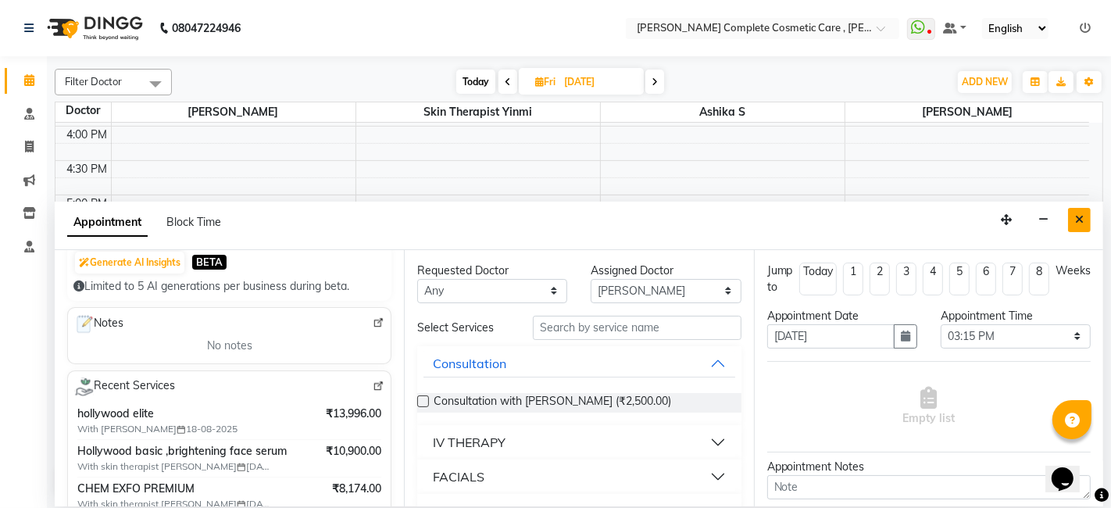
click at [1080, 224] on button "Close" at bounding box center [1079, 220] width 23 height 24
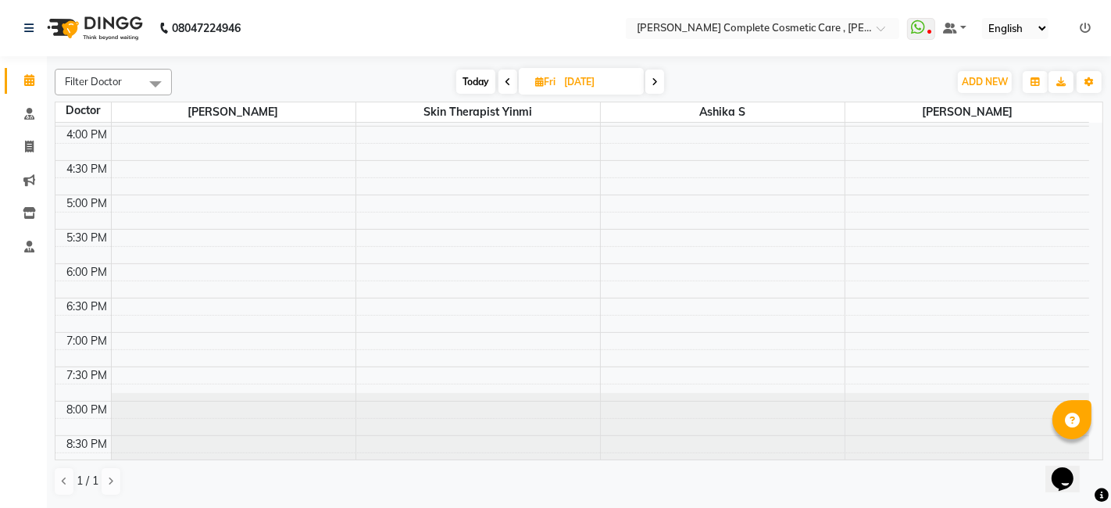
click at [479, 90] on span "Today" at bounding box center [475, 82] width 39 height 24
type input "02-09-2025"
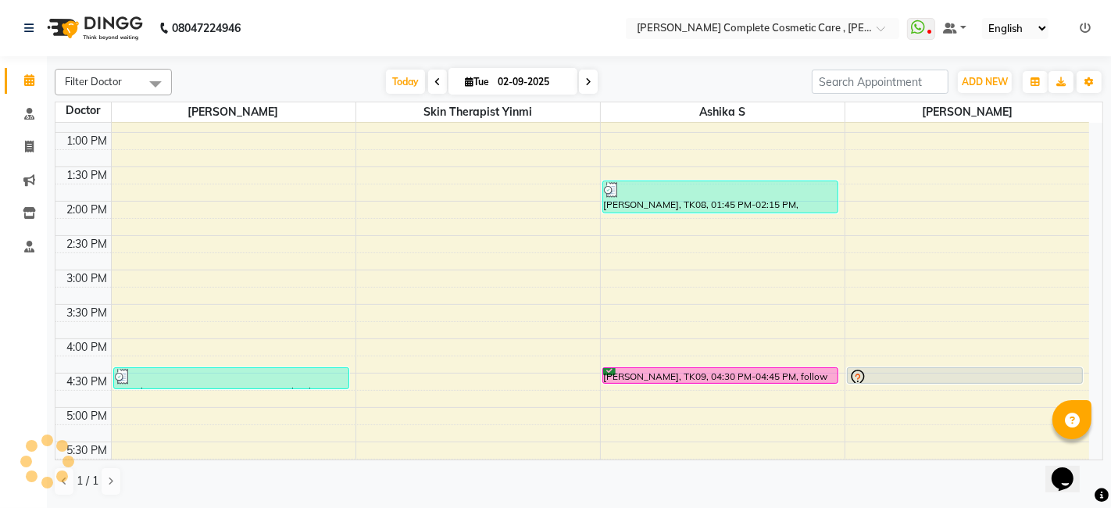
scroll to position [269, 0]
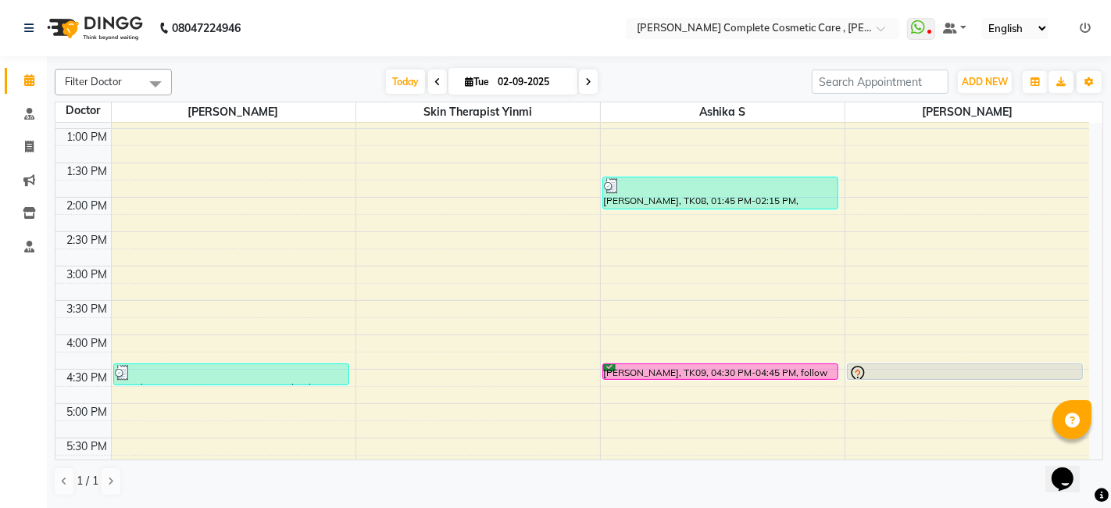
click at [465, 76] on span "Tue" at bounding box center [477, 82] width 32 height 12
select select "9"
select select "2025"
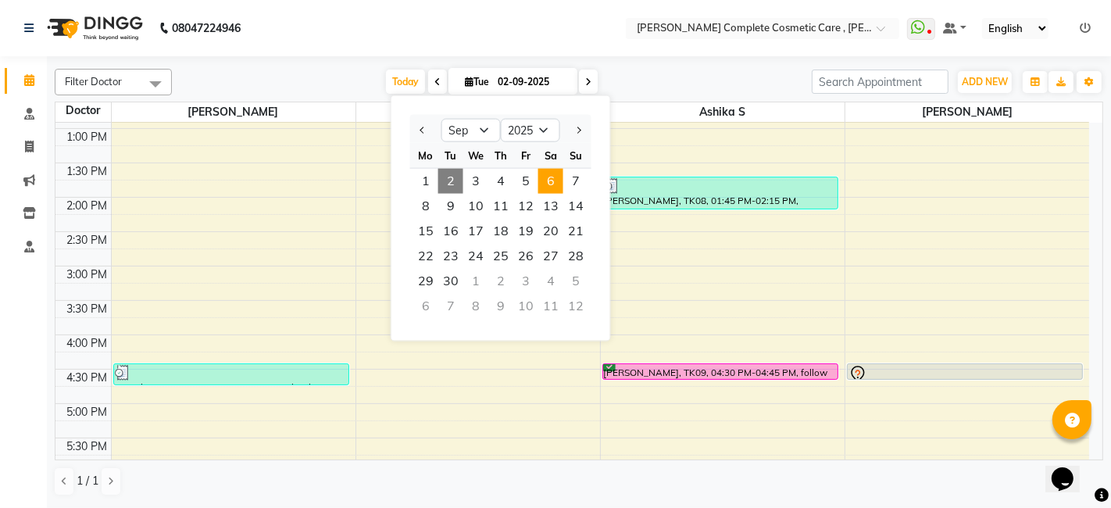
click at [544, 176] on span "6" at bounding box center [550, 181] width 25 height 25
type input "06-09-2025"
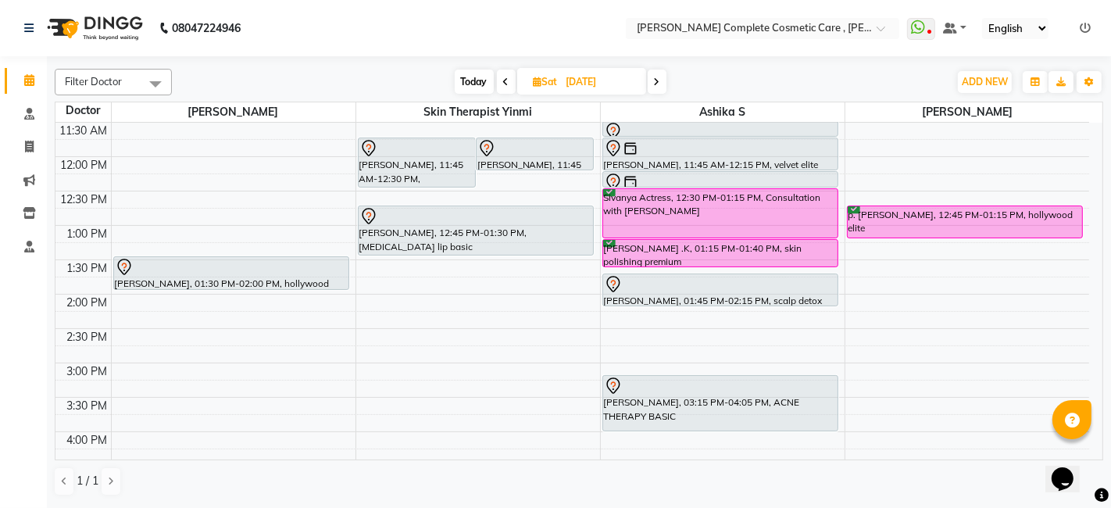
scroll to position [218, 0]
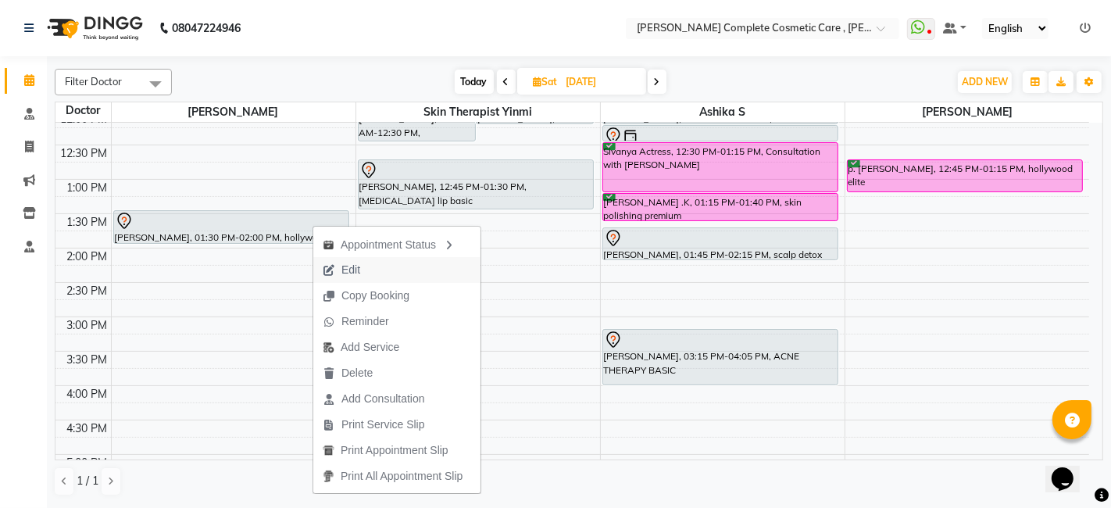
click at [355, 262] on span "Edit" at bounding box center [350, 270] width 19 height 16
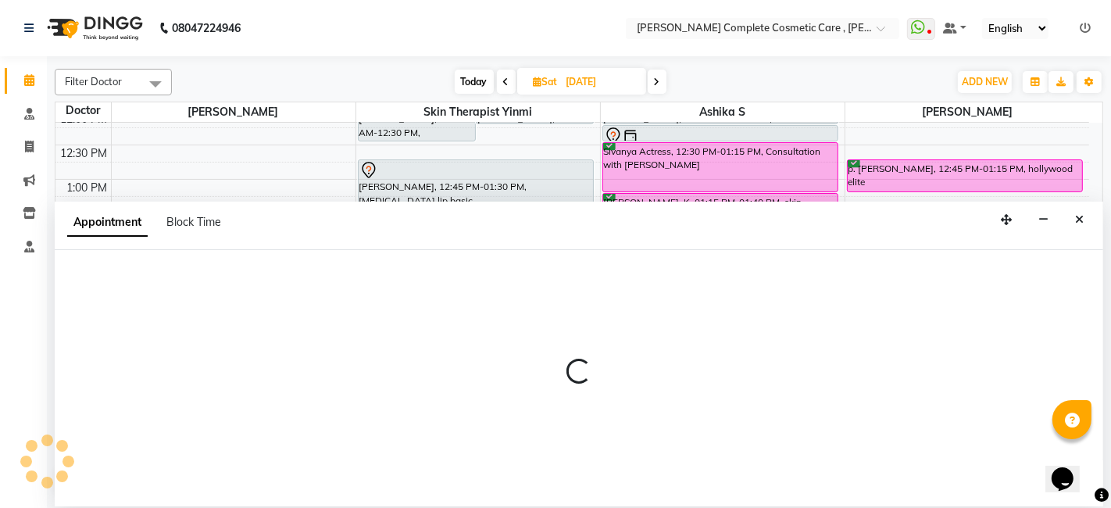
select select "tentative"
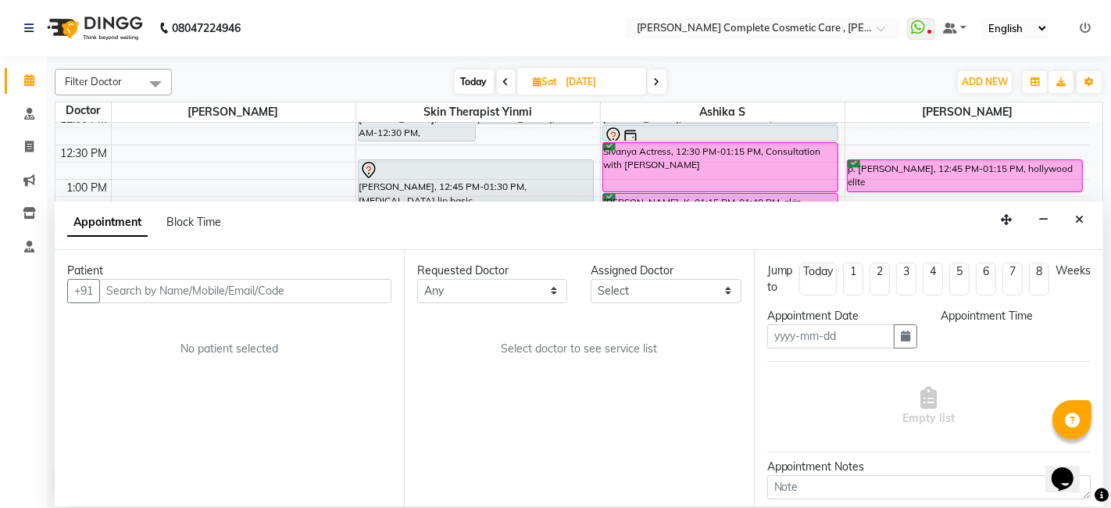
type input "06-09-2025"
type textarea "srikanth 23.08.25"
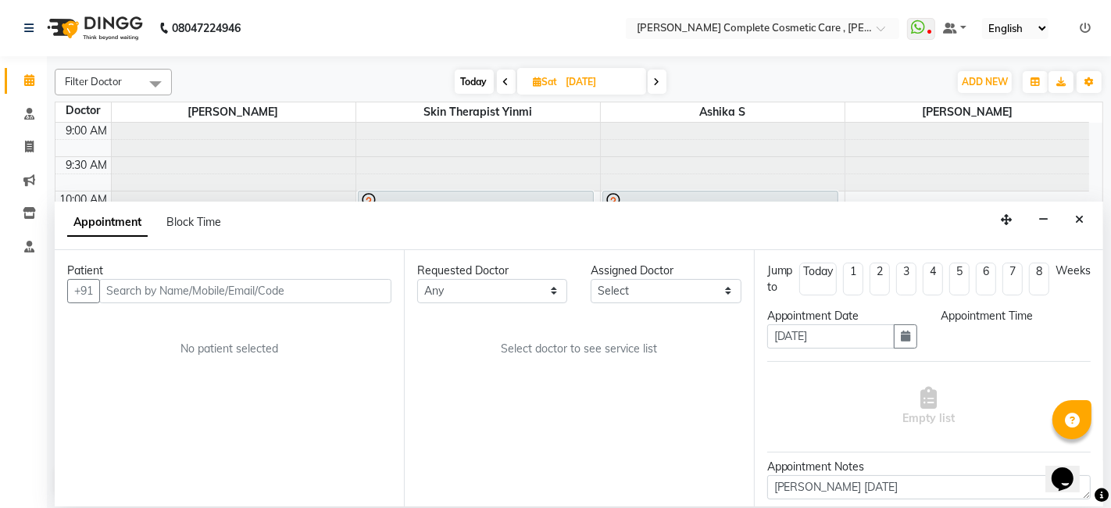
select select "810"
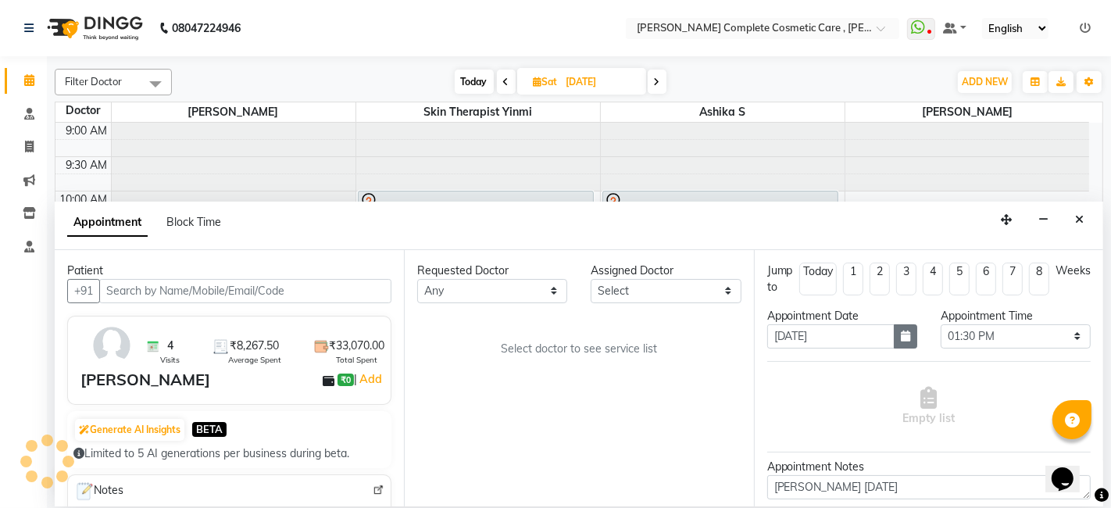
select select "67035"
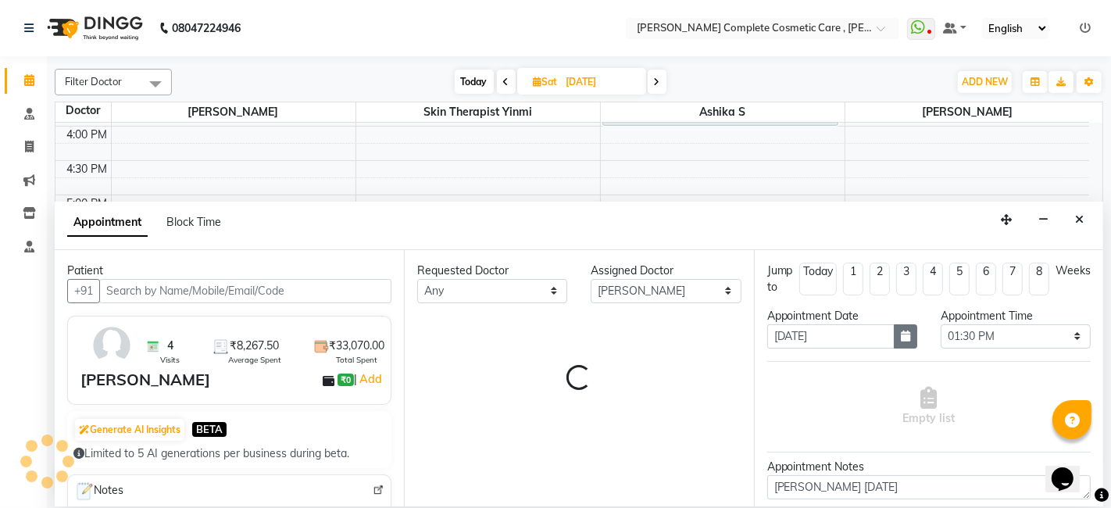
click at [900, 340] on icon "button" at bounding box center [904, 335] width 9 height 11
select select "3800"
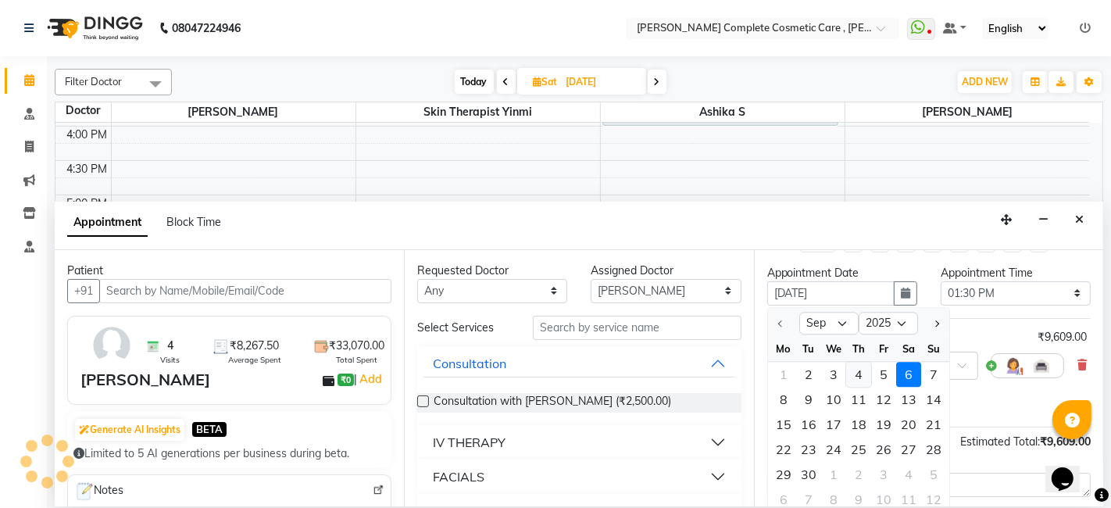
scroll to position [45, 0]
click at [883, 390] on div "12" at bounding box center [883, 397] width 25 height 25
type input "12-09-2025"
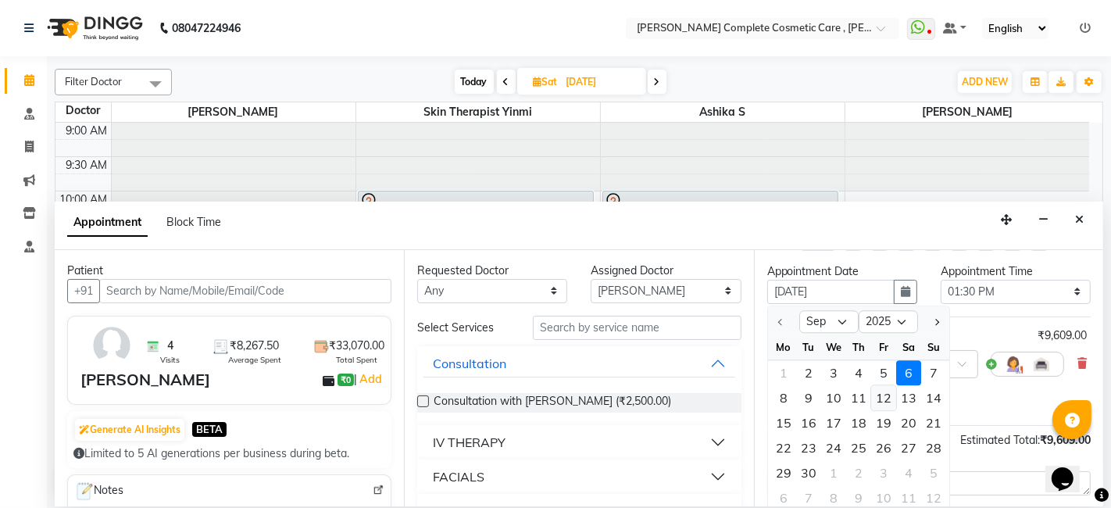
select select "810"
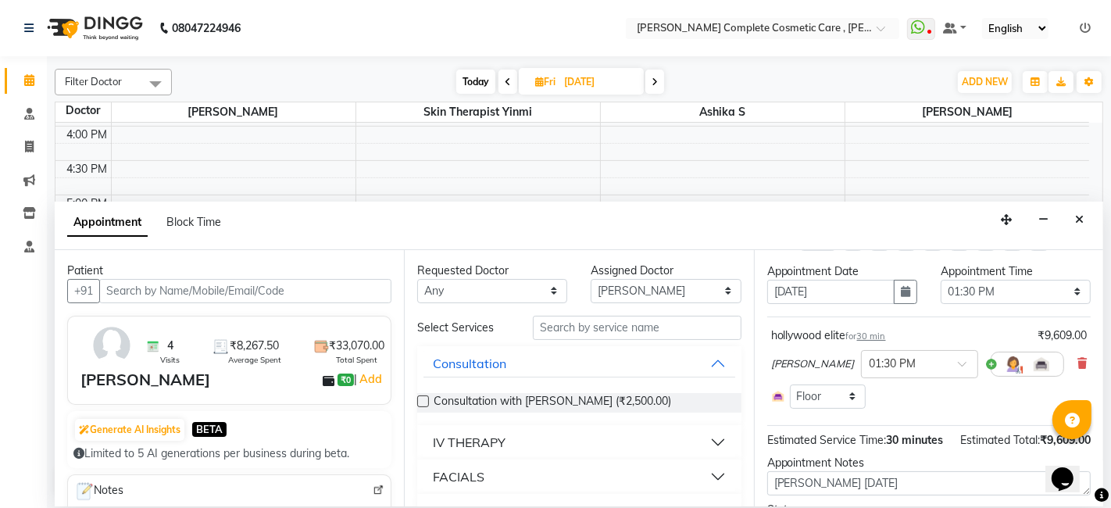
scroll to position [149, 0]
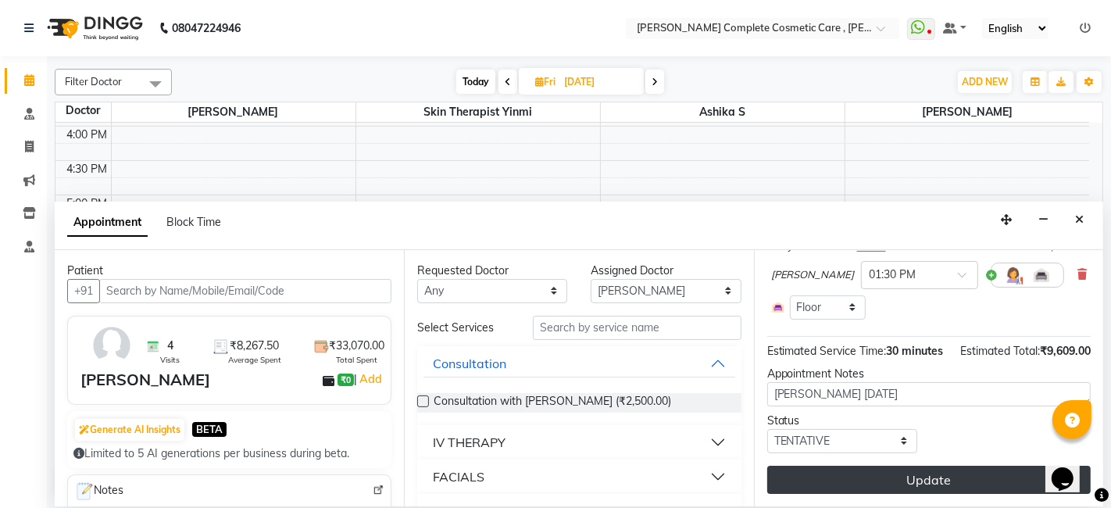
click at [895, 481] on button "Update" at bounding box center [928, 479] width 323 height 28
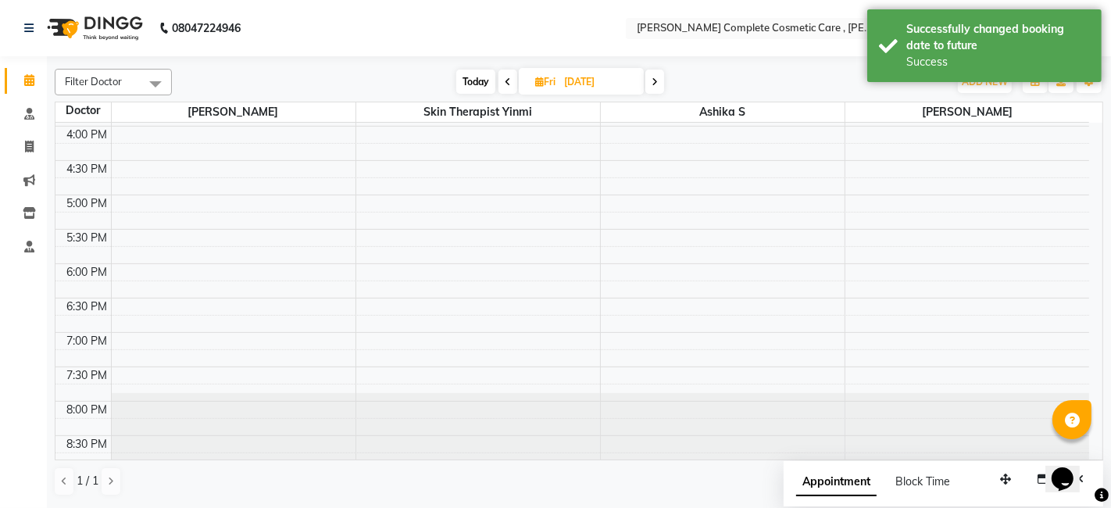
click at [547, 85] on span "Fri" at bounding box center [545, 82] width 28 height 12
select select "9"
select select "2025"
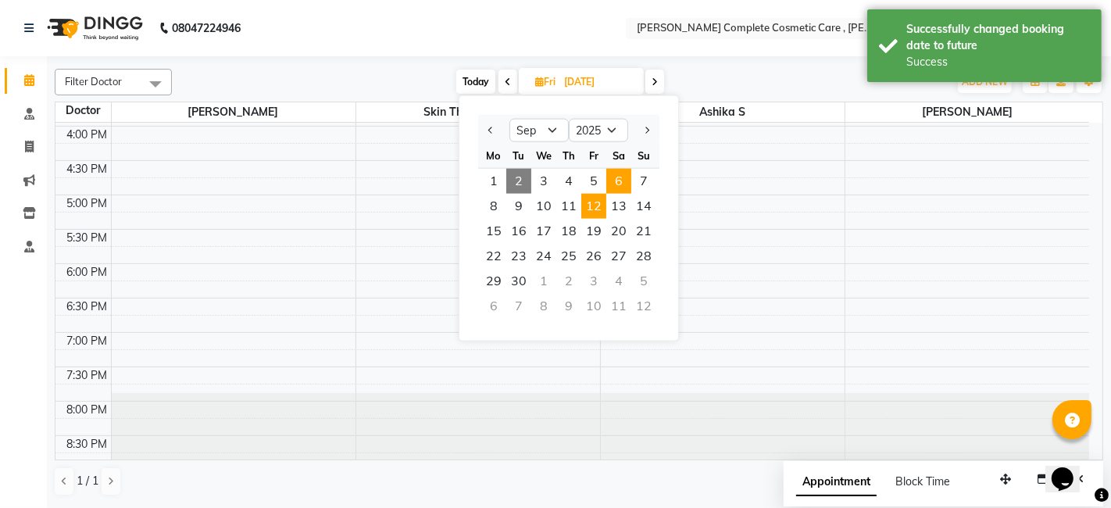
click at [619, 188] on span "6" at bounding box center [618, 181] width 25 height 25
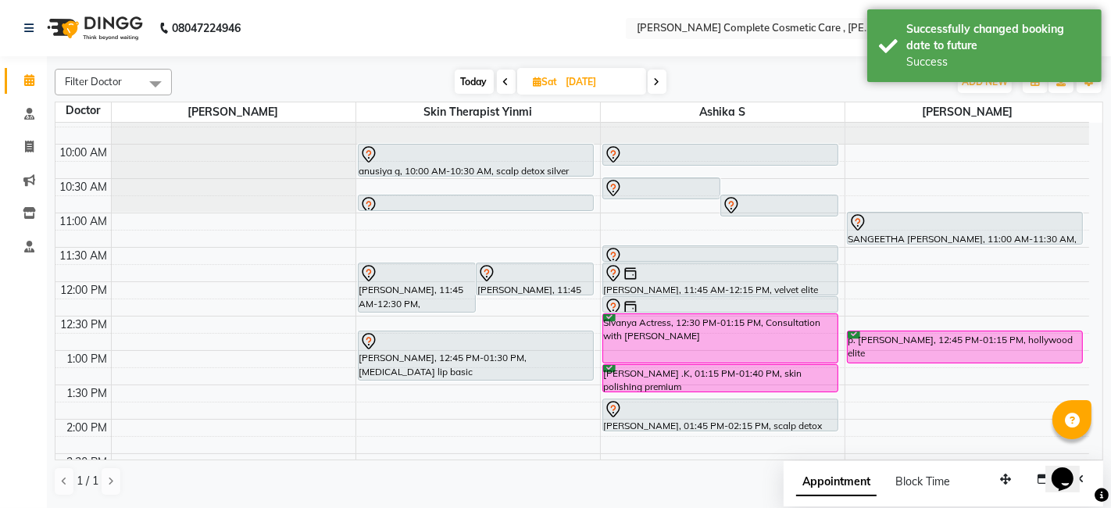
scroll to position [46, 0]
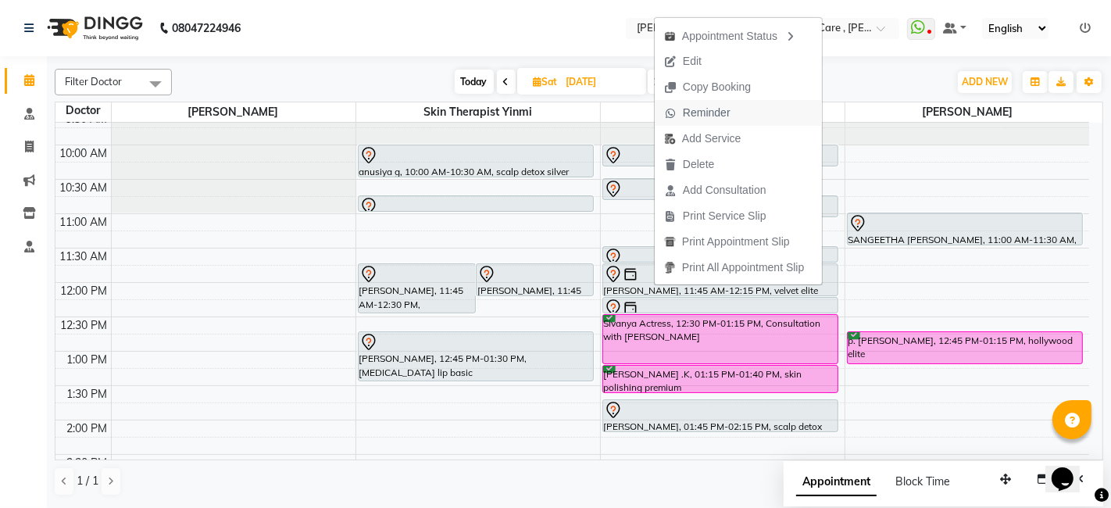
click at [689, 113] on span "Reminder" at bounding box center [707, 113] width 48 height 16
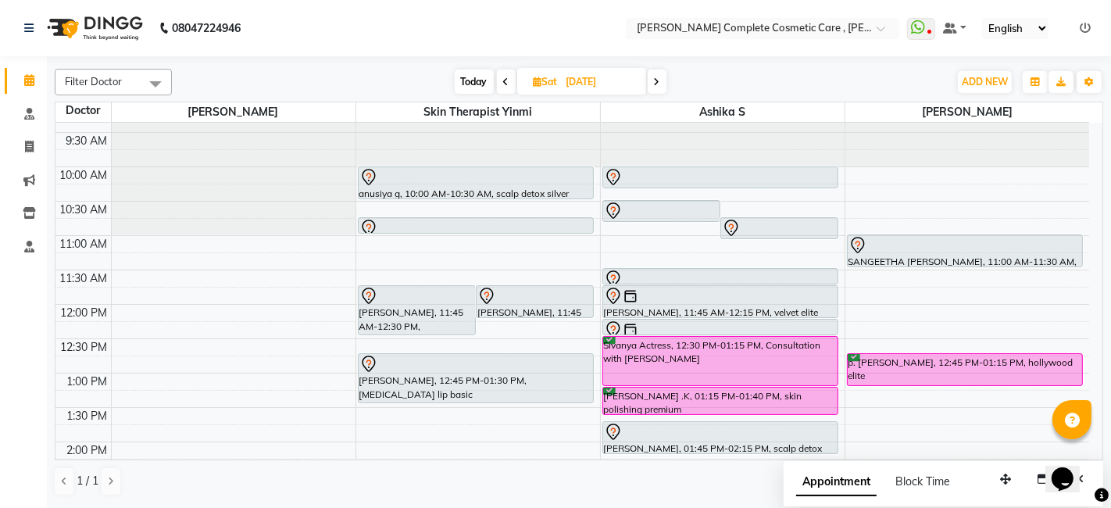
scroll to position [0, 0]
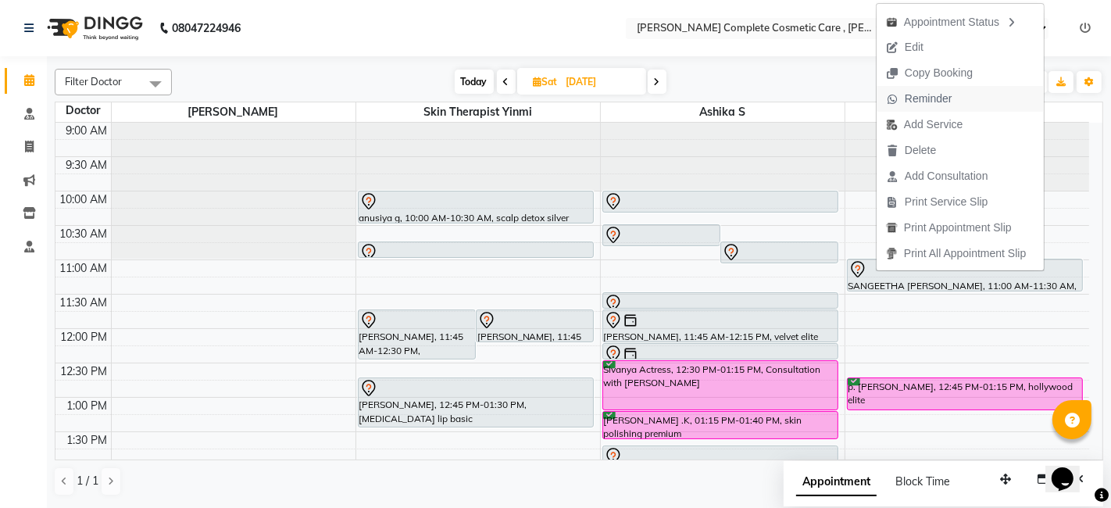
click at [917, 92] on span "Reminder" at bounding box center [928, 99] width 48 height 16
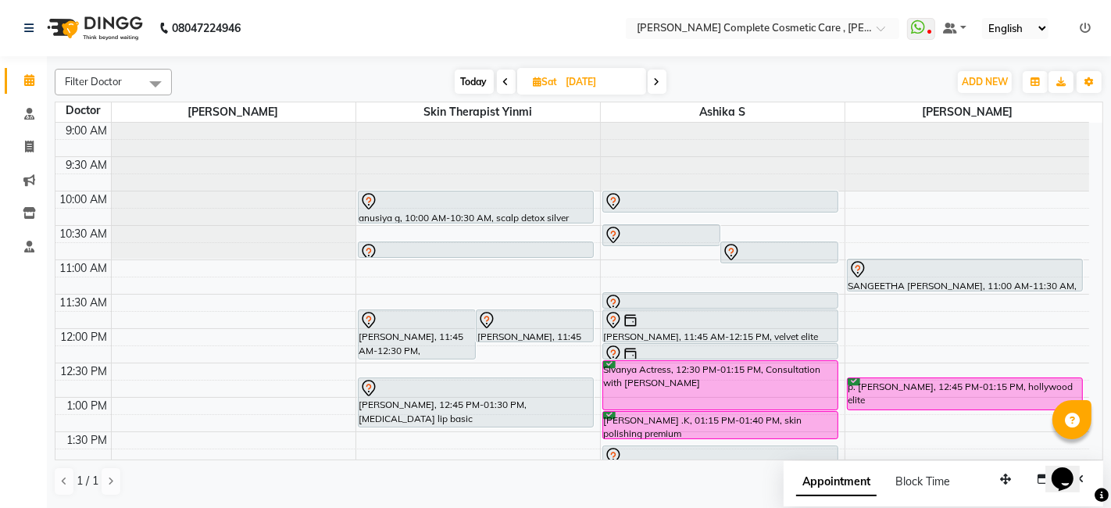
click at [656, 87] on span at bounding box center [656, 82] width 19 height 24
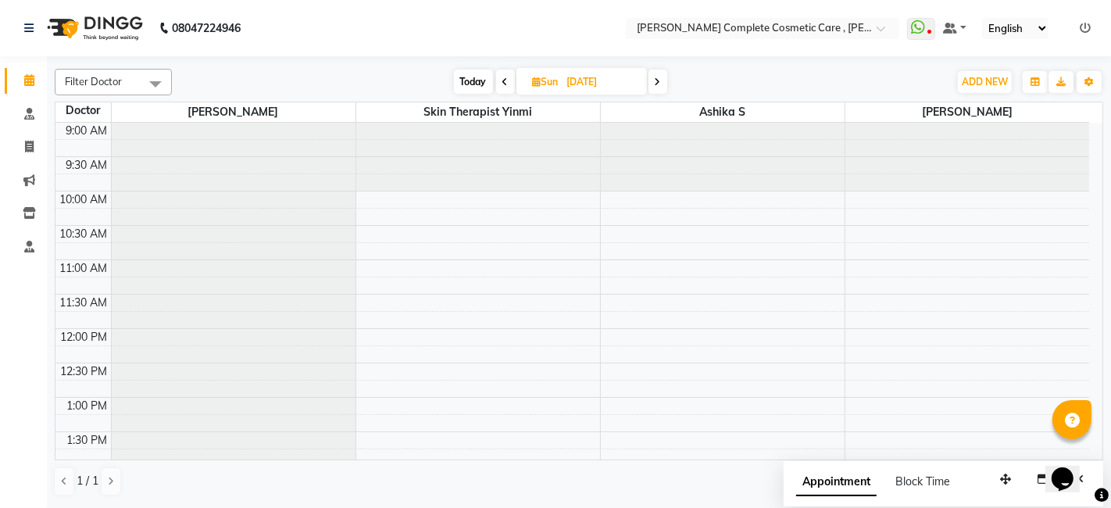
click at [506, 87] on span at bounding box center [505, 82] width 19 height 24
type input "06-09-2025"
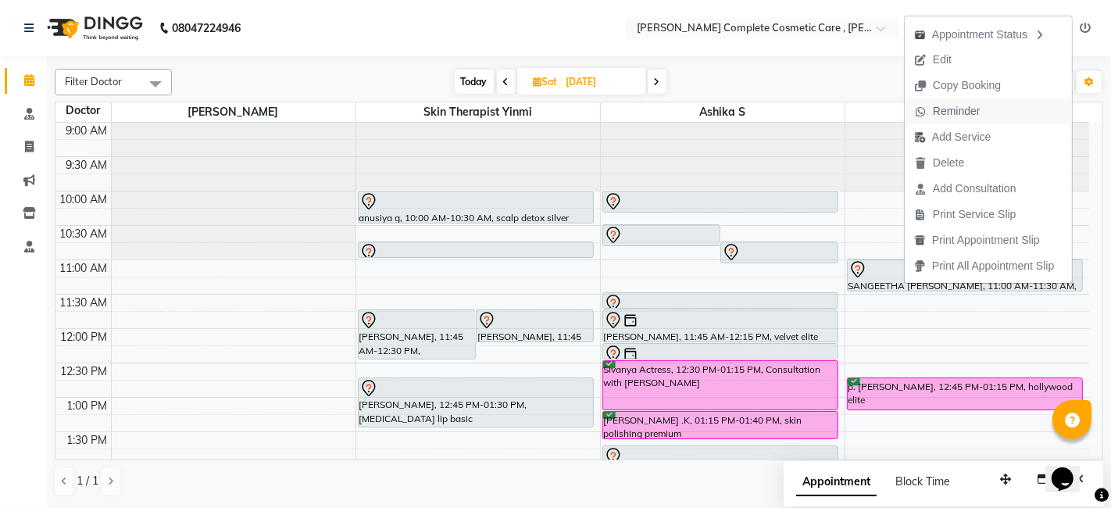
click at [930, 112] on span "Reminder" at bounding box center [946, 111] width 85 height 26
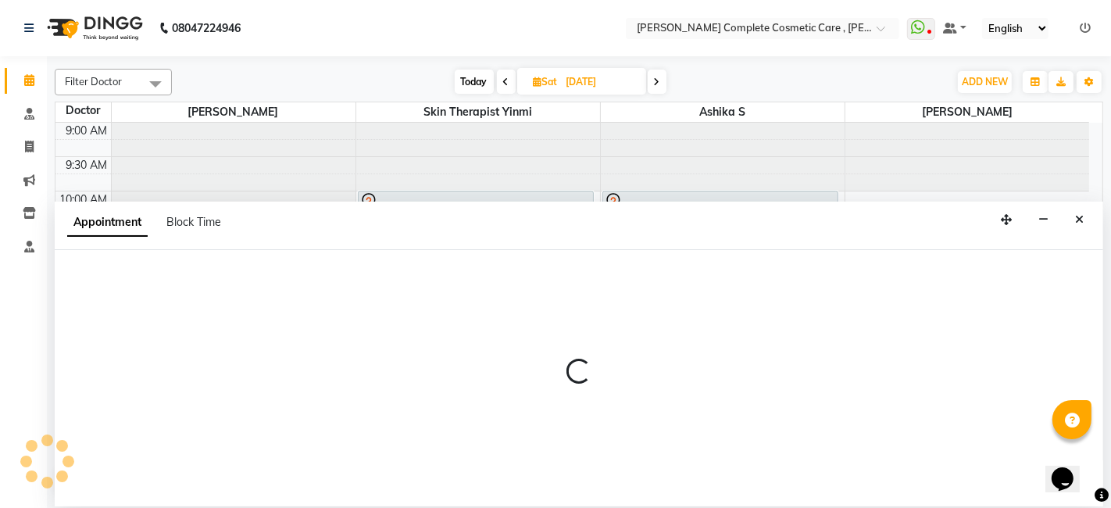
select select "67035"
select select "tentative"
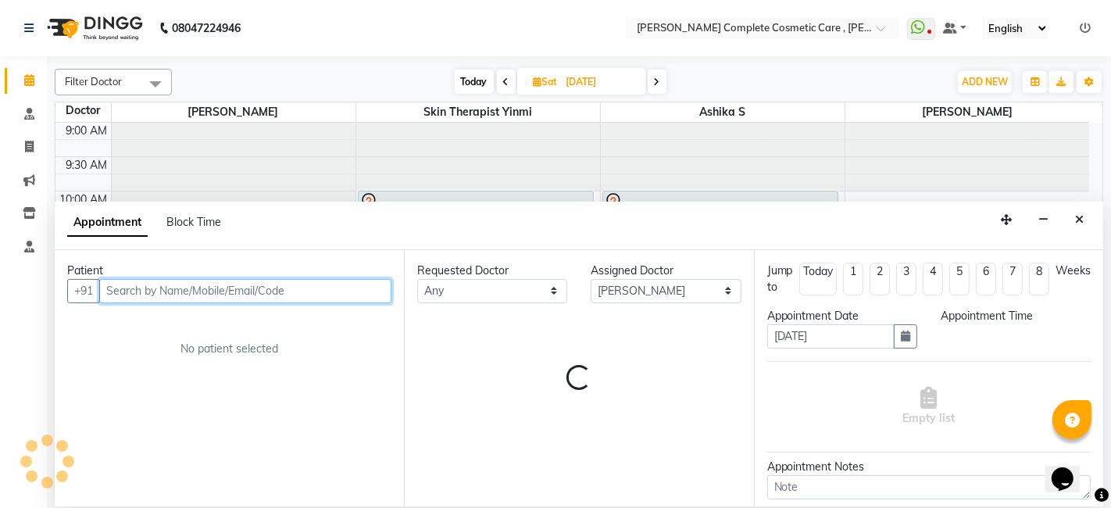
select select "705"
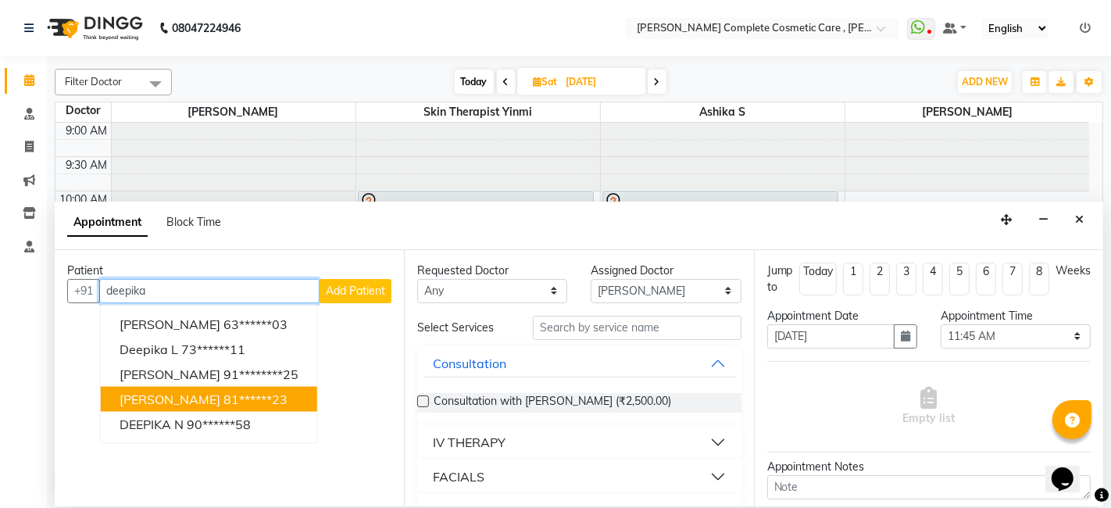
click at [269, 392] on ngb-highlight "81******23" at bounding box center [255, 398] width 64 height 16
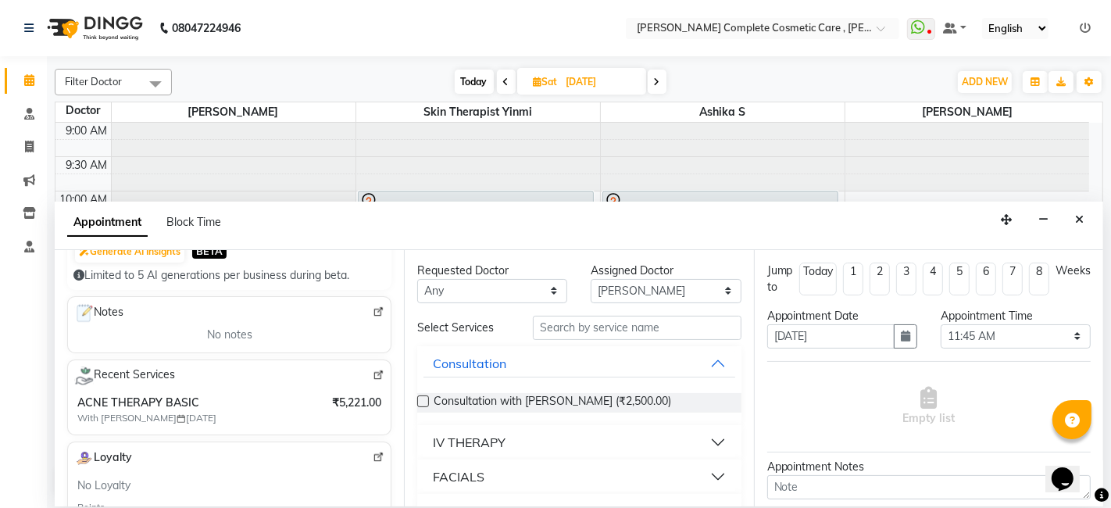
scroll to position [178, 0]
type input "81******23"
click at [1074, 228] on button "Close" at bounding box center [1079, 220] width 23 height 24
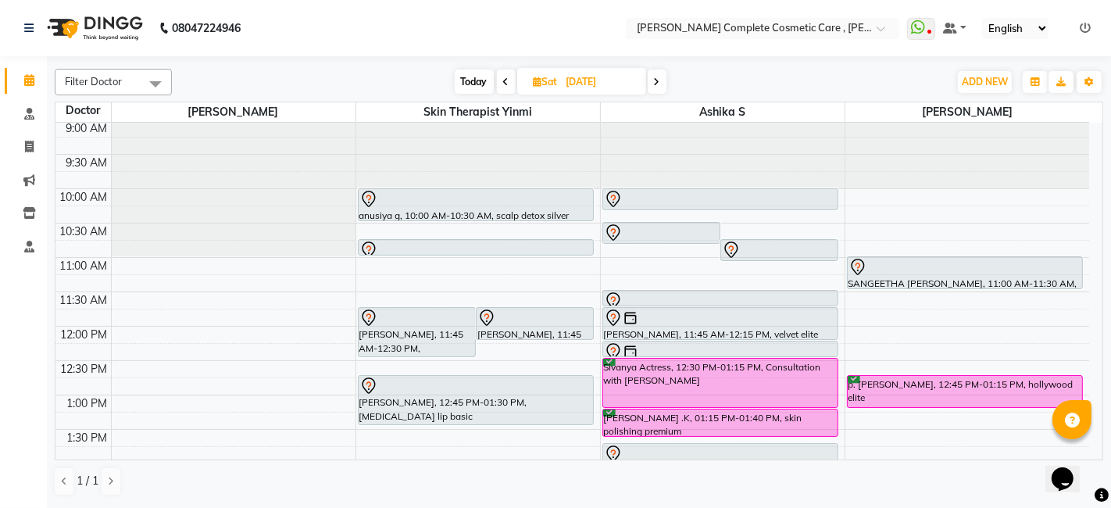
scroll to position [0, 0]
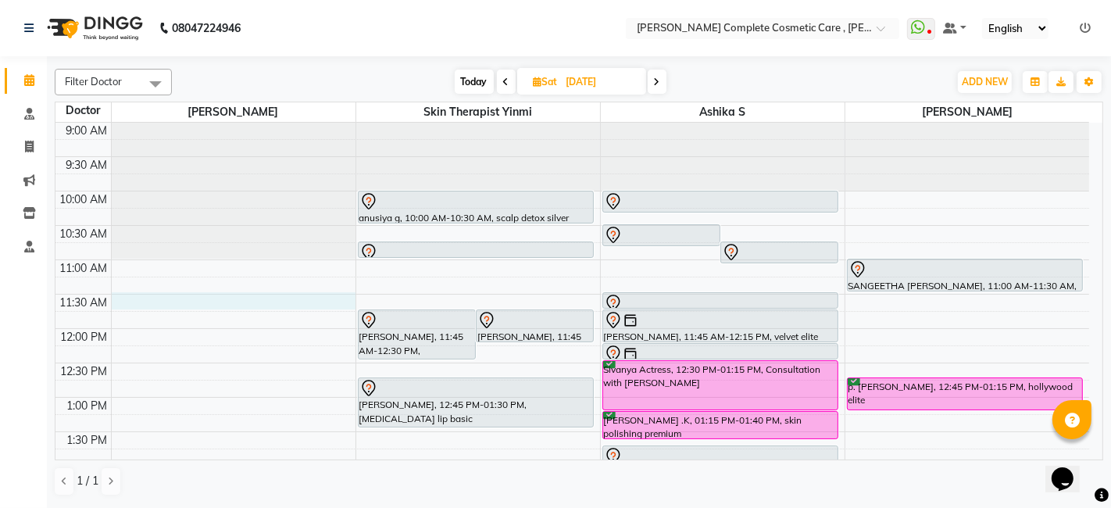
select select "67035"
select select "tentative"
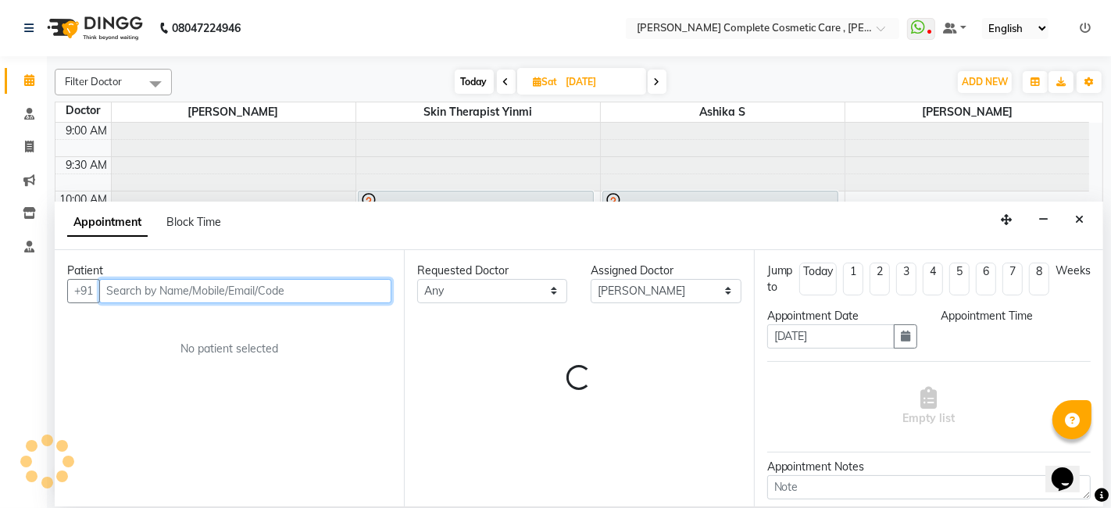
select select "690"
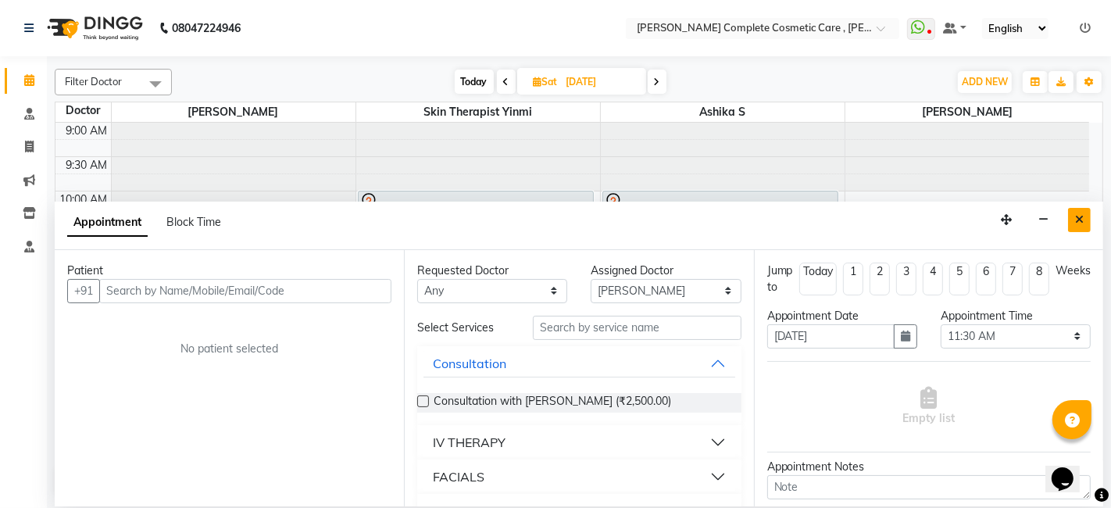
click at [1085, 219] on button "Close" at bounding box center [1079, 220] width 23 height 24
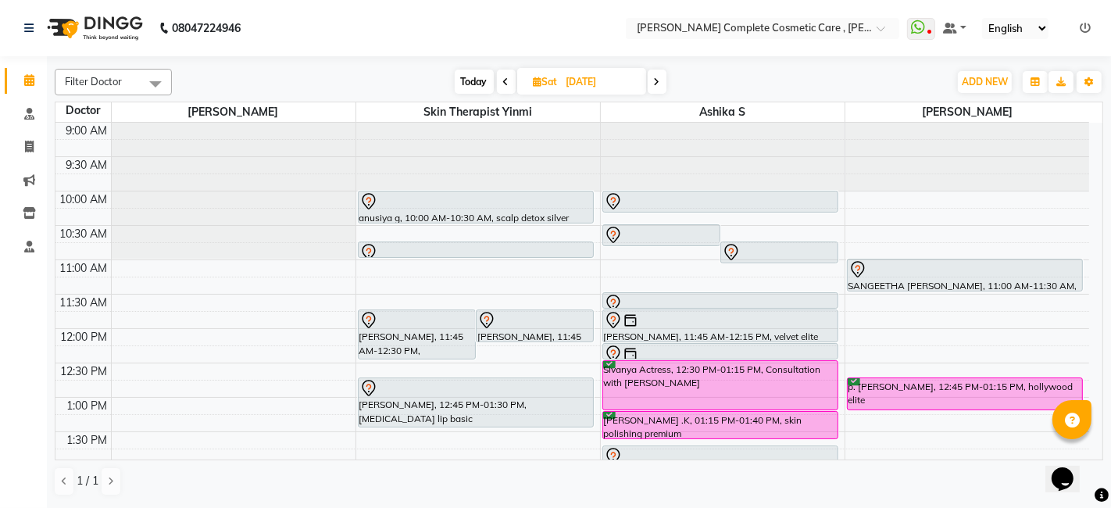
click at [658, 82] on icon at bounding box center [657, 81] width 6 height 9
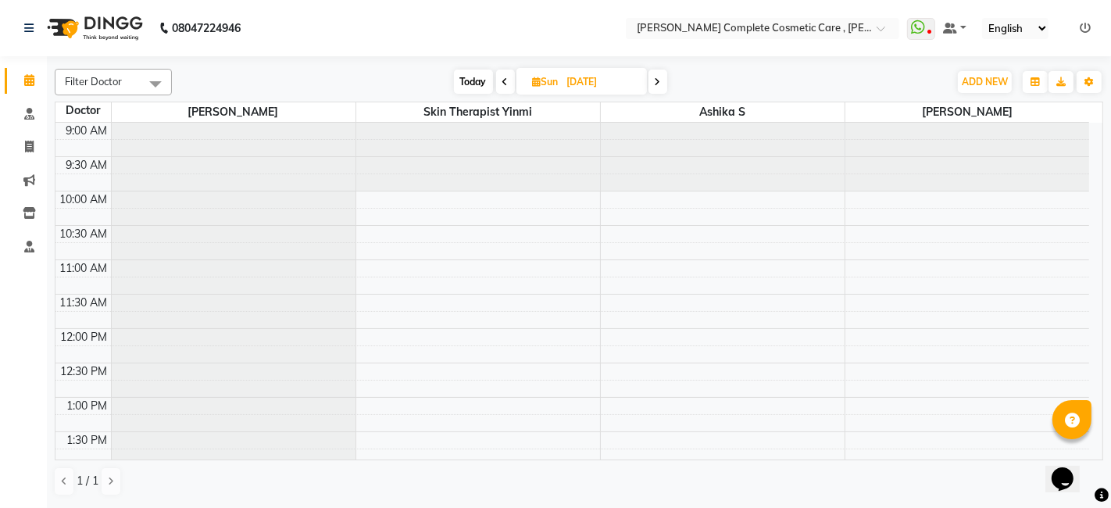
click at [651, 77] on span at bounding box center [657, 82] width 19 height 24
type input "08-09-2025"
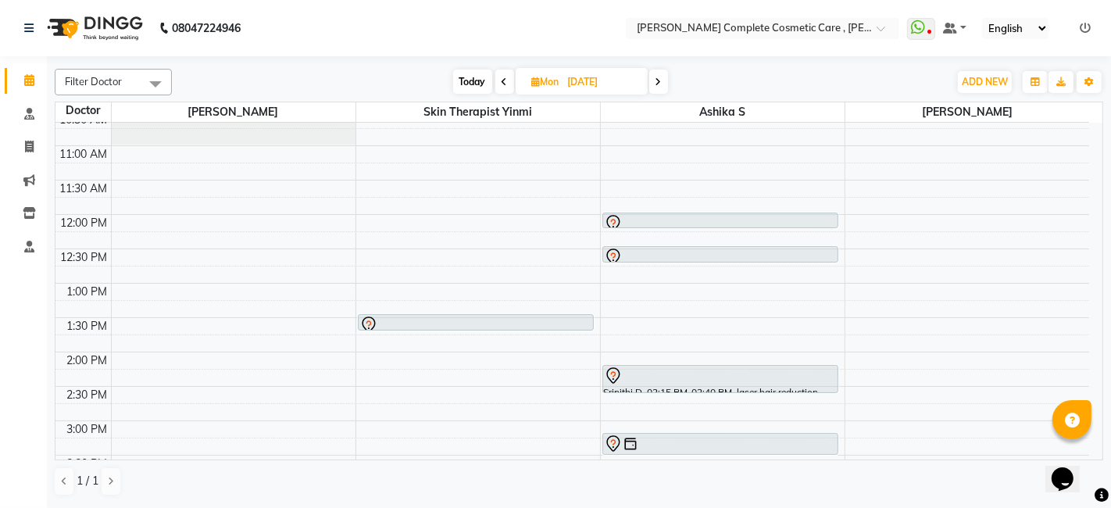
scroll to position [123, 0]
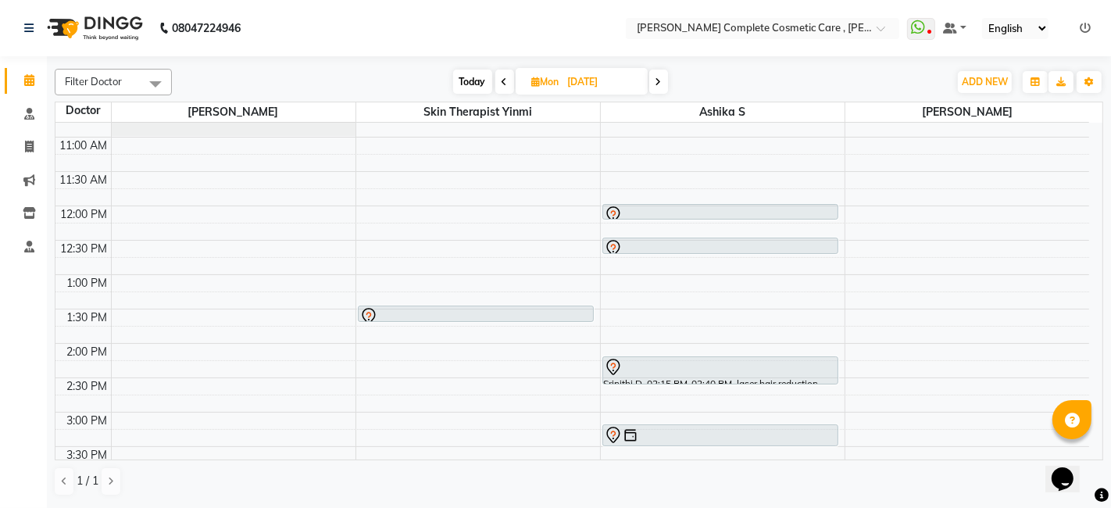
click at [448, 243] on div "9:00 AM 9:30 AM 10:00 AM 10:30 AM 11:00 AM 11:30 AM 12:00 PM 12:30 PM 1:00 PM 1…" at bounding box center [571, 412] width 1033 height 824
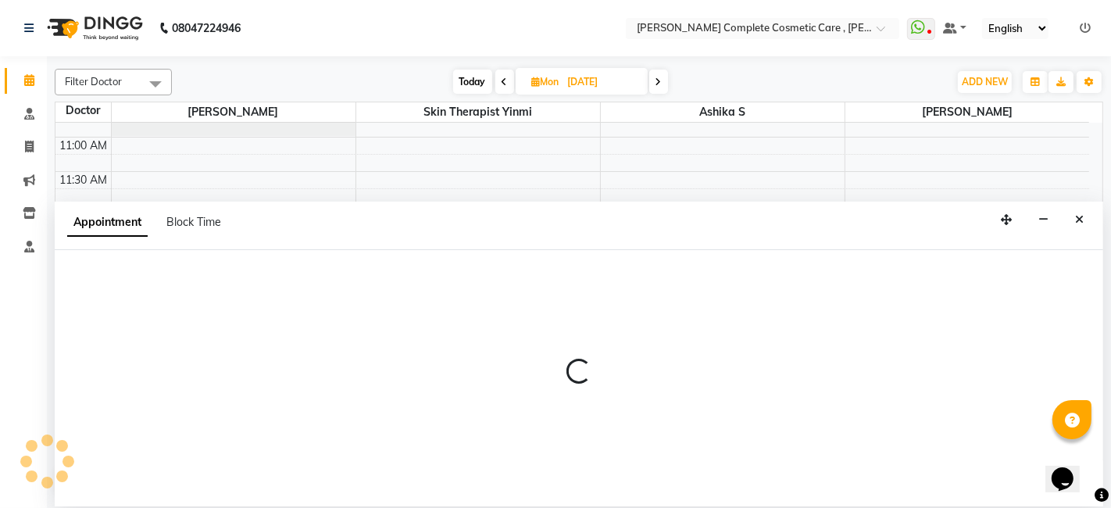
select select "70591"
select select "750"
select select "tentative"
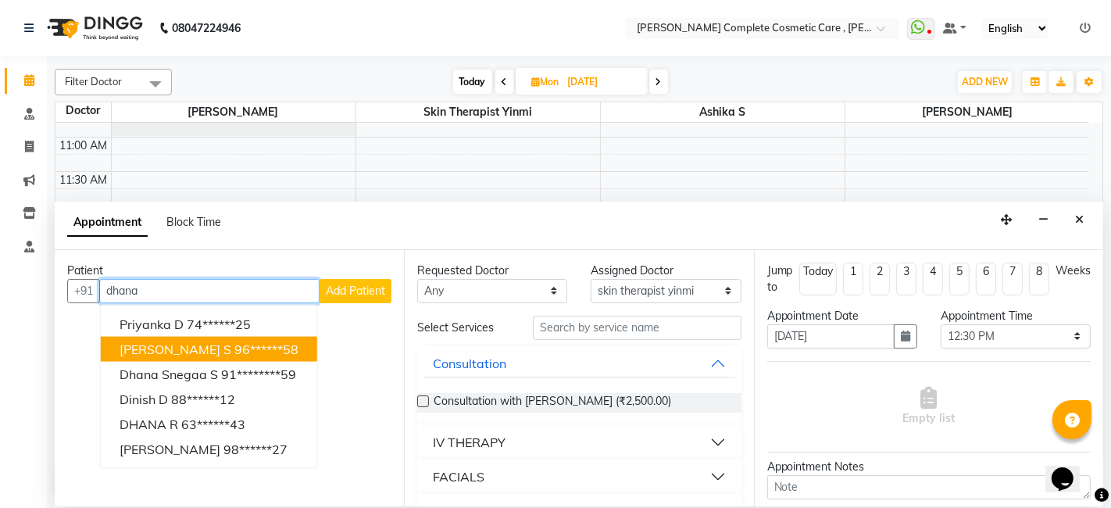
click at [263, 337] on button "dhanalaksmi s 96******58" at bounding box center [209, 348] width 216 height 25
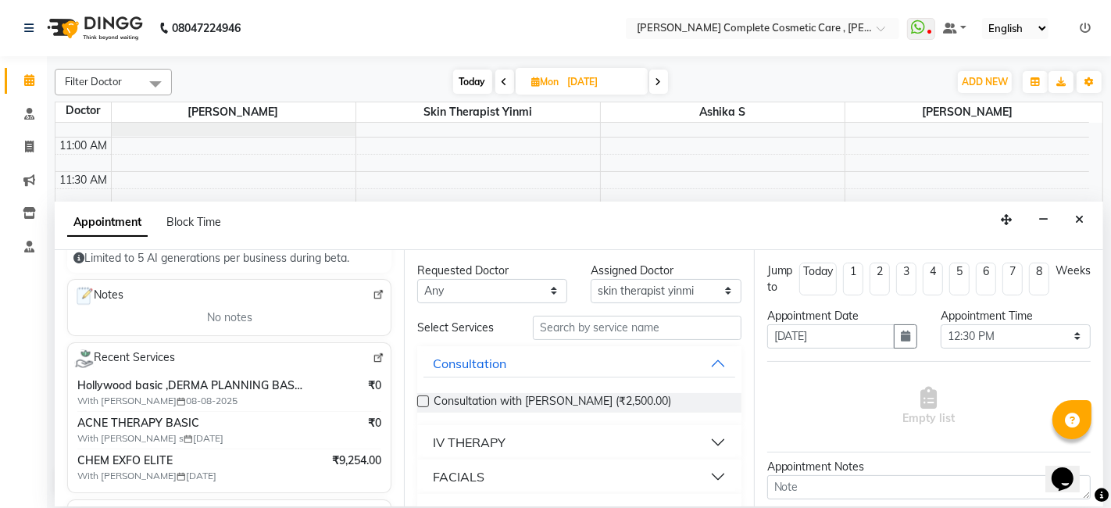
scroll to position [0, 0]
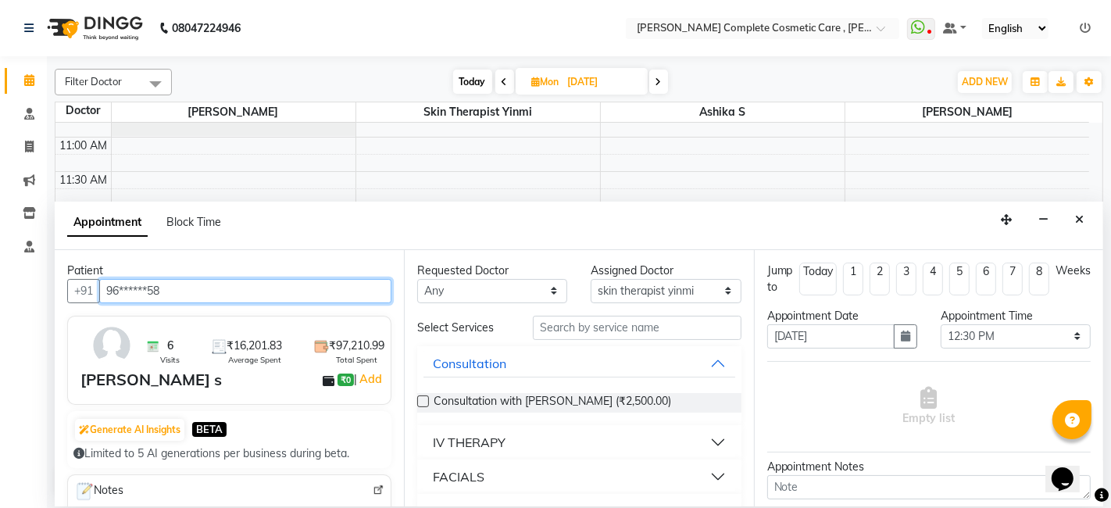
type input "96******58"
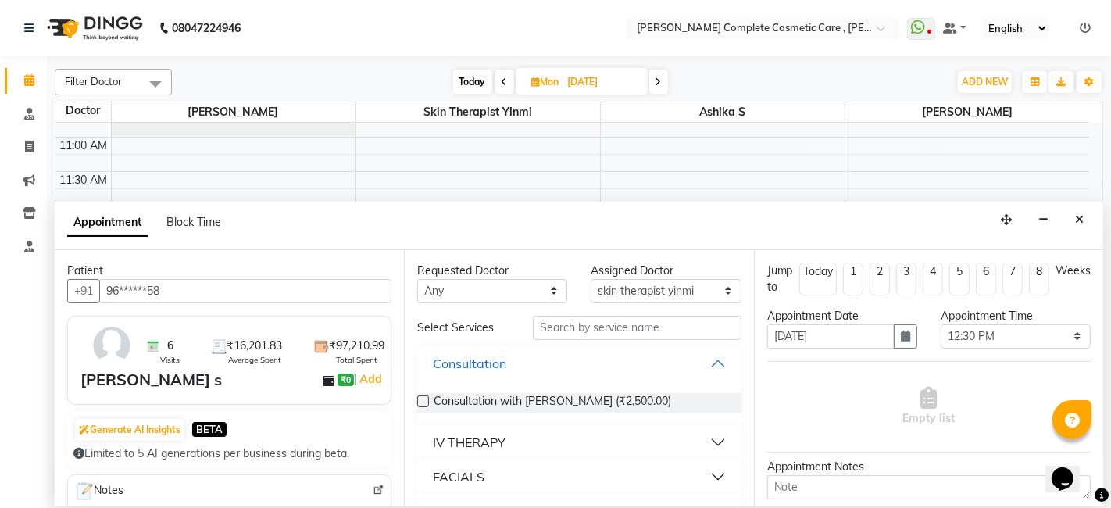
click at [447, 355] on div "Consultation" at bounding box center [469, 363] width 73 height 19
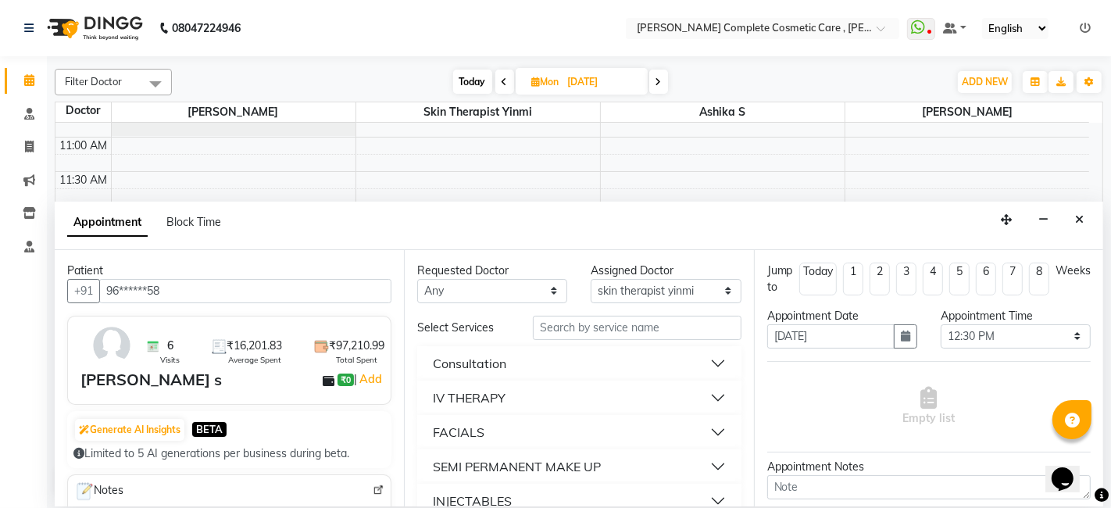
click at [447, 355] on div "Consultation" at bounding box center [469, 363] width 73 height 19
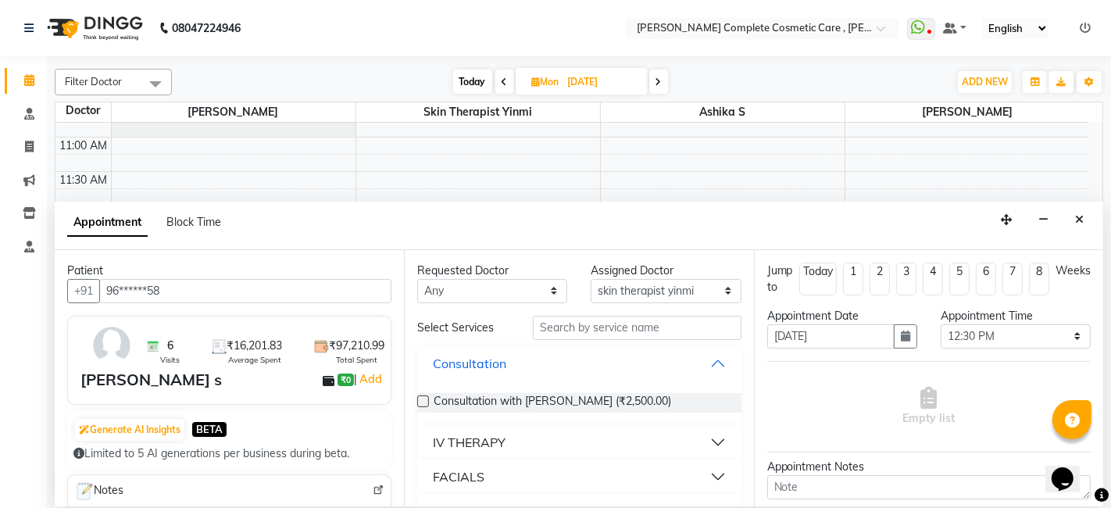
click at [447, 355] on div "Consultation" at bounding box center [469, 363] width 73 height 19
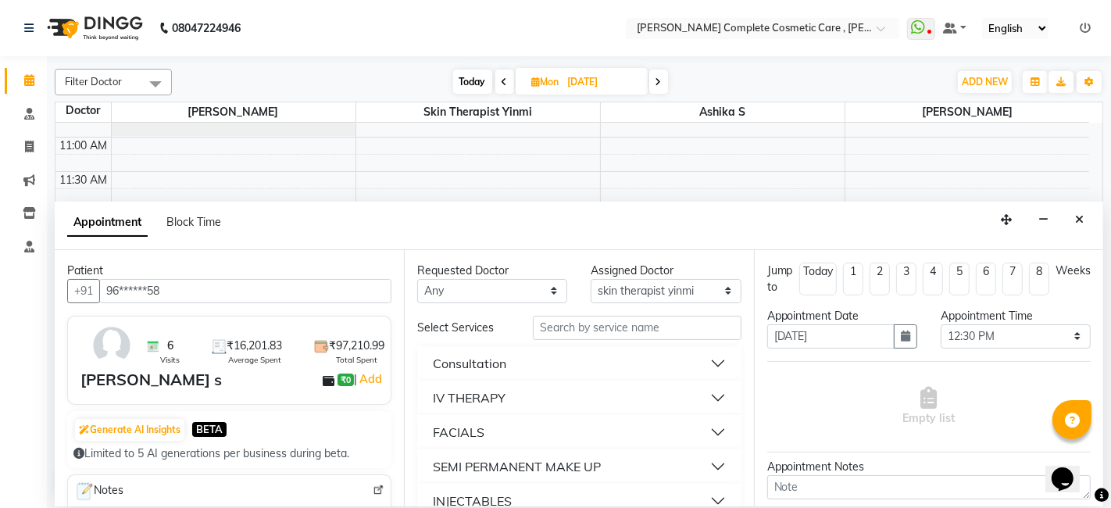
click at [447, 355] on div "Consultation" at bounding box center [469, 363] width 73 height 19
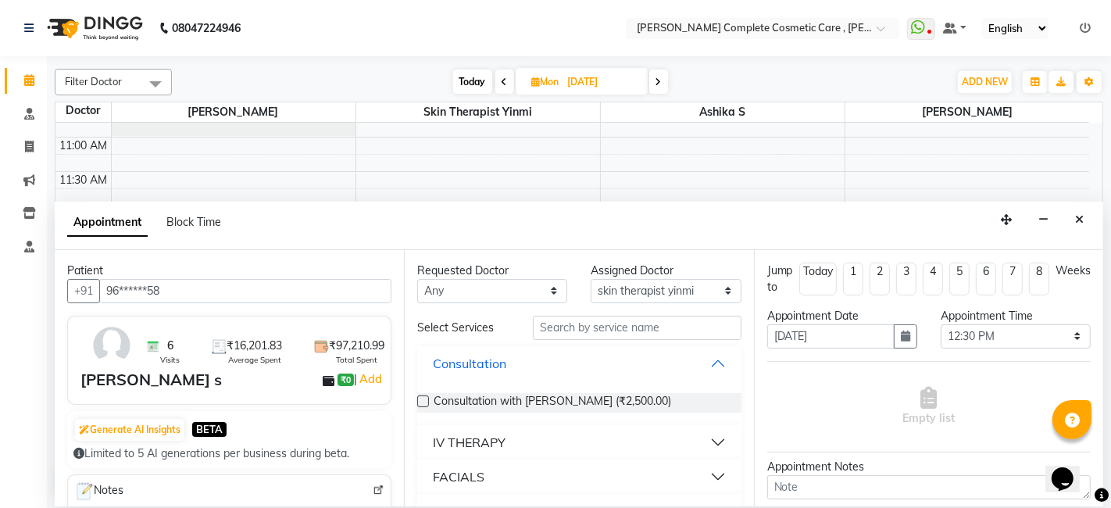
click at [447, 355] on div "Consultation" at bounding box center [469, 363] width 73 height 19
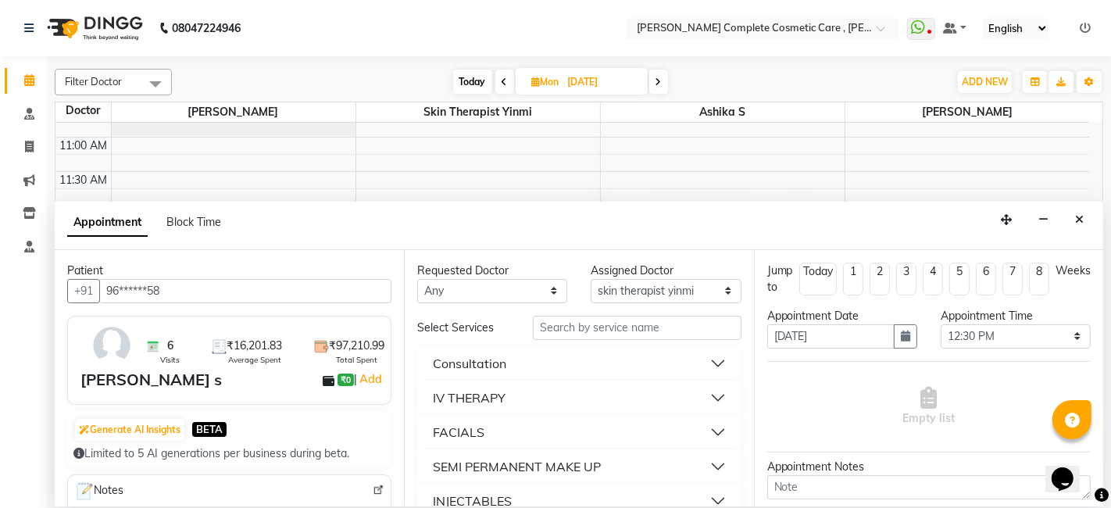
click at [447, 355] on div "Consultation" at bounding box center [469, 363] width 73 height 19
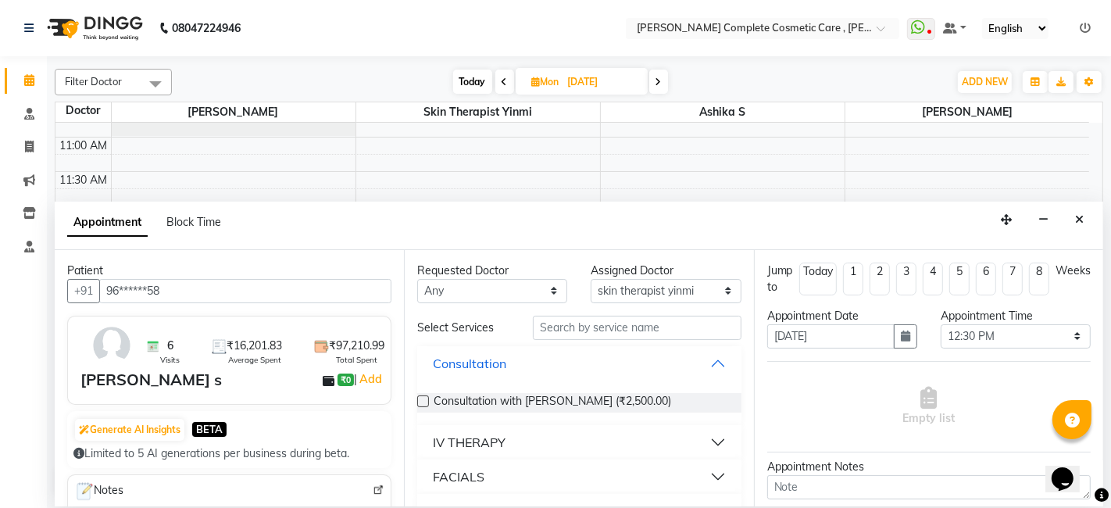
click at [447, 355] on div "Consultation" at bounding box center [469, 363] width 73 height 19
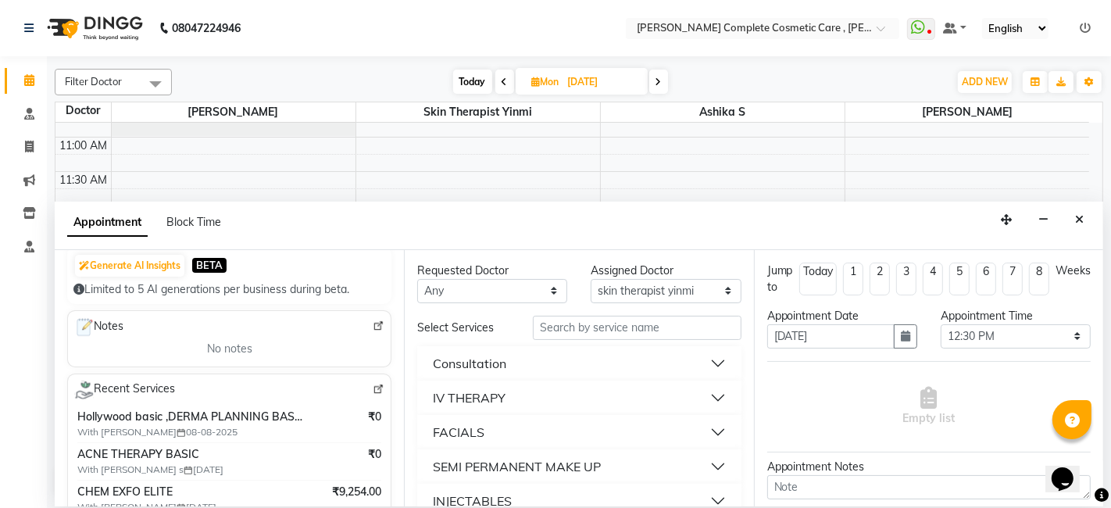
scroll to position [209, 0]
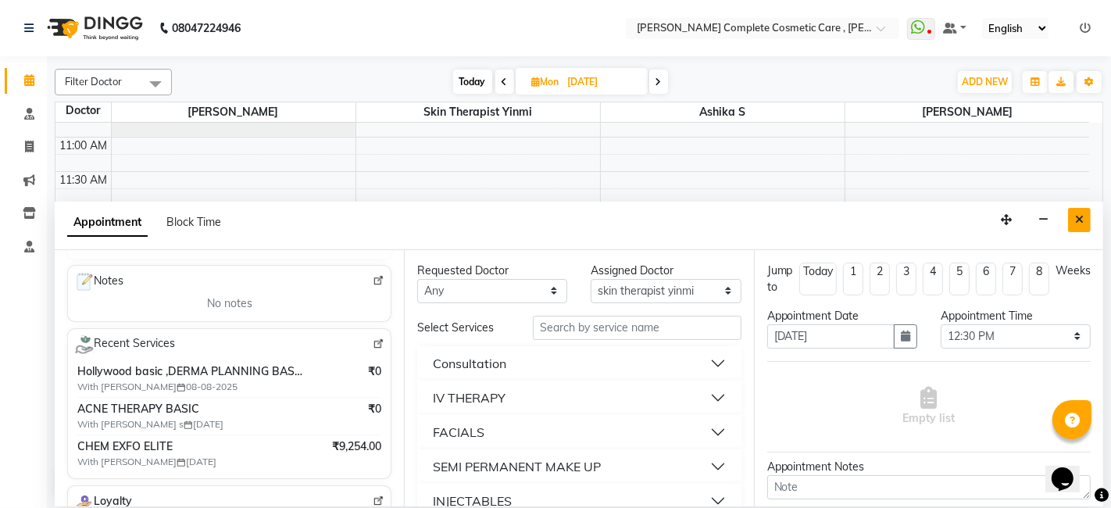
click at [1072, 215] on button "Close" at bounding box center [1079, 220] width 23 height 24
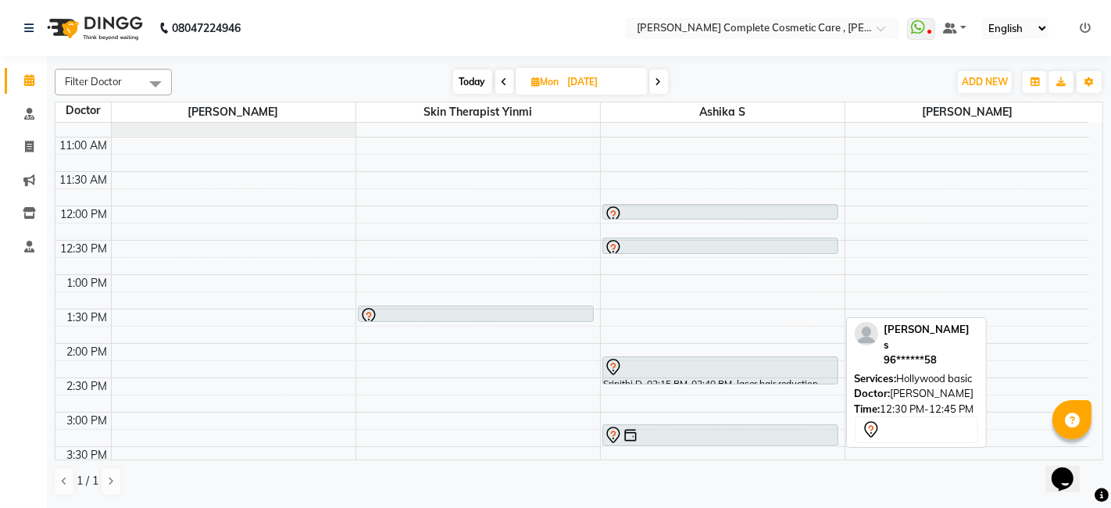
scroll to position [134, 0]
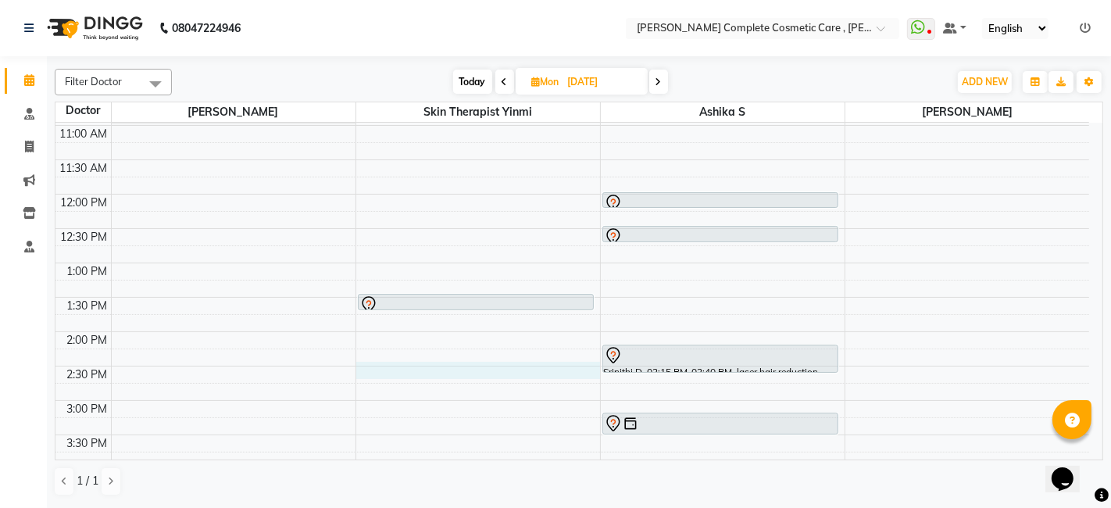
click at [501, 369] on div "9:00 AM 9:30 AM 10:00 AM 10:30 AM 11:00 AM 11:30 AM 12:00 PM 12:30 PM 1:00 PM 1…" at bounding box center [571, 400] width 1033 height 824
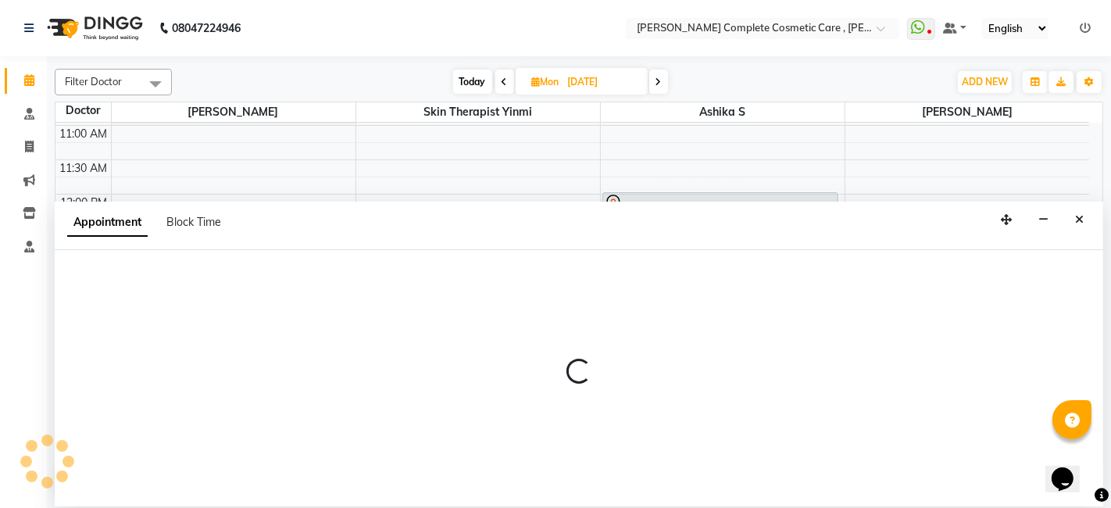
select select "70591"
select select "870"
select select "tentative"
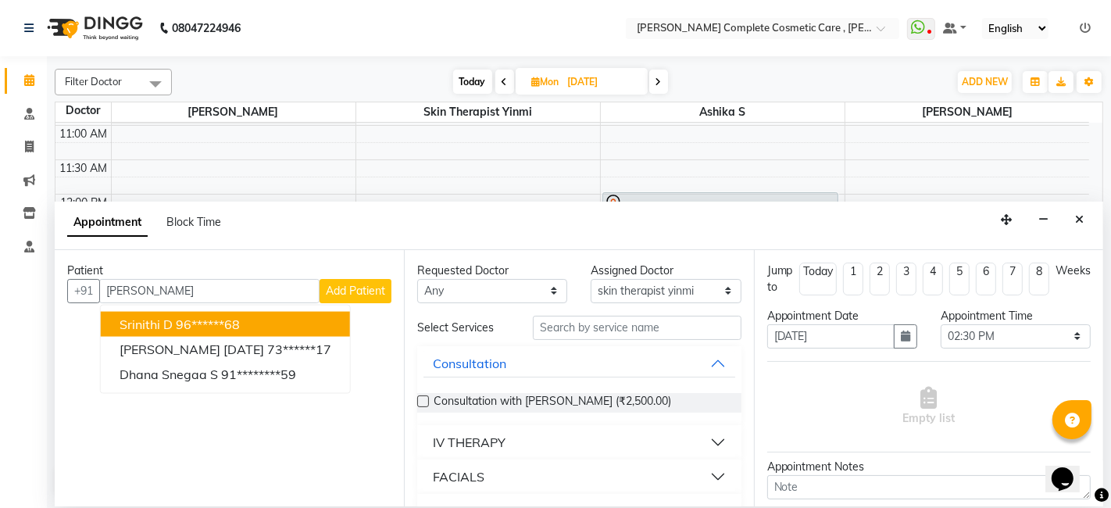
click at [234, 316] on ngb-highlight "96******68" at bounding box center [208, 324] width 64 height 16
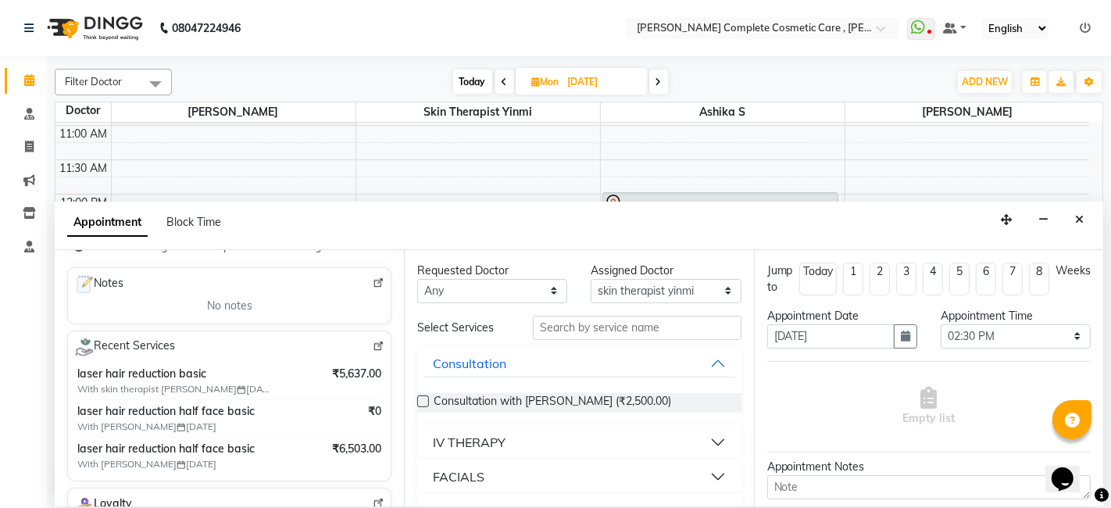
scroll to position [209, 0]
type input "96******68"
click at [444, 360] on div "Consultation" at bounding box center [469, 363] width 73 height 19
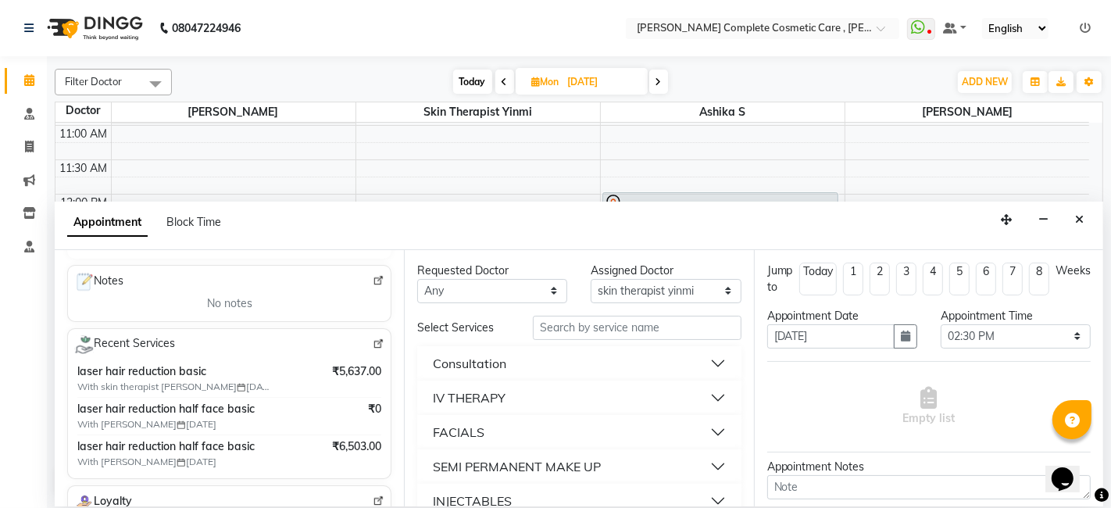
click at [444, 360] on div "Consultation" at bounding box center [469, 363] width 73 height 19
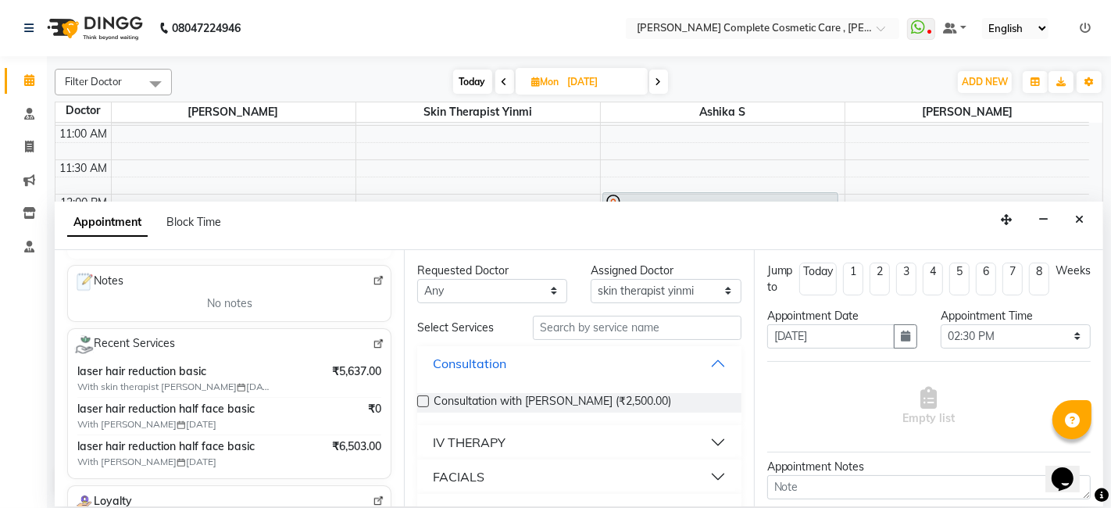
click at [444, 360] on div "Consultation" at bounding box center [469, 363] width 73 height 19
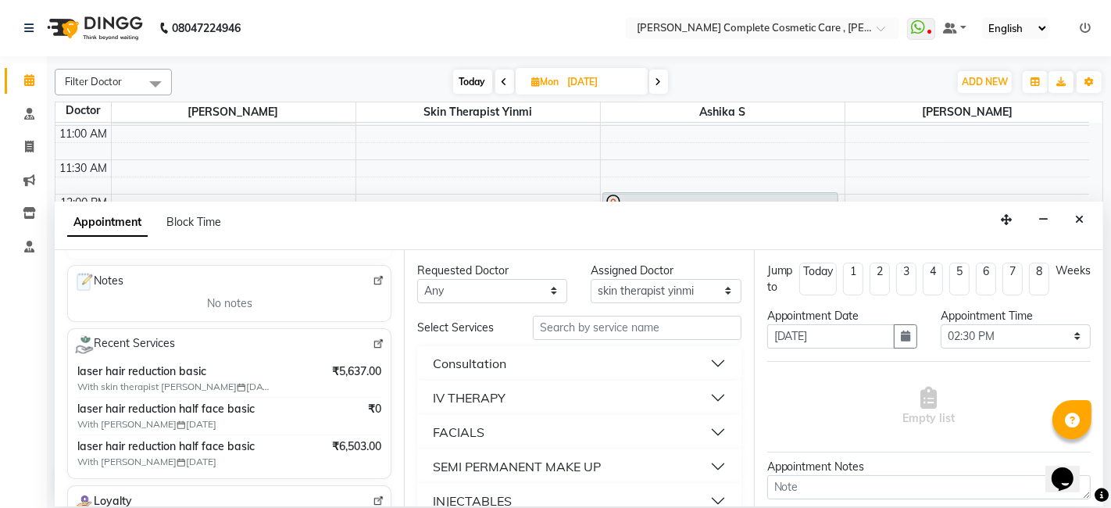
click at [444, 360] on div "Consultation" at bounding box center [469, 363] width 73 height 19
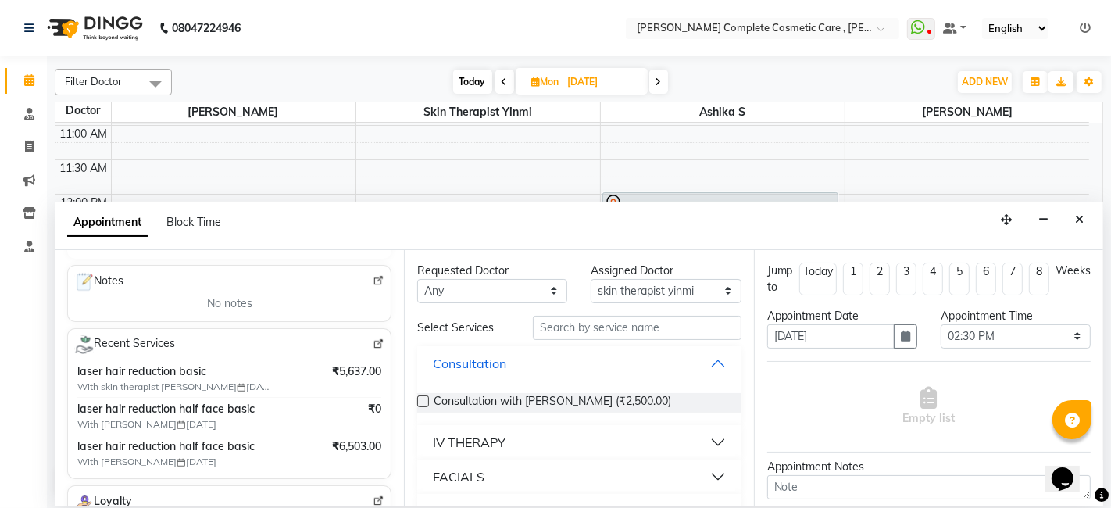
click at [444, 360] on div "Consultation" at bounding box center [469, 363] width 73 height 19
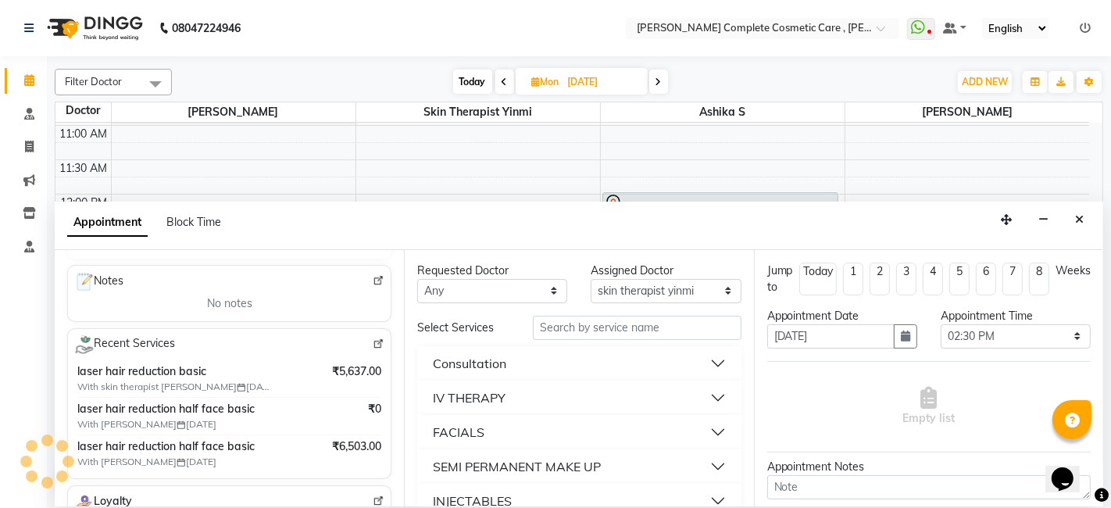
click at [505, 80] on icon at bounding box center [504, 81] width 6 height 9
type input "07-09-2025"
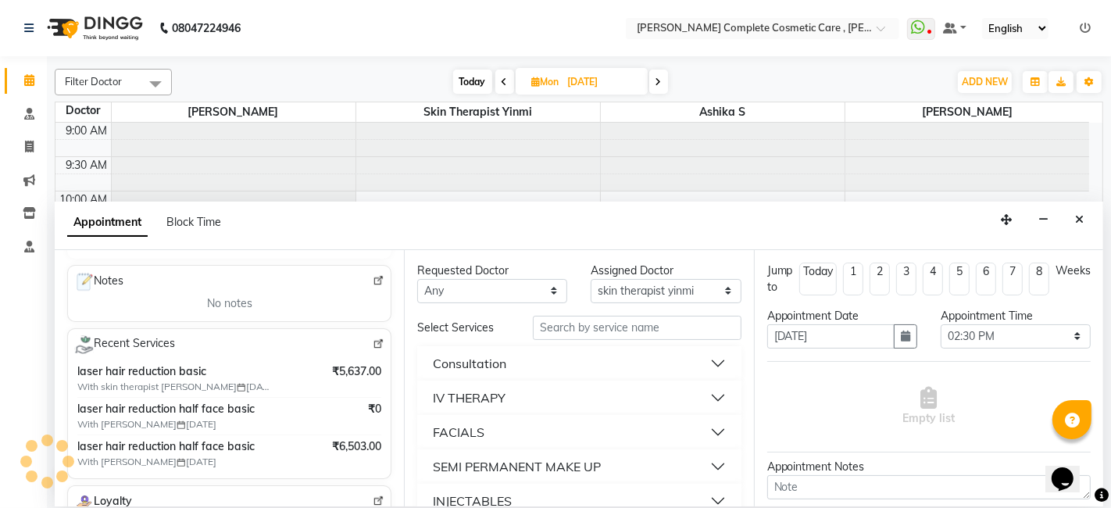
select select "870"
click at [506, 79] on icon at bounding box center [505, 81] width 6 height 9
type input "06-09-2025"
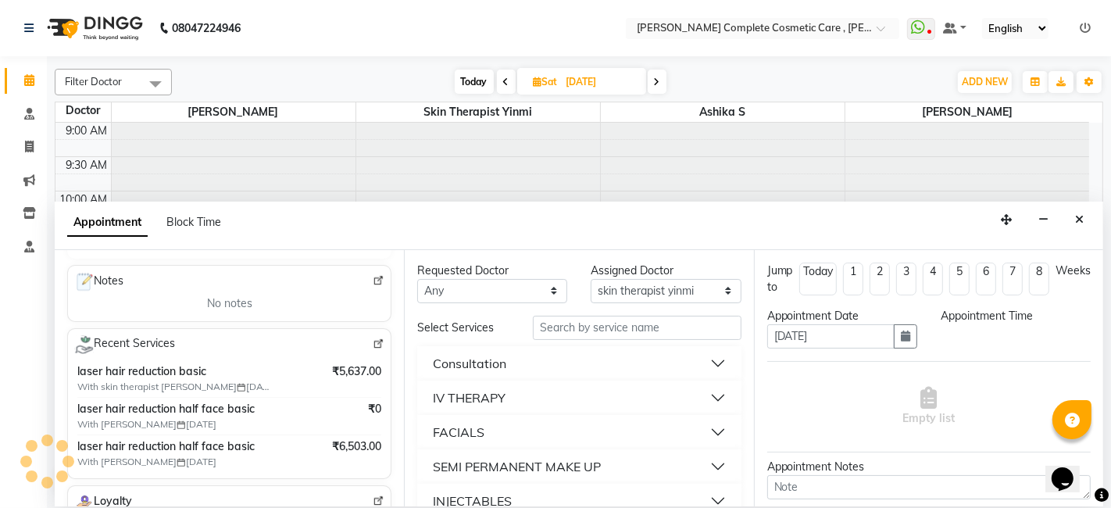
select select "870"
click at [1076, 216] on icon "Close" at bounding box center [1079, 219] width 9 height 11
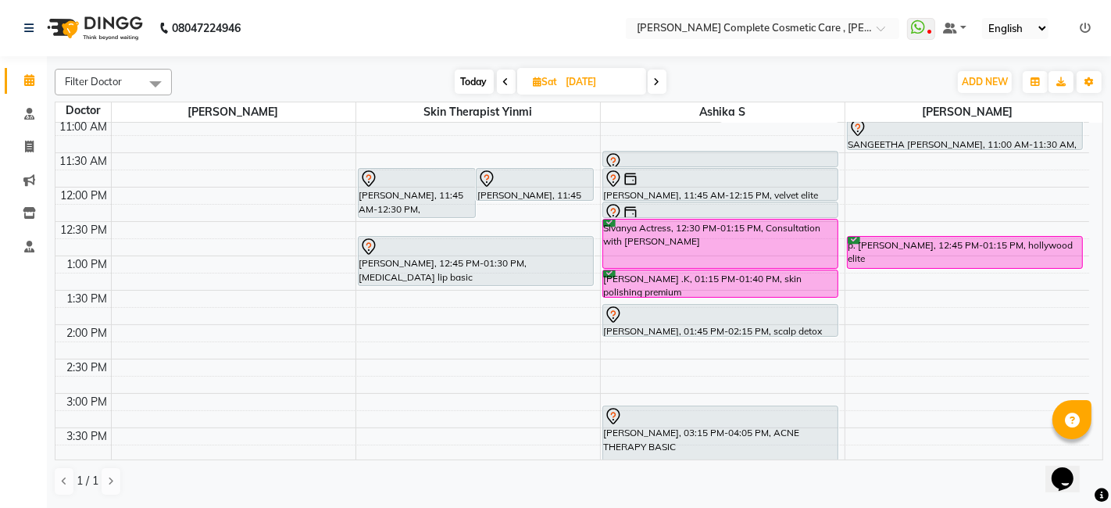
scroll to position [138, 0]
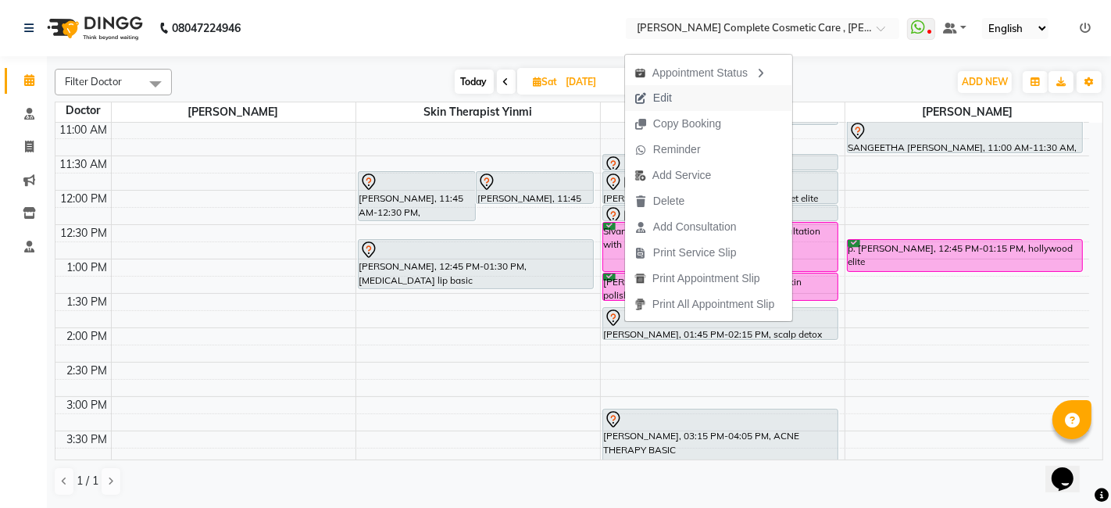
click at [662, 99] on span "Edit" at bounding box center [662, 98] width 19 height 16
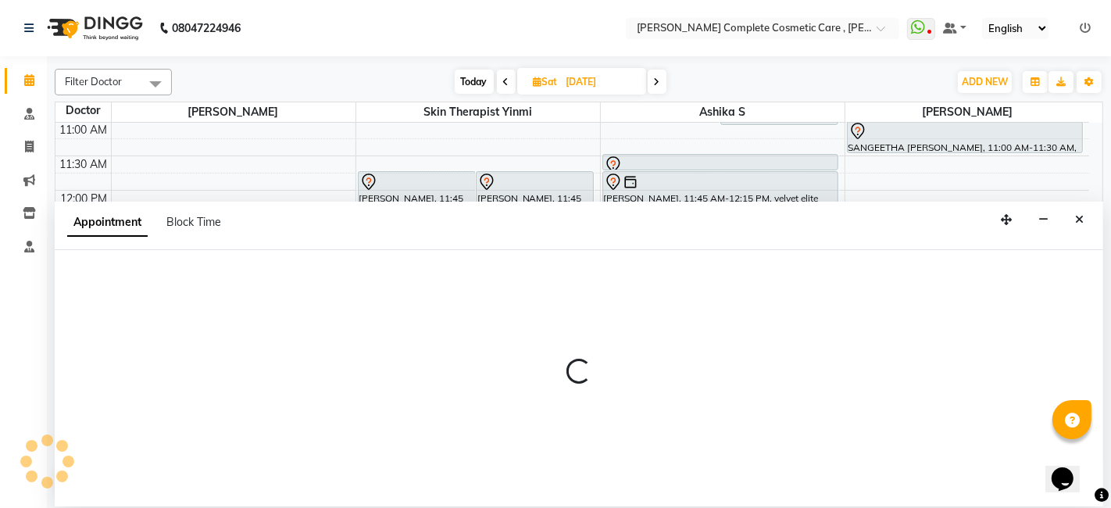
select select "tentative"
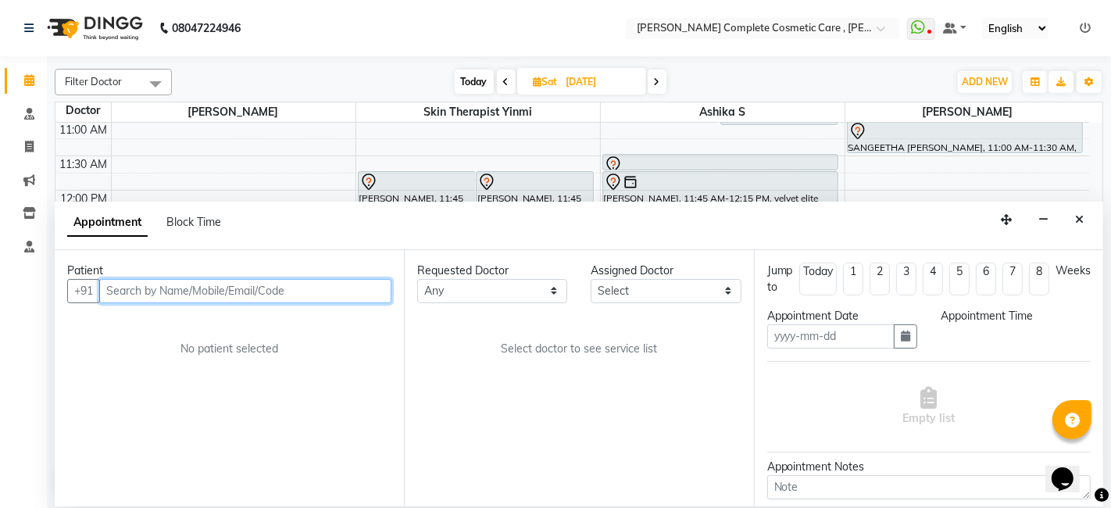
type input "06-09-2025"
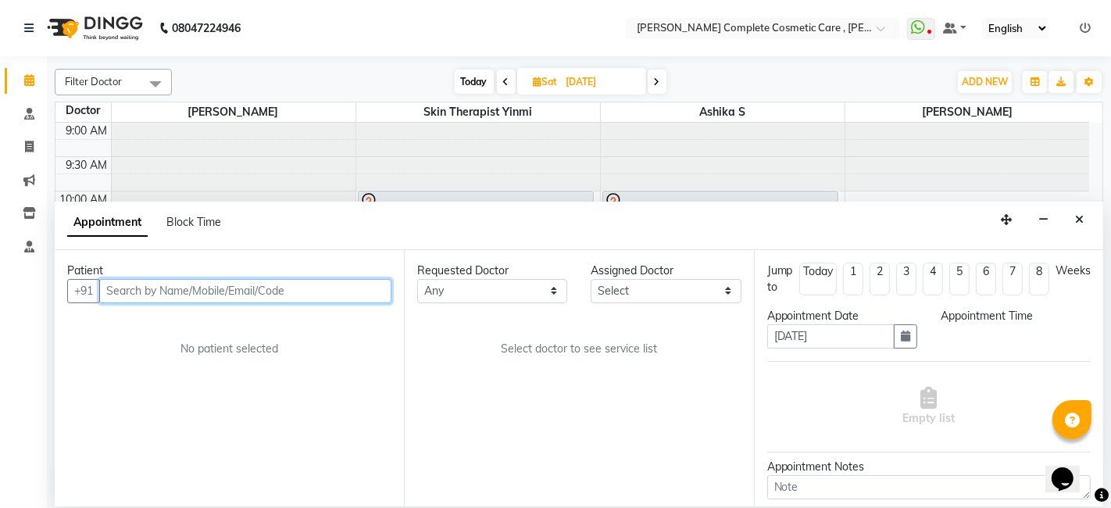
select select "825"
select select "83350"
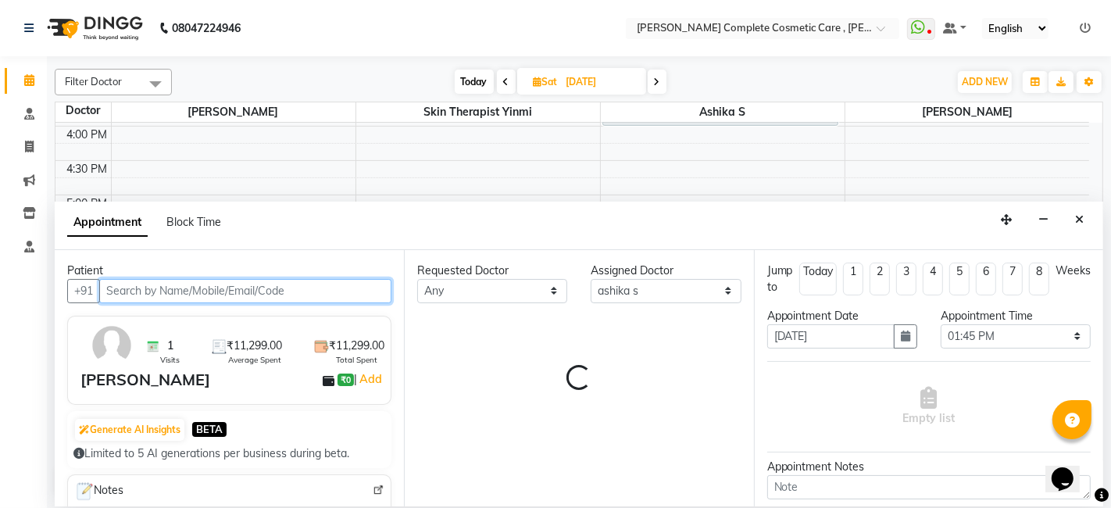
select select "3800"
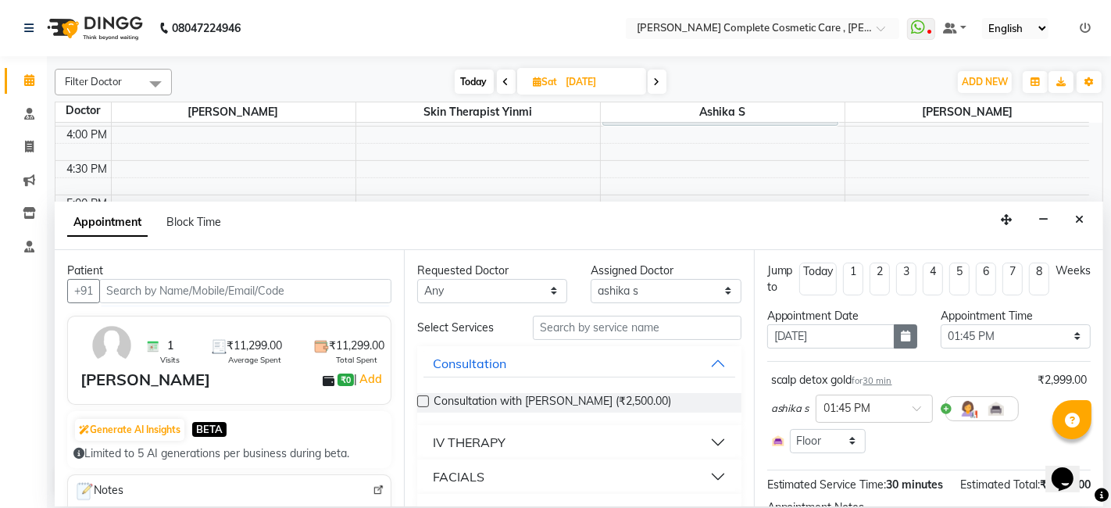
click at [893, 340] on button "button" at bounding box center [904, 336] width 23 height 24
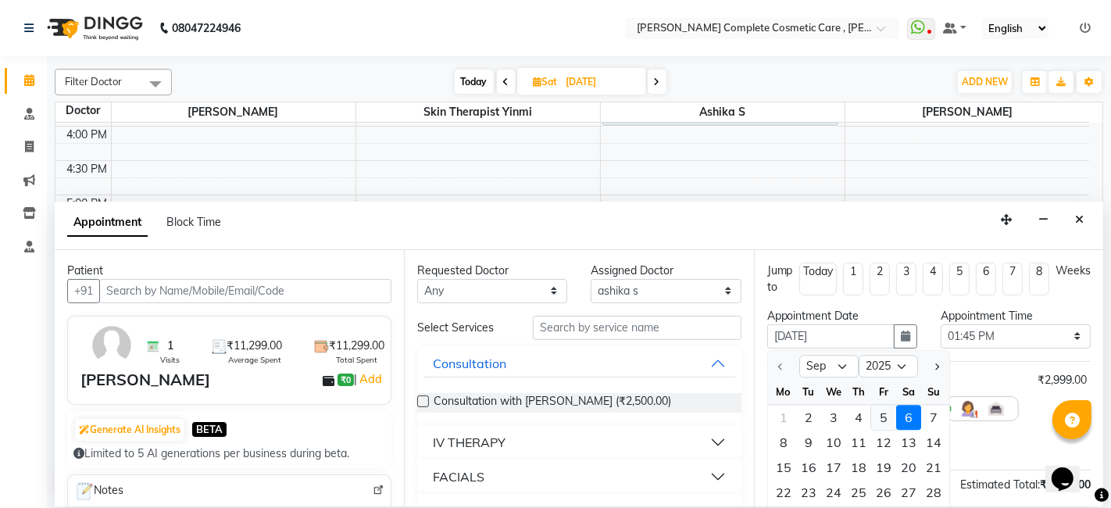
click at [890, 415] on div "5" at bounding box center [883, 417] width 25 height 25
type input "05-09-2025"
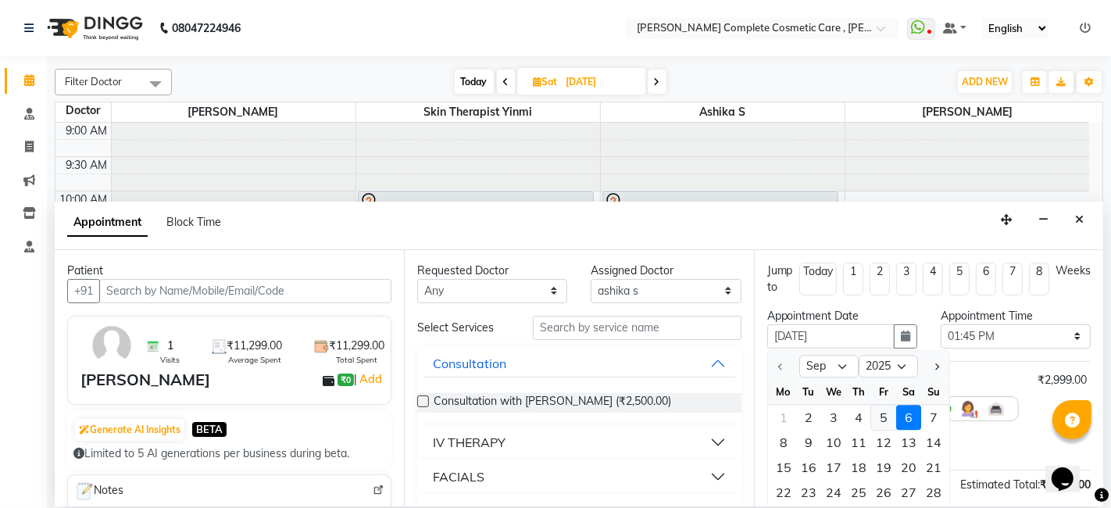
select select "825"
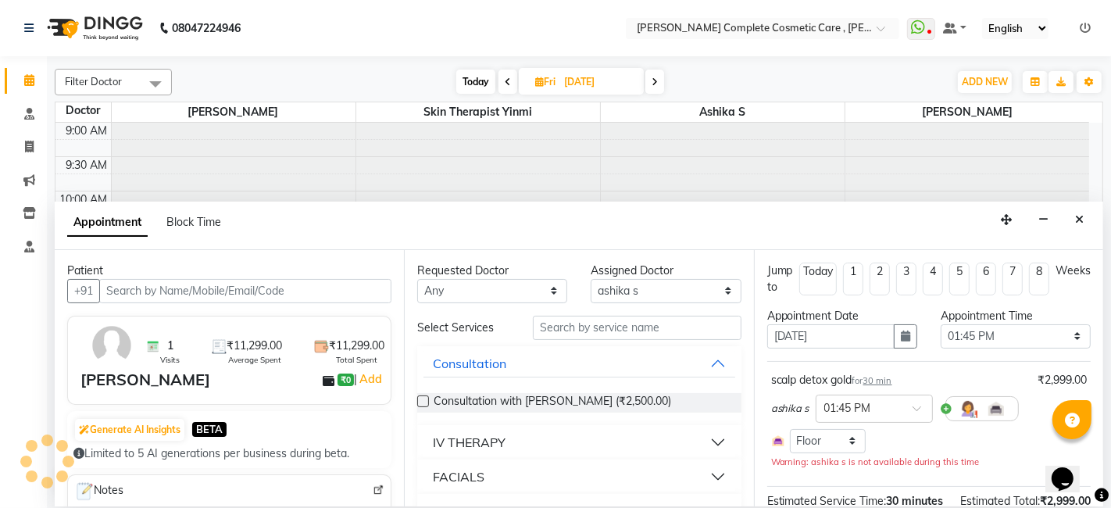
scroll to position [166, 0]
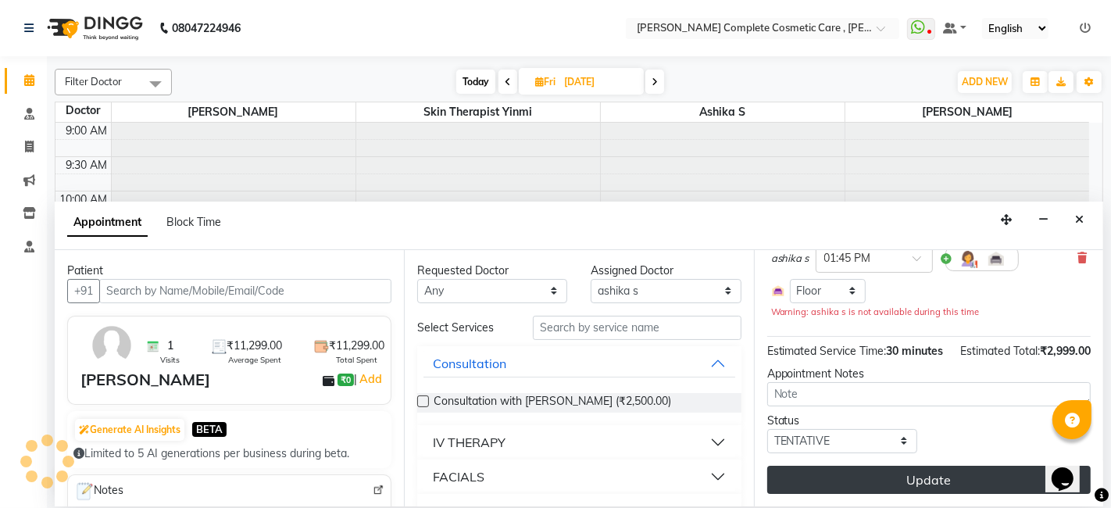
click at [899, 476] on button "Update" at bounding box center [928, 479] width 323 height 28
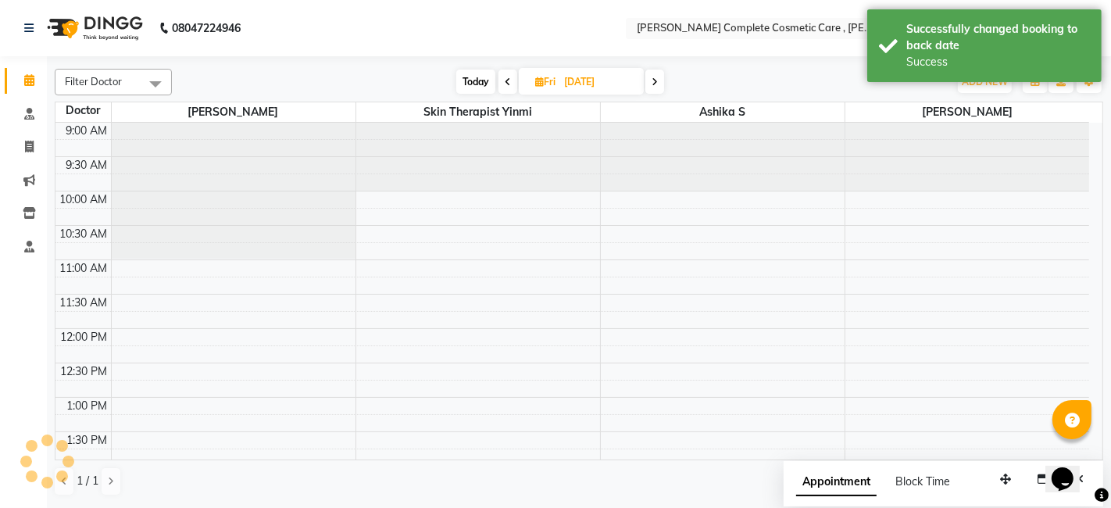
scroll to position [477, 0]
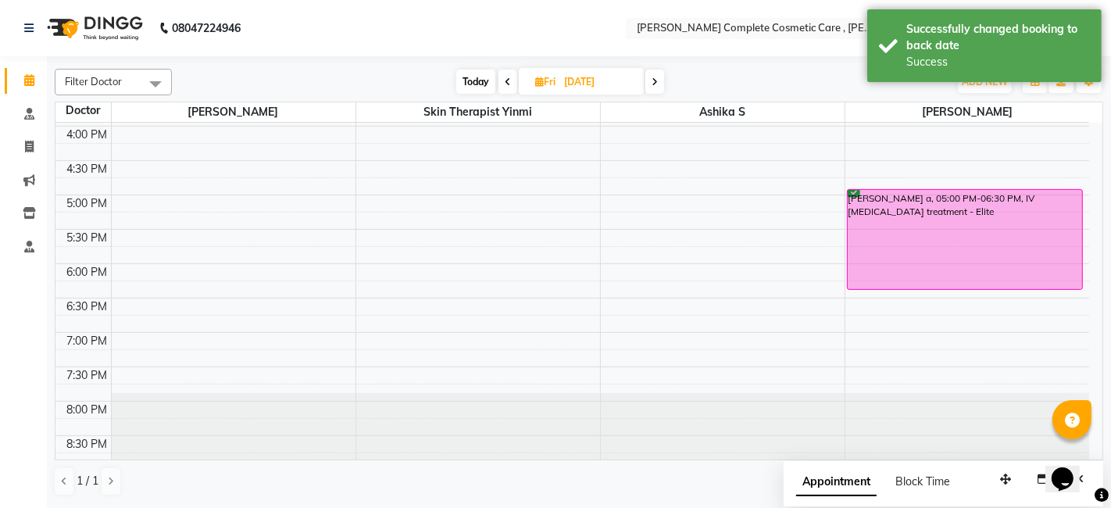
click at [725, 91] on div "Today Fri 05-09-2025" at bounding box center [560, 81] width 761 height 23
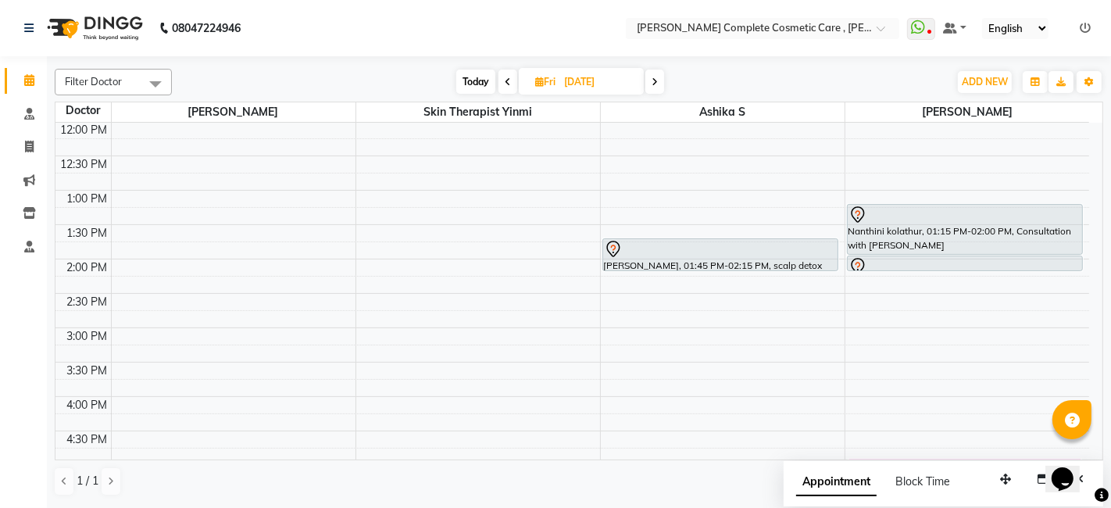
scroll to position [208, 0]
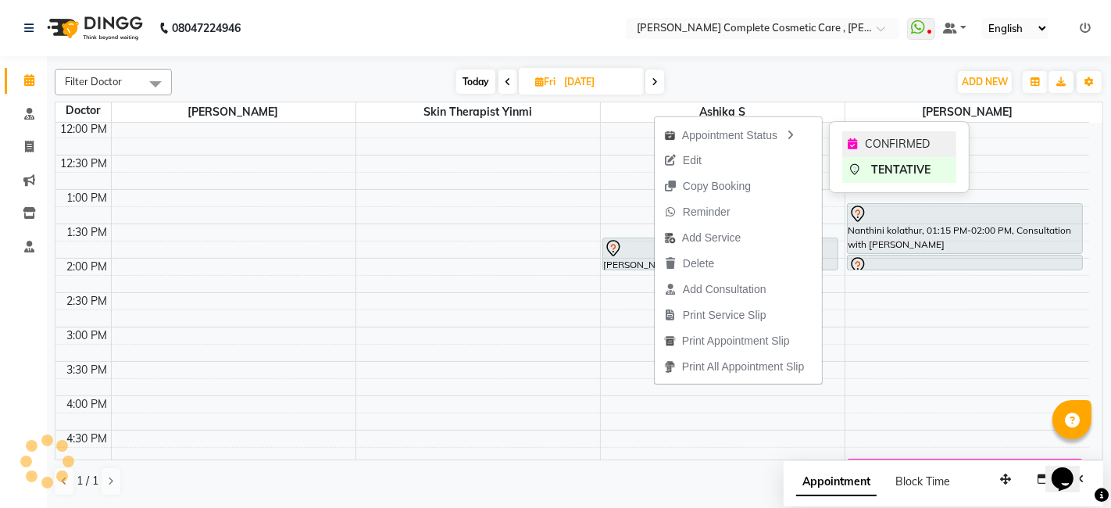
click at [857, 139] on icon at bounding box center [852, 143] width 9 height 11
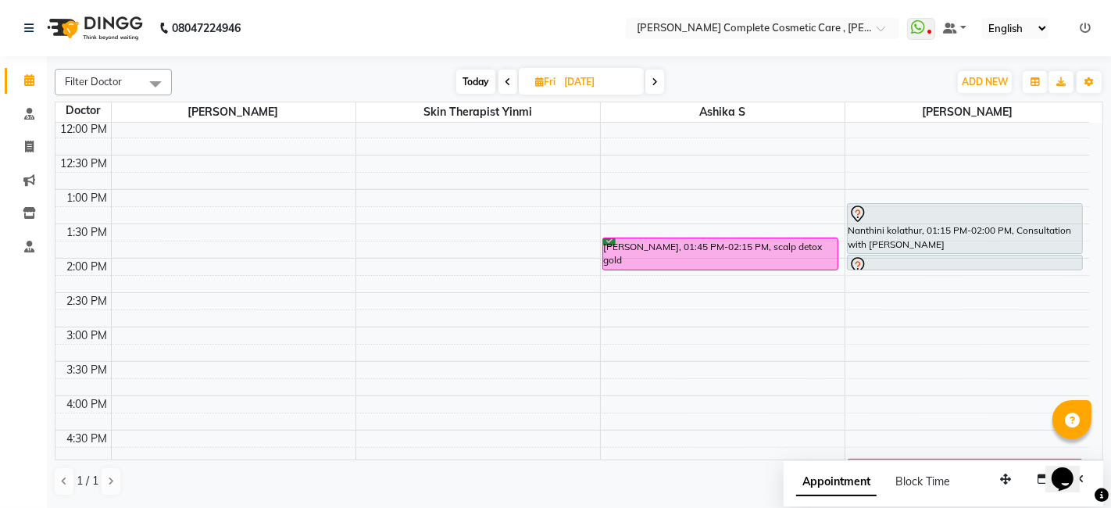
click at [654, 86] on span at bounding box center [654, 82] width 19 height 24
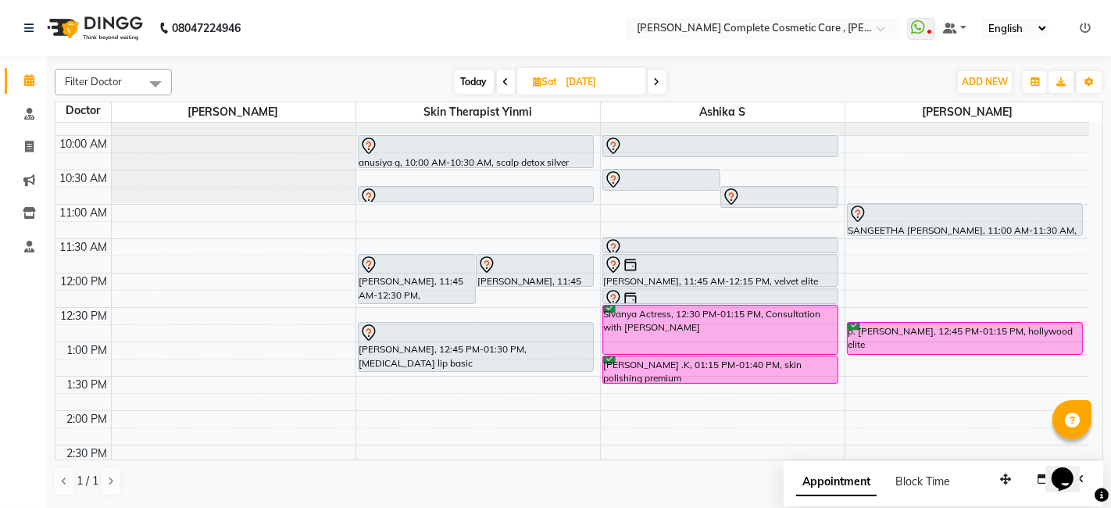
scroll to position [37, 0]
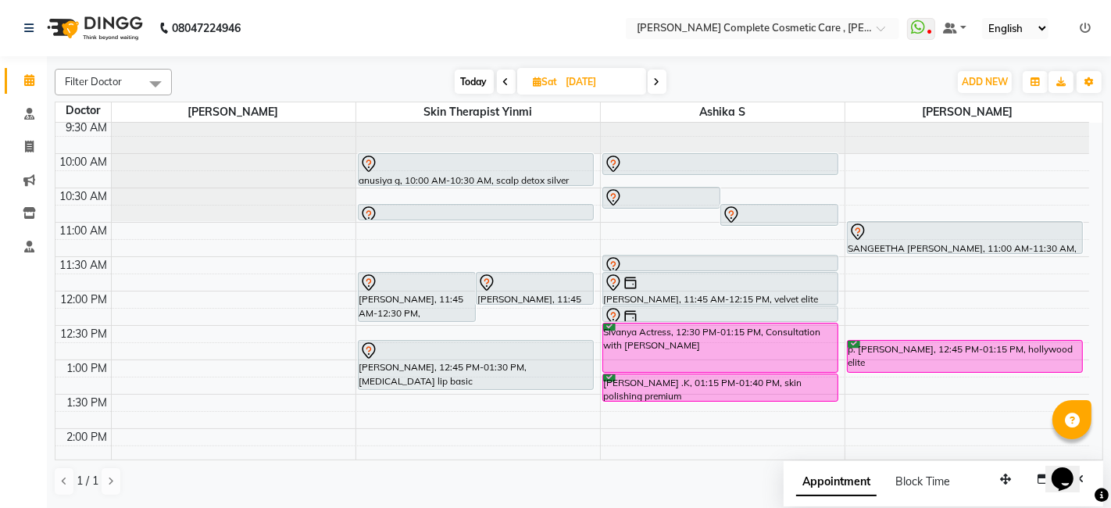
click at [474, 77] on span "Today" at bounding box center [474, 82] width 39 height 24
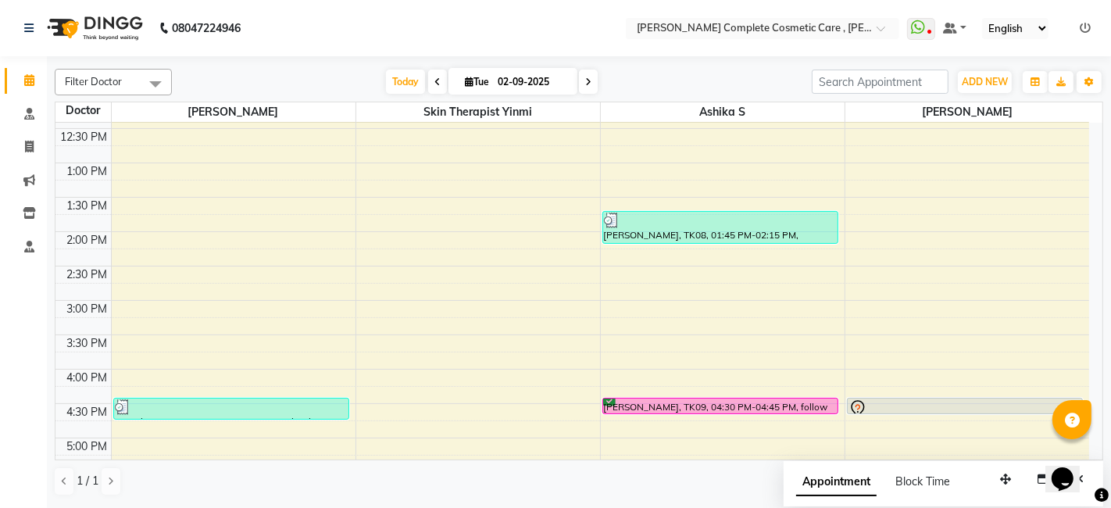
scroll to position [237, 0]
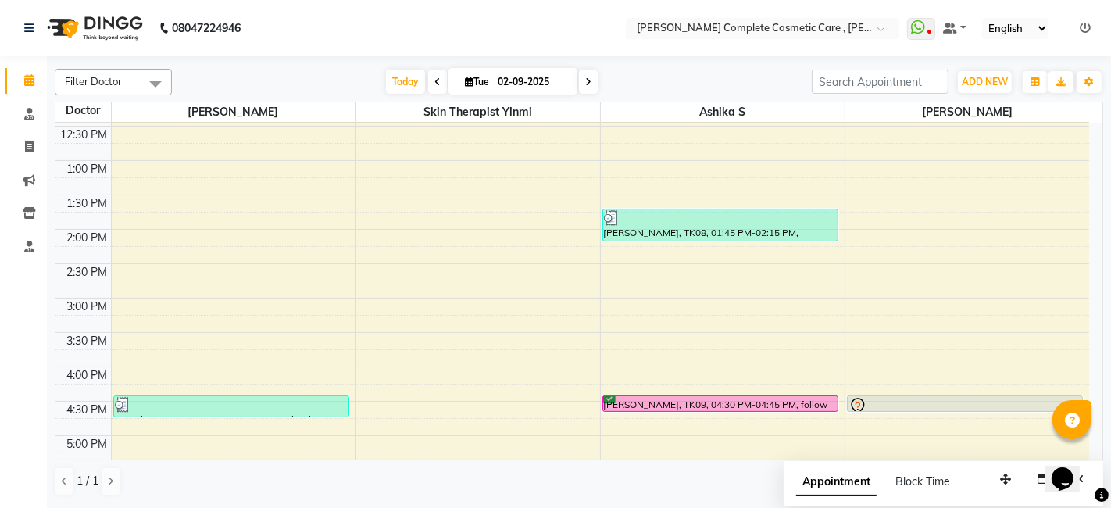
click at [581, 77] on span at bounding box center [588, 82] width 19 height 24
type input "03-09-2025"
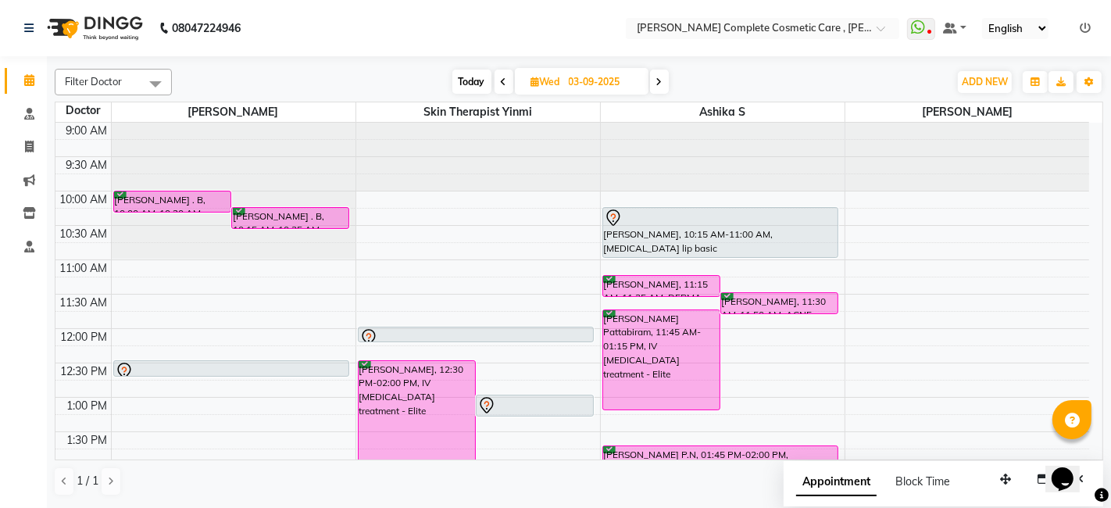
scroll to position [45, 0]
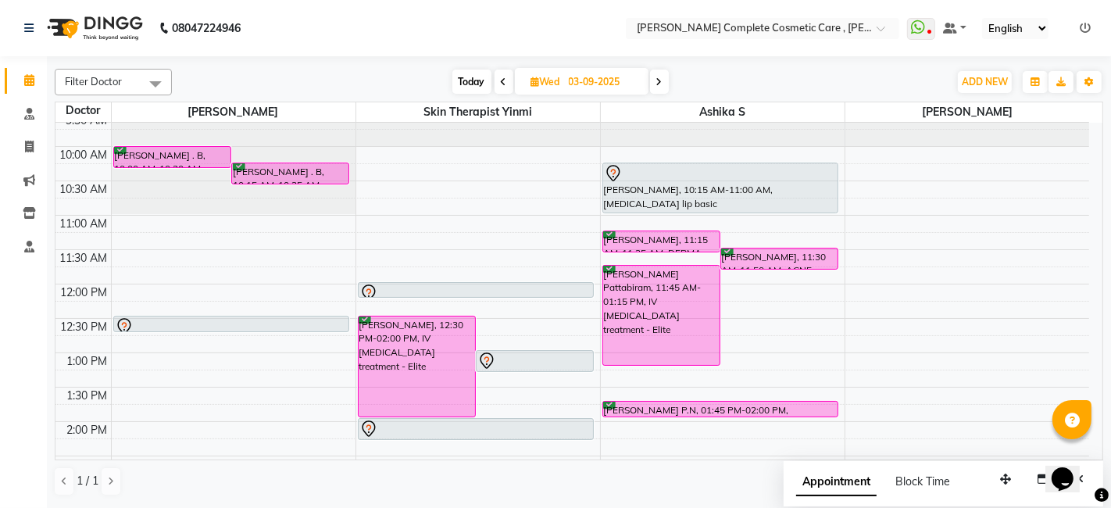
click at [527, 84] on span "Wed" at bounding box center [545, 82] width 37 height 12
select select "9"
select select "2025"
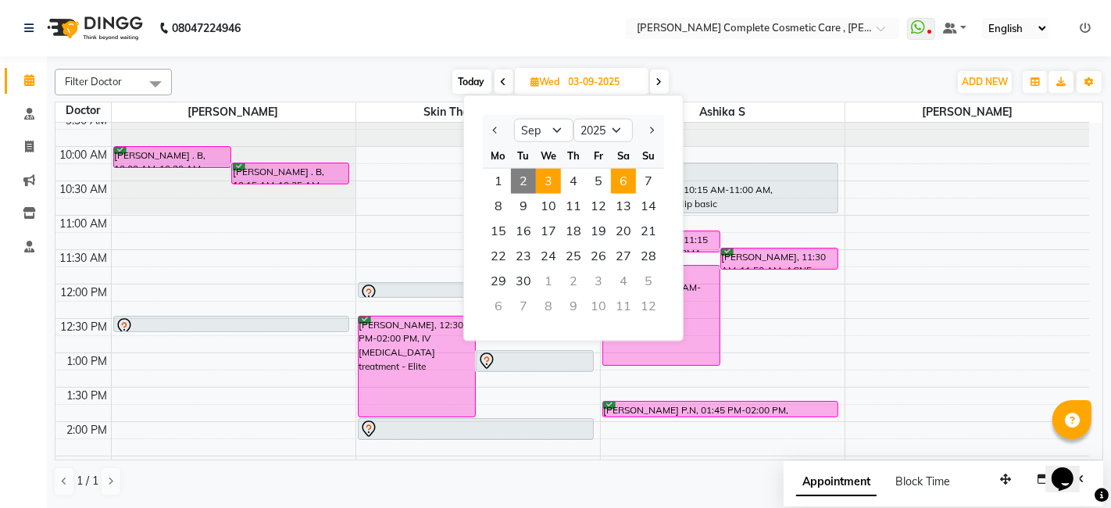
click at [618, 183] on span "6" at bounding box center [623, 181] width 25 height 25
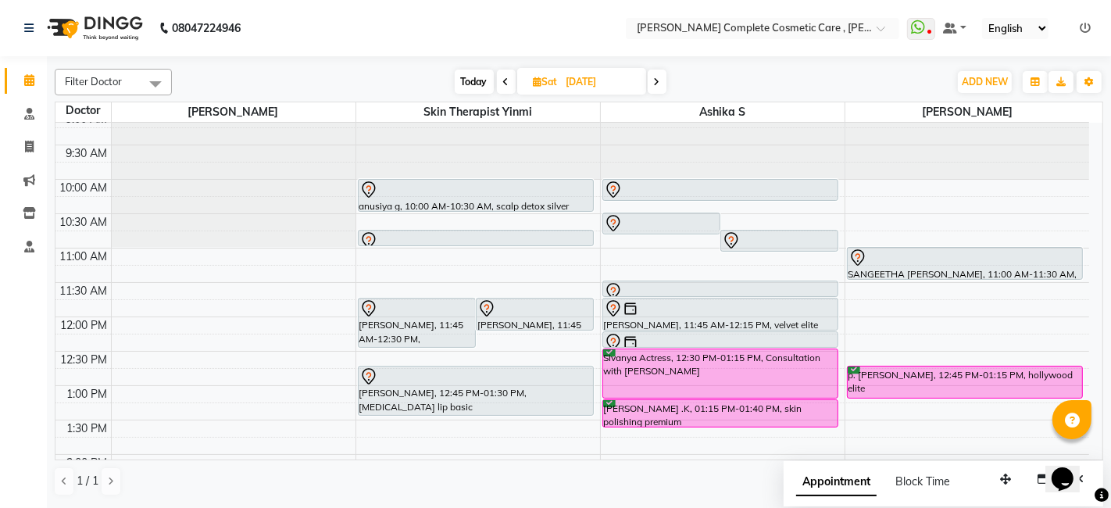
scroll to position [0, 0]
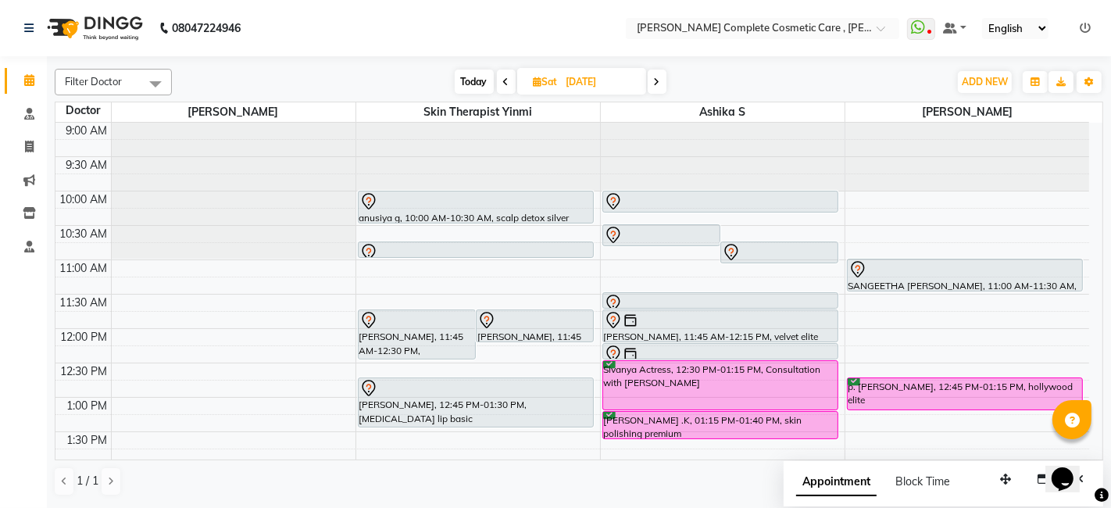
click at [651, 87] on span at bounding box center [656, 82] width 19 height 24
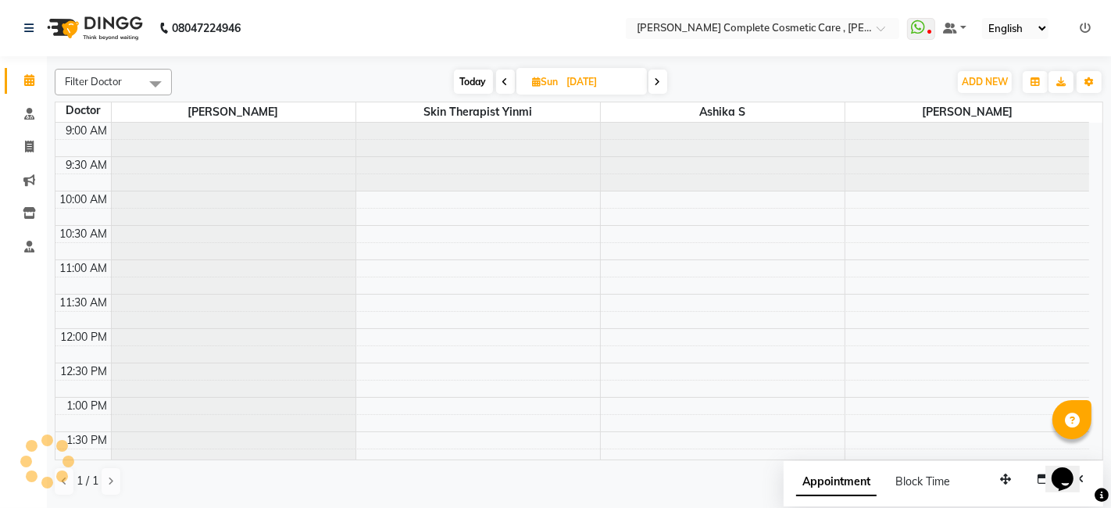
scroll to position [477, 0]
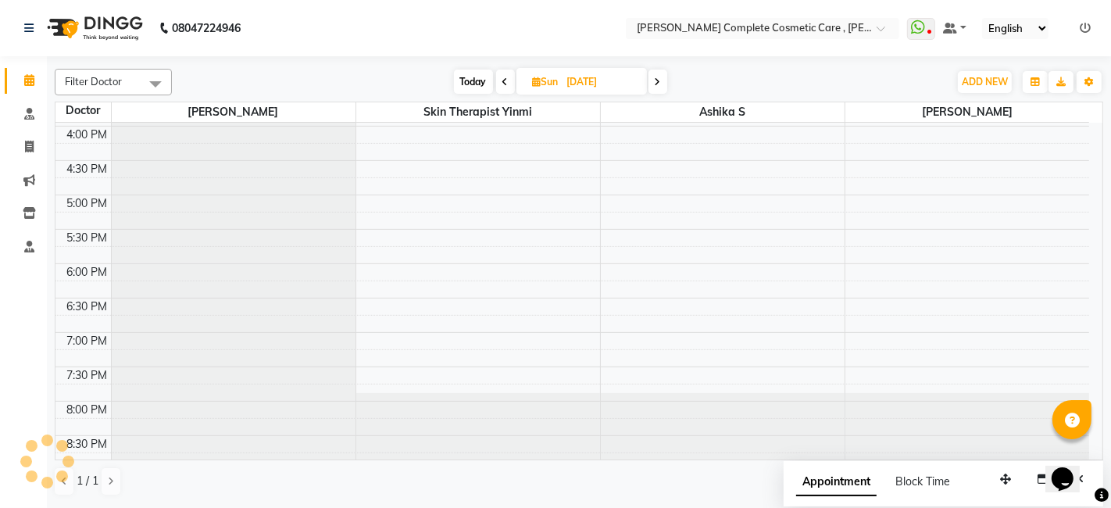
drag, startPoint x: 669, startPoint y: 87, endPoint x: 656, endPoint y: 76, distance: 17.7
click at [656, 76] on div "Today Sun 07-09-2025" at bounding box center [560, 81] width 761 height 23
click at [656, 77] on icon at bounding box center [657, 81] width 6 height 9
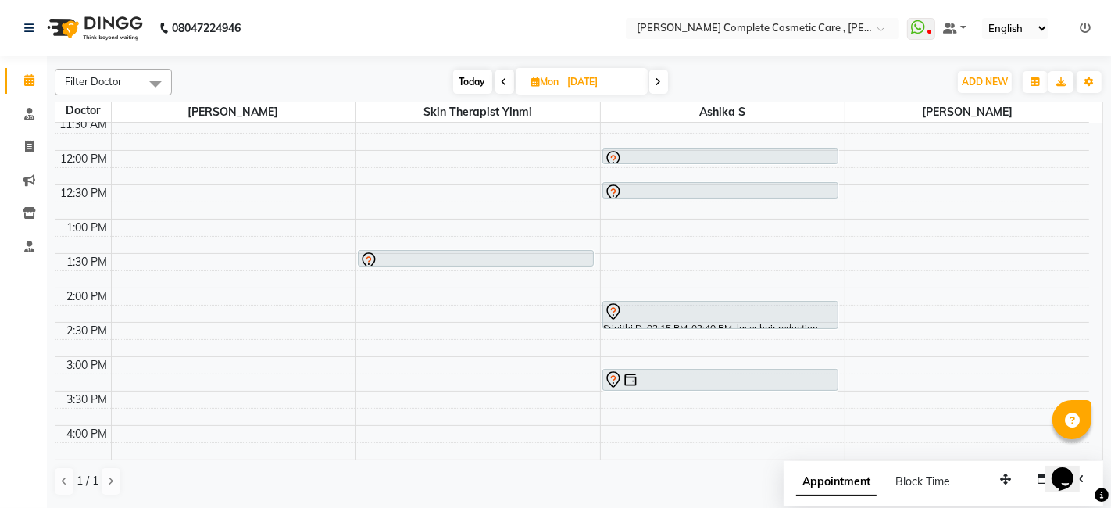
scroll to position [0, 0]
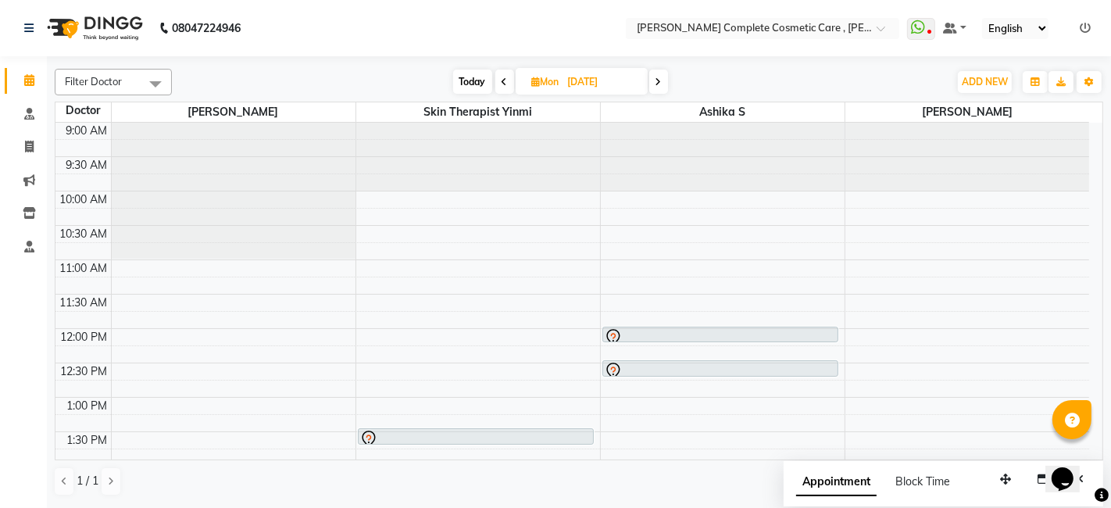
click at [464, 83] on span "Today" at bounding box center [472, 82] width 39 height 24
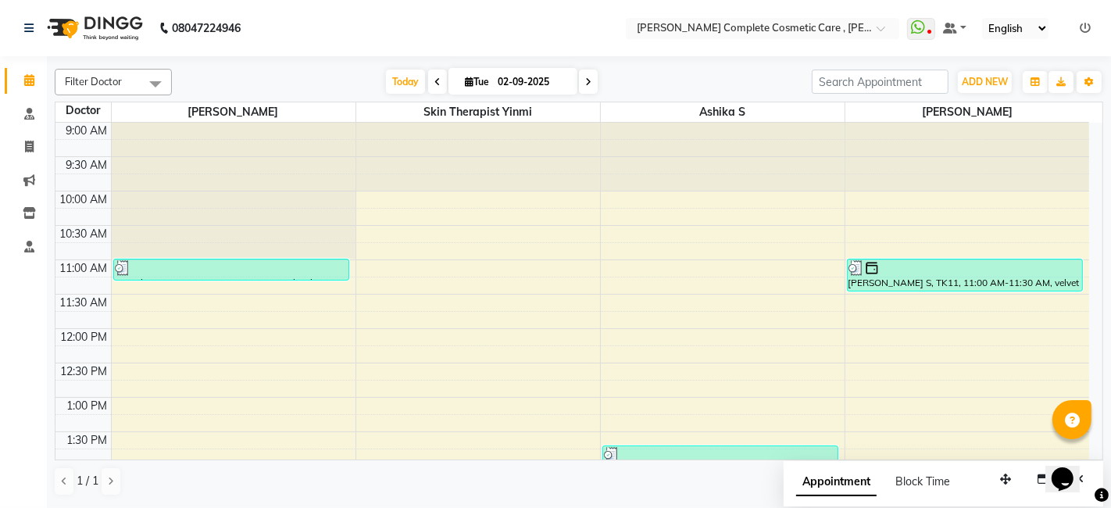
click at [434, 86] on icon at bounding box center [437, 81] width 6 height 9
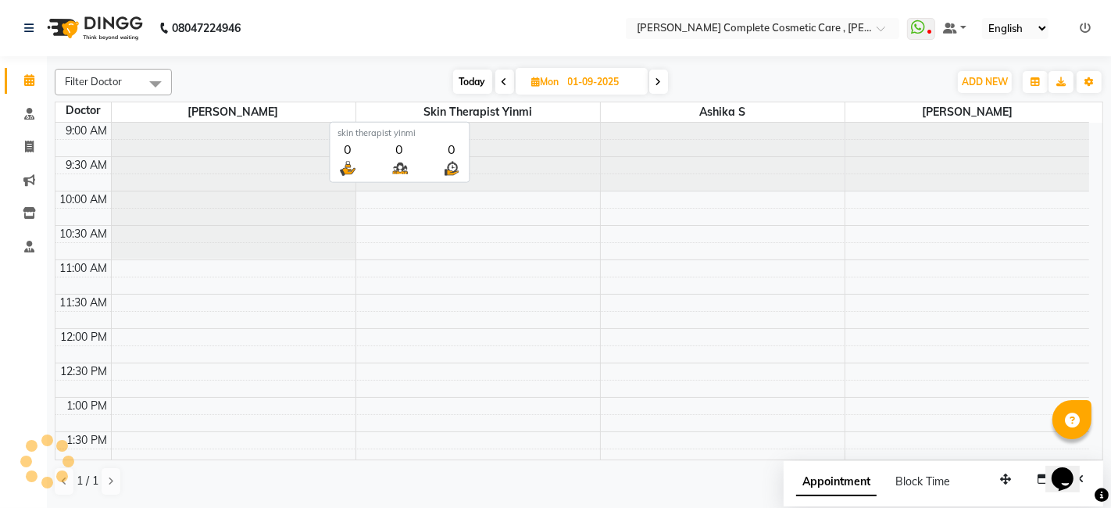
scroll to position [477, 0]
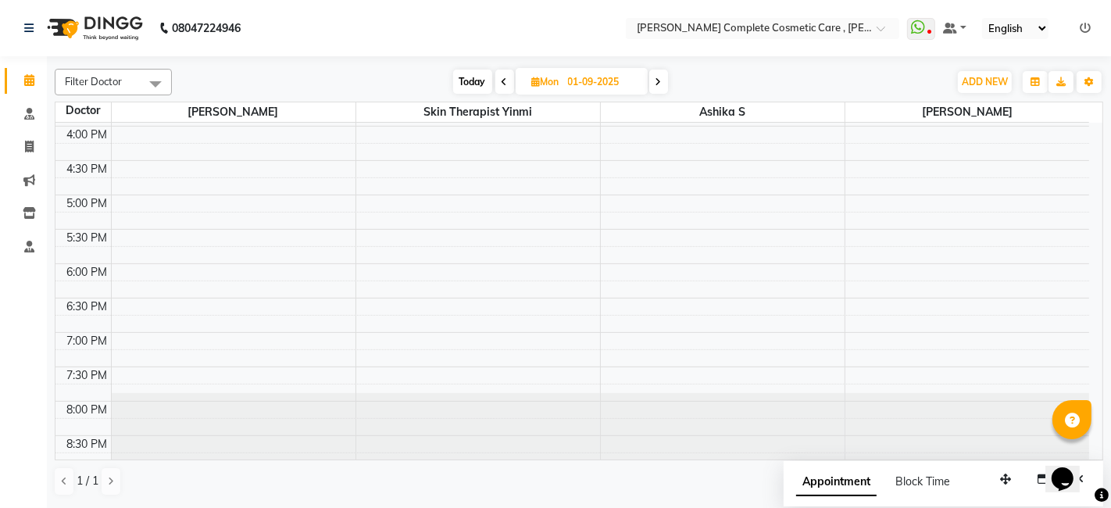
click at [651, 92] on span at bounding box center [658, 82] width 19 height 24
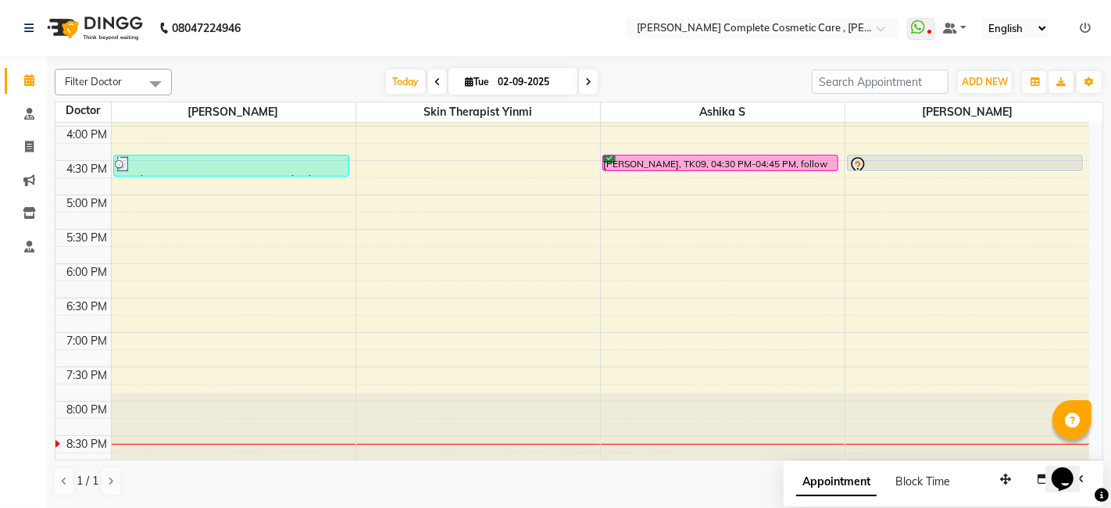
click at [582, 74] on span at bounding box center [588, 82] width 19 height 24
type input "03-09-2025"
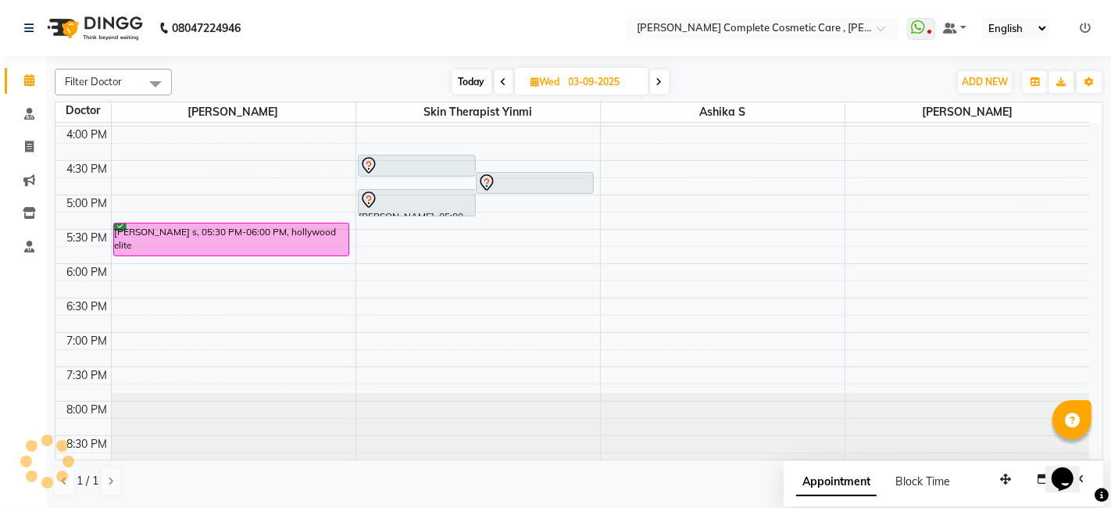
click at [587, 80] on input "03-09-2025" at bounding box center [603, 81] width 78 height 23
select select "9"
select select "2025"
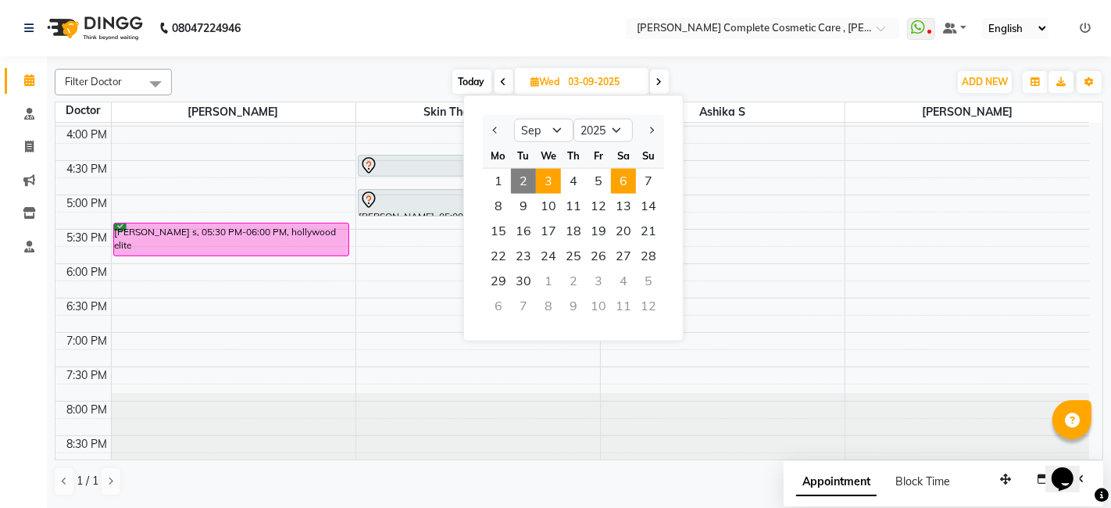
click at [631, 183] on span "6" at bounding box center [623, 181] width 25 height 25
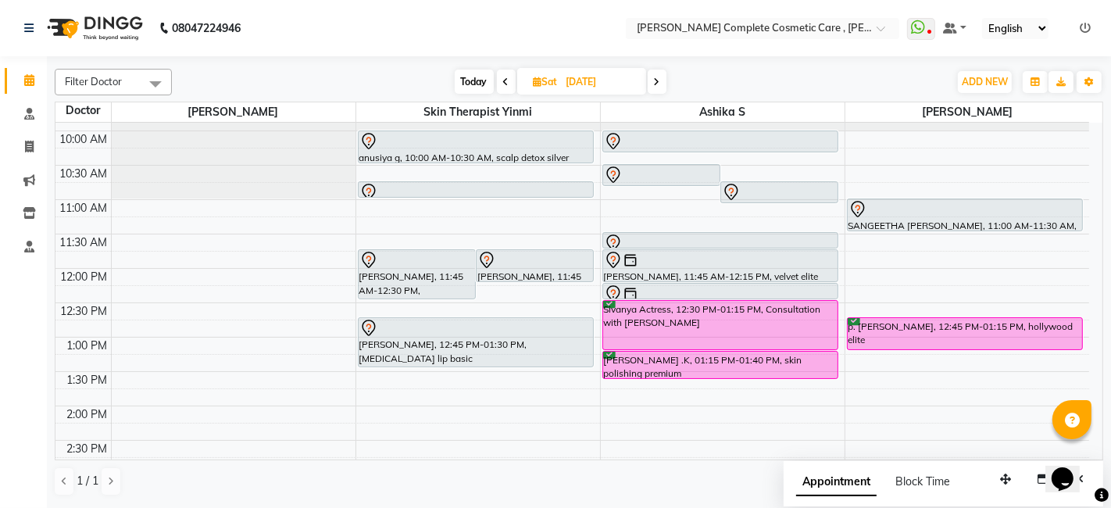
scroll to position [0, 0]
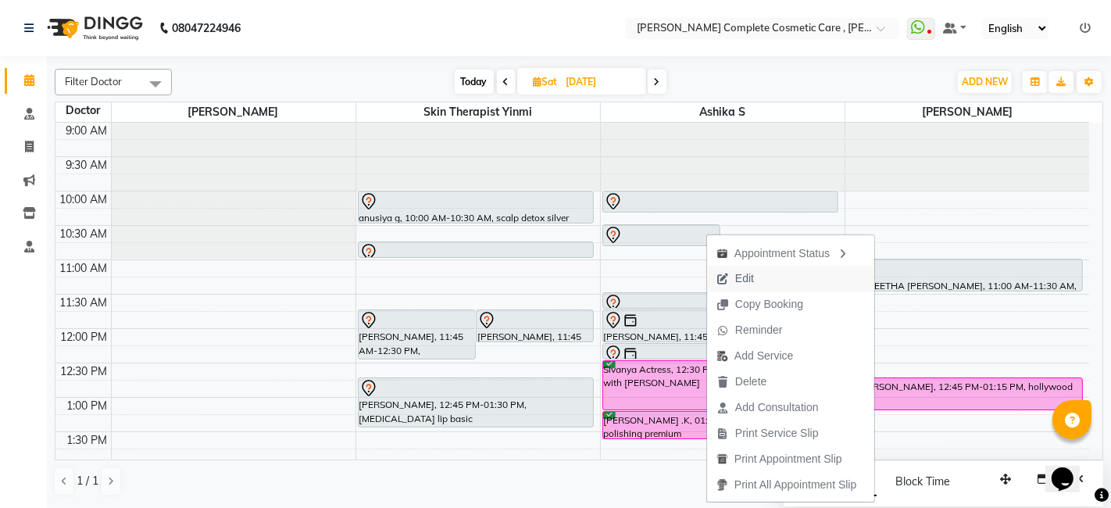
click at [729, 273] on span "Edit" at bounding box center [735, 279] width 56 height 26
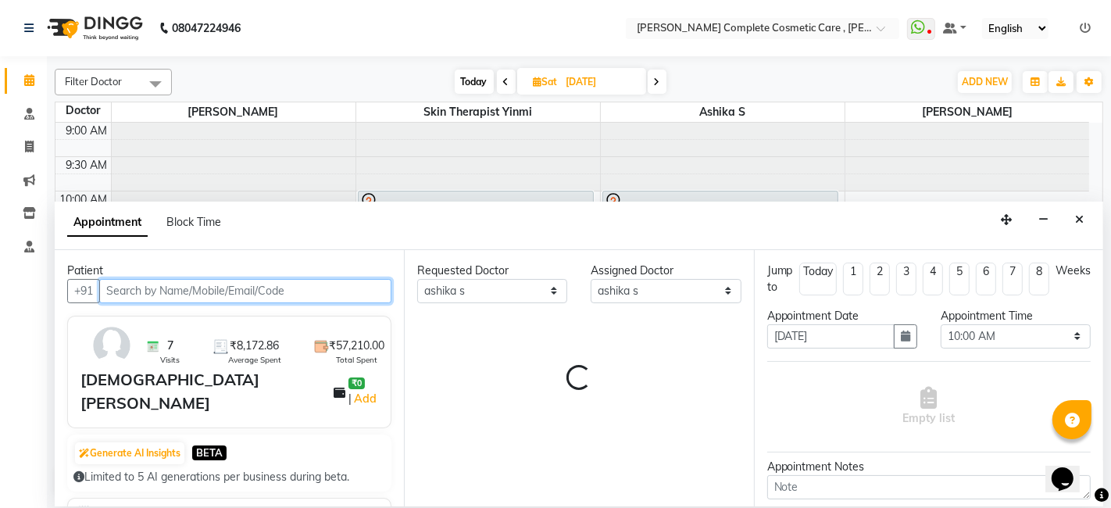
scroll to position [477, 0]
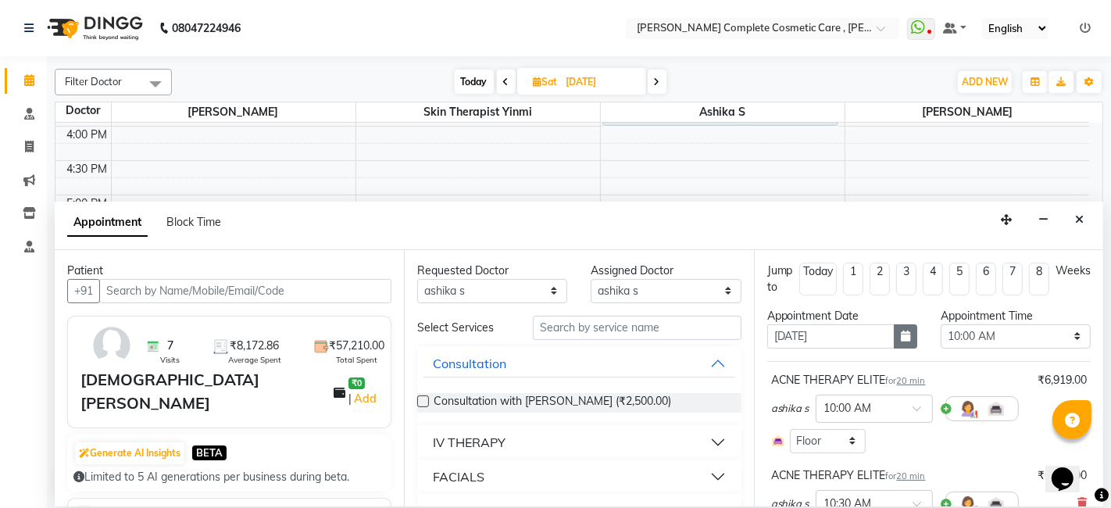
click at [900, 340] on icon "button" at bounding box center [904, 335] width 9 height 11
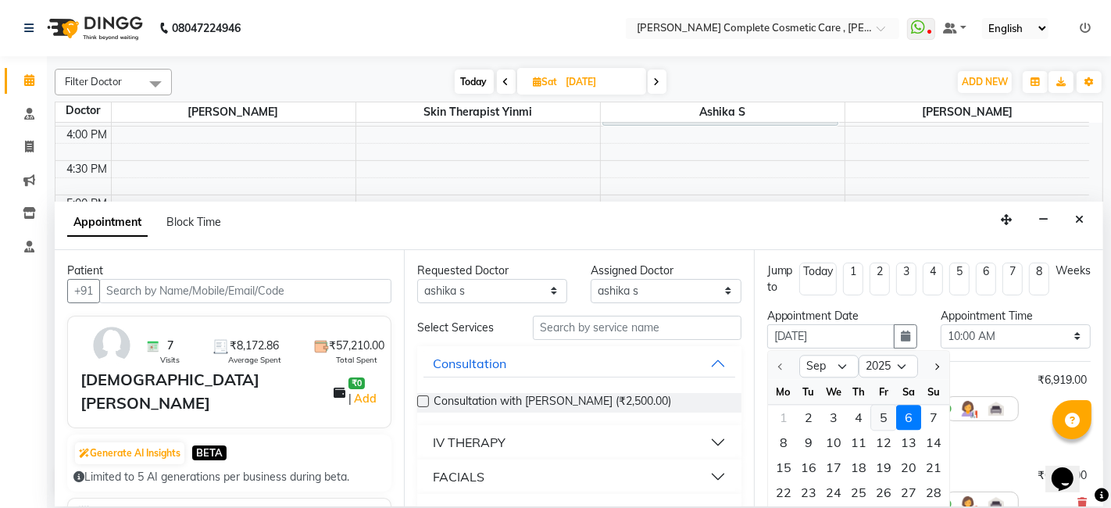
click at [881, 414] on div "5" at bounding box center [883, 417] width 25 height 25
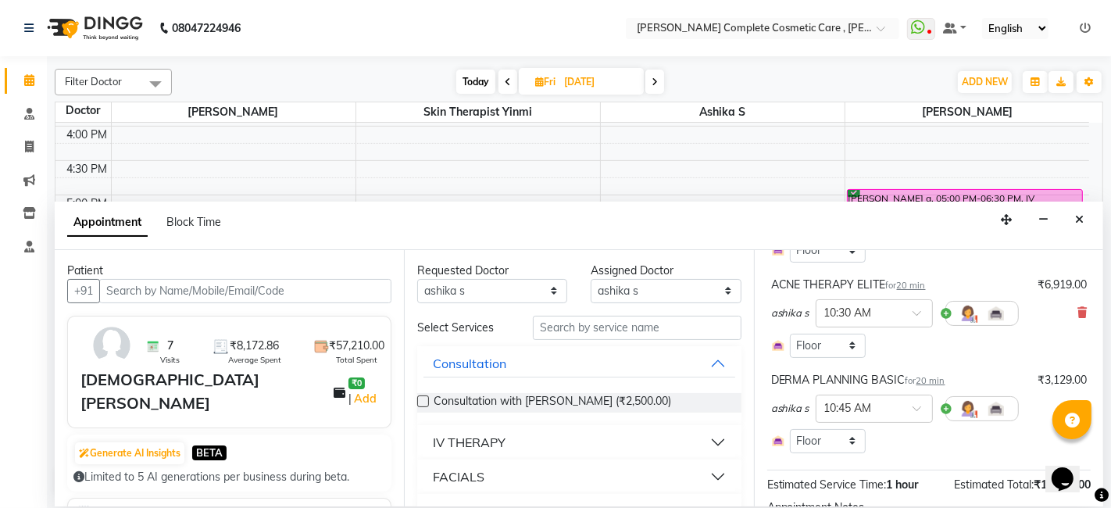
scroll to position [323, 0]
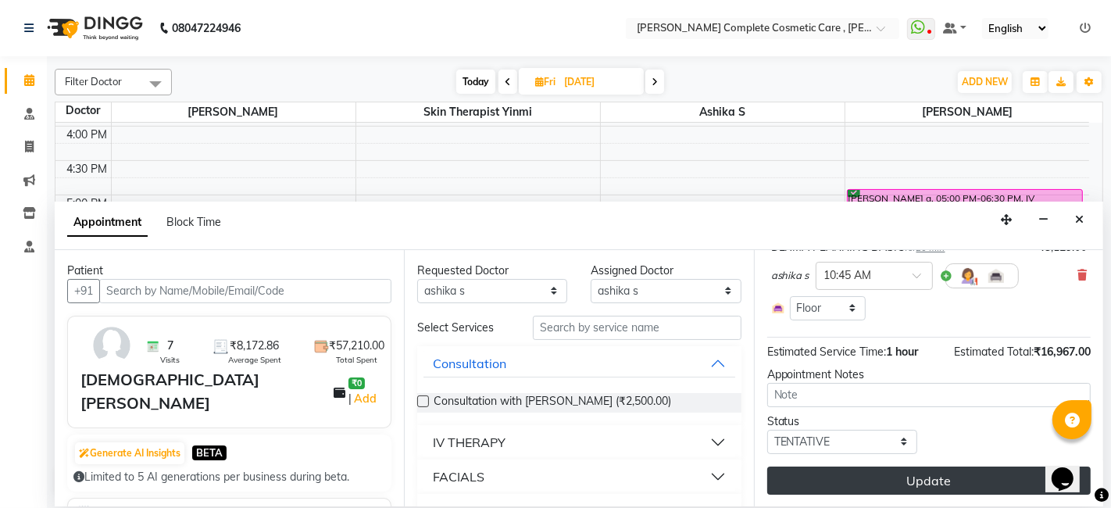
click at [902, 477] on button "Update" at bounding box center [928, 480] width 323 height 28
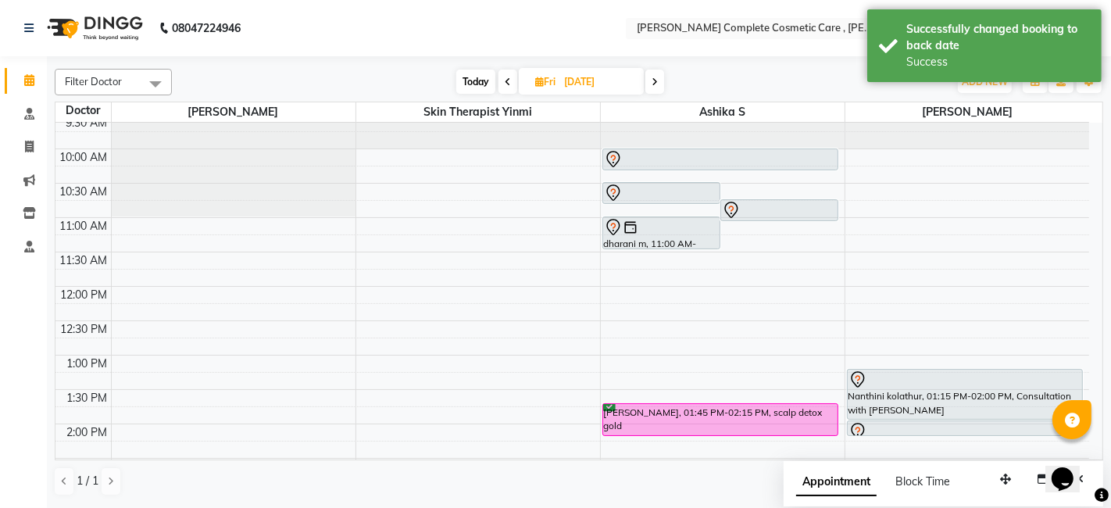
scroll to position [41, 0]
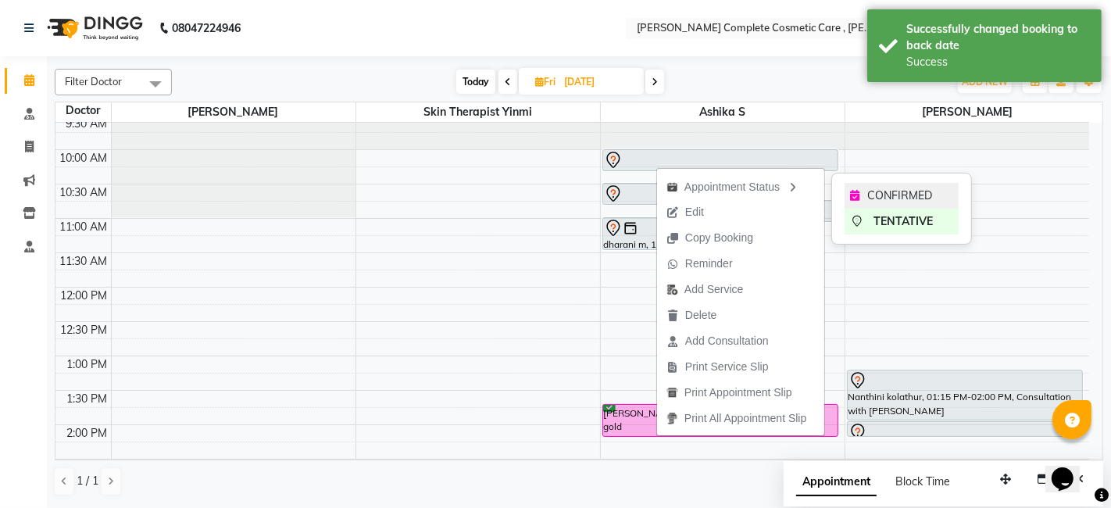
click at [844, 191] on div "CONFIRMED" at bounding box center [901, 196] width 114 height 26
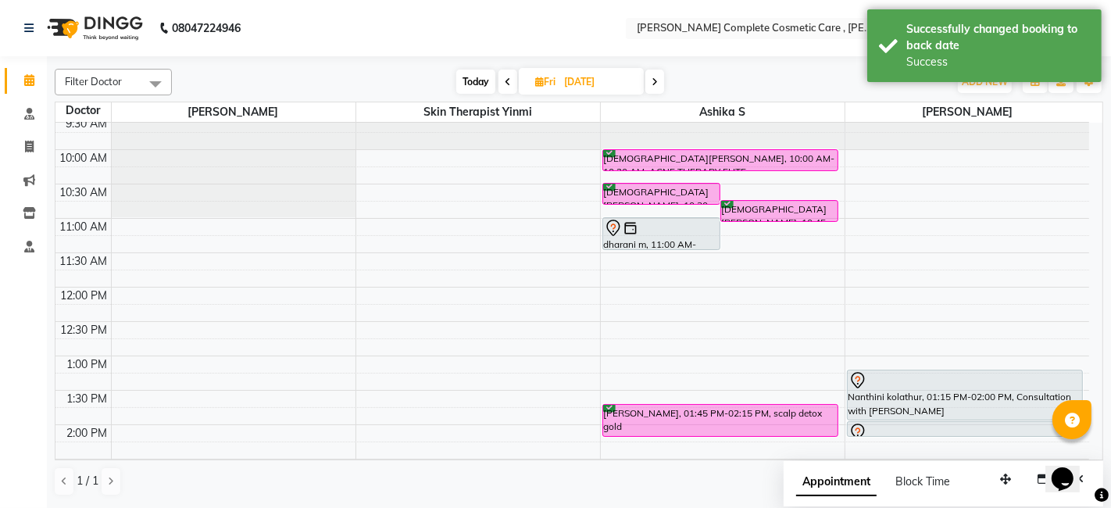
scroll to position [0, 0]
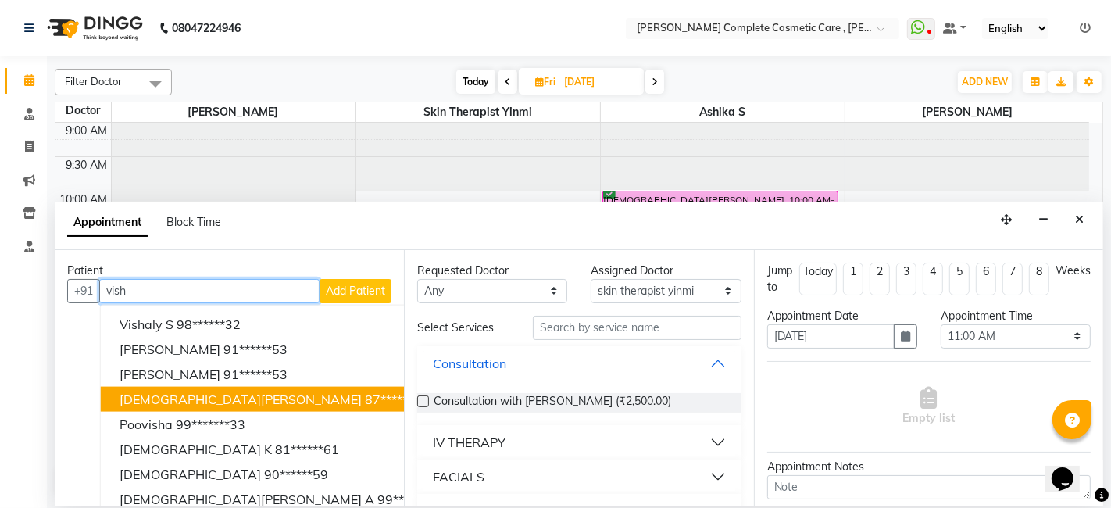
click at [365, 394] on ngb-highlight "87******03" at bounding box center [397, 398] width 64 height 16
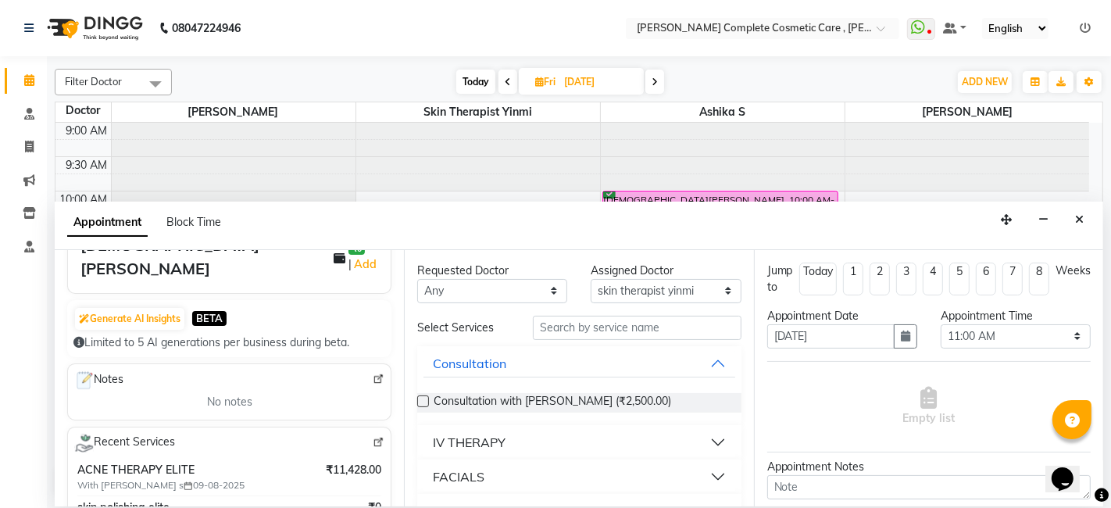
scroll to position [135, 0]
click at [1072, 214] on button "Close" at bounding box center [1079, 220] width 23 height 24
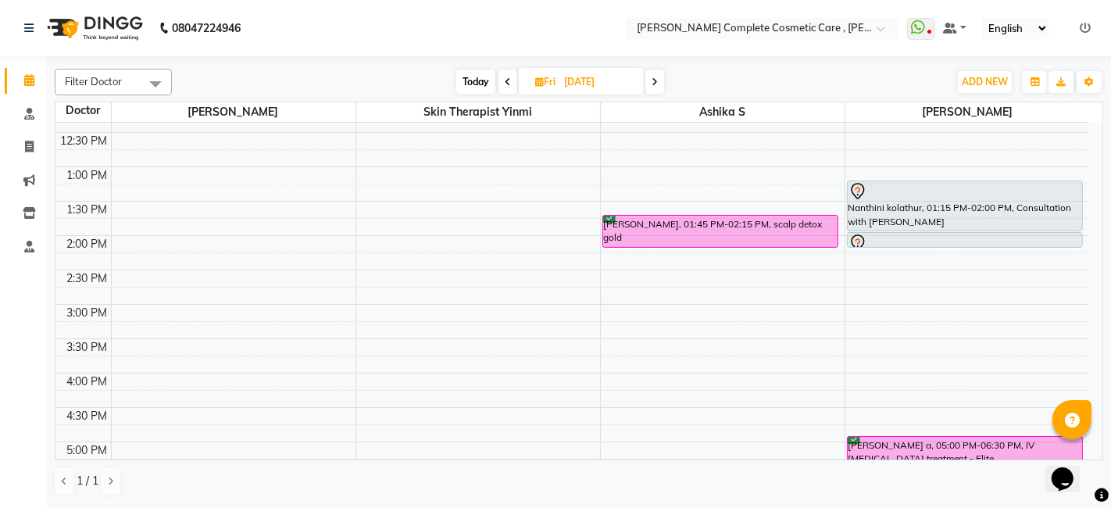
scroll to position [0, 0]
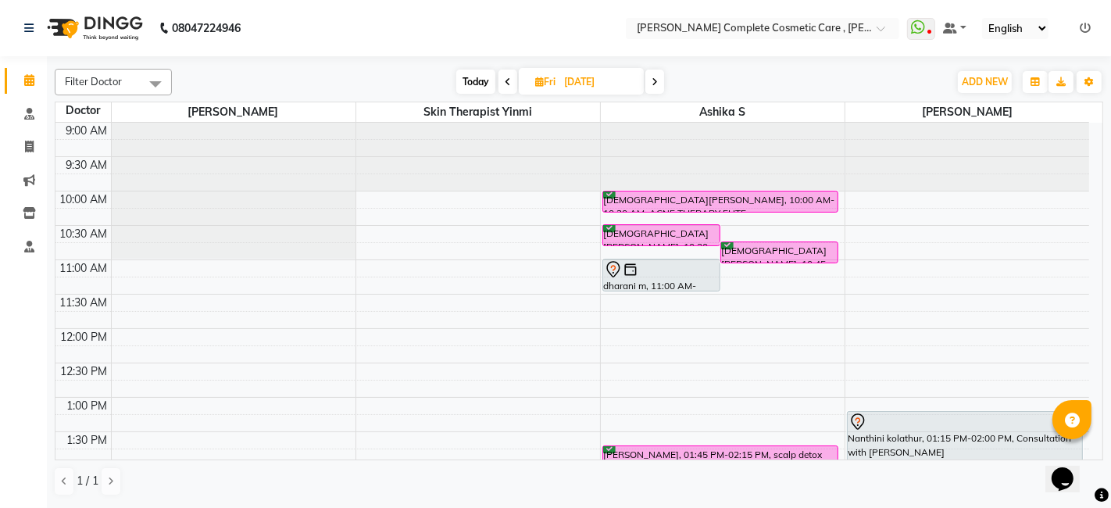
click at [645, 86] on div "Today Fri 05-09-2025" at bounding box center [560, 81] width 211 height 23
click at [652, 85] on icon at bounding box center [654, 81] width 6 height 9
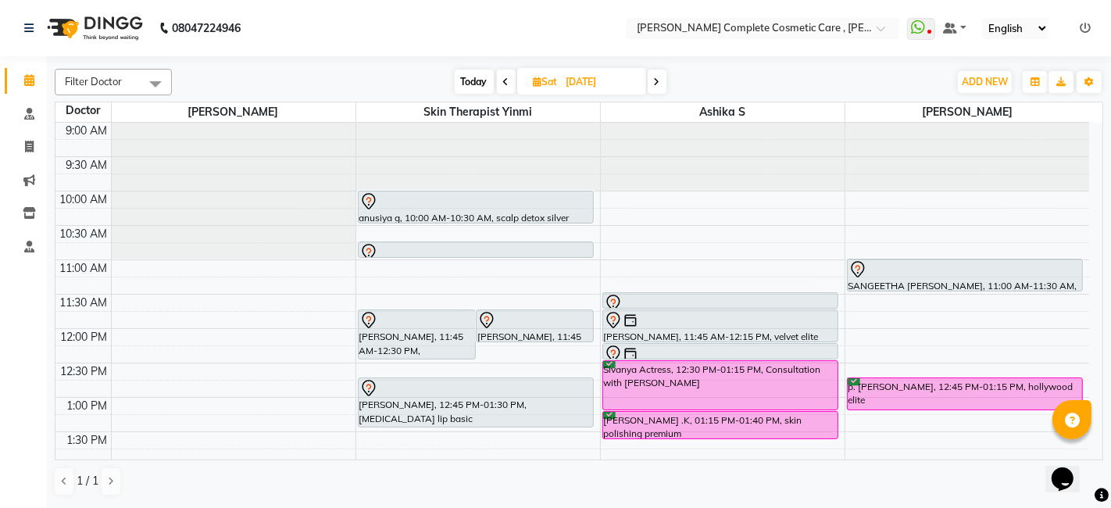
click at [654, 84] on icon at bounding box center [657, 81] width 6 height 9
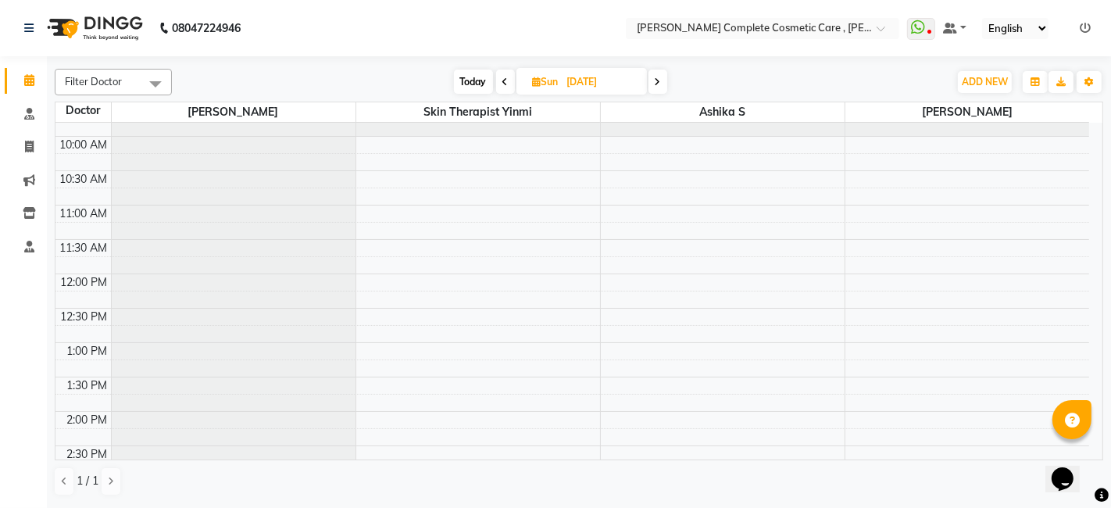
scroll to position [16, 0]
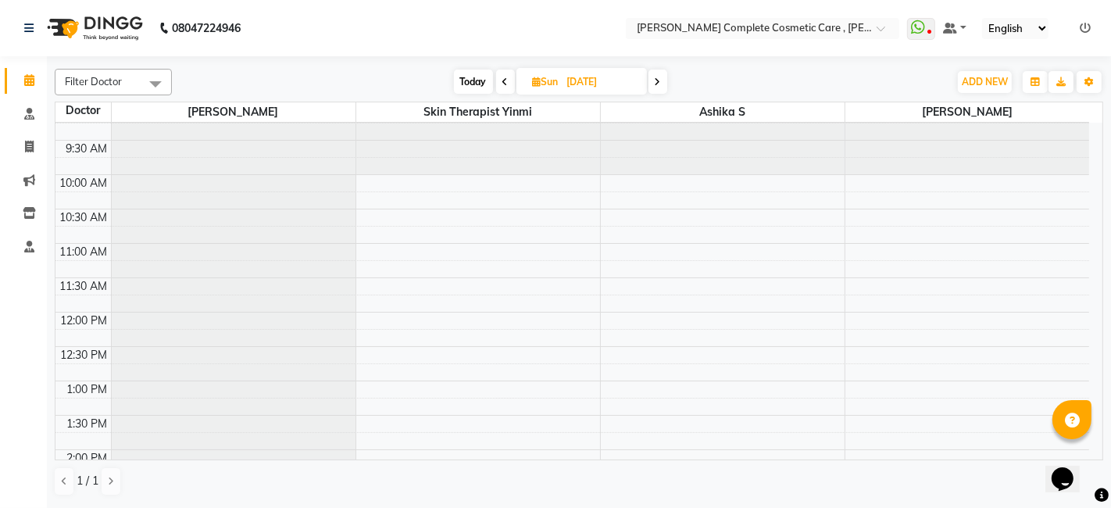
click at [660, 93] on span at bounding box center [657, 82] width 19 height 24
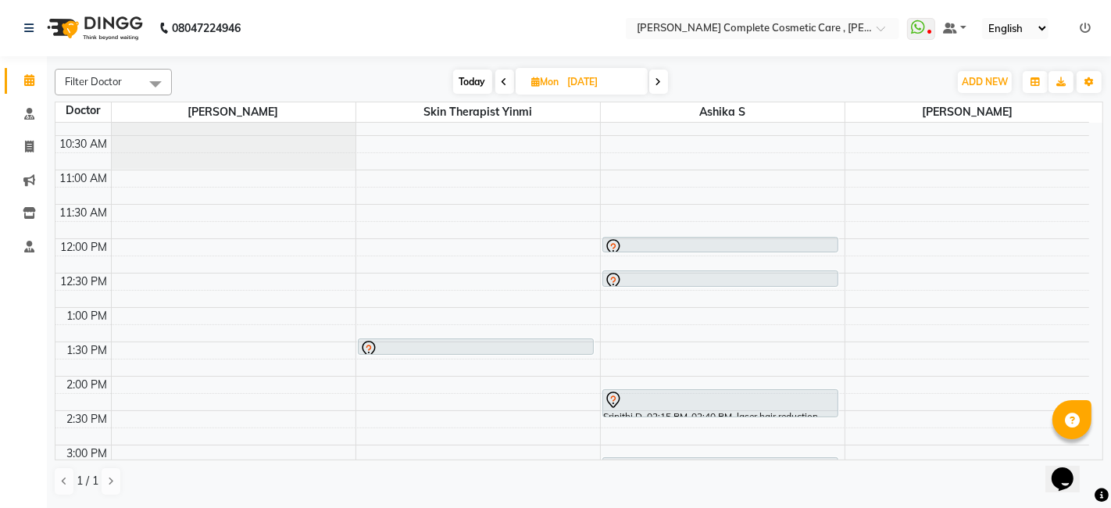
scroll to position [91, 0]
click at [499, 76] on span at bounding box center [504, 82] width 19 height 24
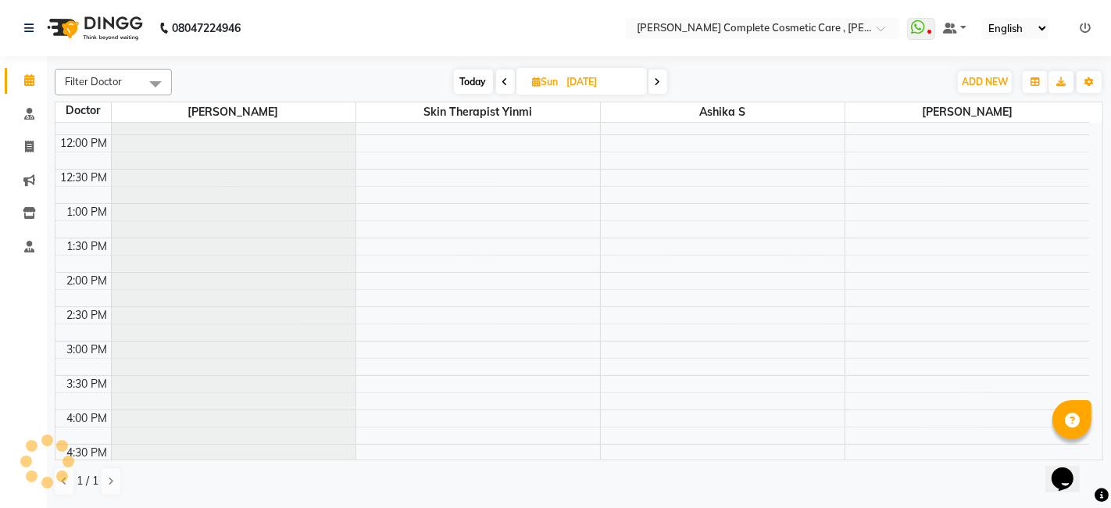
scroll to position [178, 0]
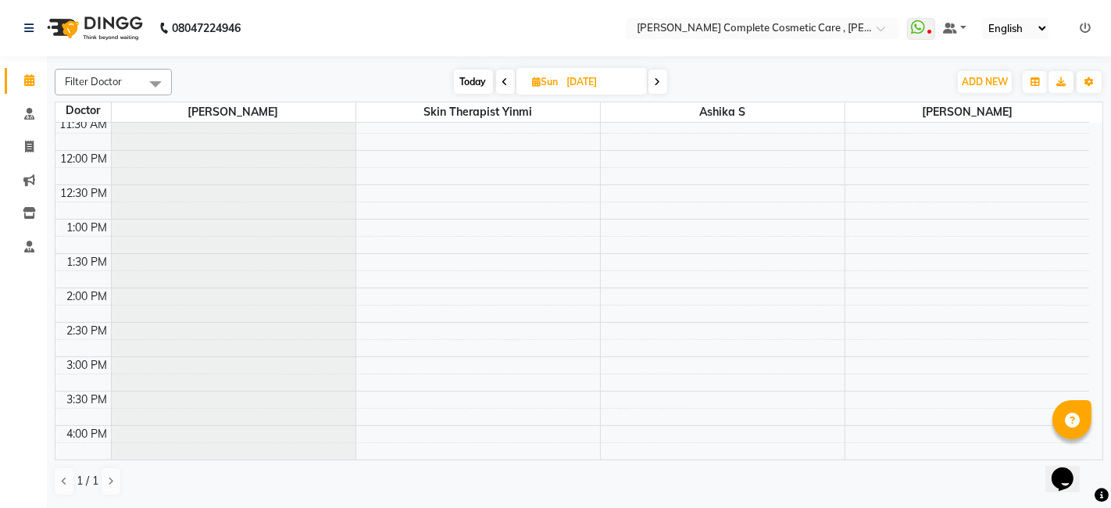
click at [656, 86] on icon at bounding box center [657, 81] width 6 height 9
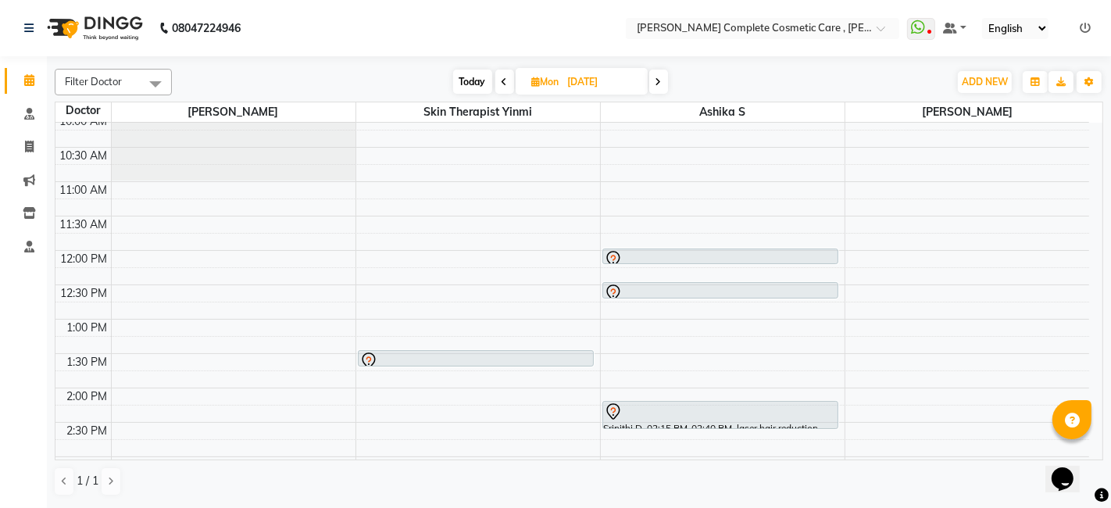
scroll to position [36, 0]
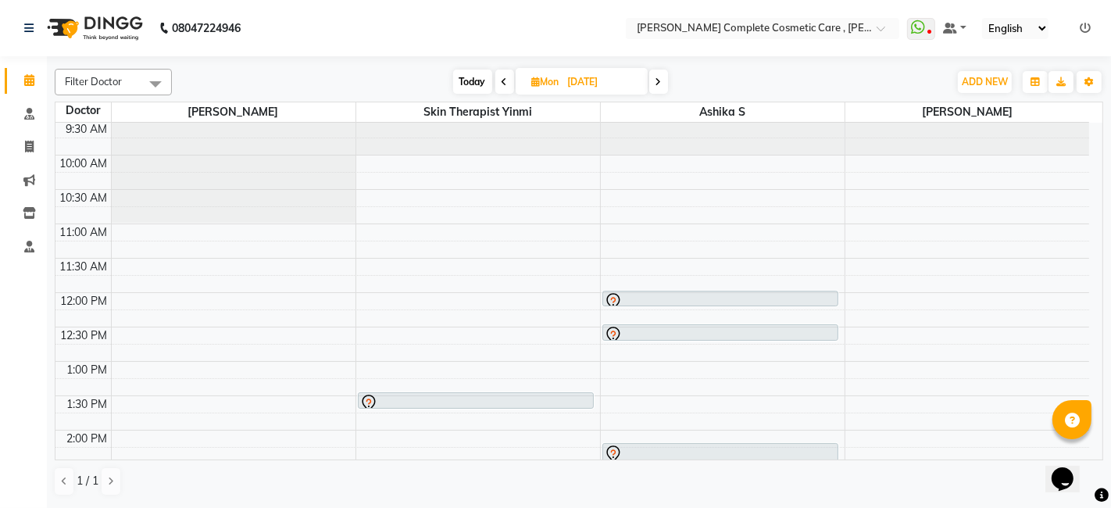
click at [472, 316] on div "9:00 AM 9:30 AM 10:00 AM 10:30 AM 11:00 AM 11:30 AM 12:00 PM 12:30 PM 1:00 PM 1…" at bounding box center [571, 499] width 1033 height 824
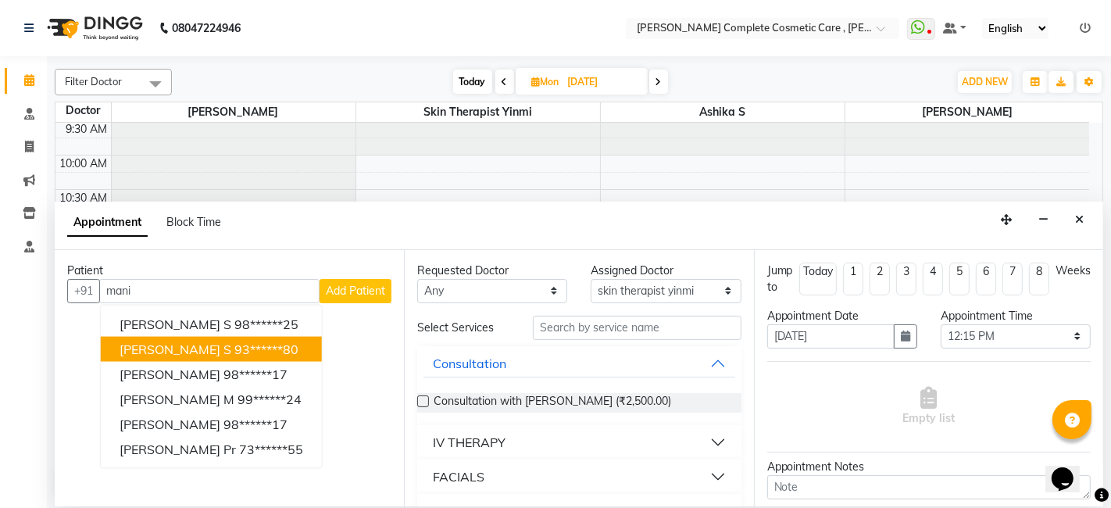
click at [290, 344] on button "Manimozhi s 93******80" at bounding box center [211, 348] width 221 height 25
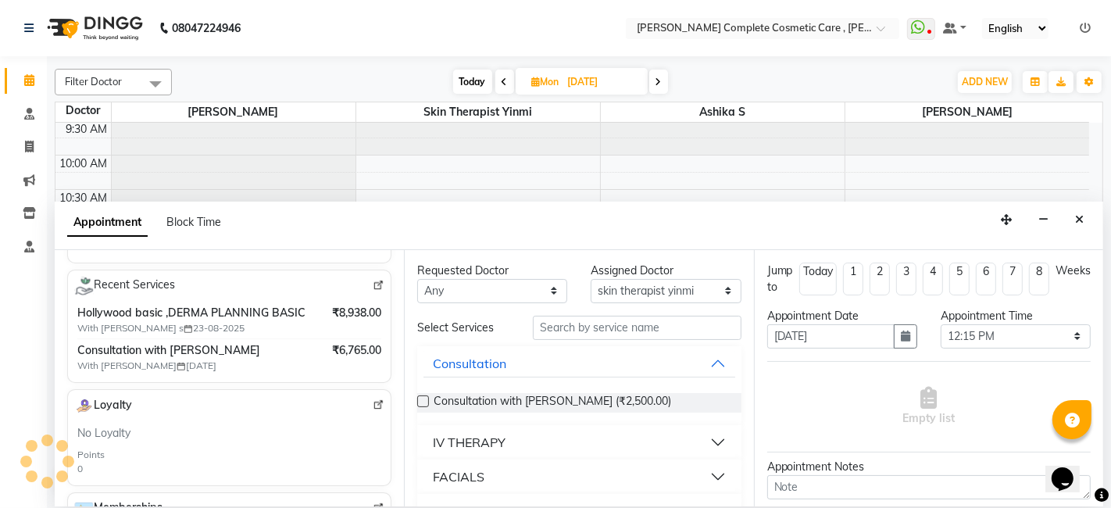
scroll to position [269, 0]
click at [893, 327] on button "button" at bounding box center [904, 336] width 23 height 24
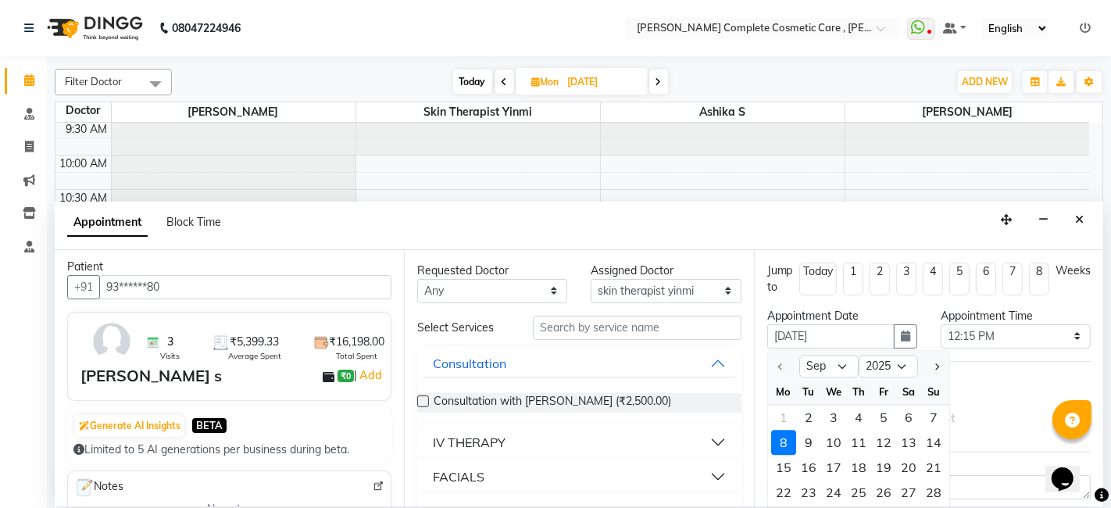
scroll to position [0, 0]
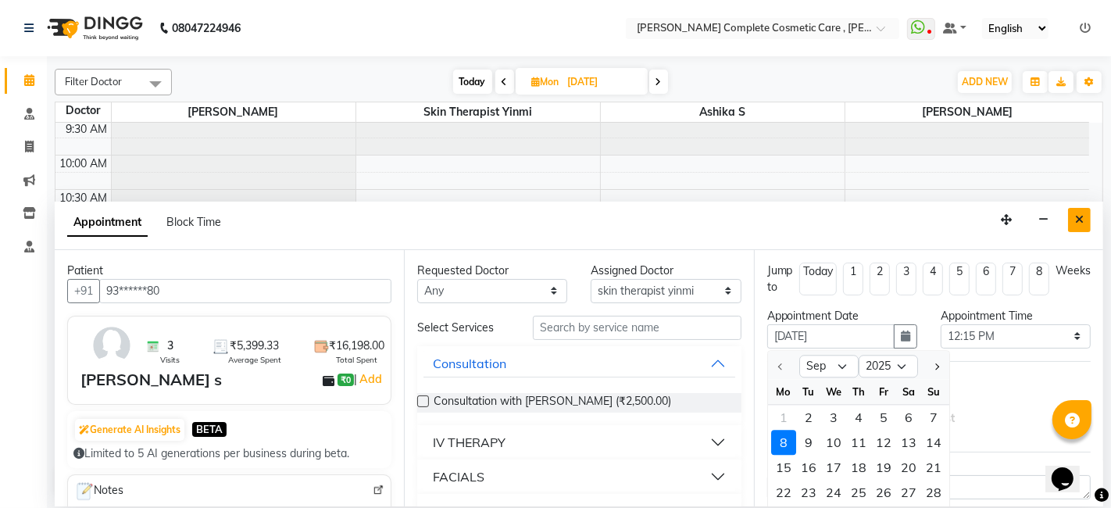
click at [1079, 219] on icon "Close" at bounding box center [1079, 219] width 9 height 11
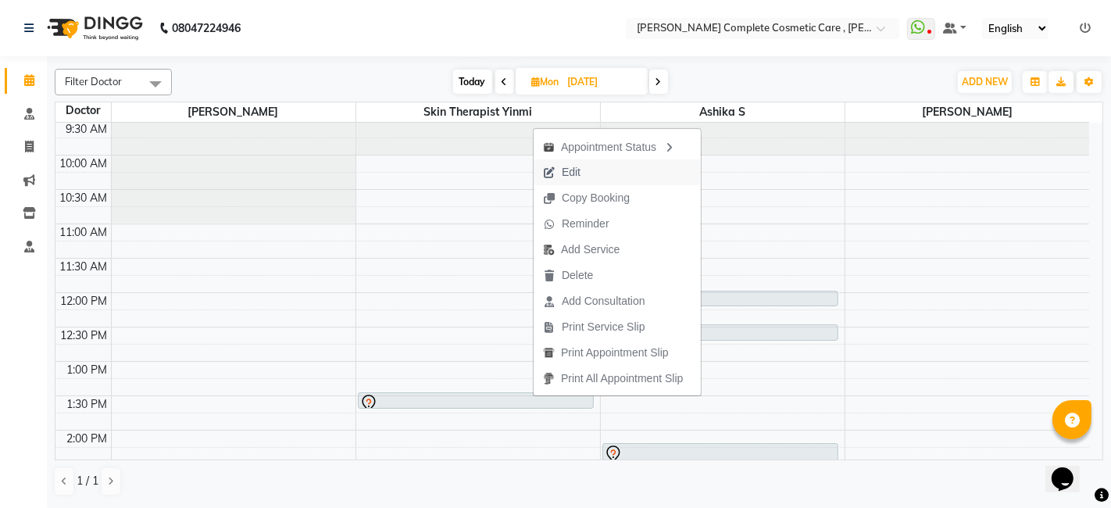
click at [569, 177] on span "Edit" at bounding box center [571, 172] width 19 height 16
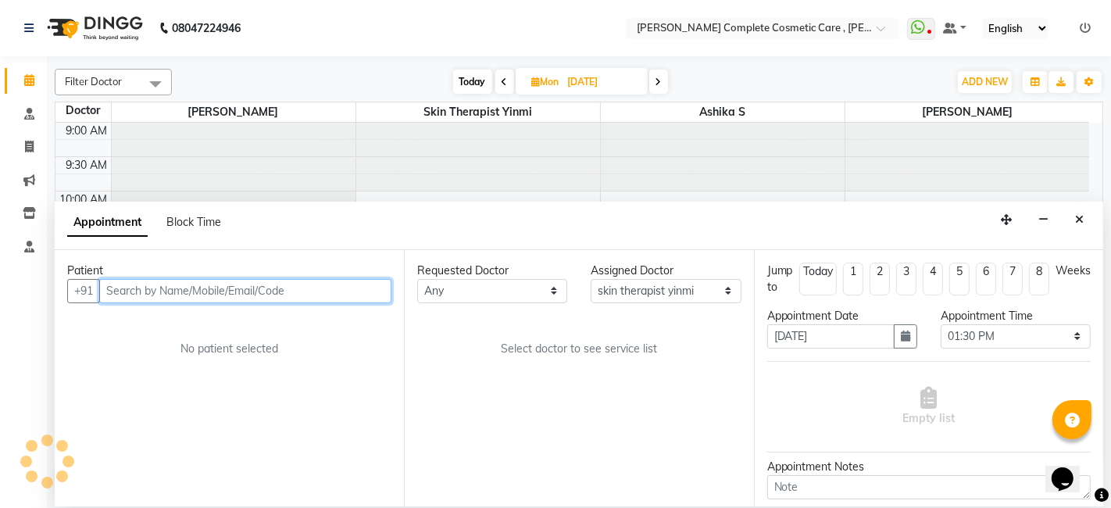
scroll to position [477, 0]
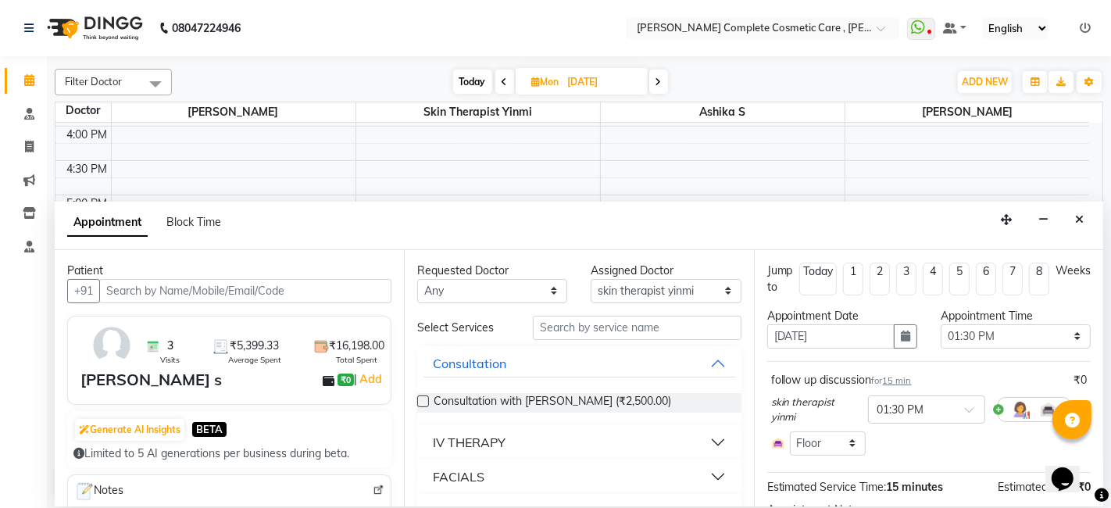
click at [910, 330] on div "Appointment Date 08-09-2025" at bounding box center [841, 334] width 173 height 53
click at [900, 333] on icon "button" at bounding box center [904, 335] width 9 height 11
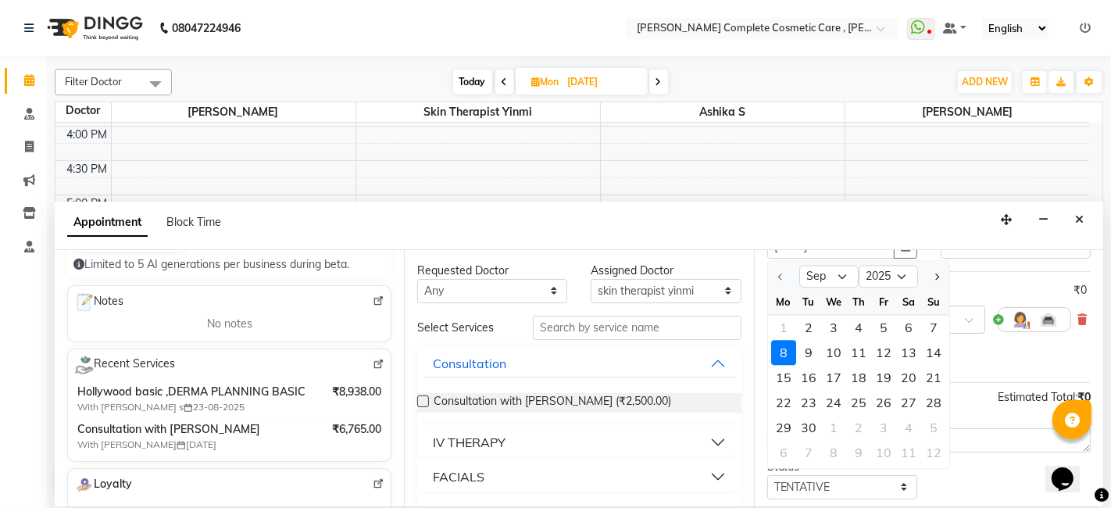
scroll to position [190, 0]
click at [866, 374] on div "18" at bounding box center [858, 377] width 25 height 25
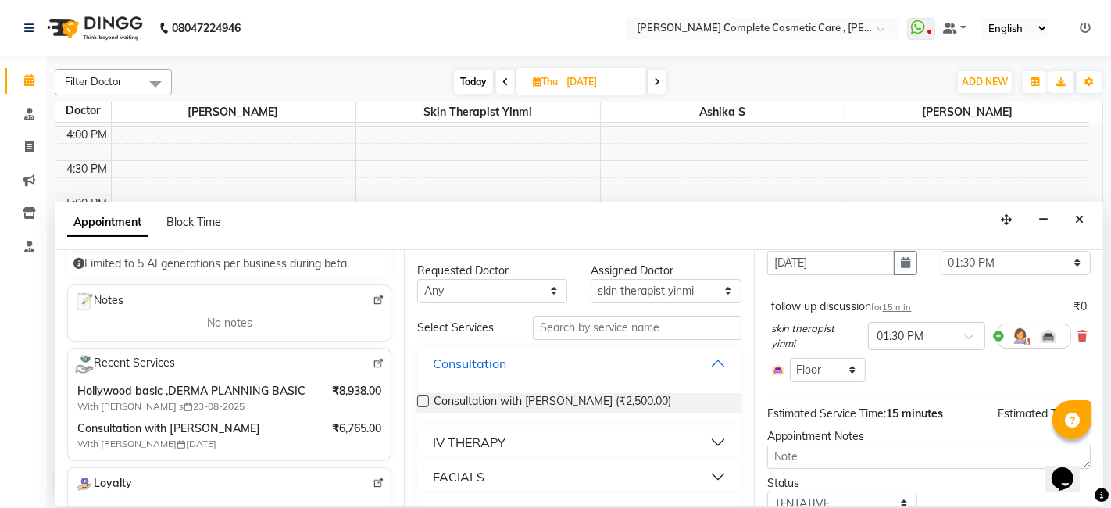
scroll to position [135, 0]
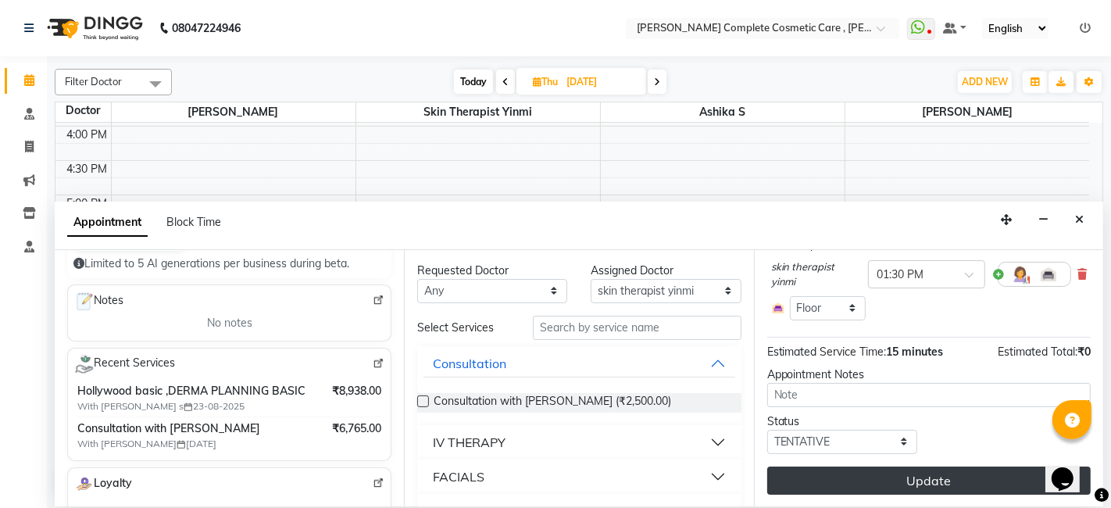
click at [917, 476] on button "Update" at bounding box center [928, 480] width 323 height 28
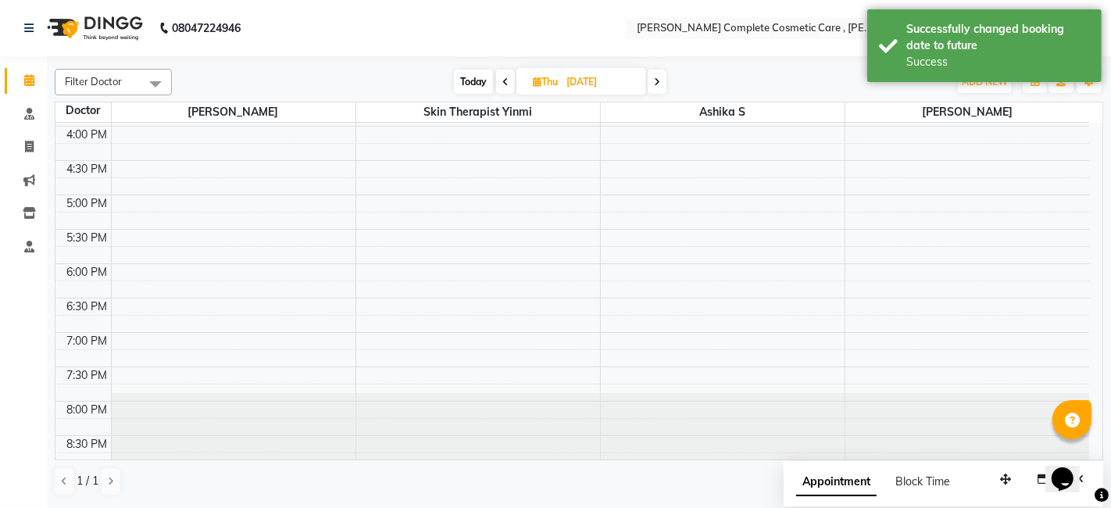
scroll to position [0, 0]
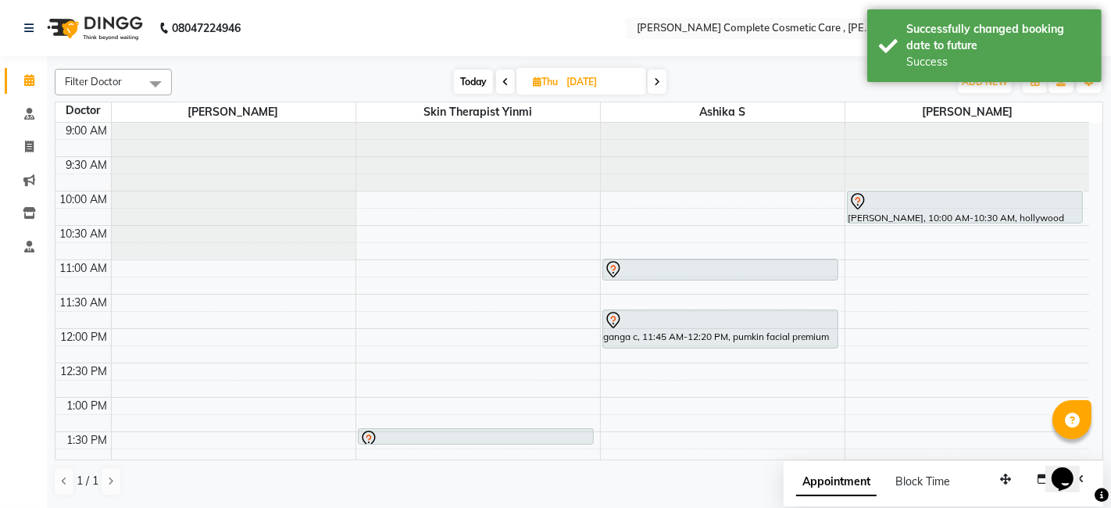
click at [533, 81] on icon at bounding box center [537, 82] width 9 height 10
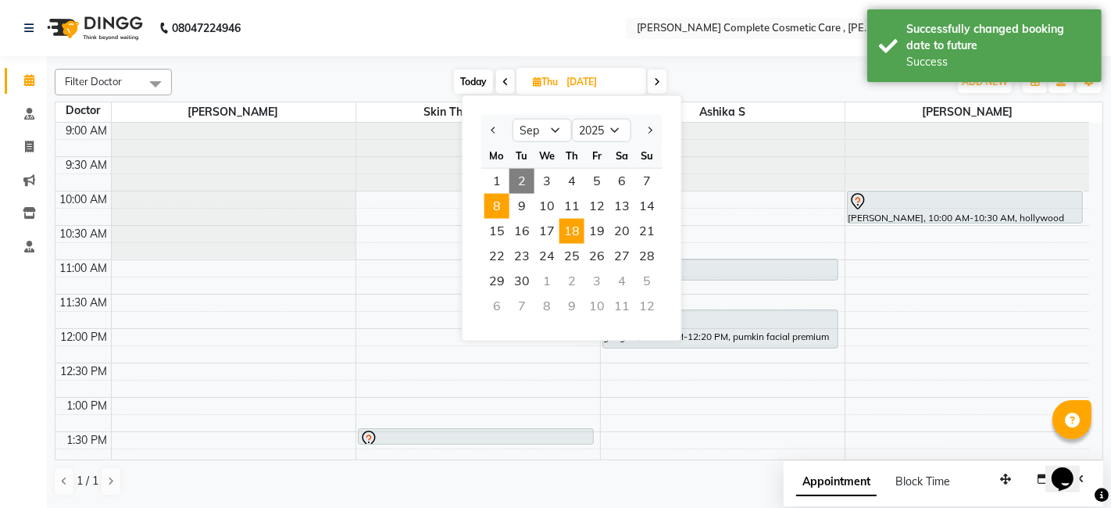
click at [505, 195] on span "8" at bounding box center [496, 206] width 25 height 25
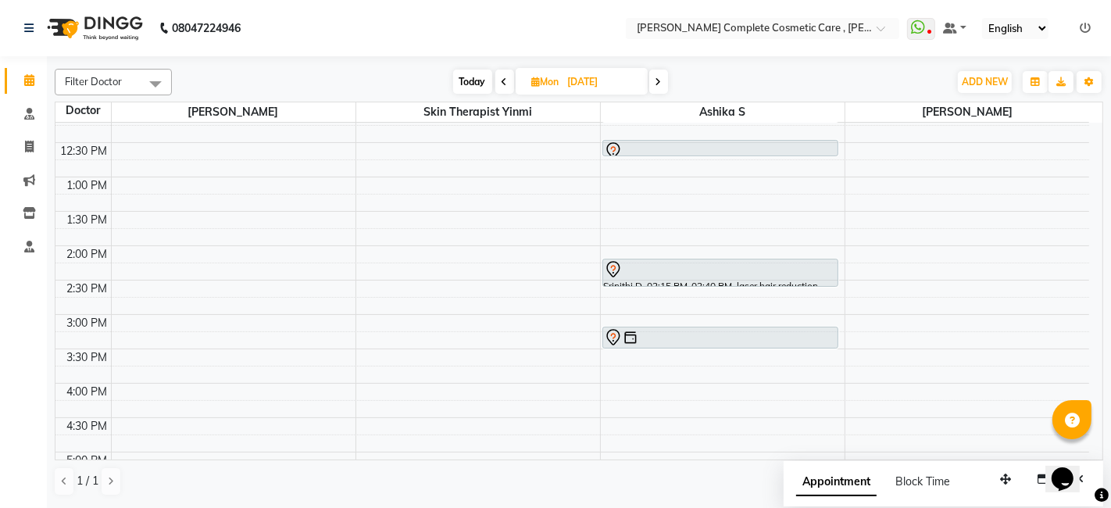
scroll to position [221, 0]
click at [457, 248] on div "9:00 AM 9:30 AM 10:00 AM 10:30 AM 11:00 AM 11:30 AM 12:00 PM 12:30 PM 1:00 PM 1…" at bounding box center [571, 314] width 1033 height 824
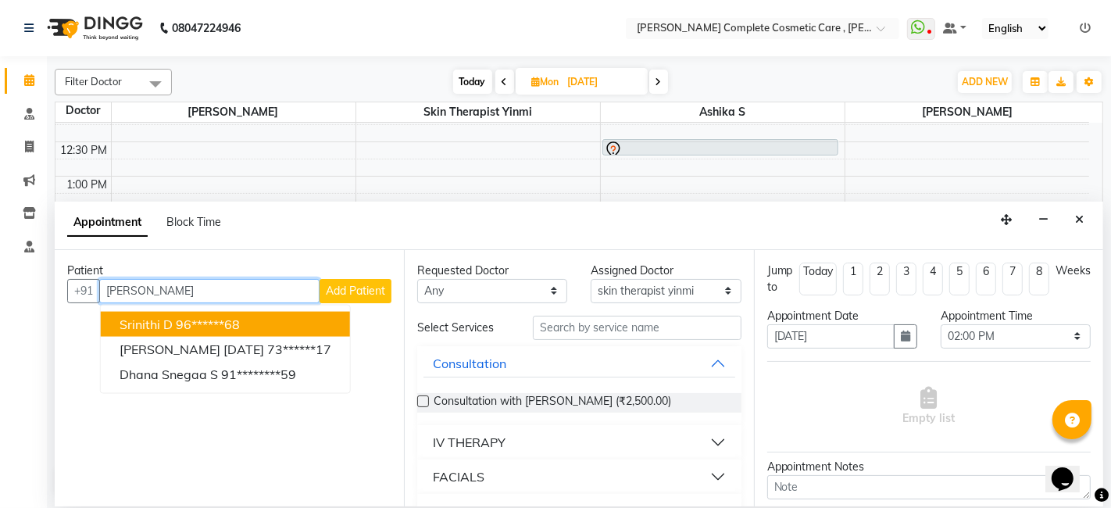
click at [227, 316] on ngb-highlight "96******68" at bounding box center [208, 324] width 64 height 16
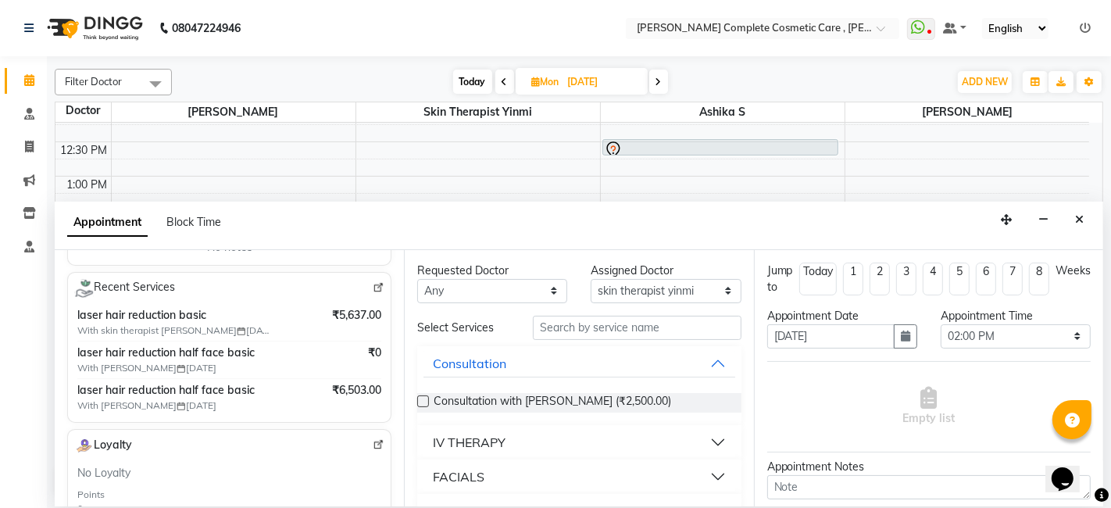
scroll to position [267, 0]
click at [519, 358] on button "Consultation" at bounding box center [578, 363] width 311 height 28
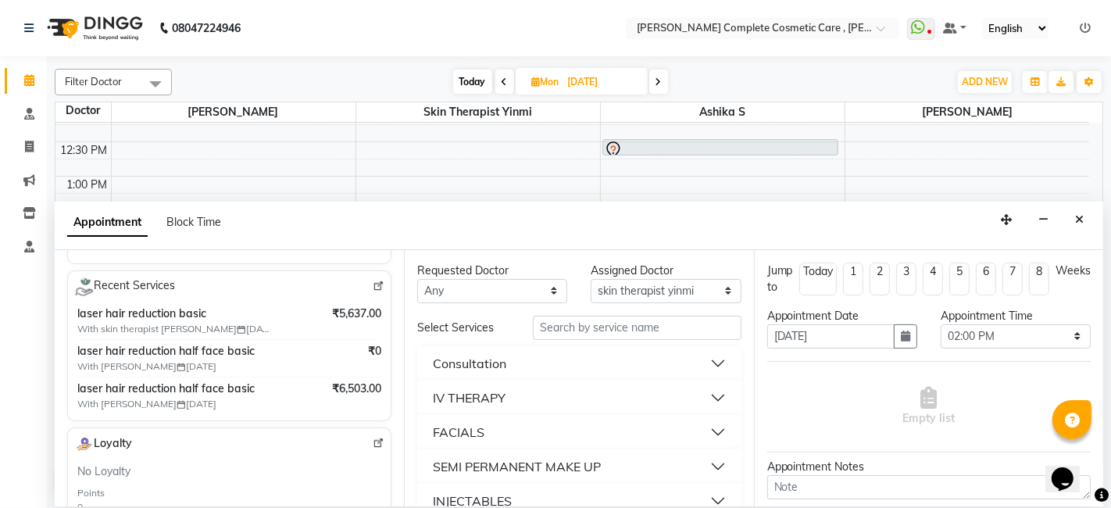
click at [519, 358] on button "Consultation" at bounding box center [578, 363] width 311 height 28
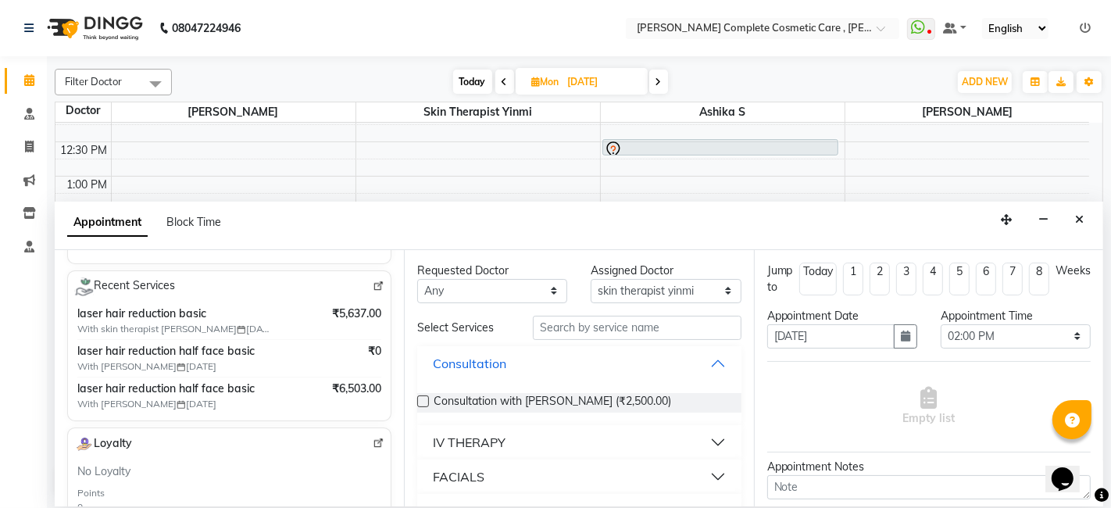
click at [519, 358] on button "Consultation" at bounding box center [578, 363] width 311 height 28
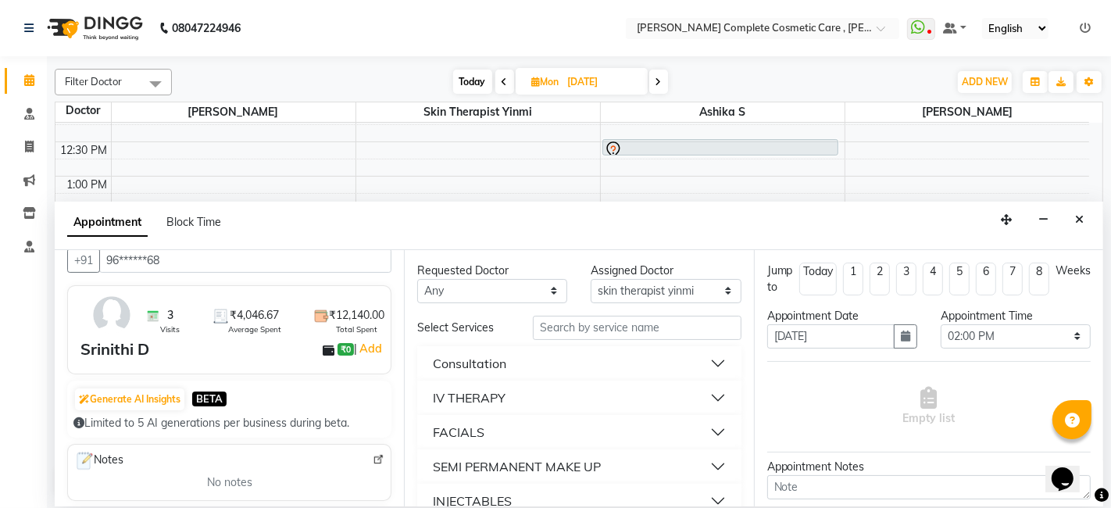
scroll to position [0, 0]
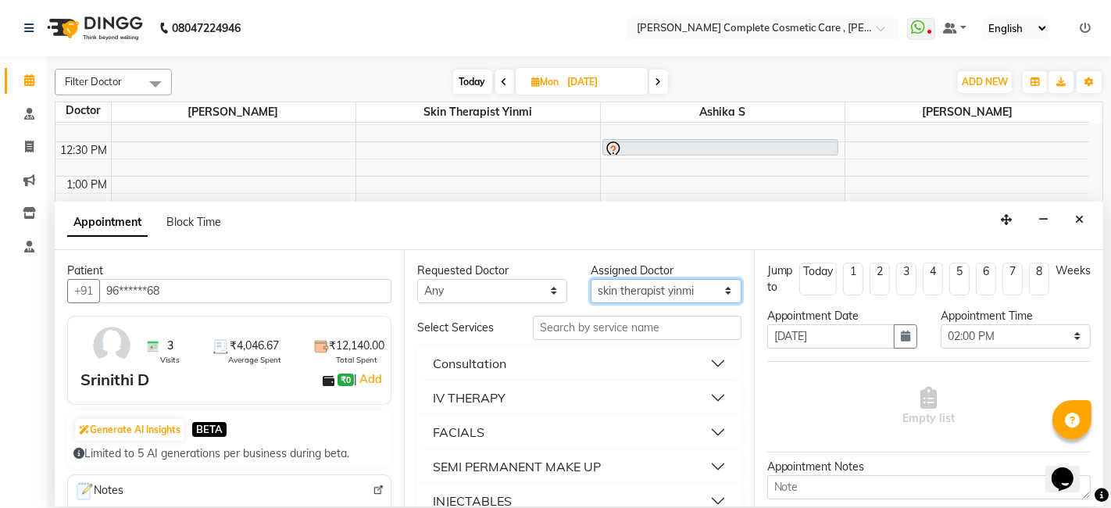
click at [670, 291] on select "Select ashika s Dr. Asha Queen skin therapist yinmi srikanth" at bounding box center [665, 291] width 150 height 24
click at [590, 279] on select "Select ashika s Dr. Asha Queen skin therapist yinmi srikanth" at bounding box center [665, 291] width 150 height 24
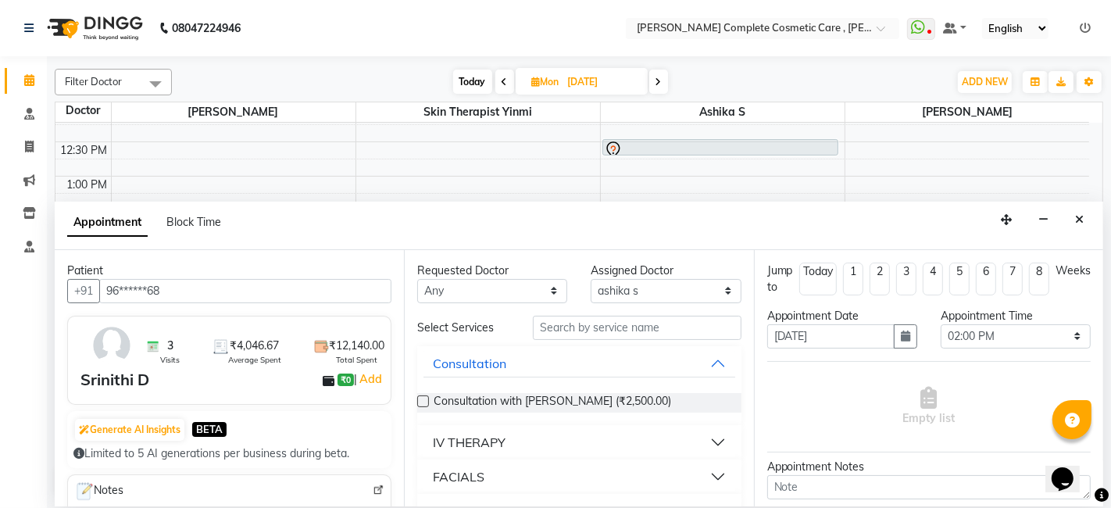
click at [469, 80] on span "Today" at bounding box center [472, 82] width 39 height 24
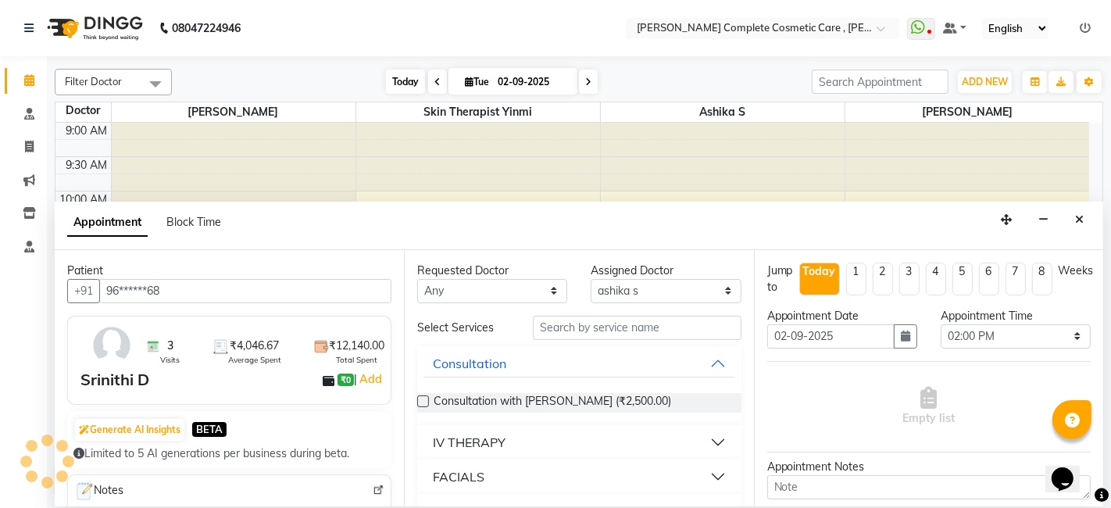
scroll to position [477, 0]
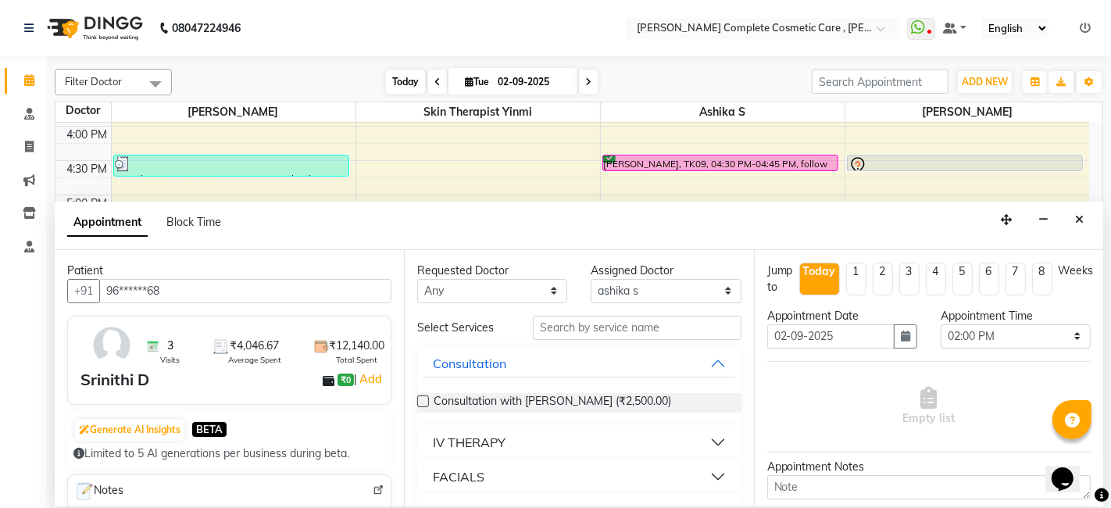
click at [414, 84] on span "Today" at bounding box center [405, 82] width 39 height 24
click at [1080, 228] on button "Close" at bounding box center [1079, 220] width 23 height 24
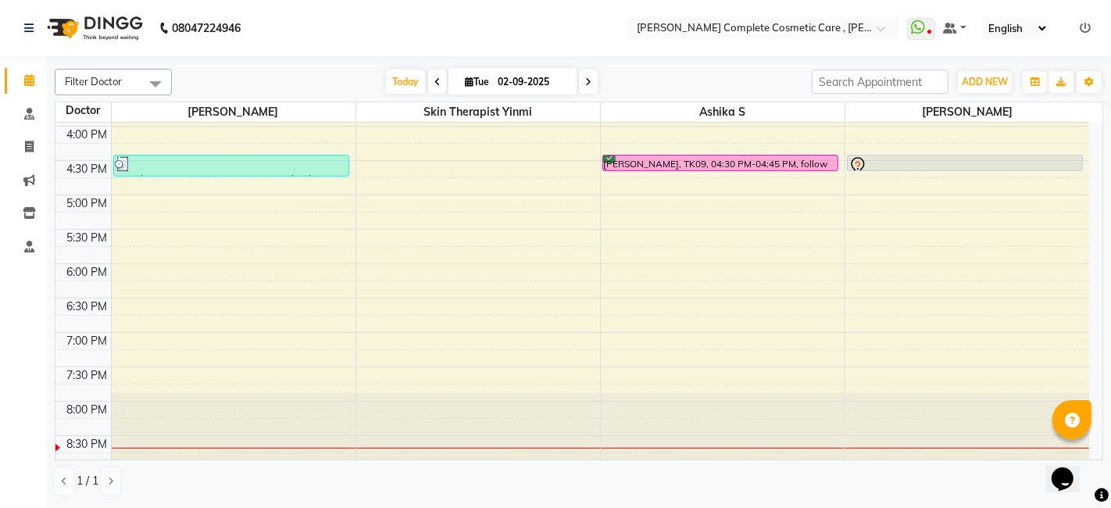
click at [587, 81] on icon at bounding box center [588, 81] width 6 height 9
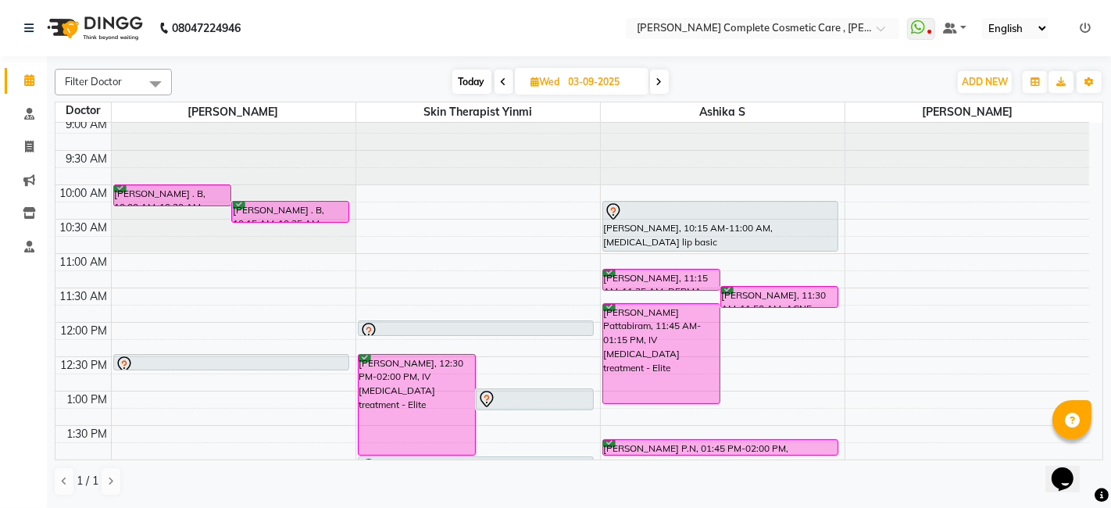
scroll to position [0, 0]
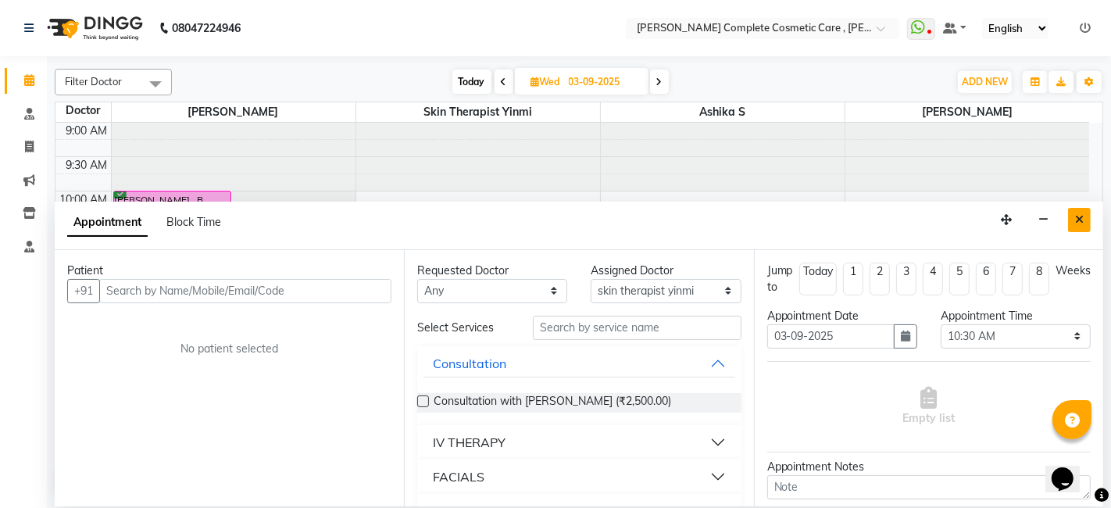
click at [1073, 219] on button "Close" at bounding box center [1079, 220] width 23 height 24
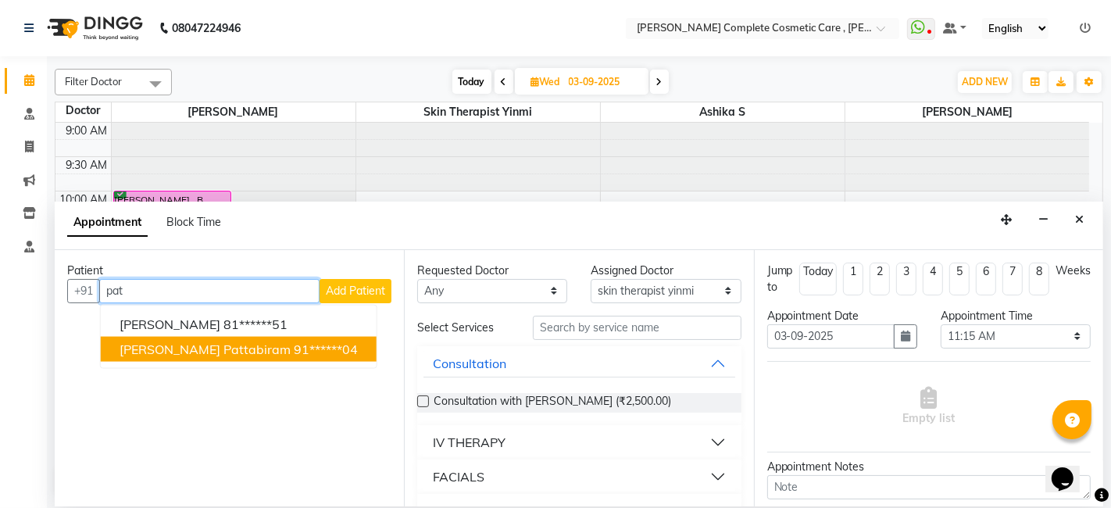
click at [244, 355] on button "Subhashini Pattabiram 91******04" at bounding box center [239, 348] width 276 height 25
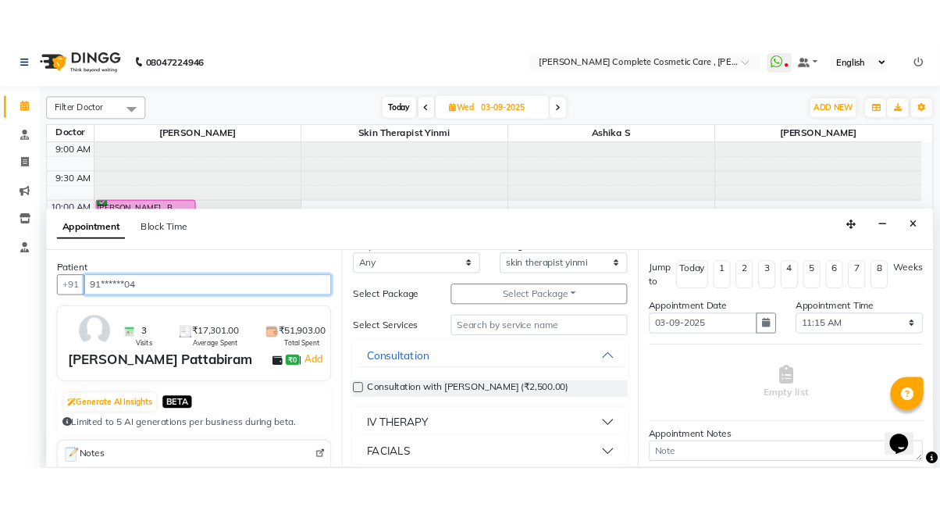
scroll to position [24, 0]
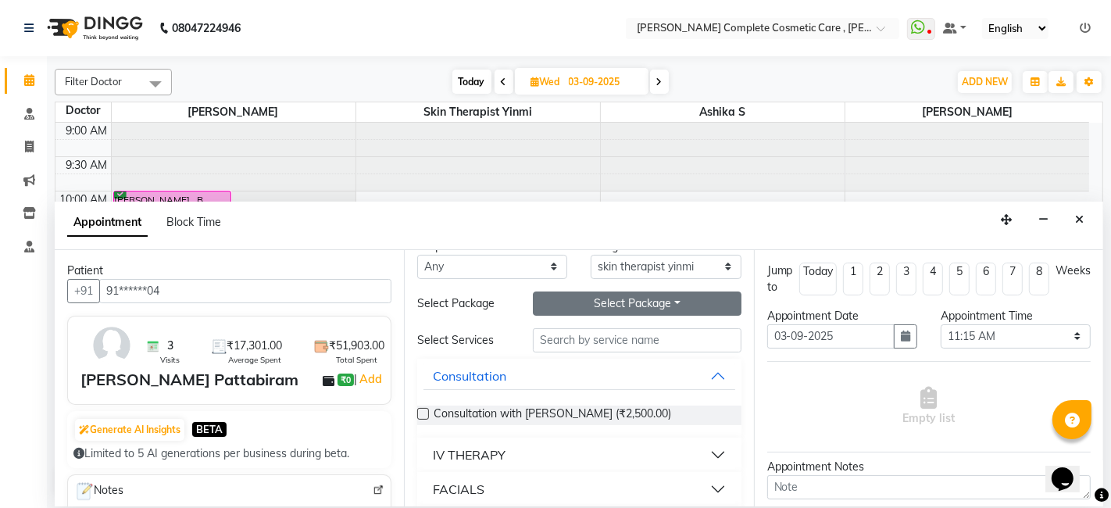
click at [604, 304] on button "Select Package Toggle Dropdown" at bounding box center [637, 303] width 208 height 24
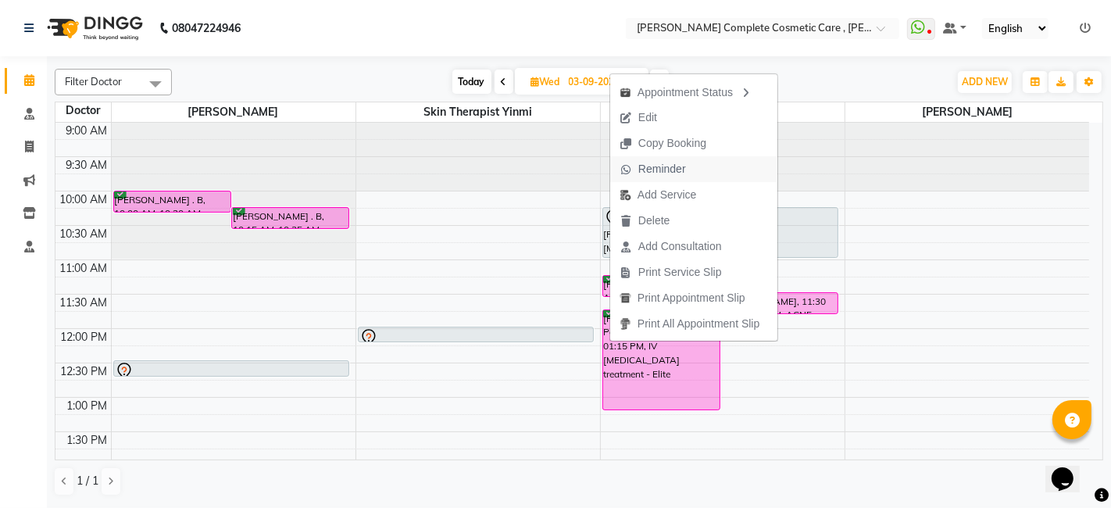
click at [640, 163] on span "Reminder" at bounding box center [662, 169] width 48 height 16
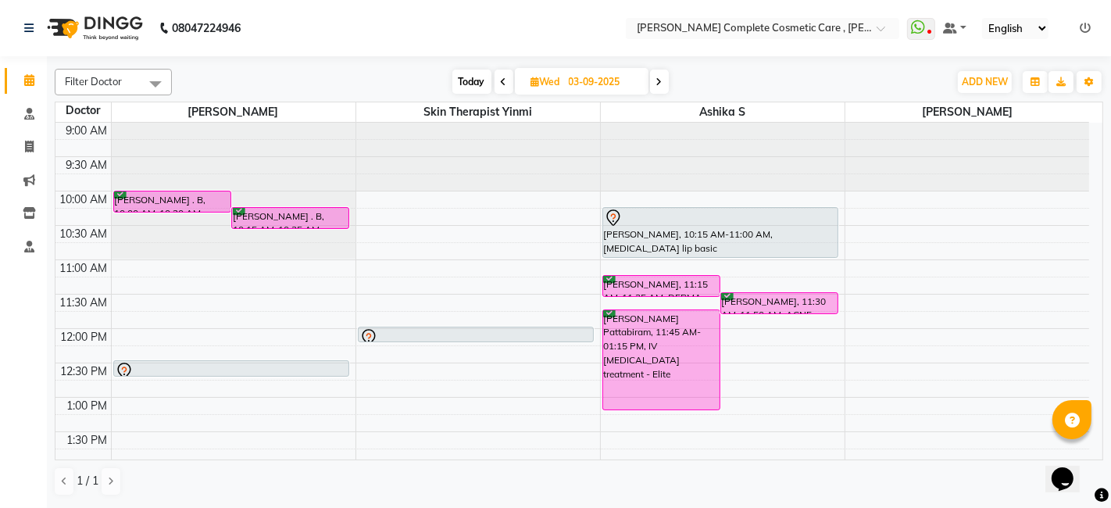
click at [661, 90] on span at bounding box center [659, 82] width 19 height 24
type input "[DATE]"
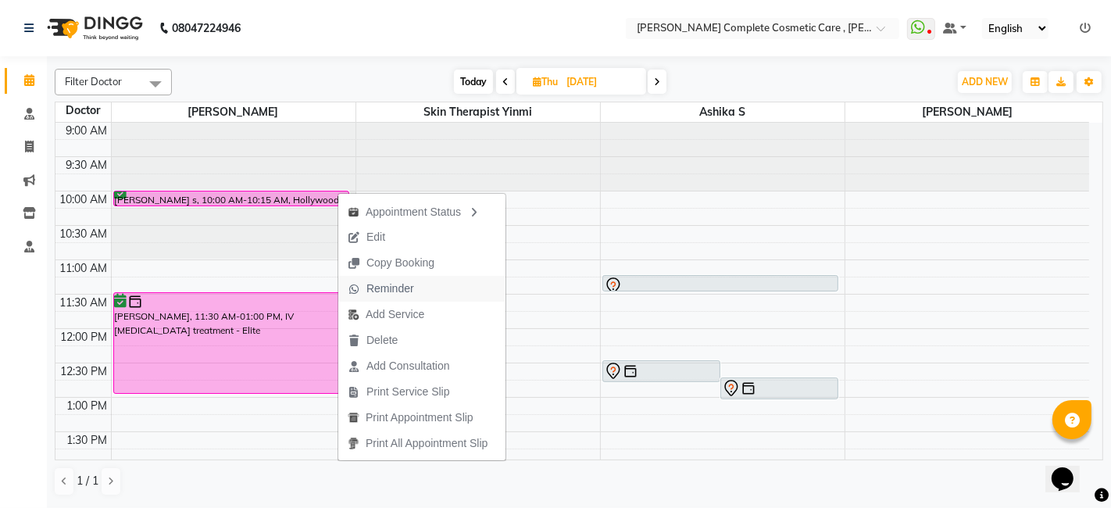
click at [359, 284] on span "Reminder" at bounding box center [380, 289] width 85 height 26
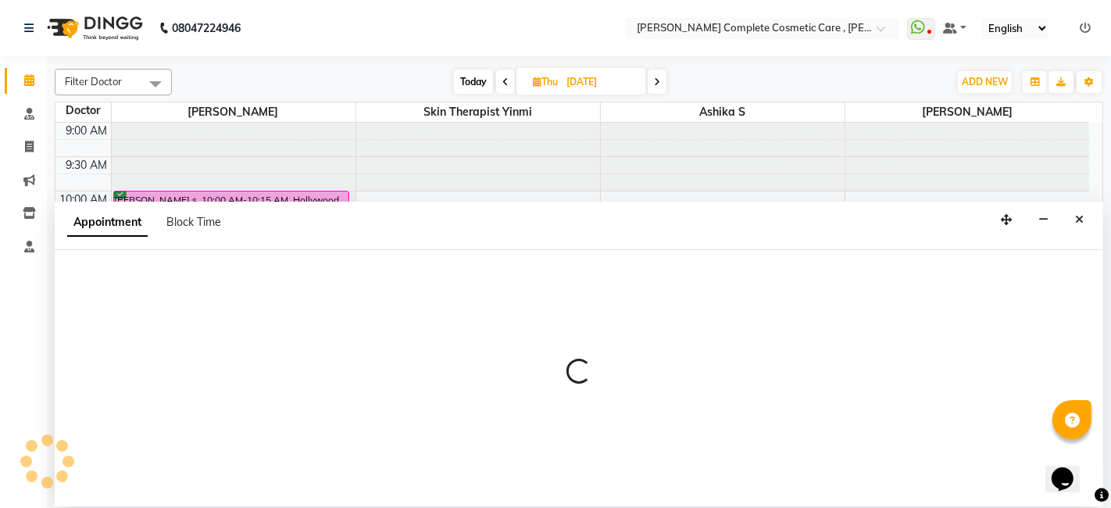
select select "70591"
select select "tentative"
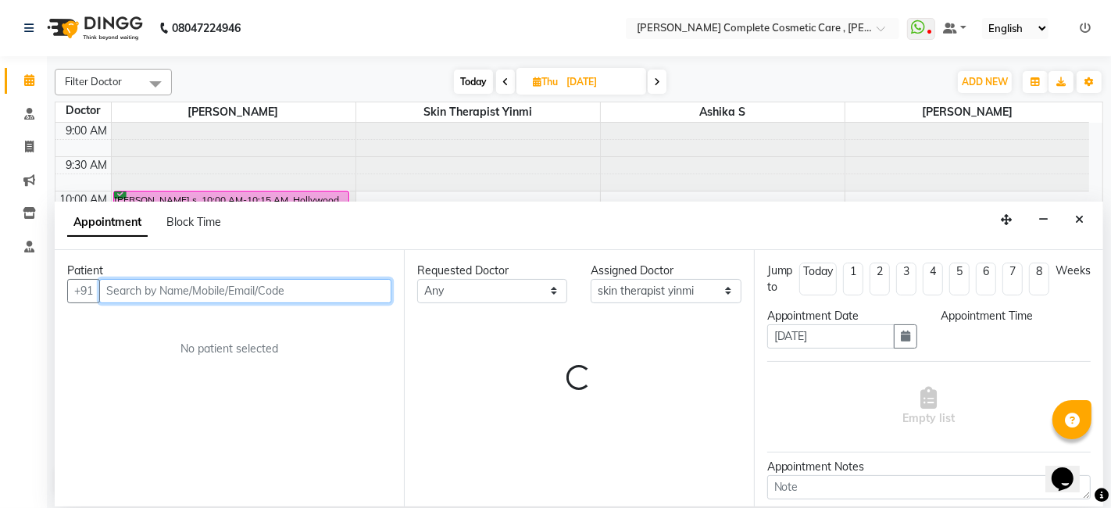
select select "645"
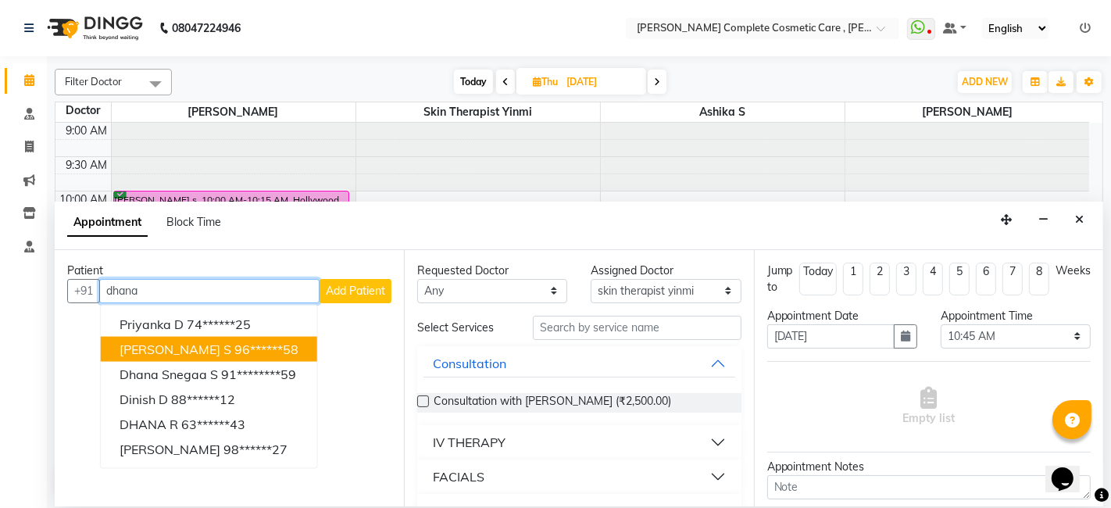
click at [254, 342] on ngb-highlight "96******58" at bounding box center [266, 349] width 64 height 16
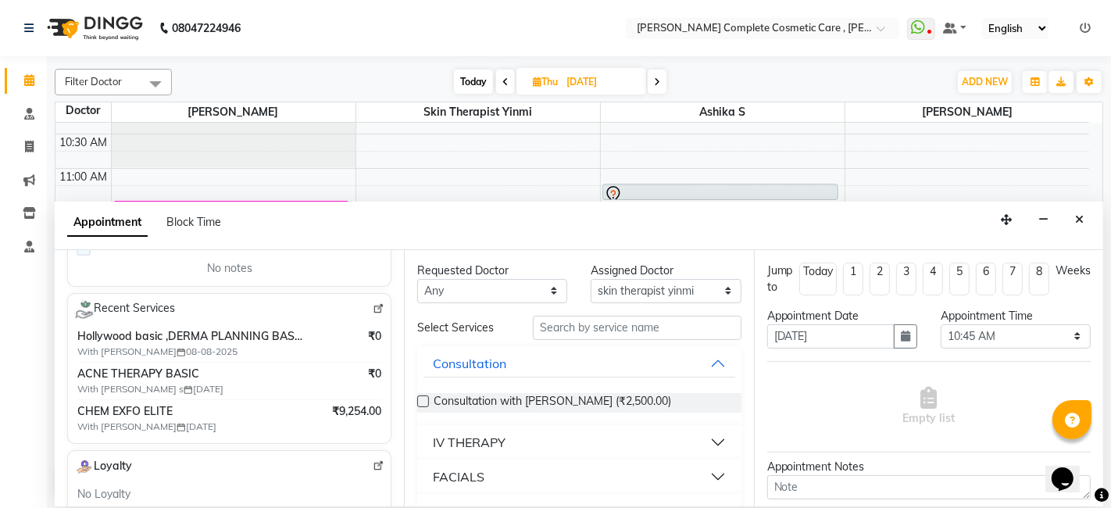
scroll to position [243, 0]
type input "96******58"
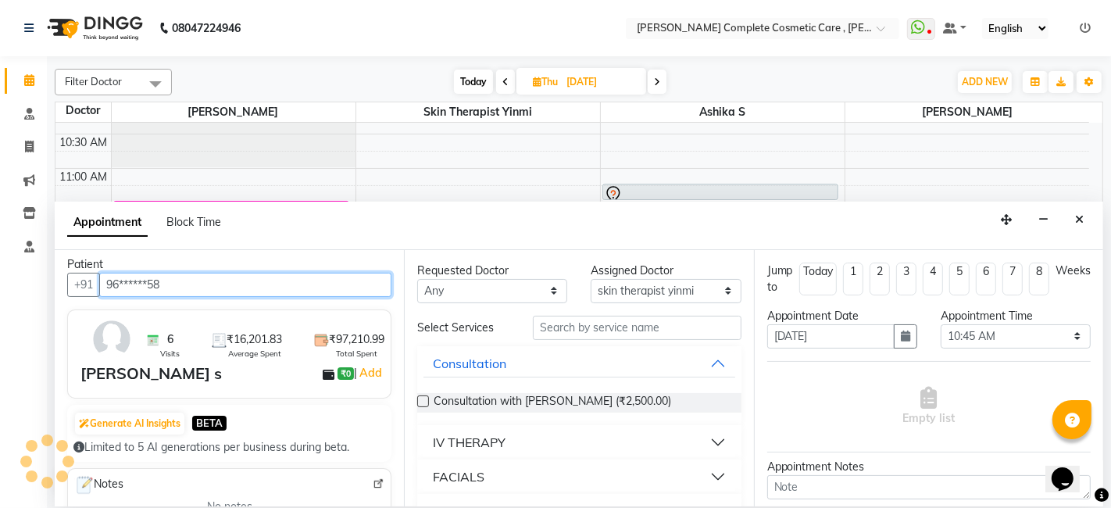
scroll to position [6, 0]
click at [1066, 219] on div "Appointment Block Time" at bounding box center [579, 225] width 1048 height 48
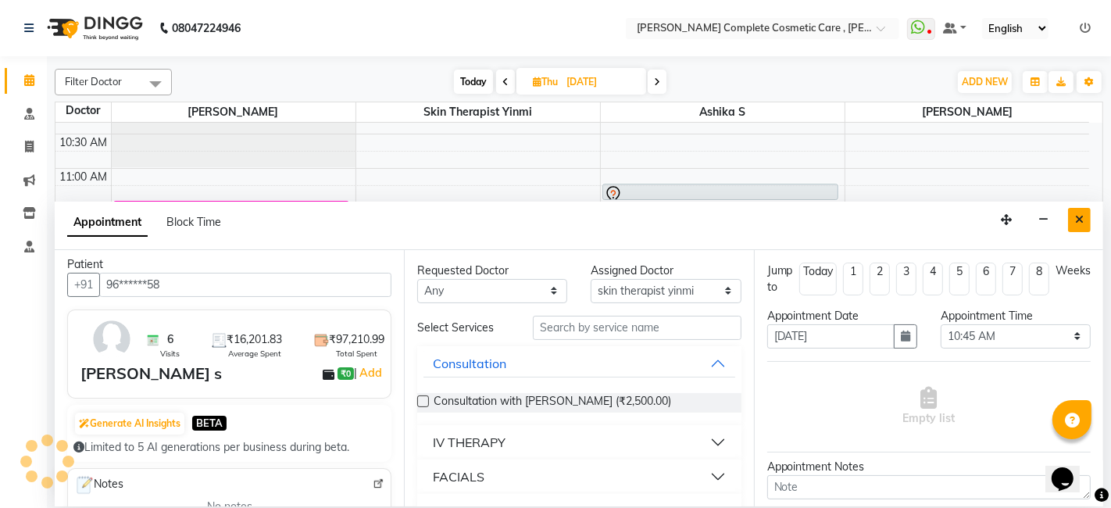
click at [1075, 217] on icon "Close" at bounding box center [1079, 219] width 9 height 11
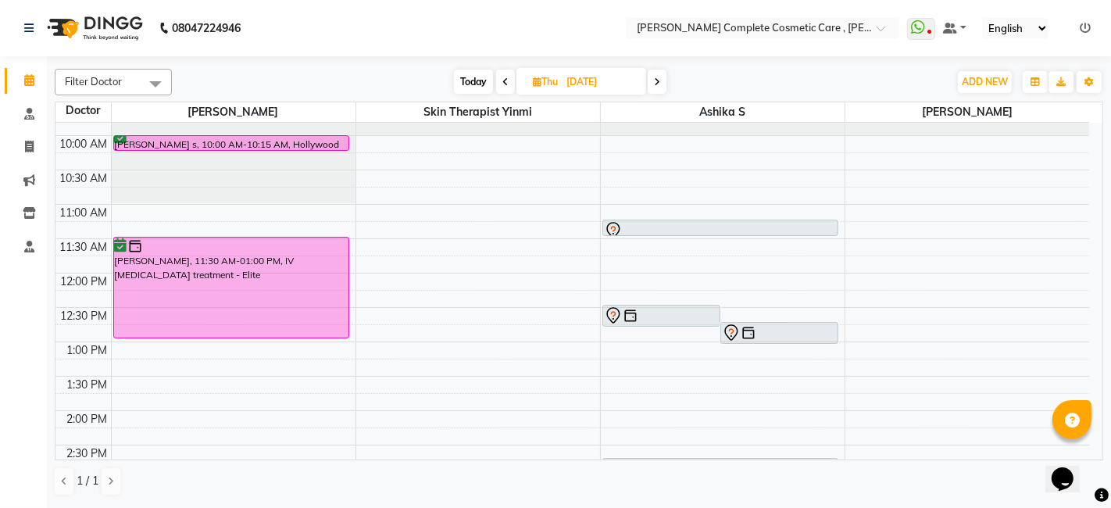
scroll to position [56, 0]
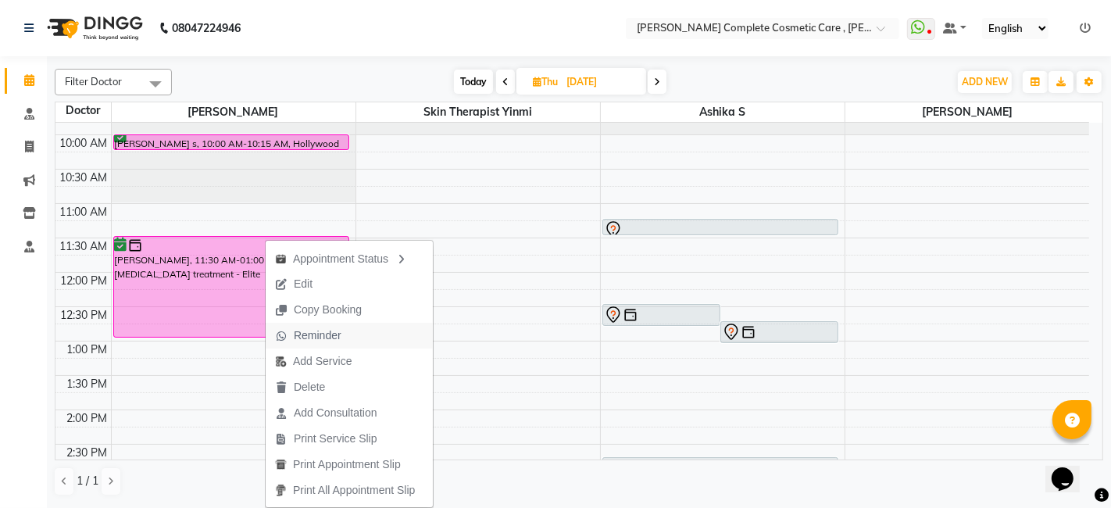
click at [337, 333] on span "Reminder" at bounding box center [318, 335] width 48 height 16
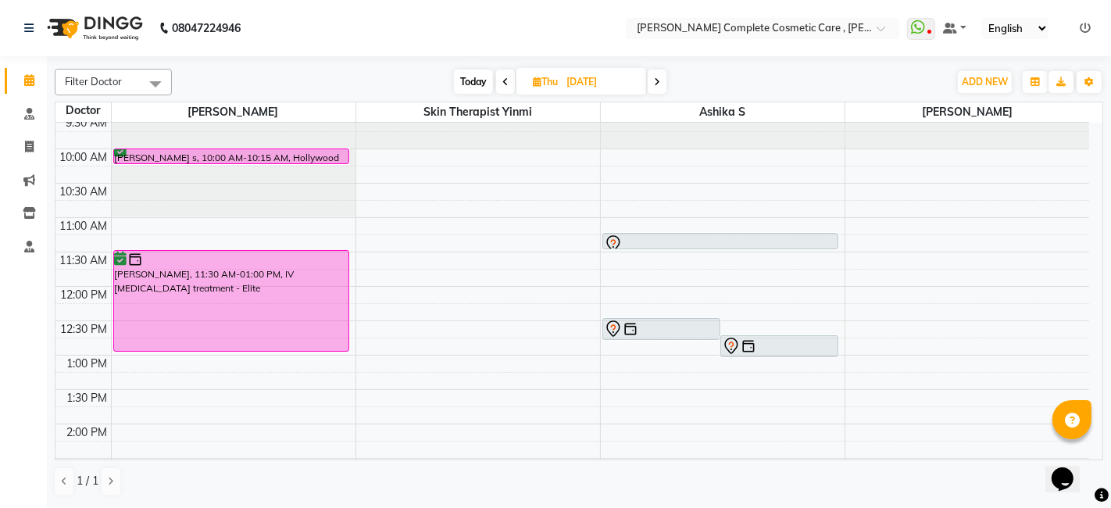
scroll to position [46, 0]
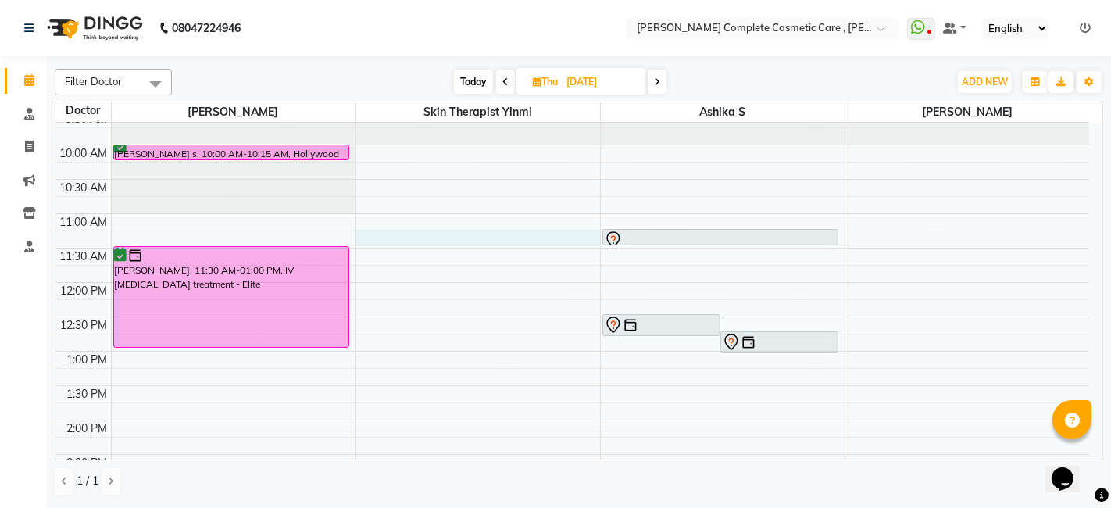
click at [498, 231] on div "9:00 AM 9:30 AM 10:00 AM 10:30 AM 11:00 AM 11:30 AM 12:00 PM 12:30 PM 1:00 PM 1…" at bounding box center [571, 489] width 1033 height 824
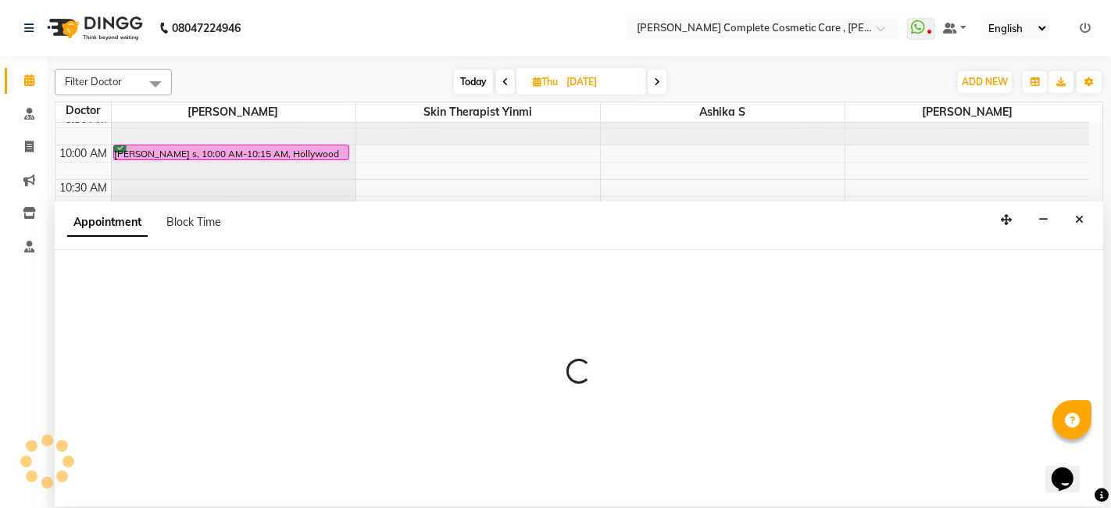
select select "70591"
select select "675"
select select "tentative"
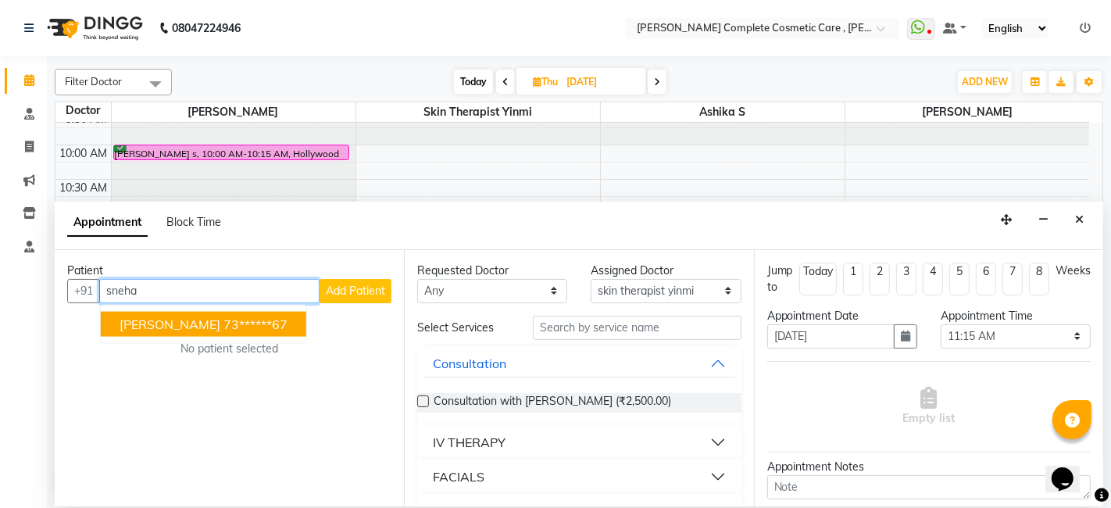
click at [280, 326] on ngb-highlight "73******67" at bounding box center [255, 324] width 64 height 16
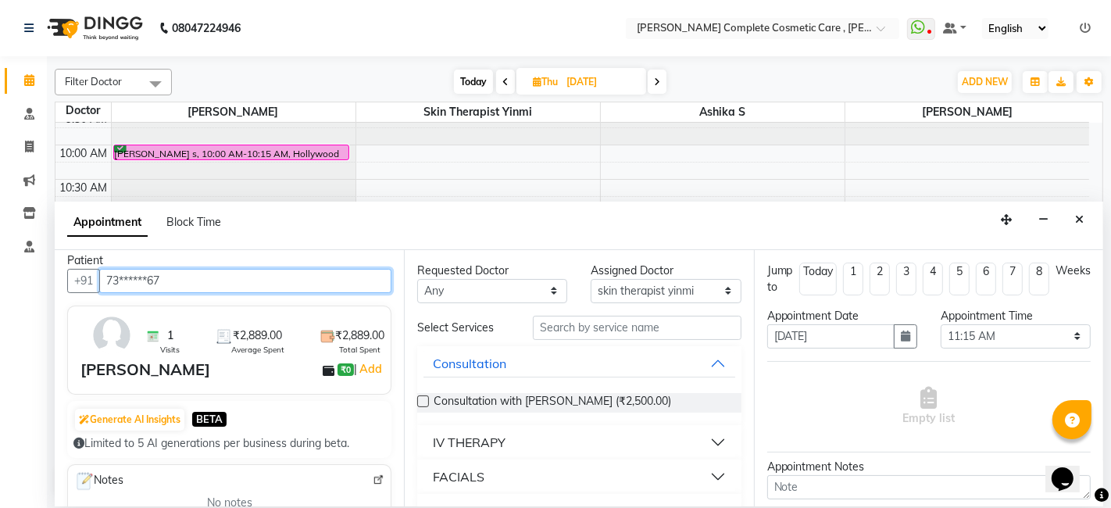
scroll to position [0, 0]
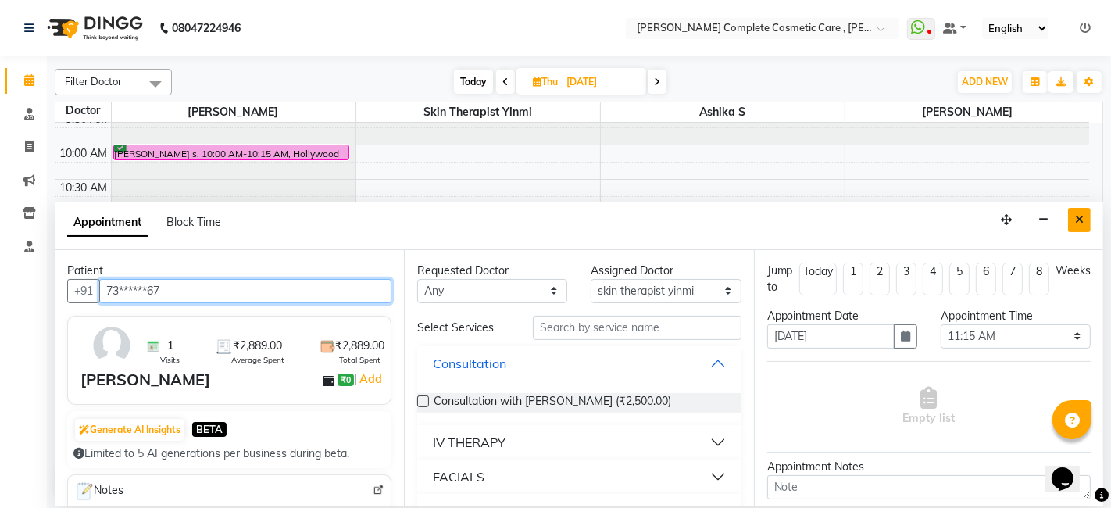
type input "73******67"
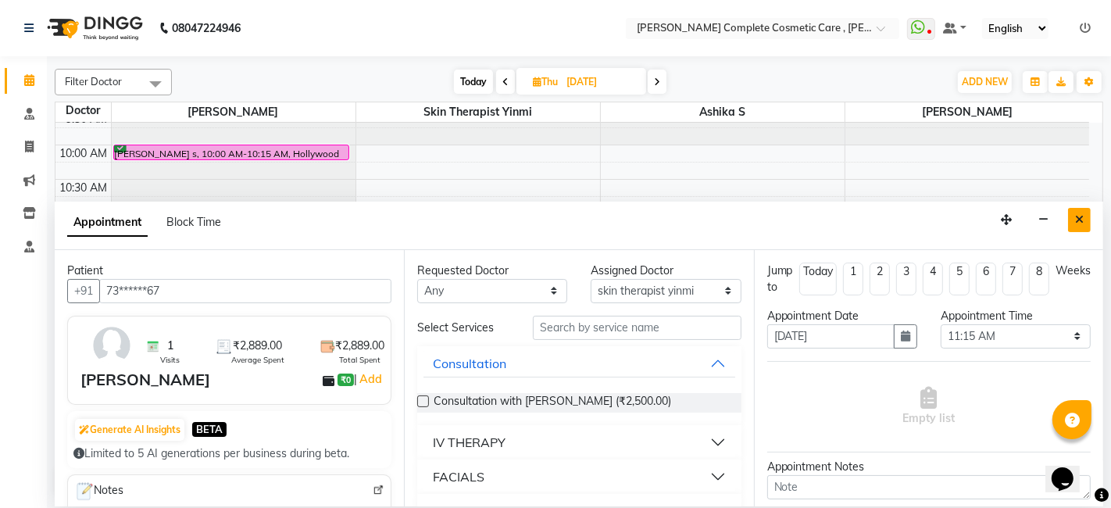
click at [1073, 218] on button "Close" at bounding box center [1079, 220] width 23 height 24
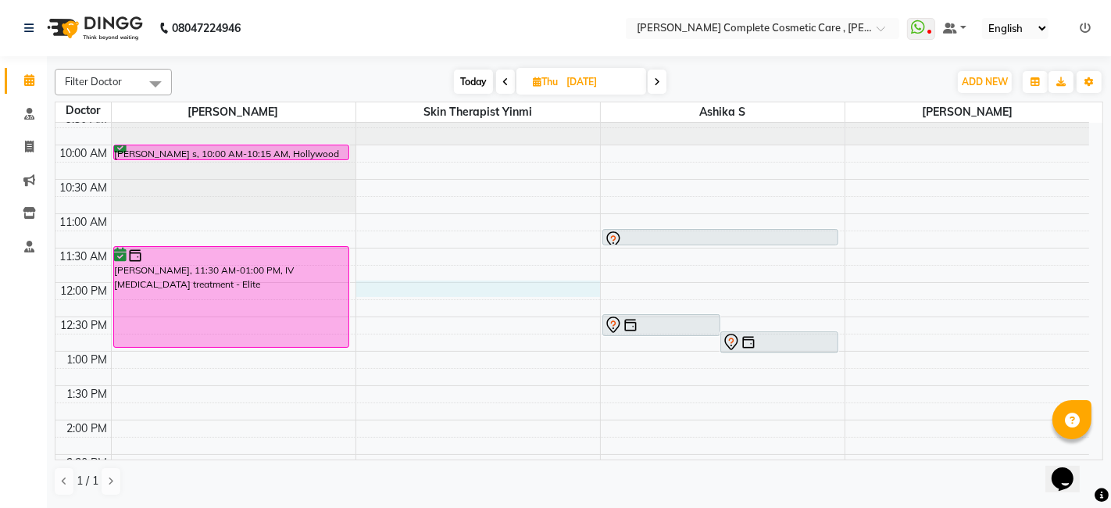
click at [502, 299] on td at bounding box center [600, 307] width 978 height 17
select select "70591"
select select "720"
select select "tentative"
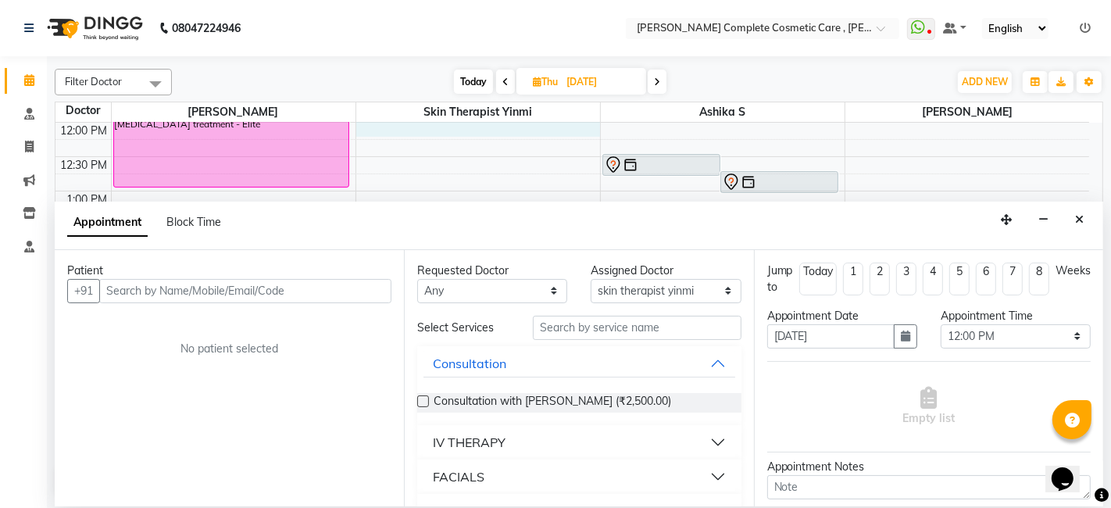
scroll to position [208, 0]
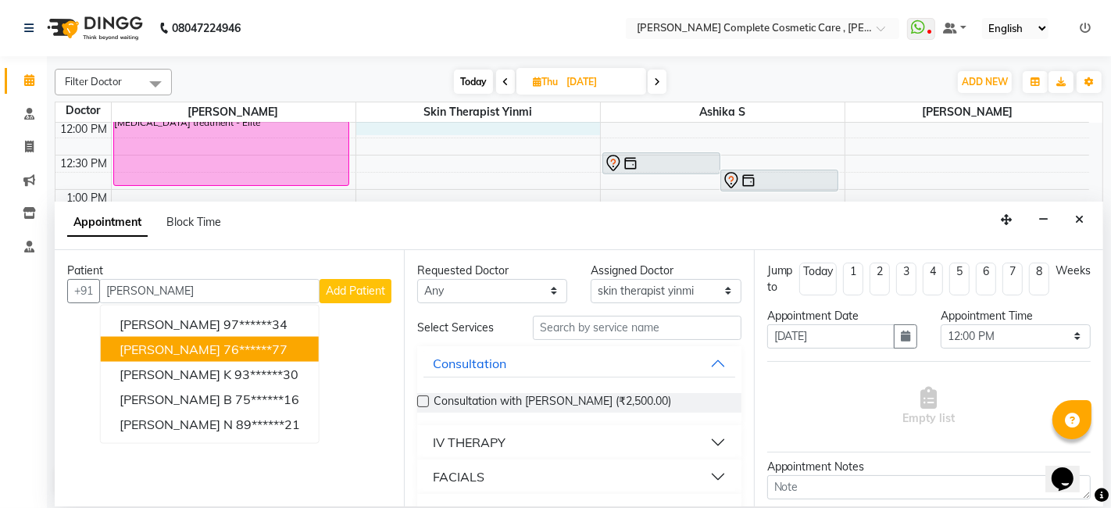
click at [223, 344] on ngb-highlight "76******77" at bounding box center [255, 349] width 64 height 16
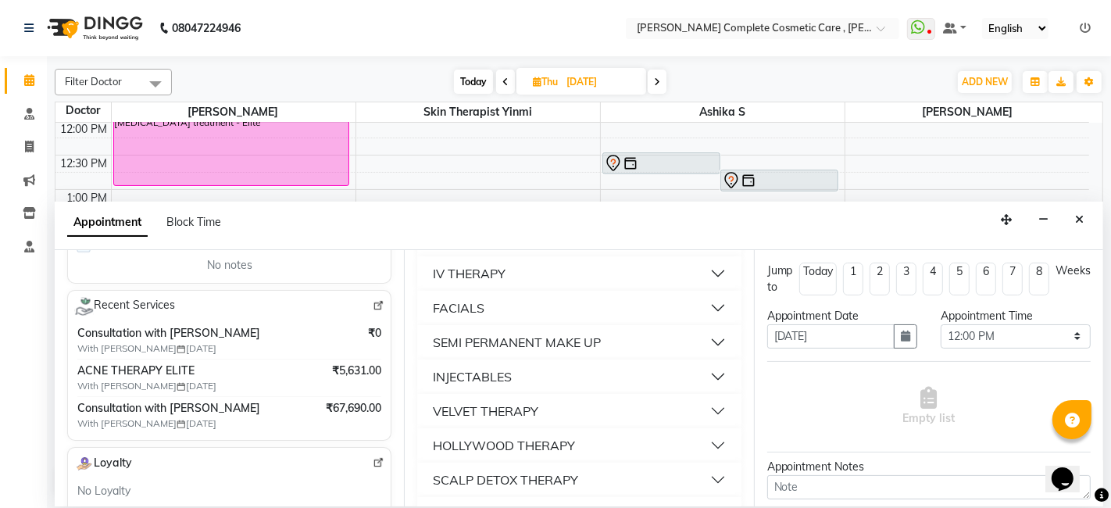
scroll to position [251, 0]
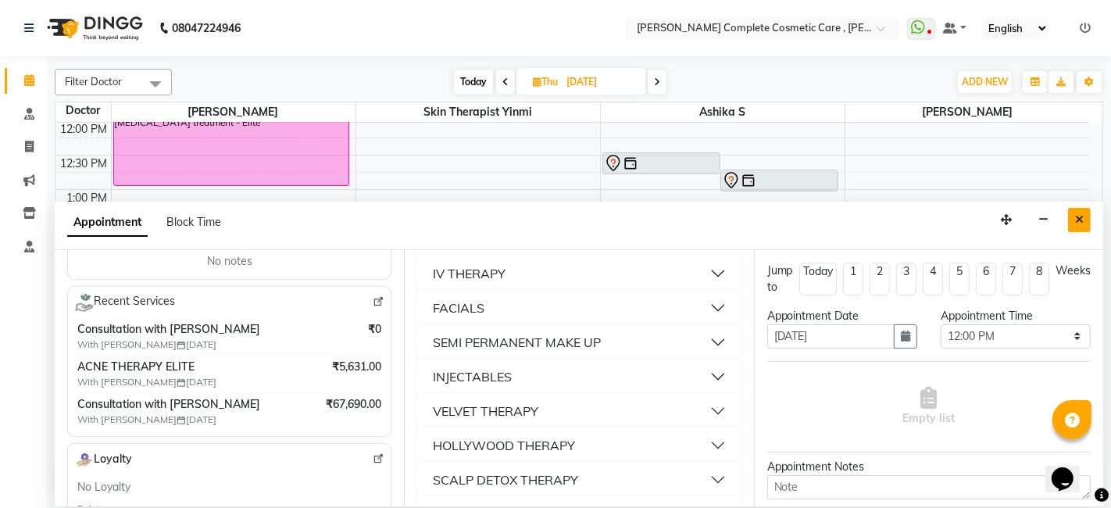
type input "76******77"
click at [1073, 212] on button "Close" at bounding box center [1079, 220] width 23 height 24
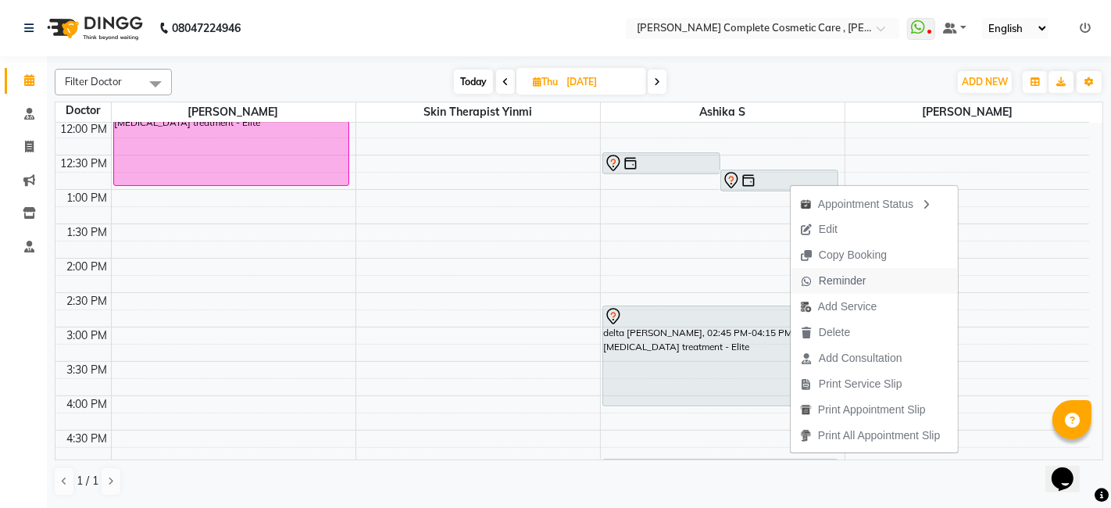
click at [825, 280] on span "Reminder" at bounding box center [842, 281] width 48 height 16
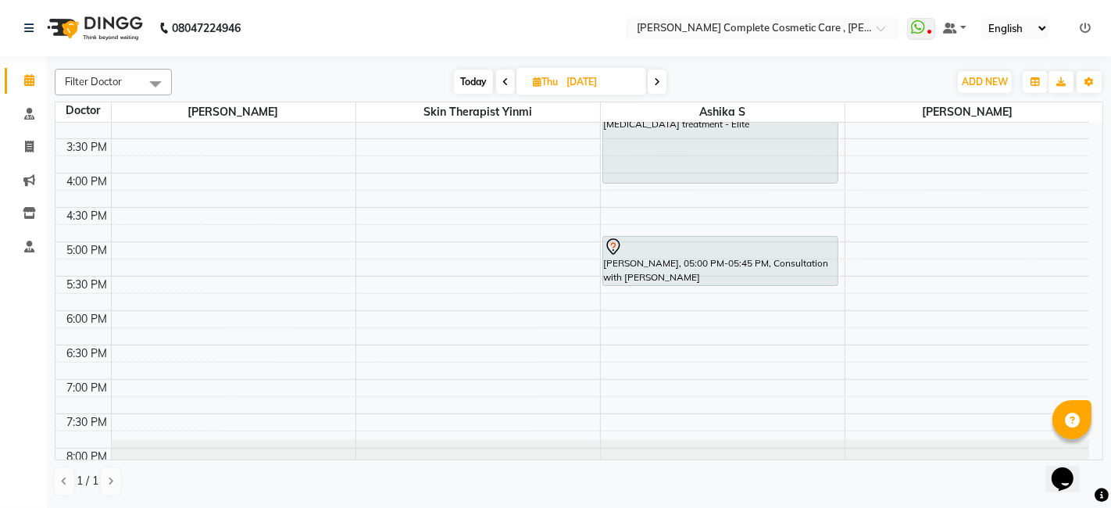
scroll to position [390, 0]
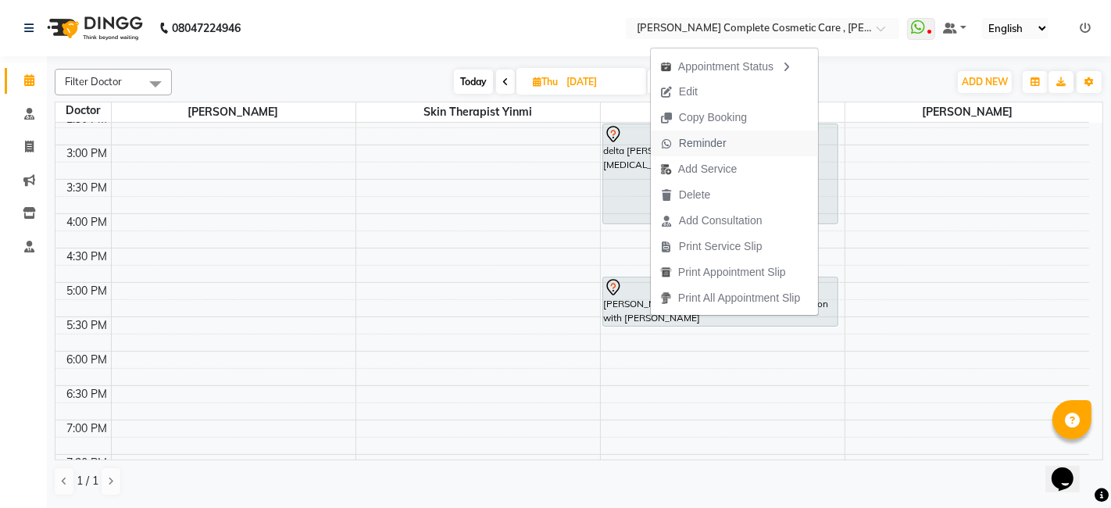
click at [706, 141] on span "Reminder" at bounding box center [703, 143] width 48 height 16
